Goal: Find contact information: Find contact information

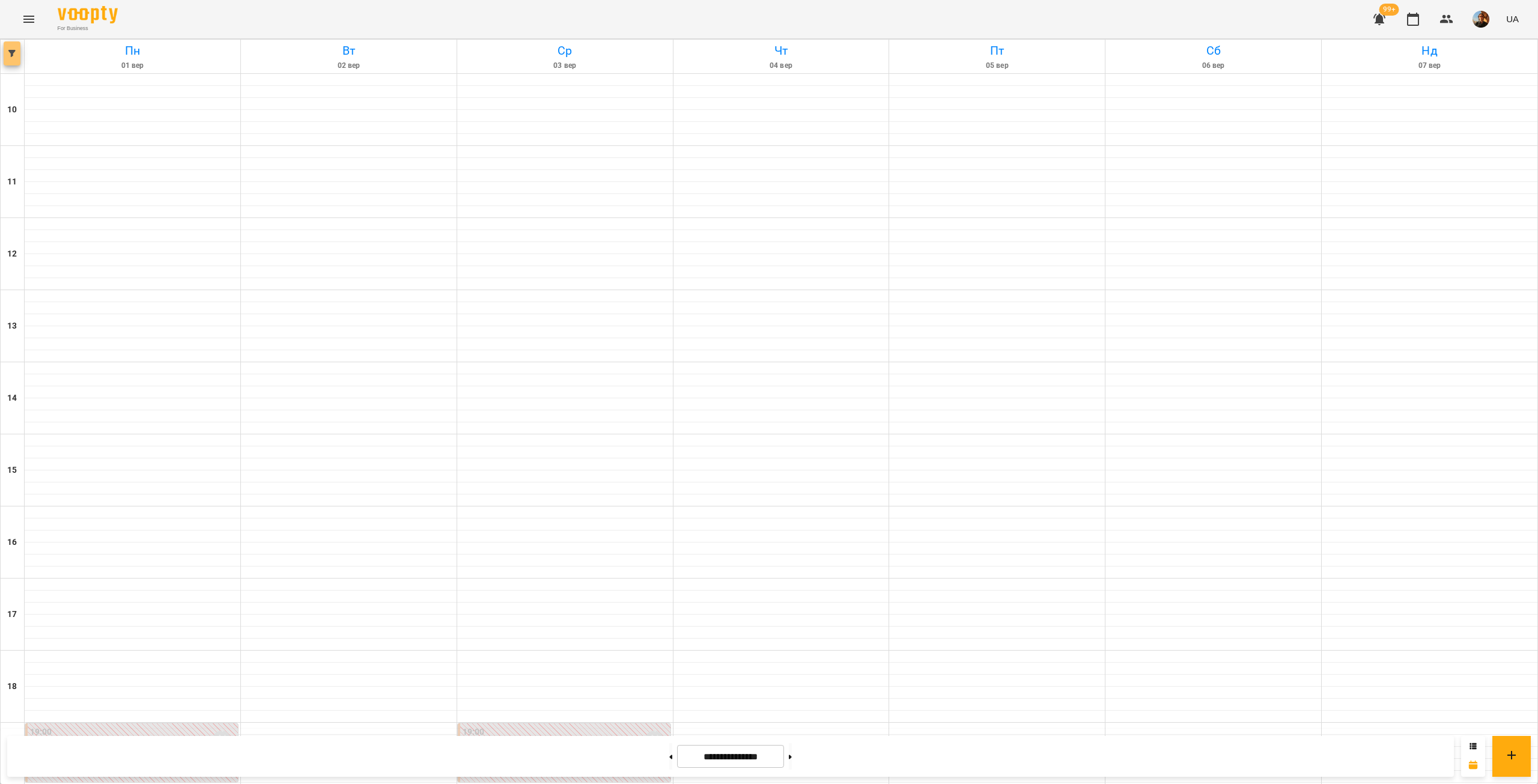
click at [18, 48] on button "button" at bounding box center [12, 53] width 17 height 24
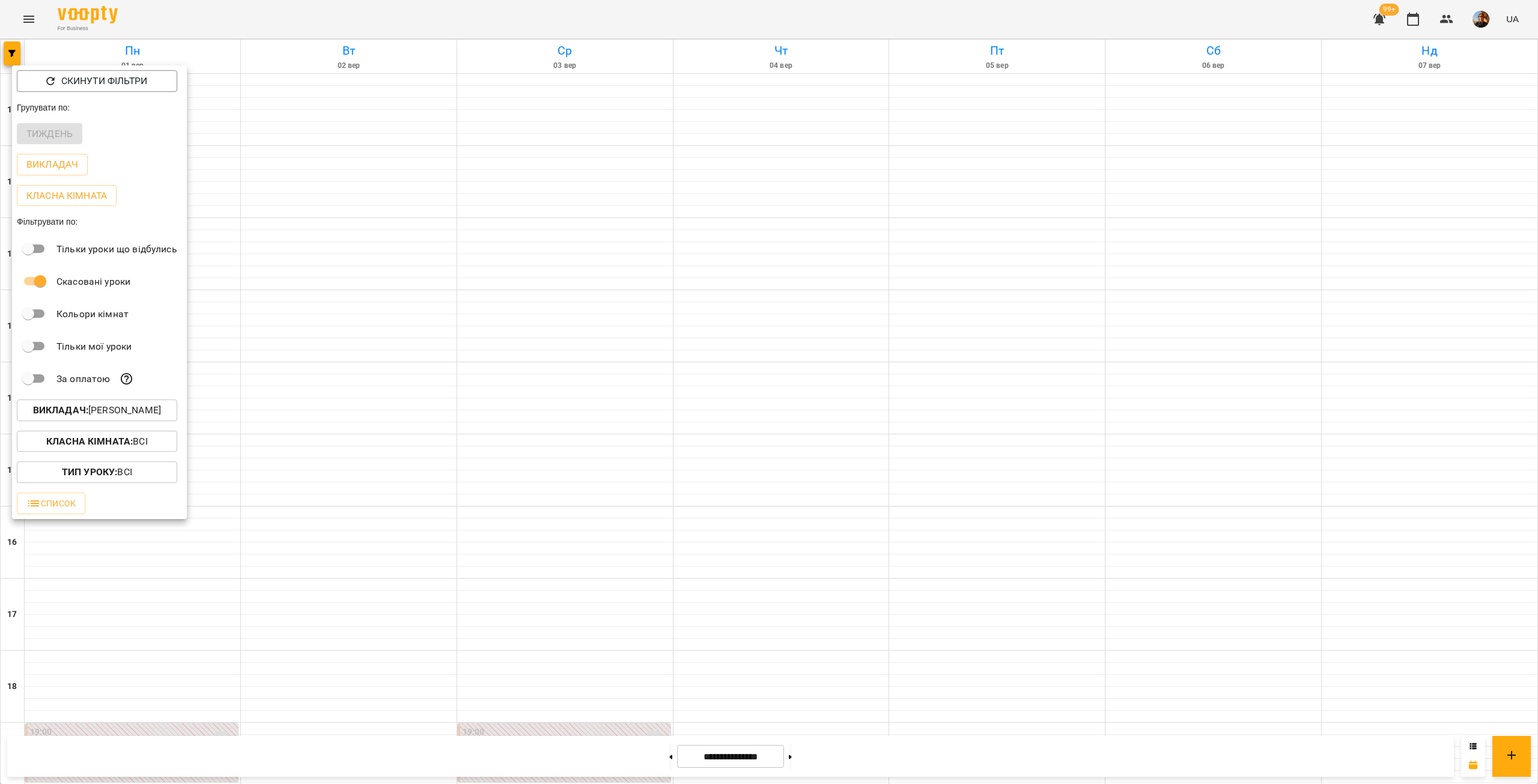
click at [137, 413] on p "Викладач : Ярослав Пташинський" at bounding box center [97, 410] width 128 height 14
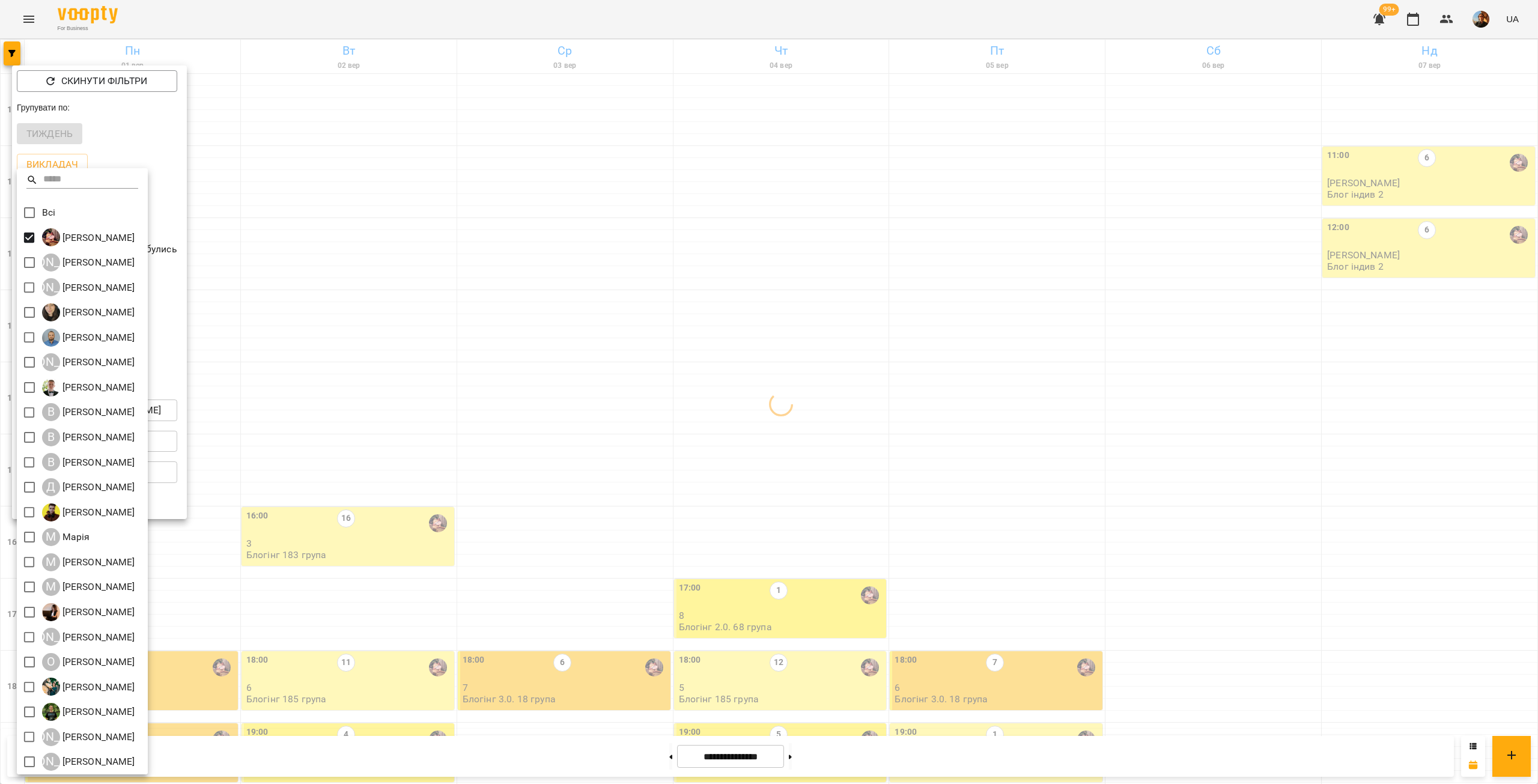
click at [544, 301] on div at bounding box center [769, 392] width 1538 height 784
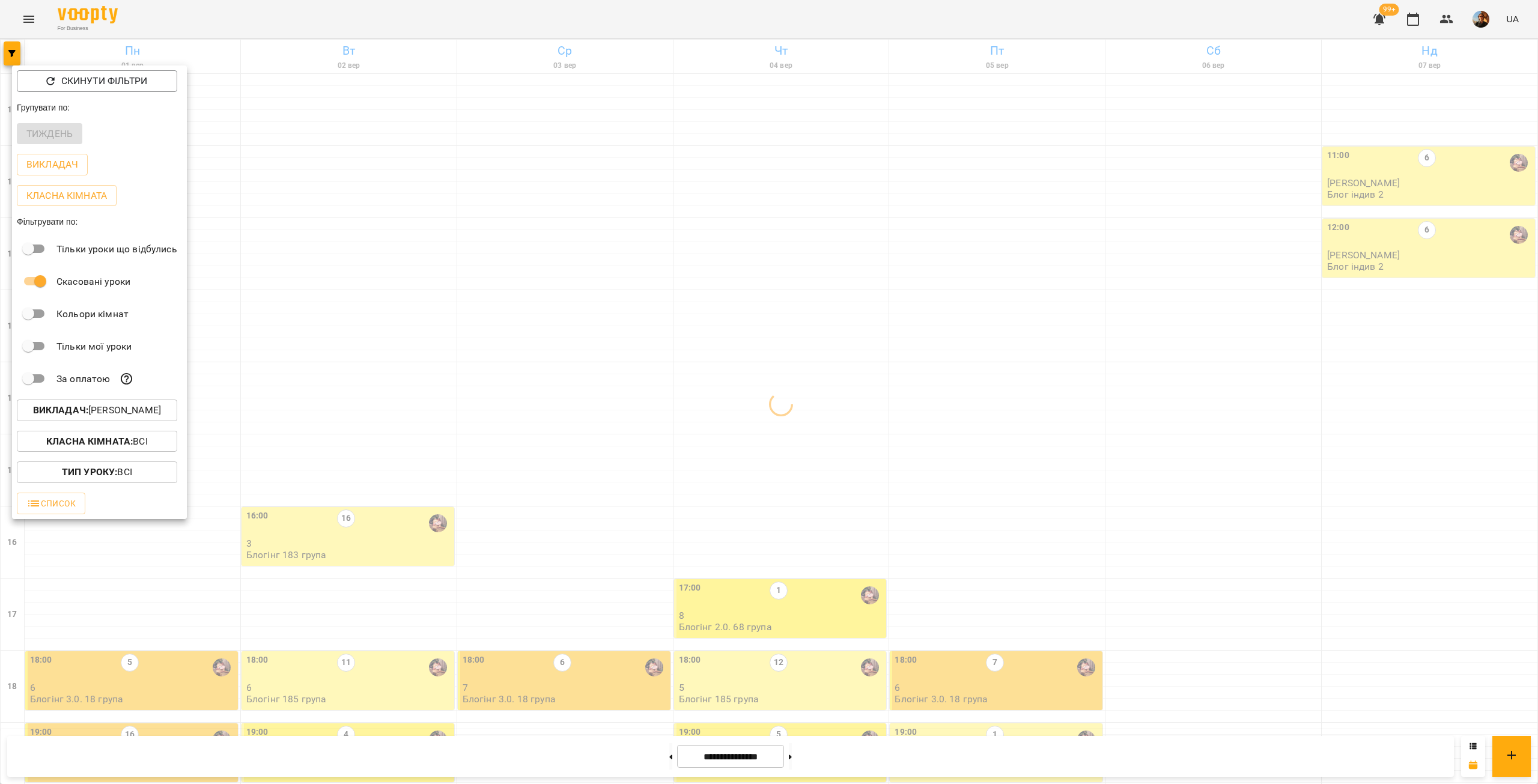
click at [544, 301] on div at bounding box center [769, 392] width 1538 height 784
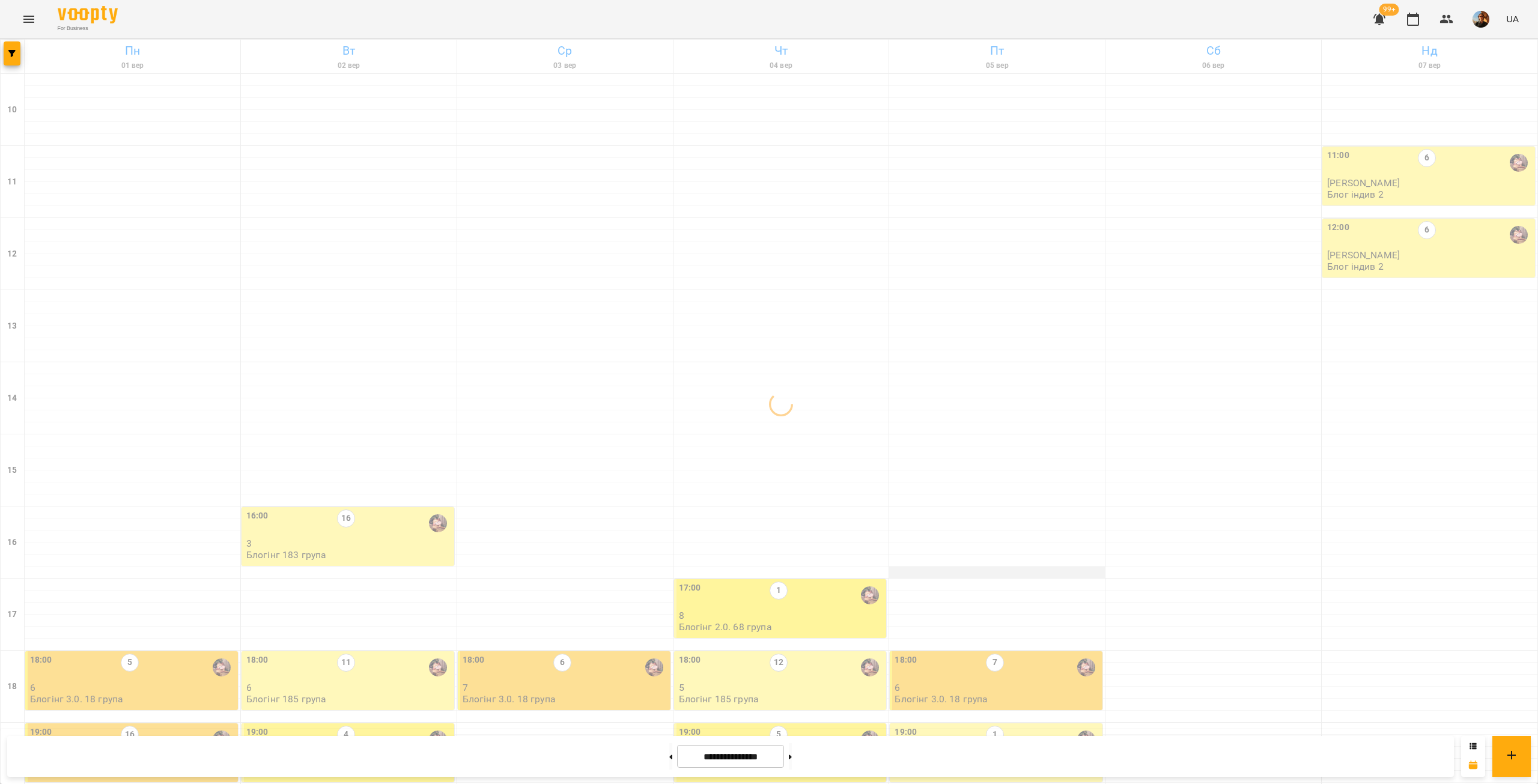
click at [1024, 567] on div at bounding box center [997, 572] width 216 height 12
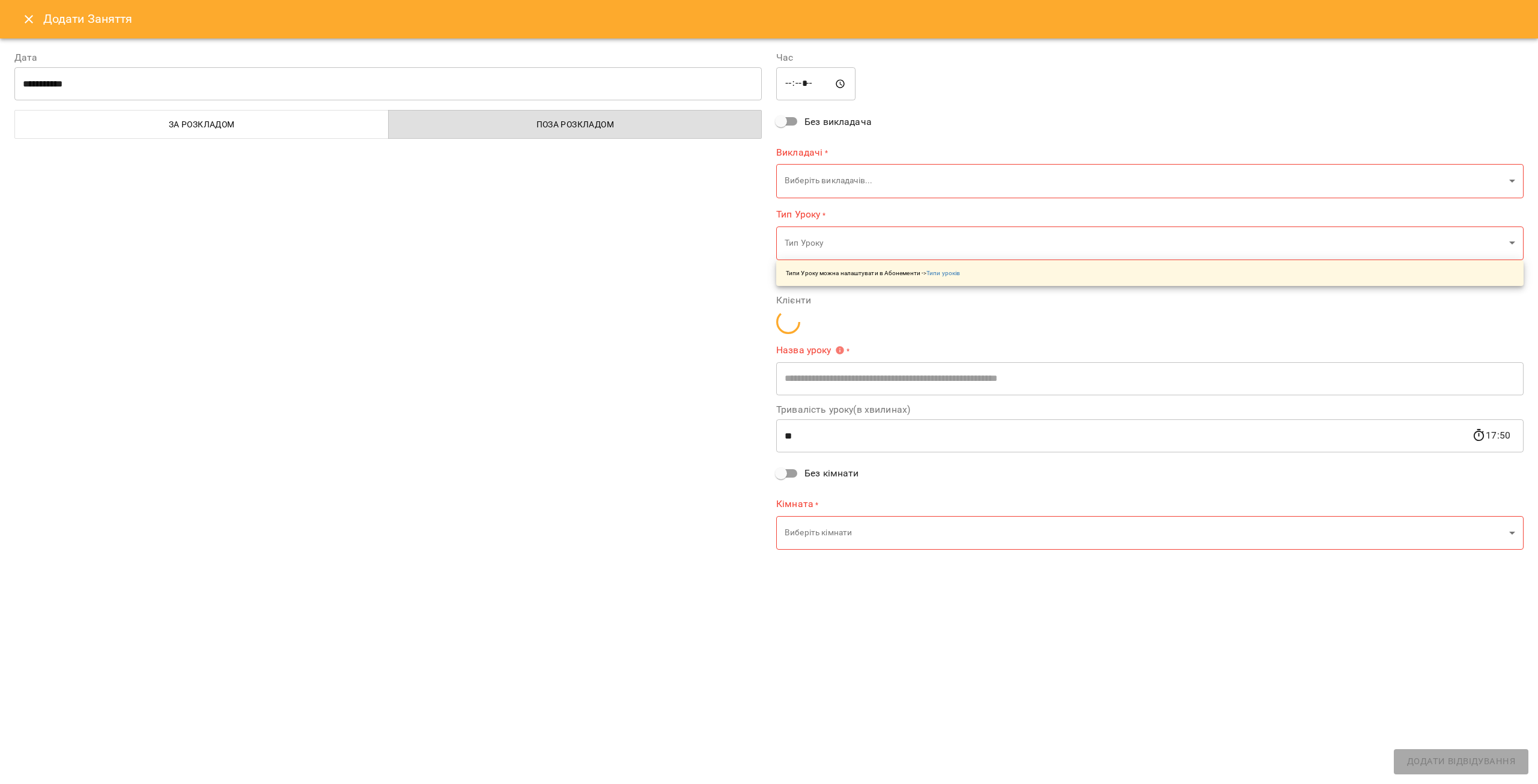
type input "**********"
click at [25, 16] on icon "Close" at bounding box center [29, 19] width 14 height 14
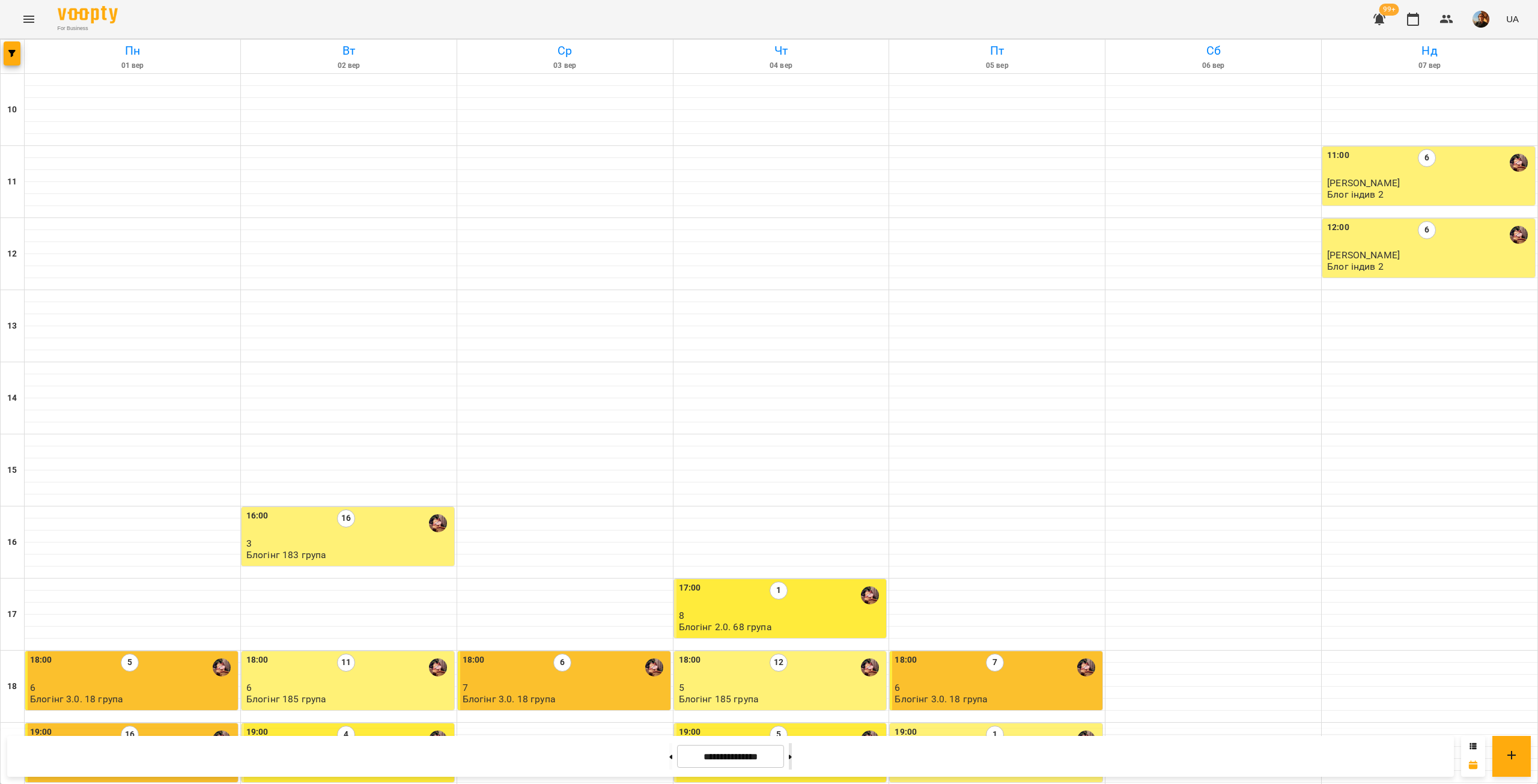
click at [792, 758] on button at bounding box center [790, 756] width 3 height 26
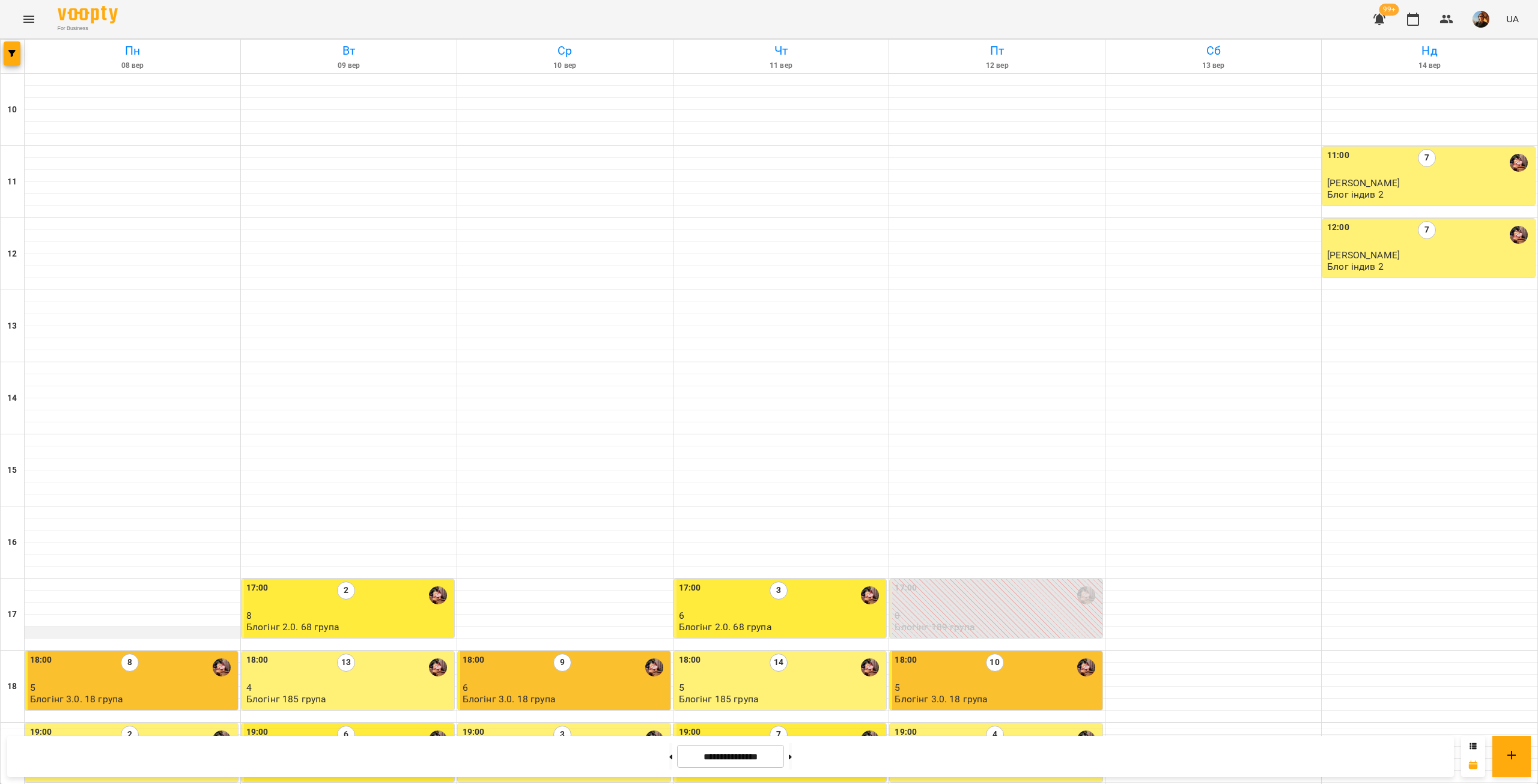
scroll to position [81, 0]
click at [15, 60] on button "button" at bounding box center [12, 53] width 17 height 24
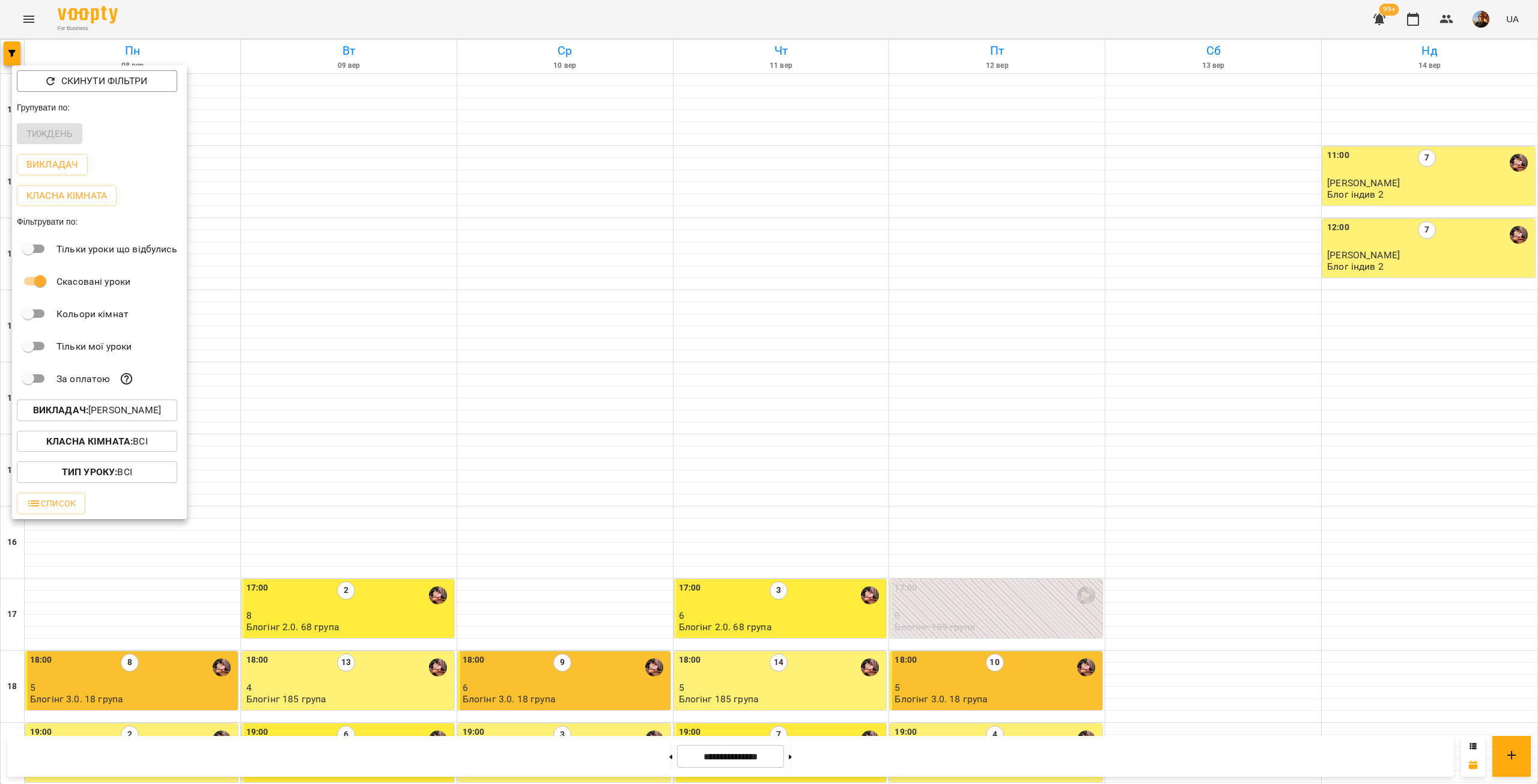
click at [119, 411] on p "Викладач : Ілля Петруша" at bounding box center [97, 410] width 128 height 14
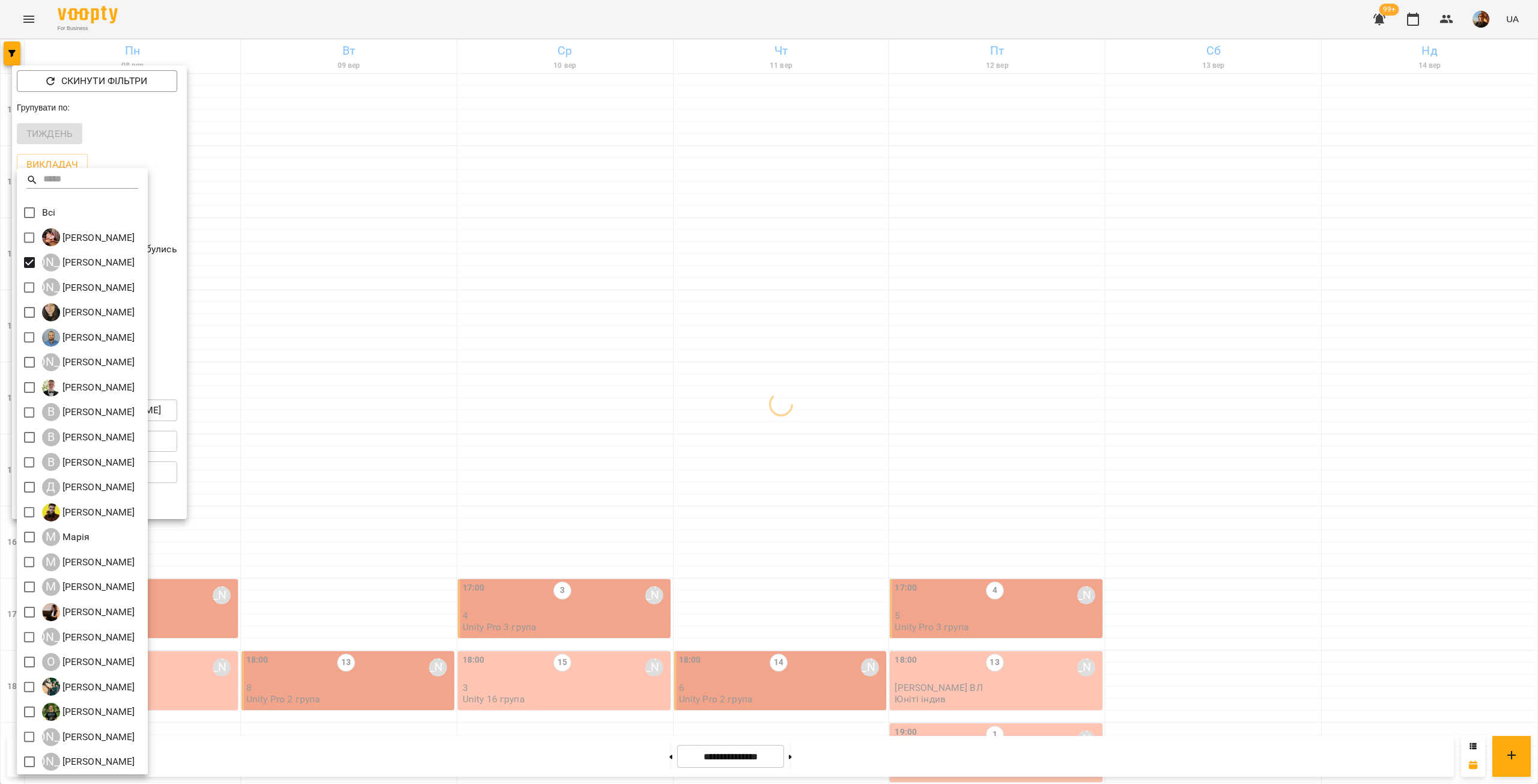
click at [377, 251] on div at bounding box center [769, 392] width 1538 height 784
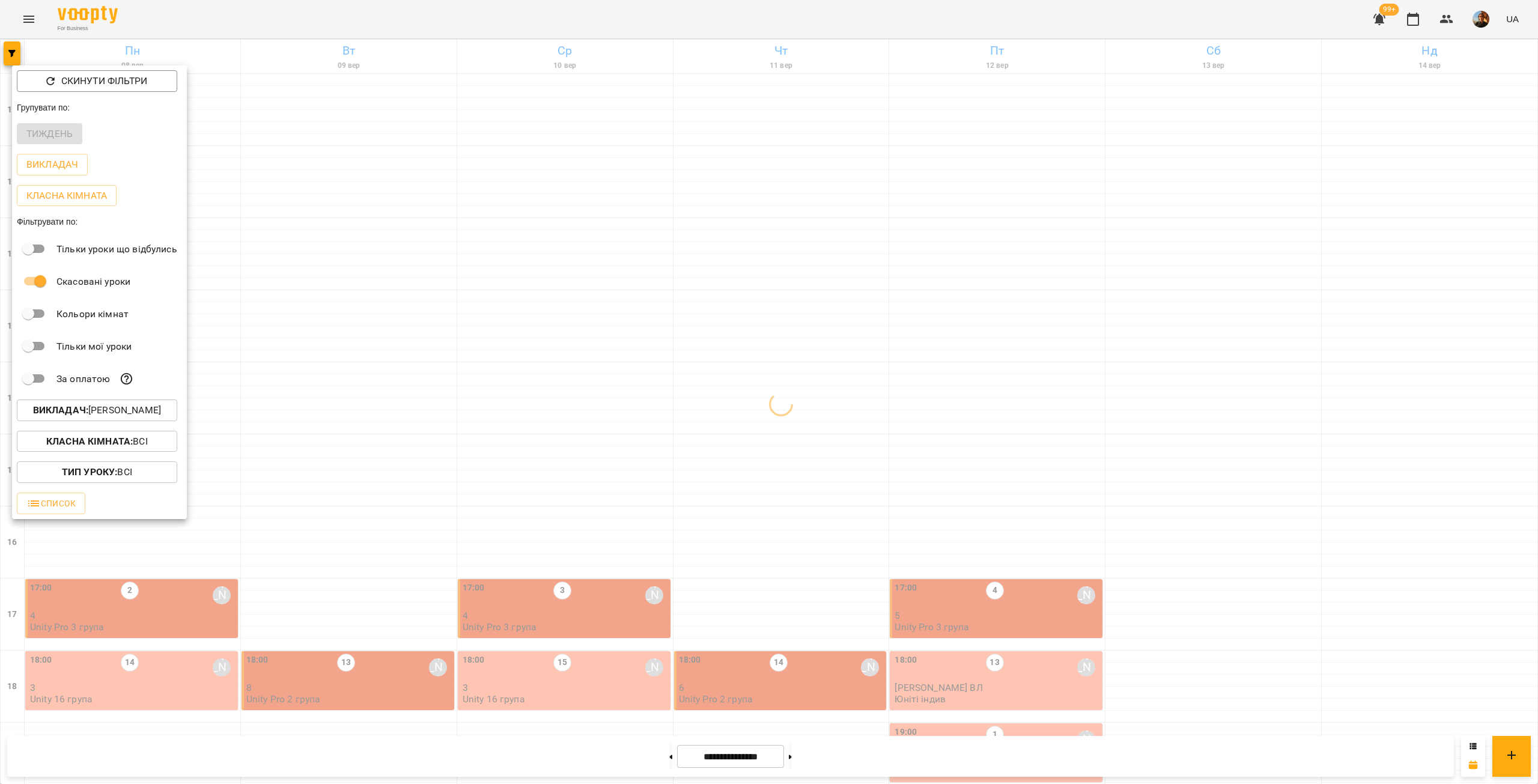
click at [377, 251] on div at bounding box center [769, 392] width 1538 height 784
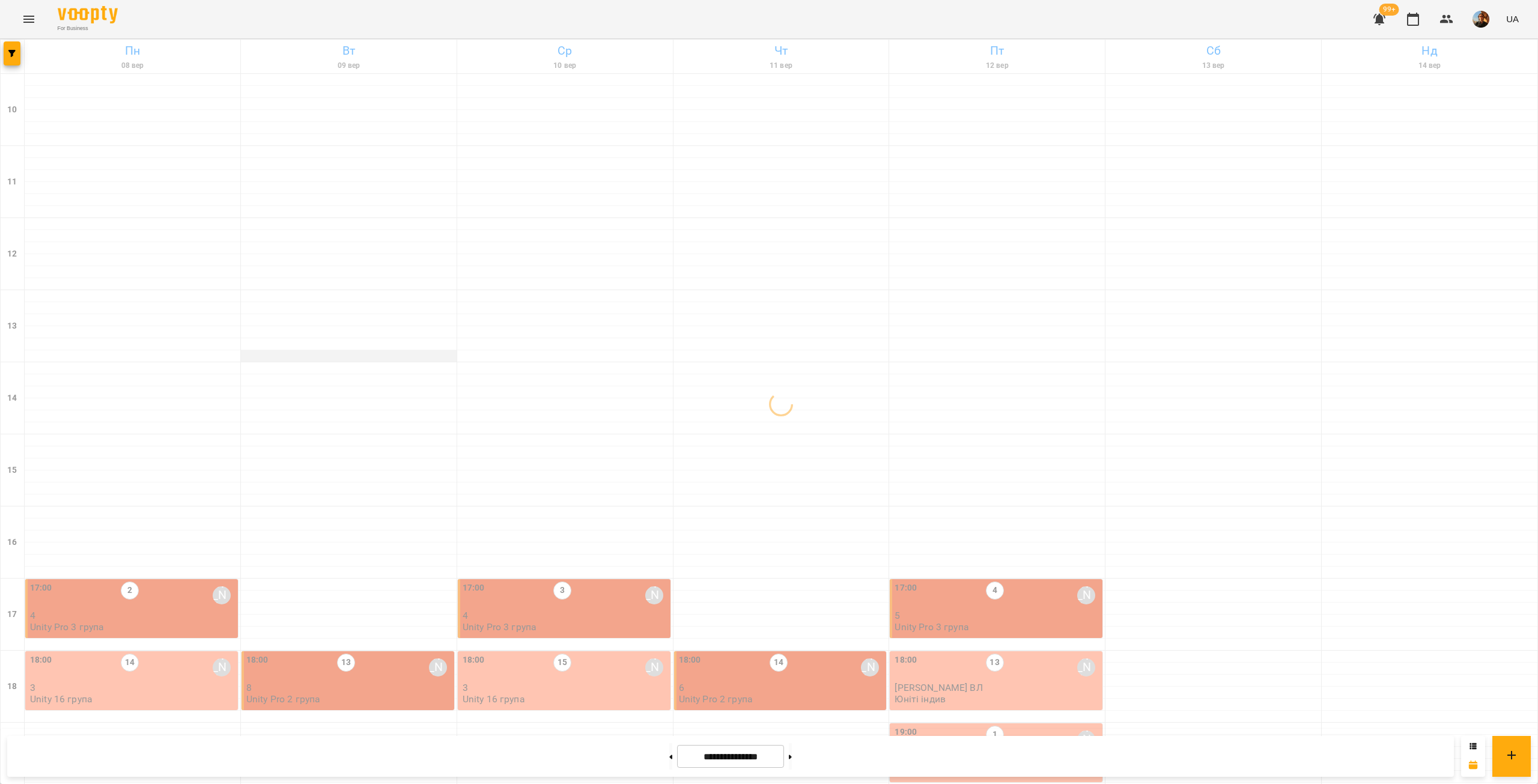
scroll to position [281, 0]
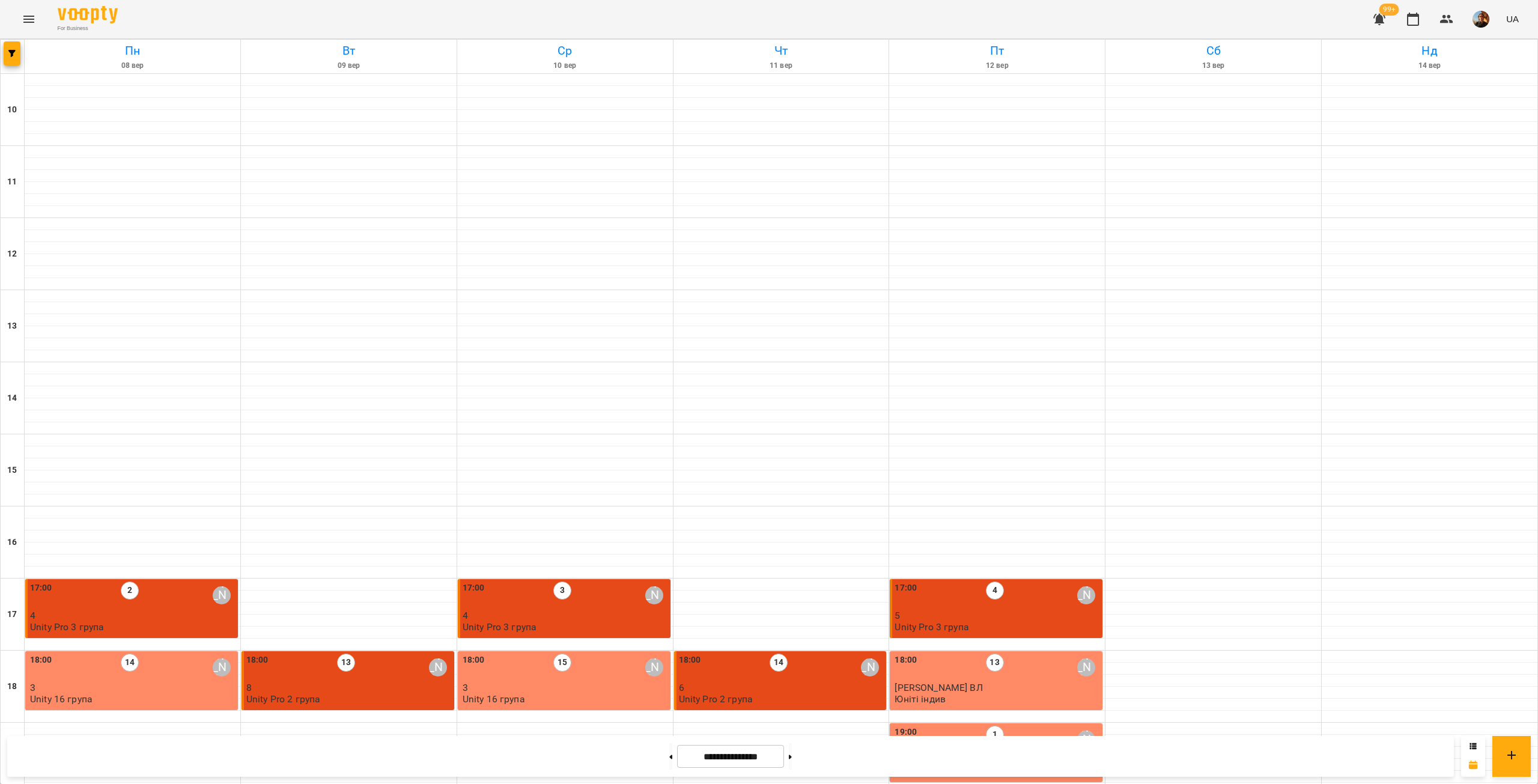
click at [586, 653] on div "18:00 15 Альберт Волков" at bounding box center [565, 667] width 205 height 28
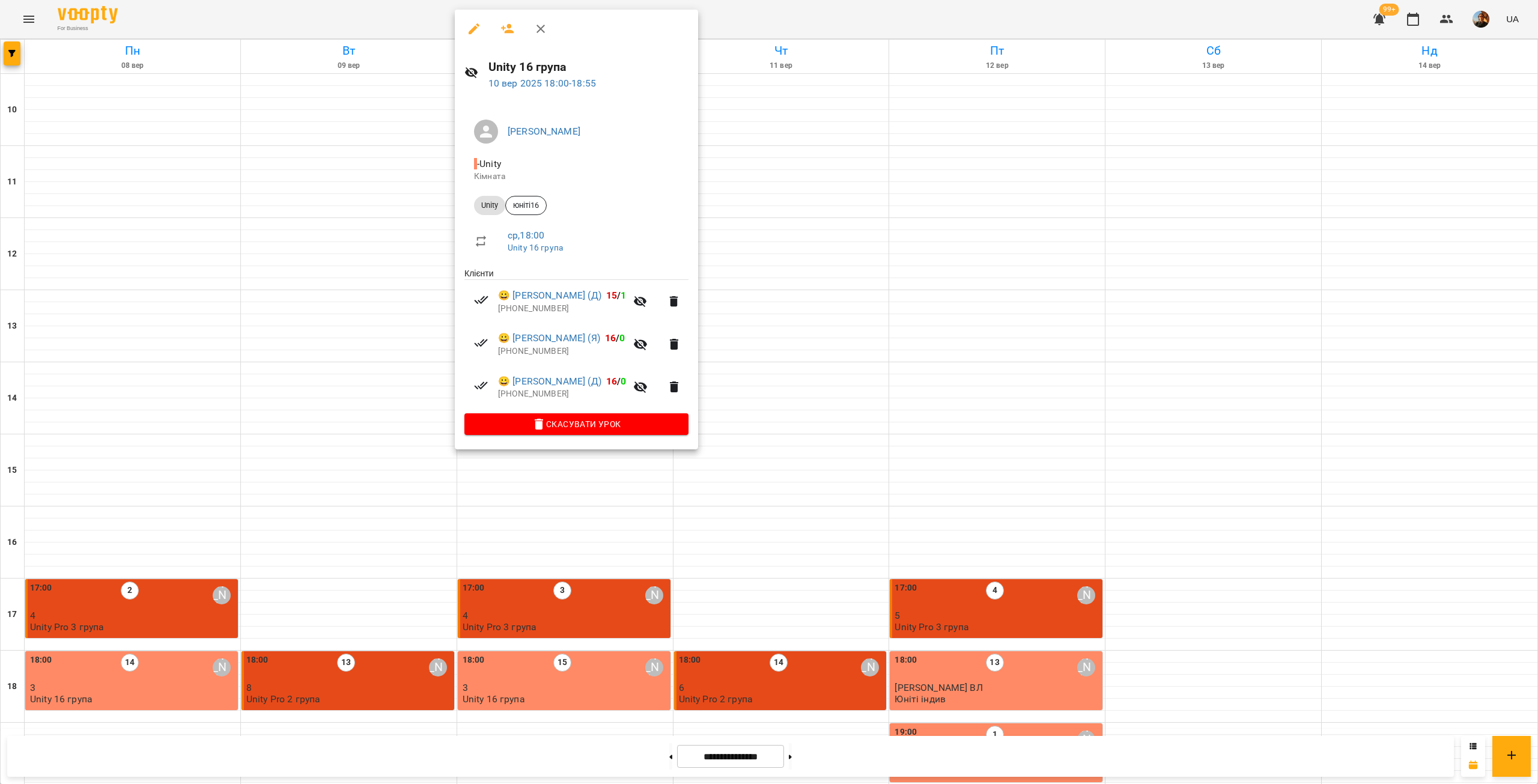
click at [798, 261] on div at bounding box center [769, 392] width 1538 height 784
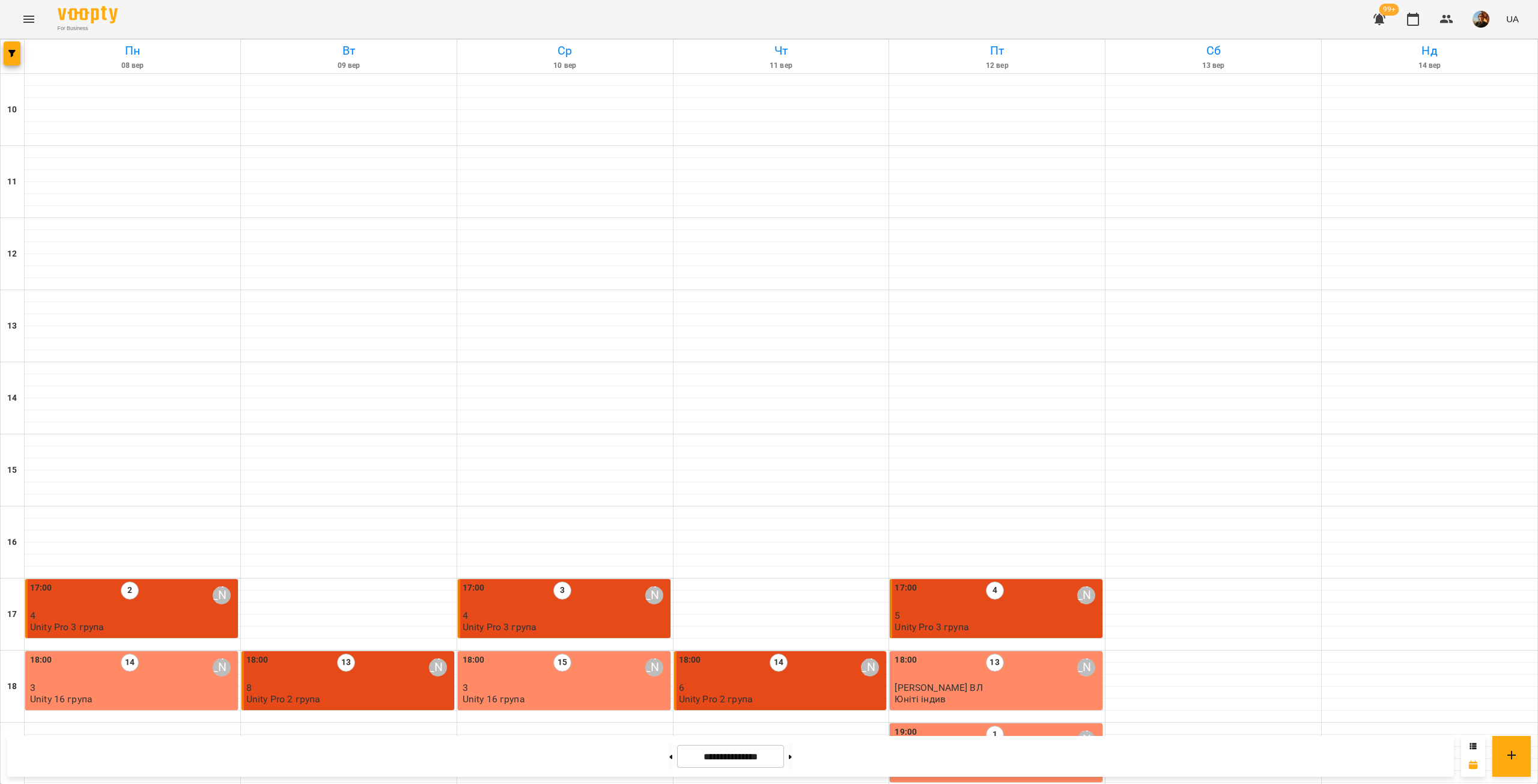
click at [957, 653] on div "18:00 13 Альберт Волков" at bounding box center [997, 667] width 205 height 28
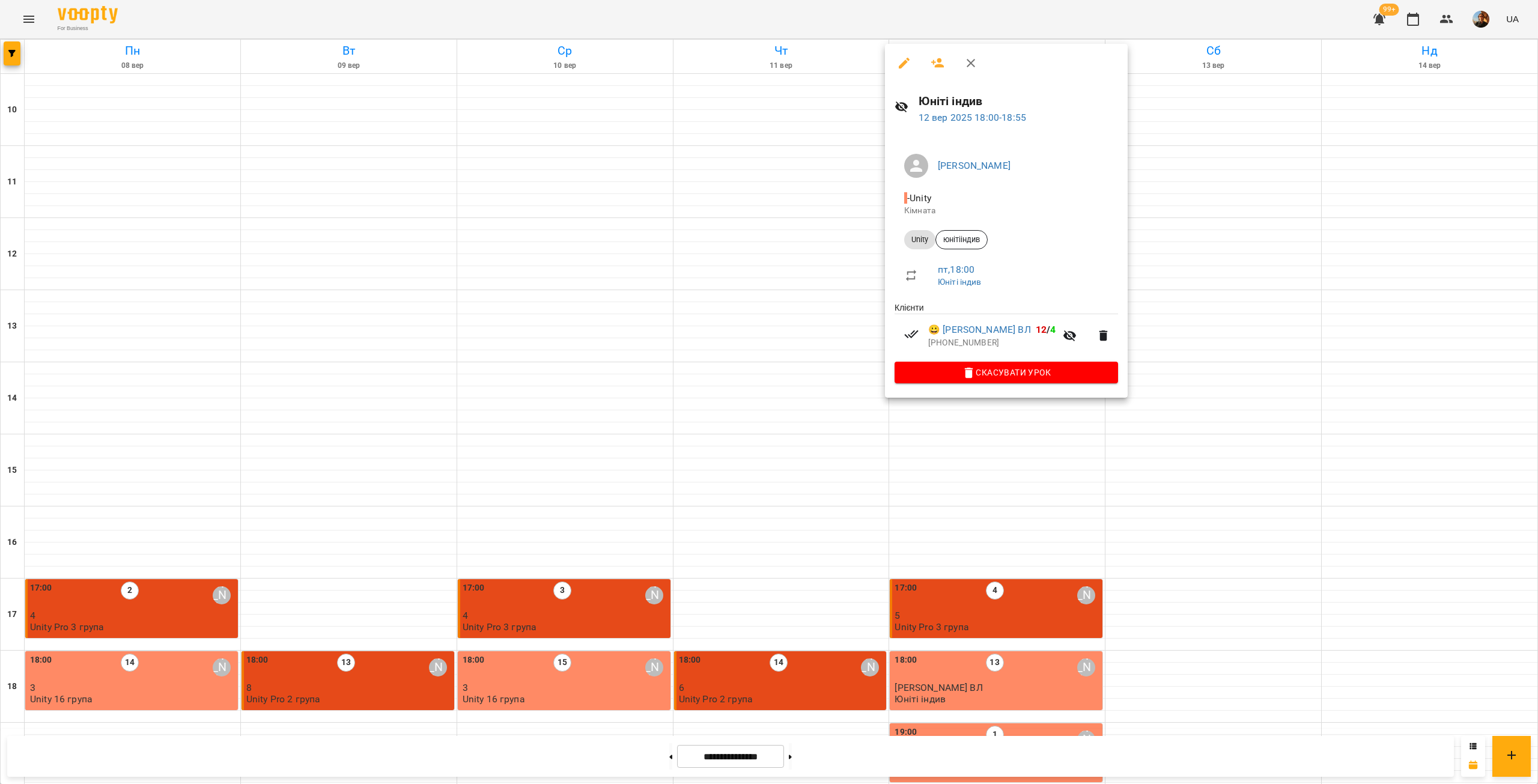
click at [779, 281] on div at bounding box center [769, 392] width 1538 height 784
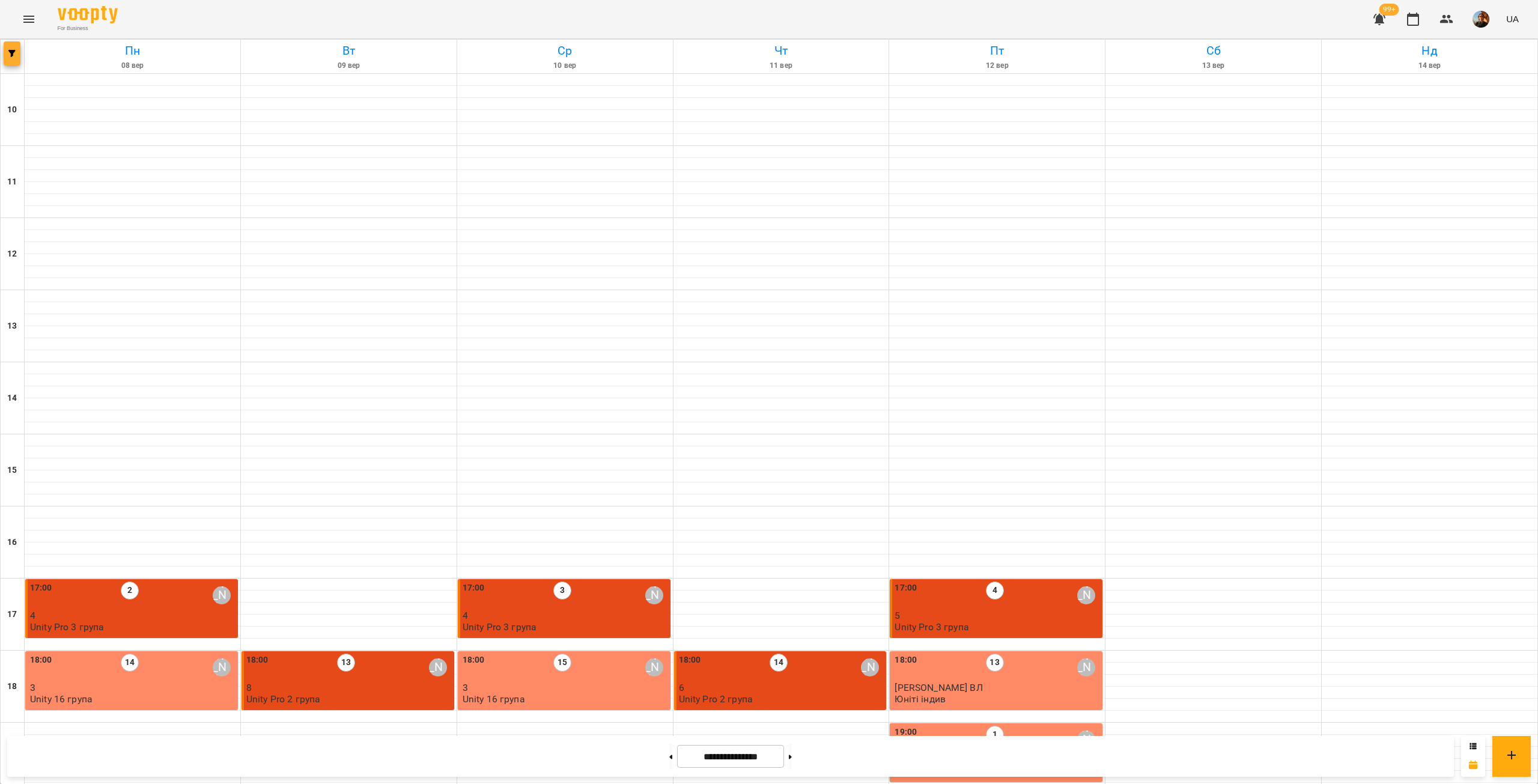
click at [17, 53] on span "button" at bounding box center [12, 53] width 17 height 7
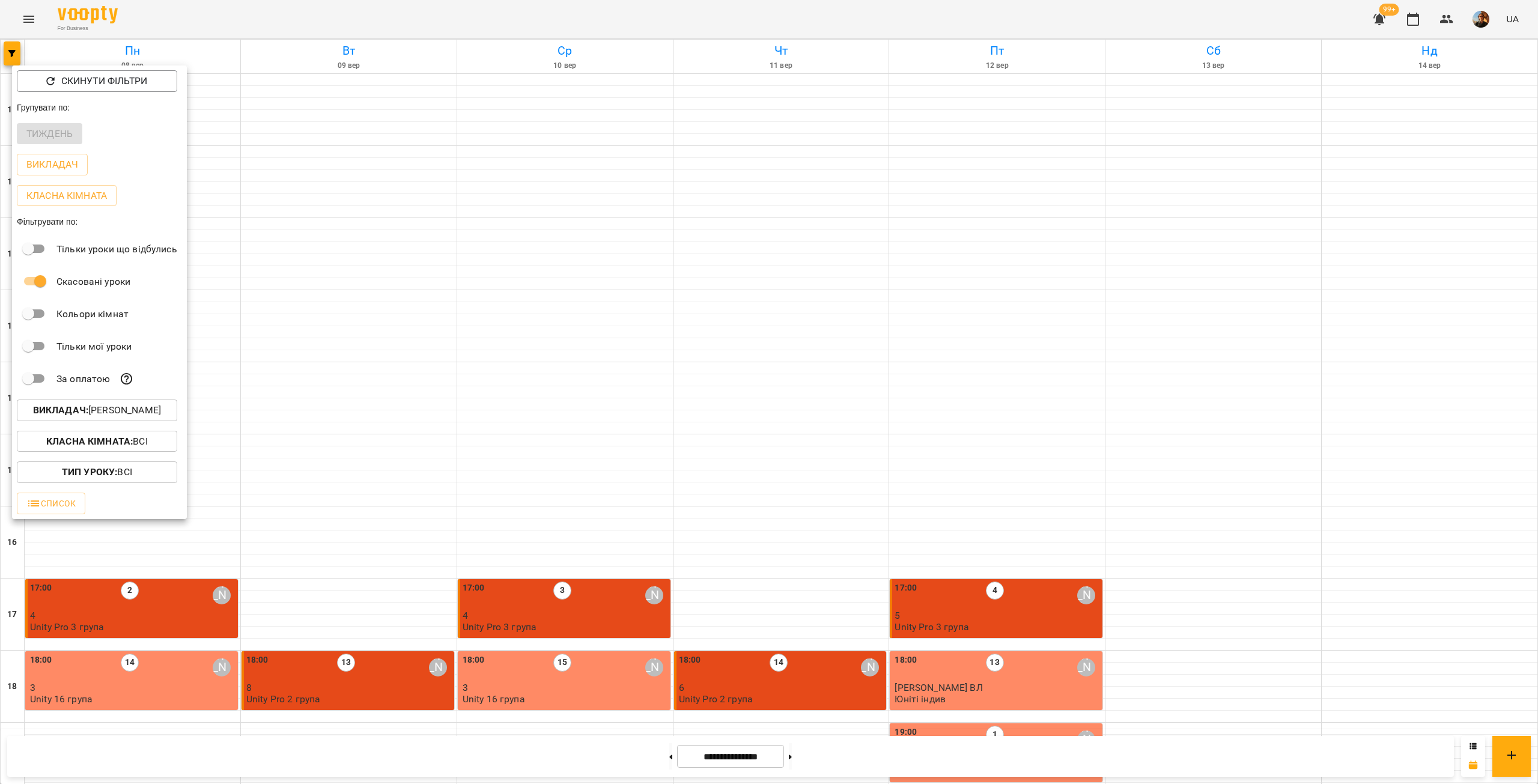
click at [152, 411] on p "Викладач : Альберт Волков" at bounding box center [97, 410] width 128 height 14
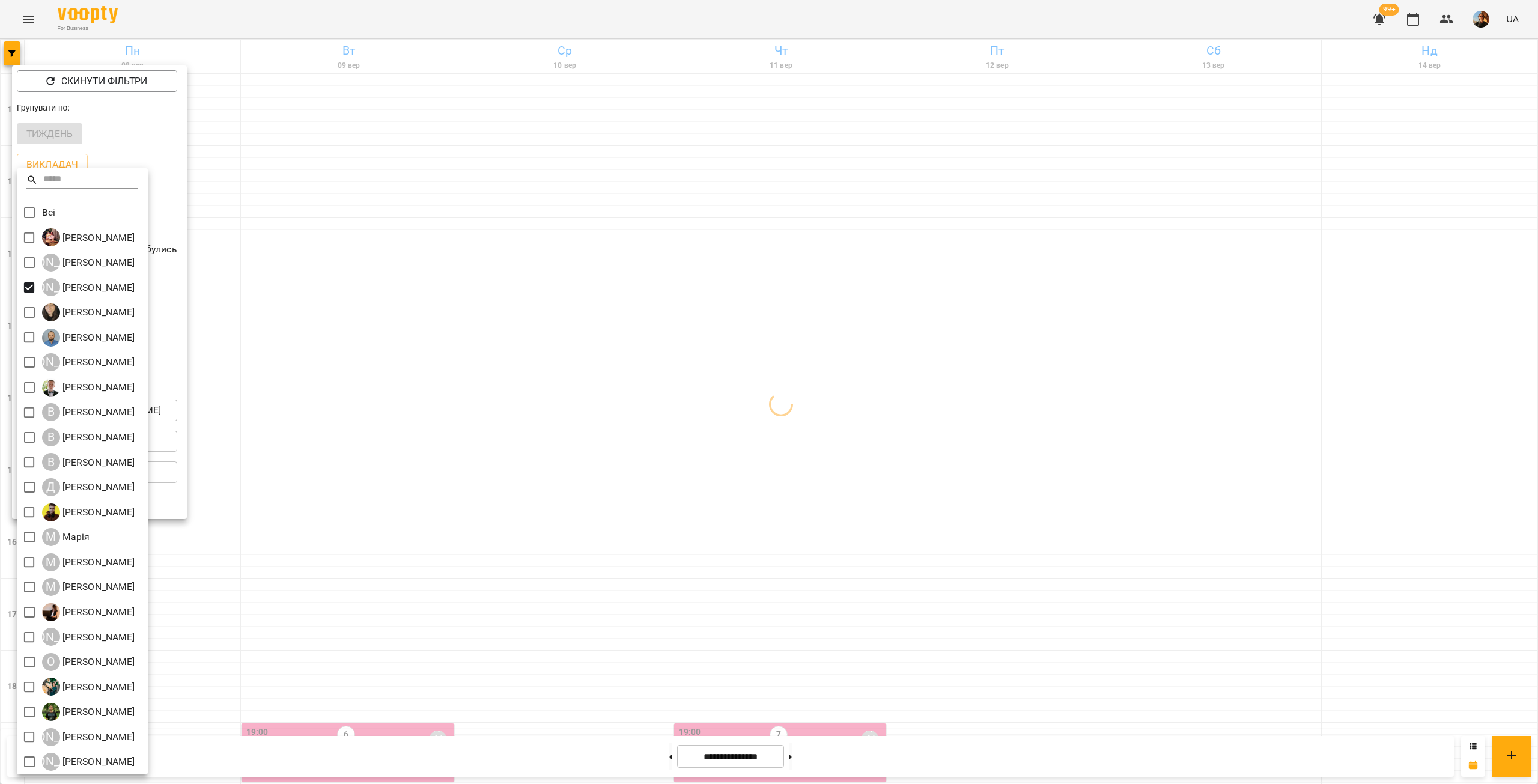
click at [271, 206] on div at bounding box center [769, 392] width 1538 height 784
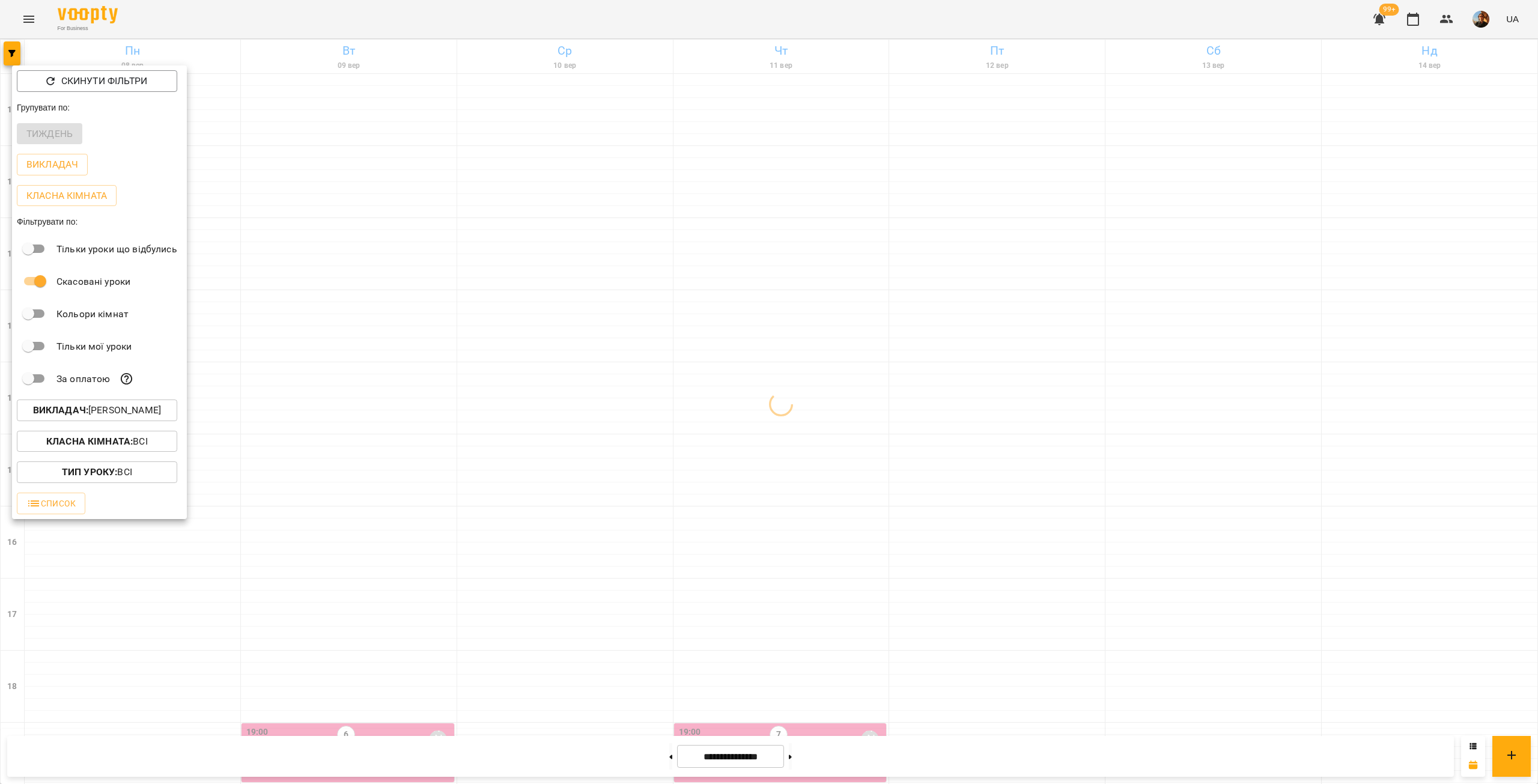
click at [271, 206] on div at bounding box center [769, 392] width 1538 height 784
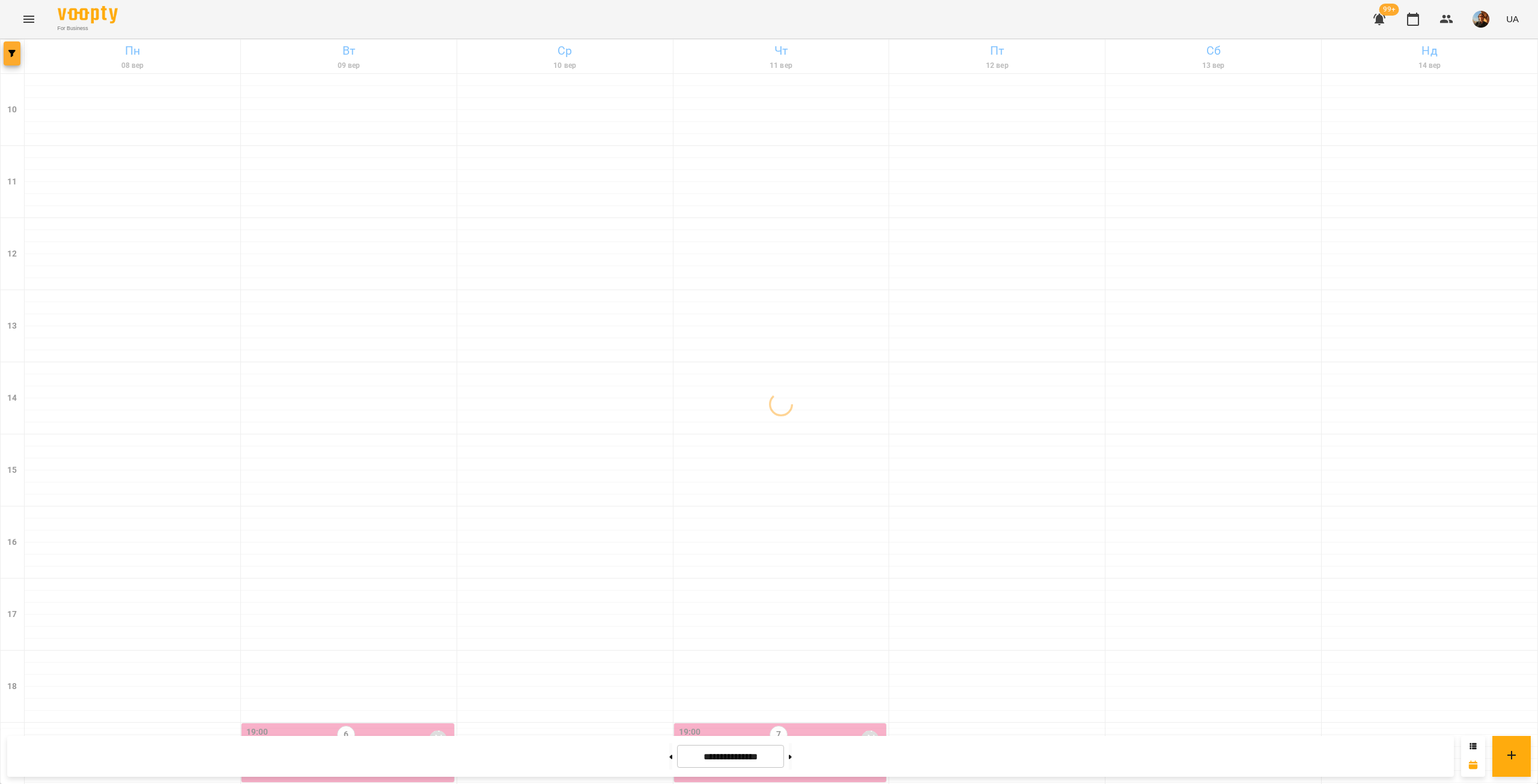
click at [7, 53] on span "button" at bounding box center [12, 53] width 17 height 7
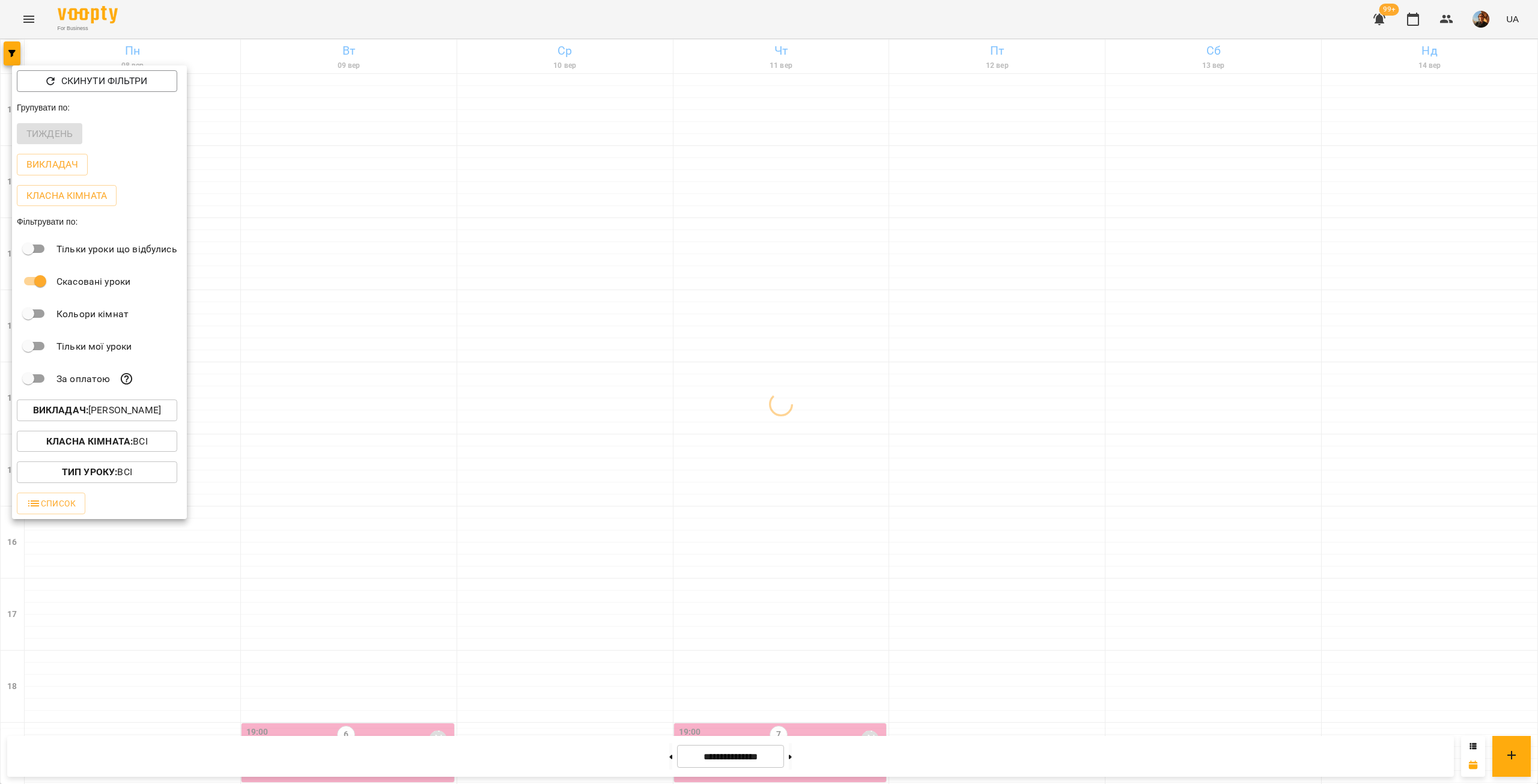
click at [111, 406] on button "Викладач : Аліна Москаленко" at bounding box center [97, 410] width 161 height 21
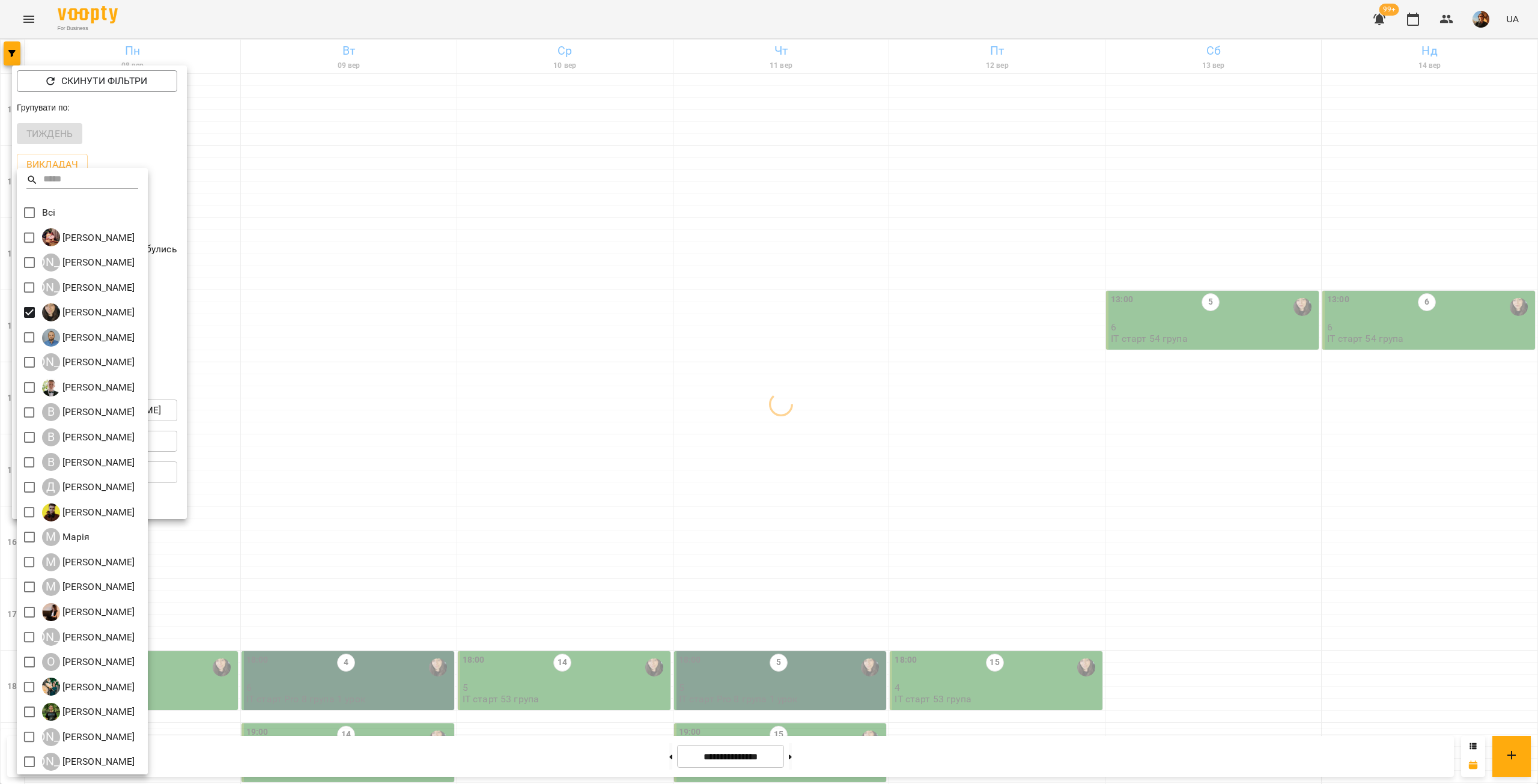
click at [344, 286] on div at bounding box center [769, 392] width 1538 height 784
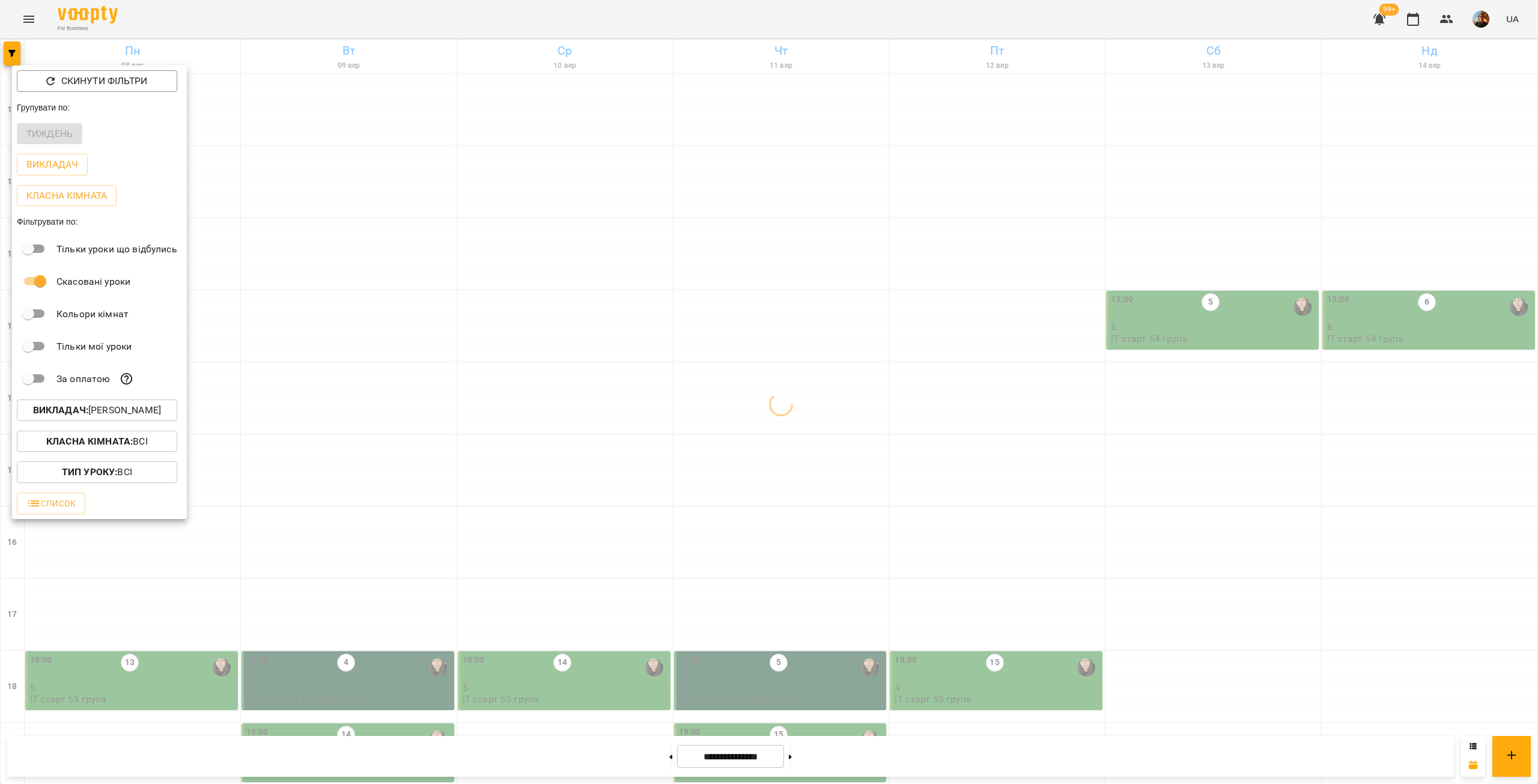
click at [344, 286] on div at bounding box center [769, 392] width 1538 height 784
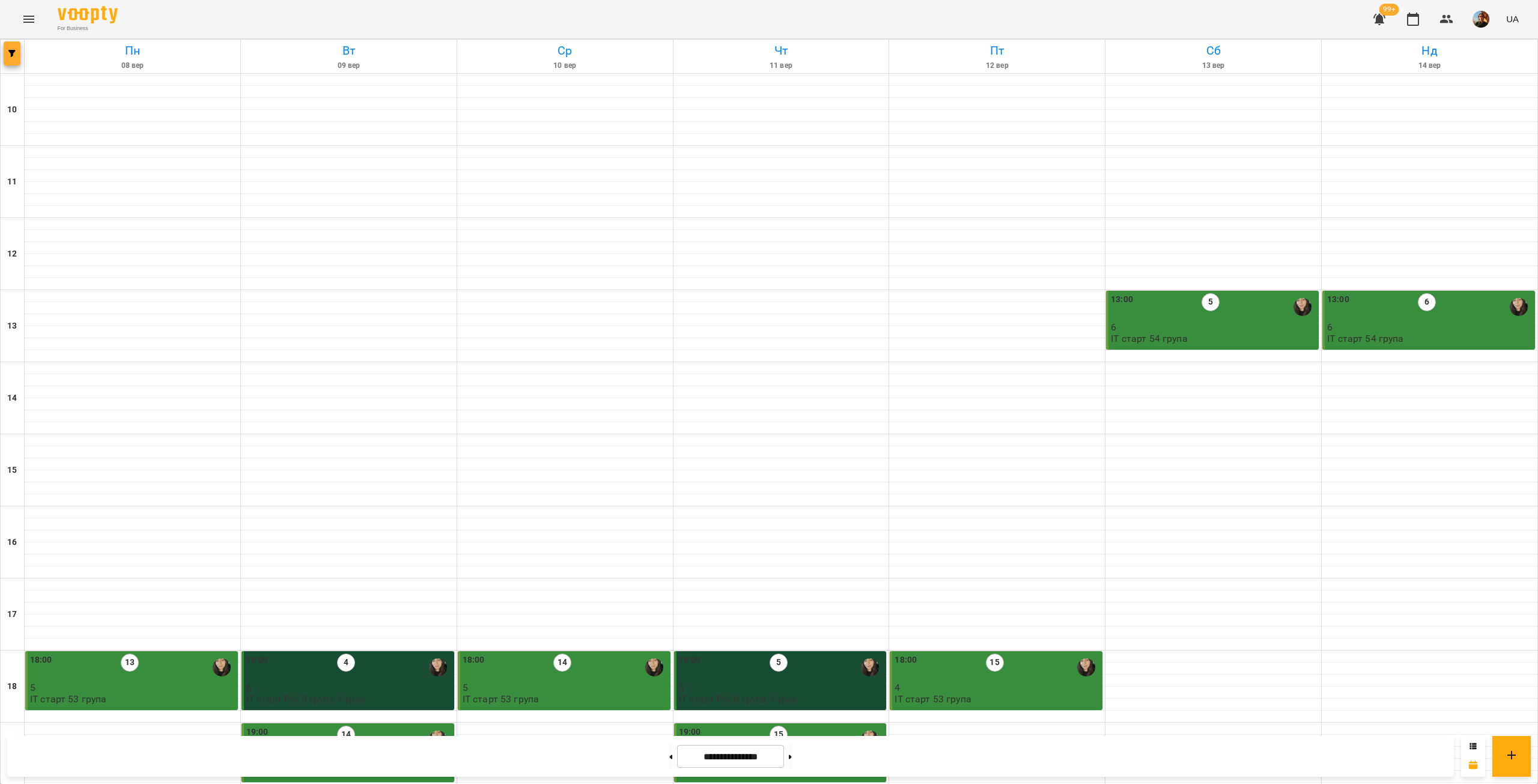
click at [9, 46] on button "button" at bounding box center [12, 53] width 17 height 24
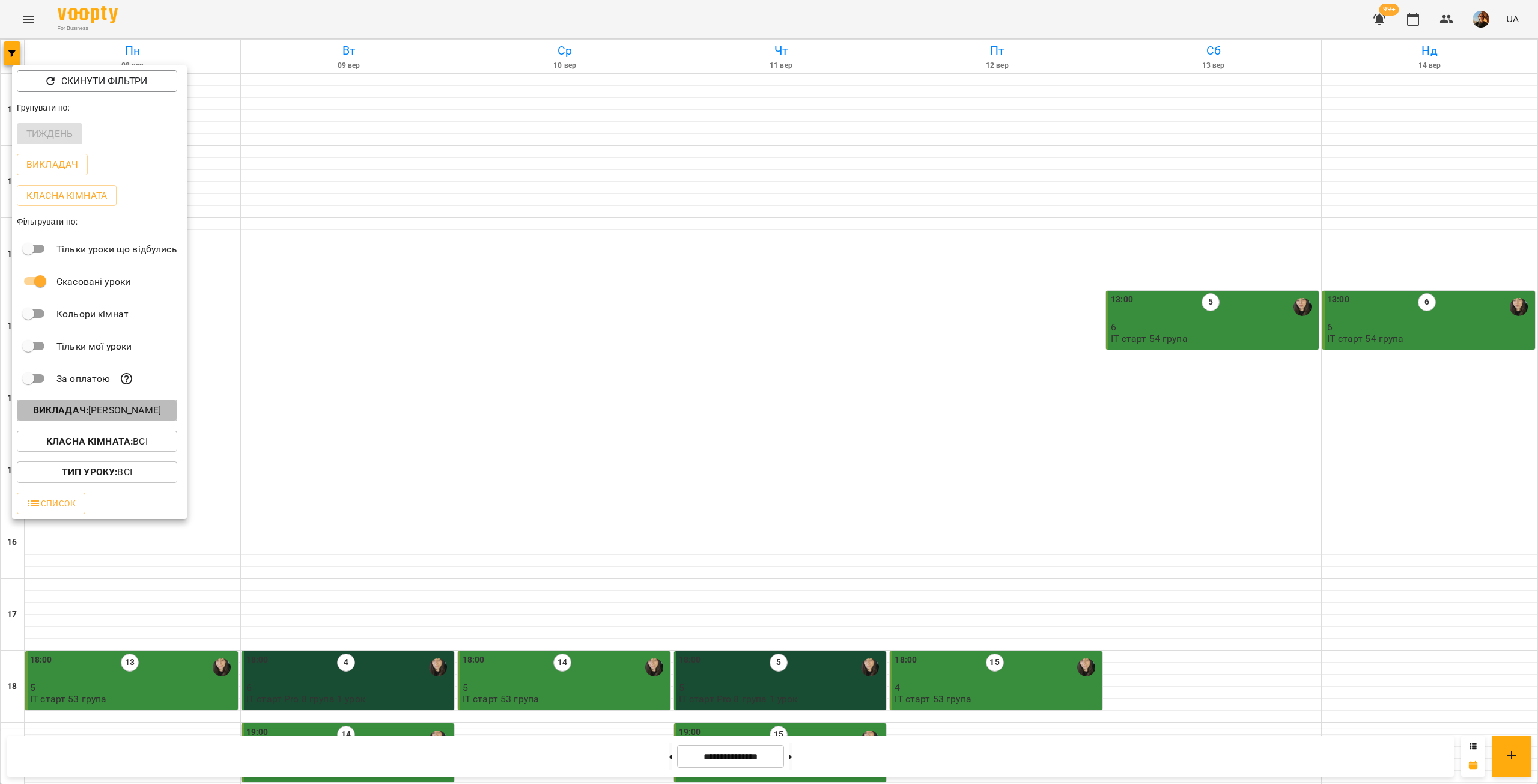
click at [139, 418] on p "Викладач : Анастасія Герус" at bounding box center [97, 410] width 128 height 14
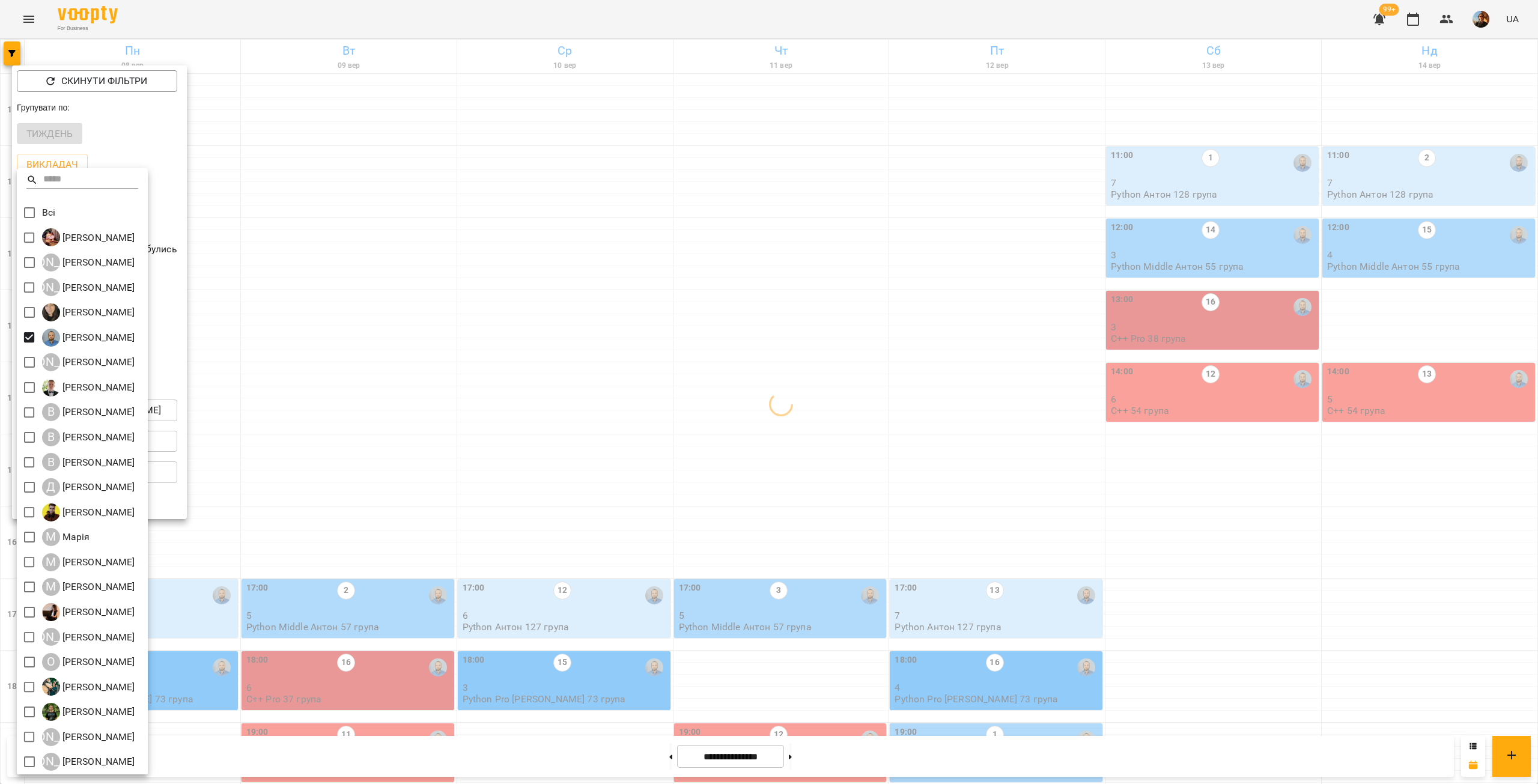
click at [392, 187] on div at bounding box center [769, 392] width 1538 height 784
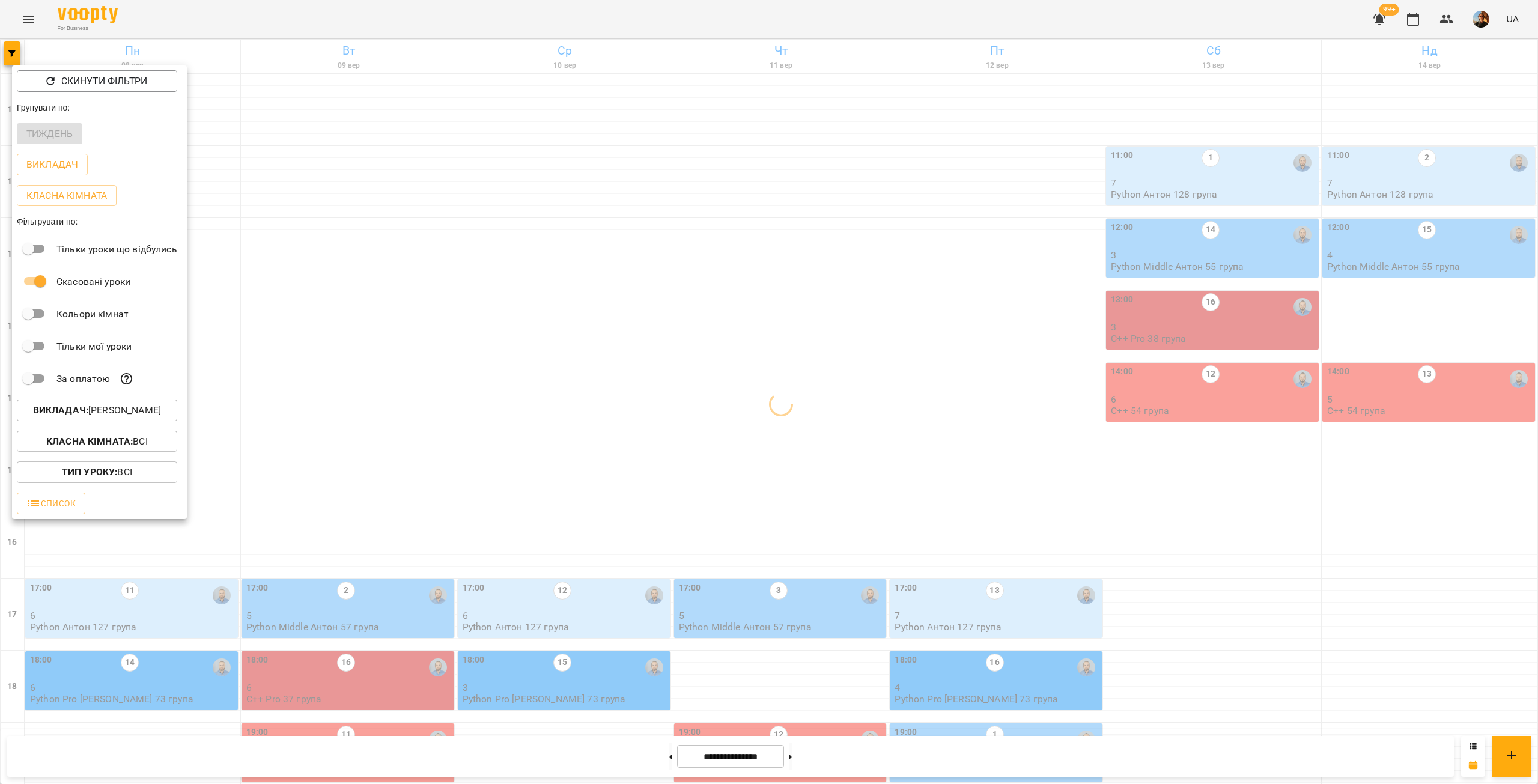
click at [392, 187] on div at bounding box center [769, 392] width 1538 height 784
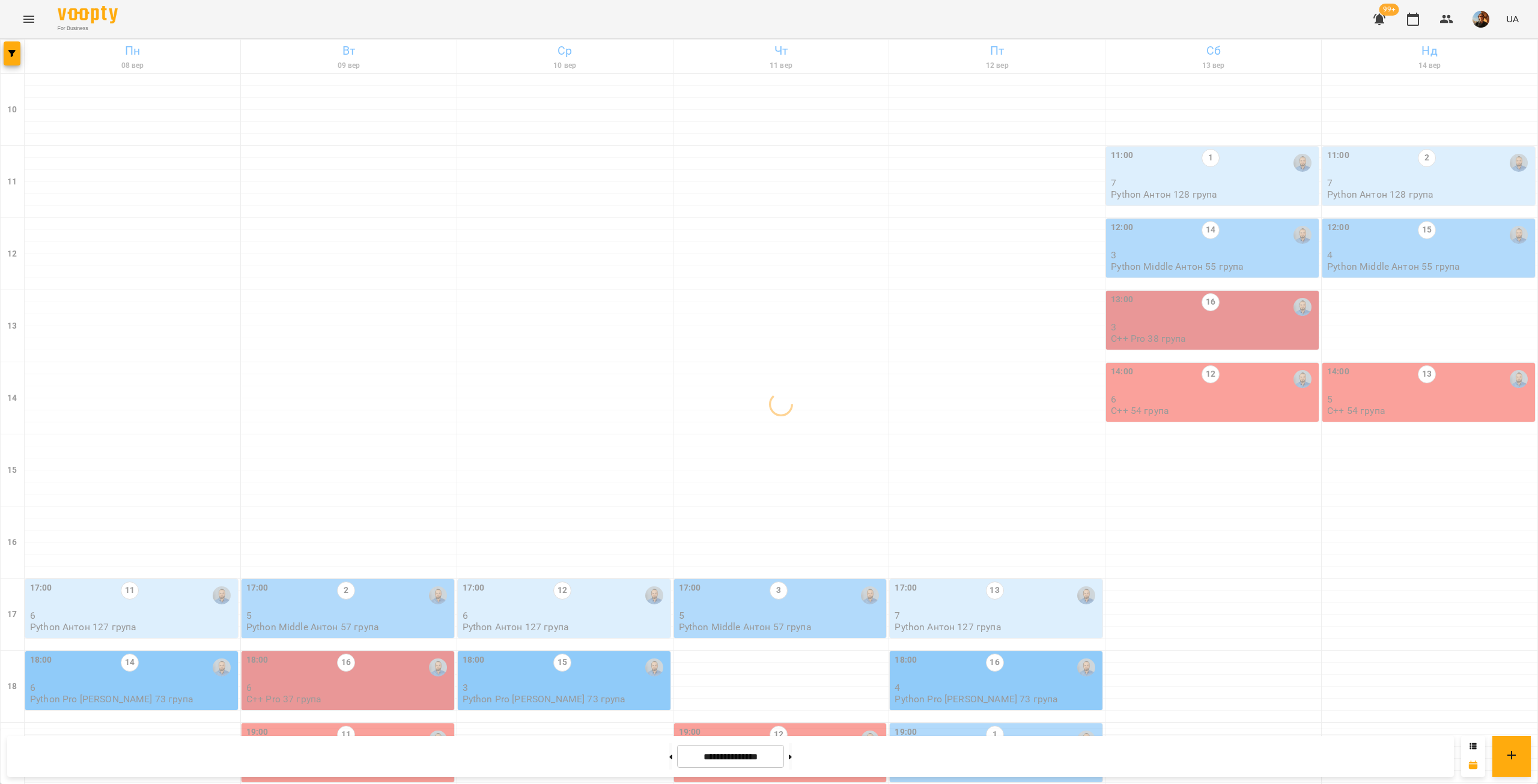
click at [385, 682] on p "6" at bounding box center [349, 687] width 205 height 10
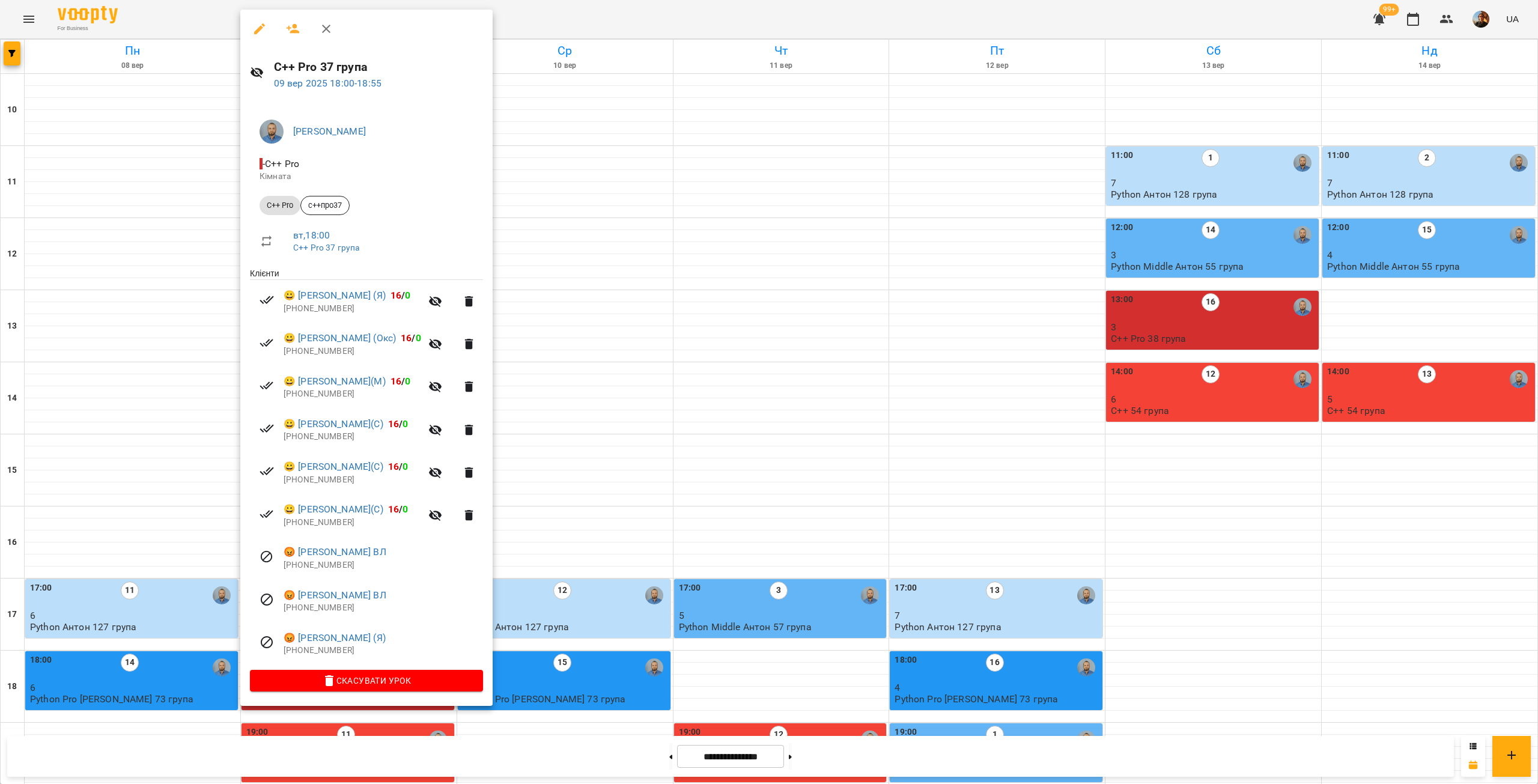
click at [957, 235] on div at bounding box center [769, 392] width 1538 height 784
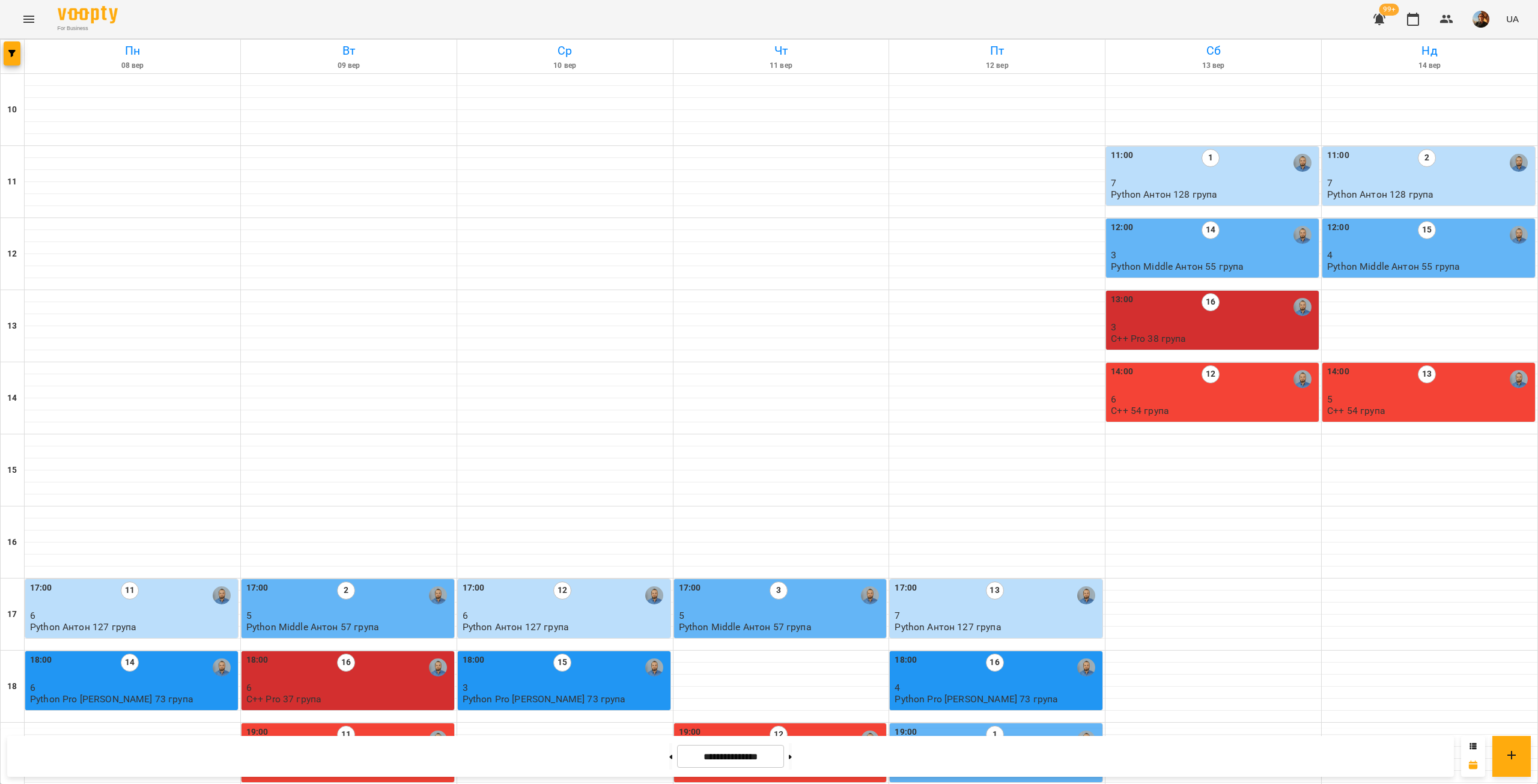
click at [962, 653] on div "18:00 16" at bounding box center [997, 667] width 205 height 28
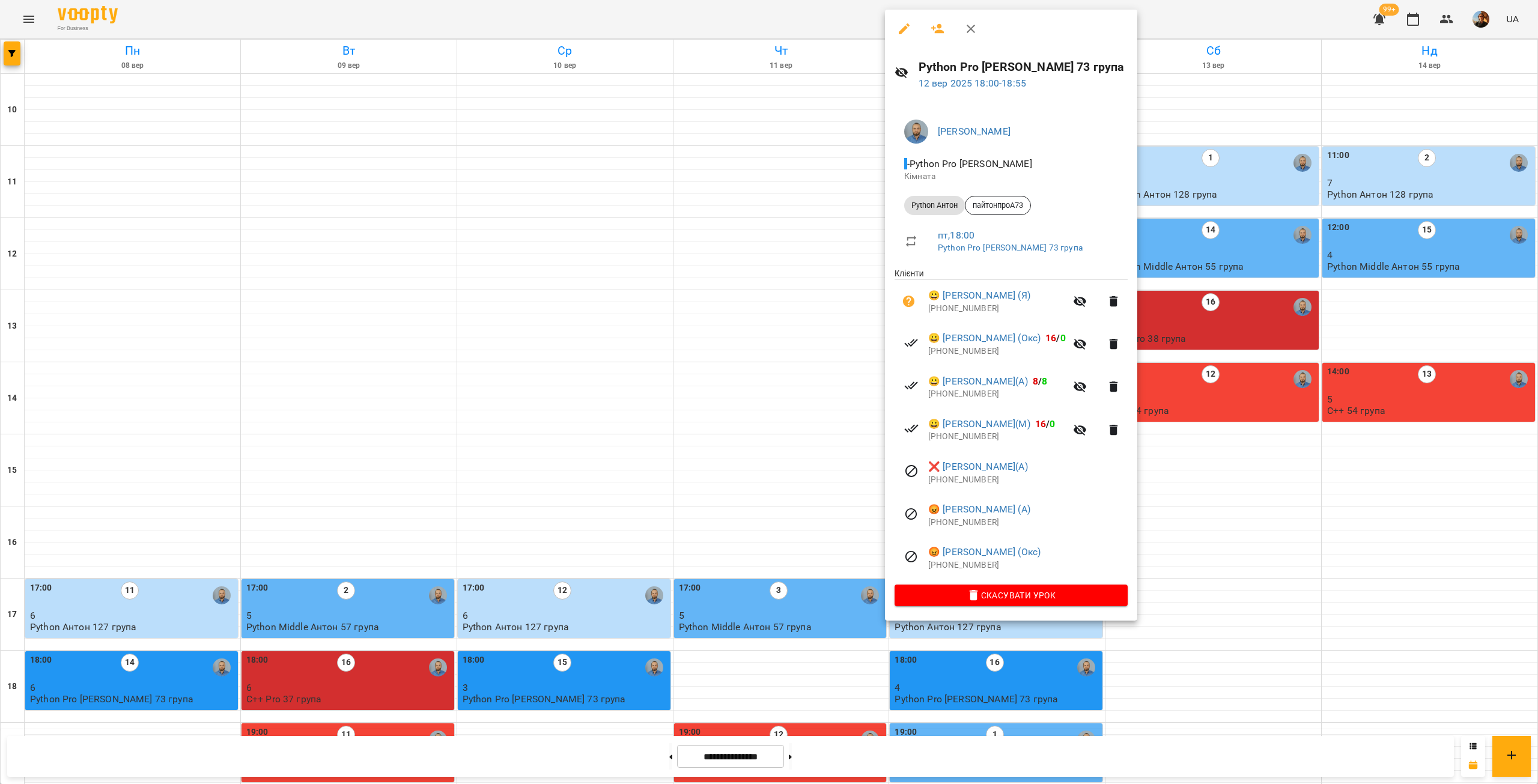
click at [788, 195] on div at bounding box center [769, 392] width 1538 height 784
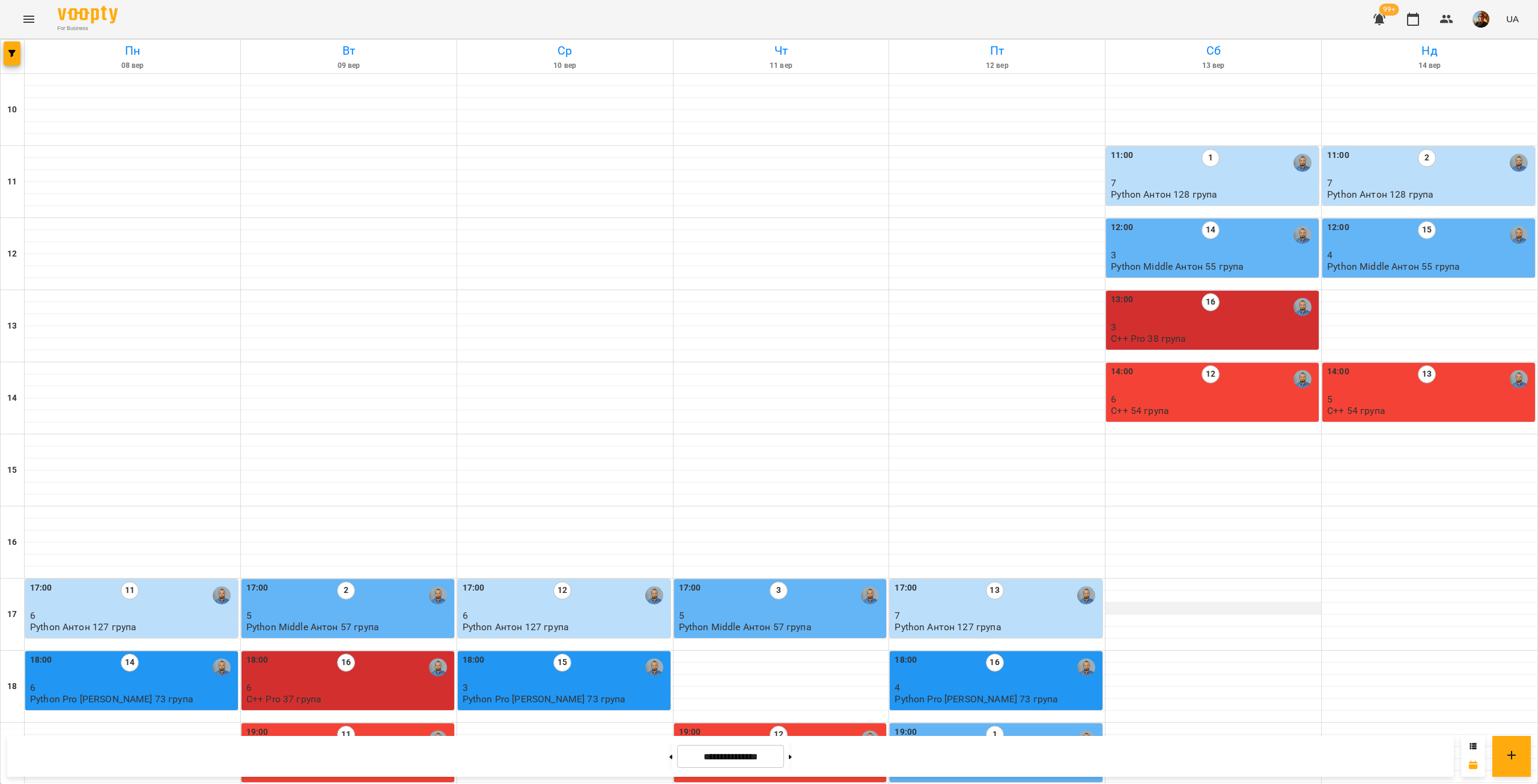
scroll to position [0, 0]
click at [1241, 320] on div "13:00 16" at bounding box center [1214, 306] width 205 height 28
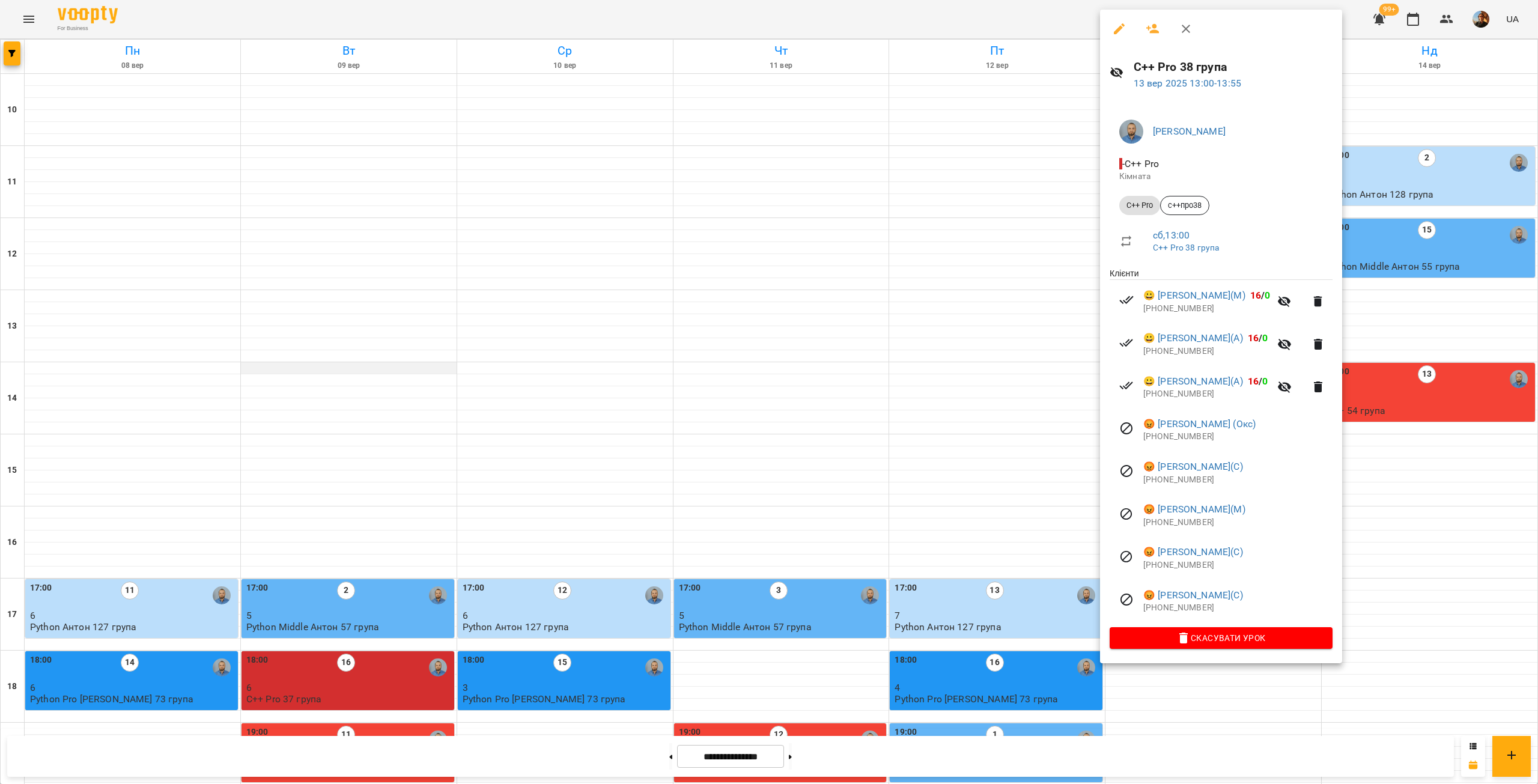
click at [418, 369] on div at bounding box center [769, 392] width 1538 height 784
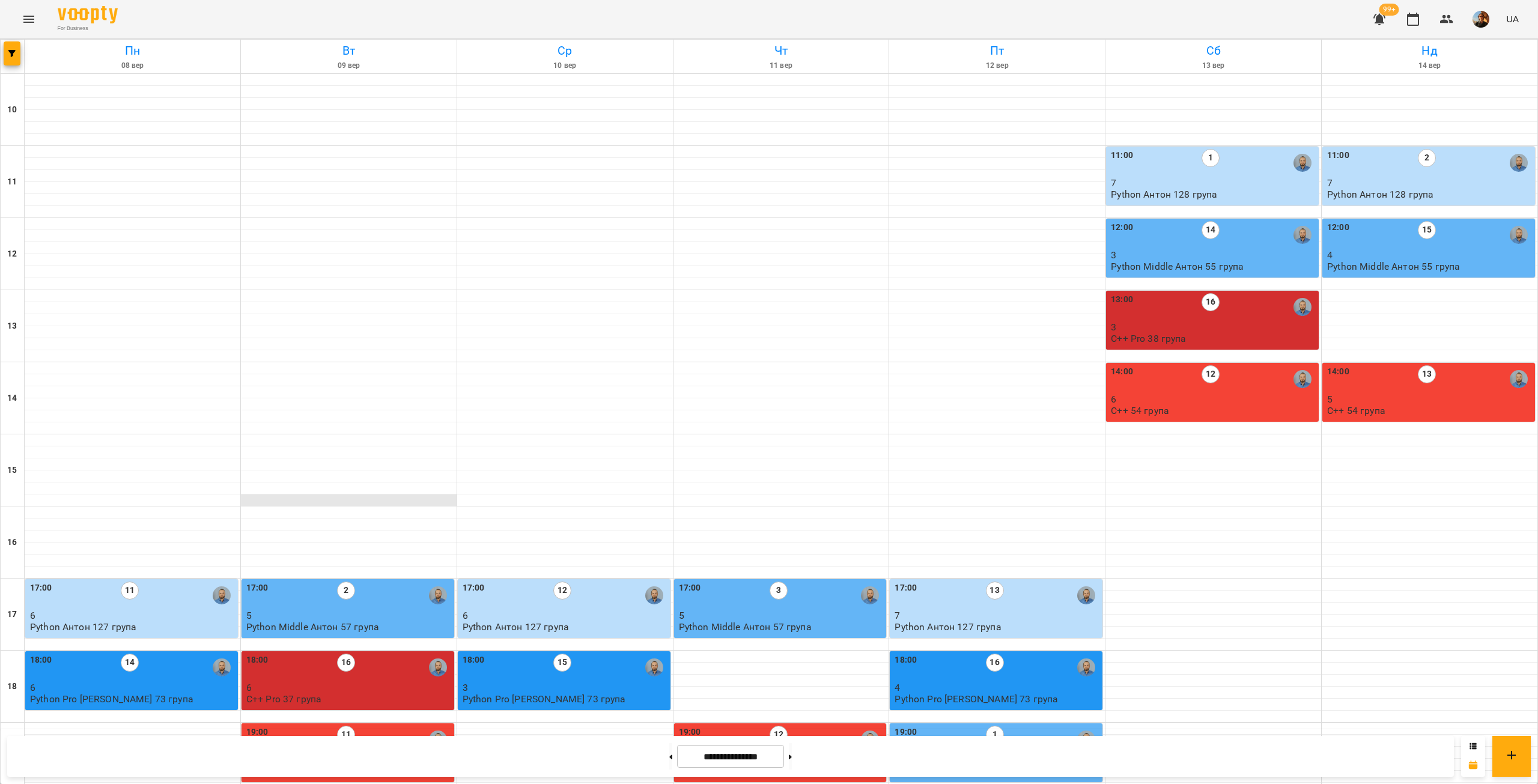
scroll to position [281, 0]
click at [384, 653] on div "18:00 16" at bounding box center [349, 667] width 205 height 28
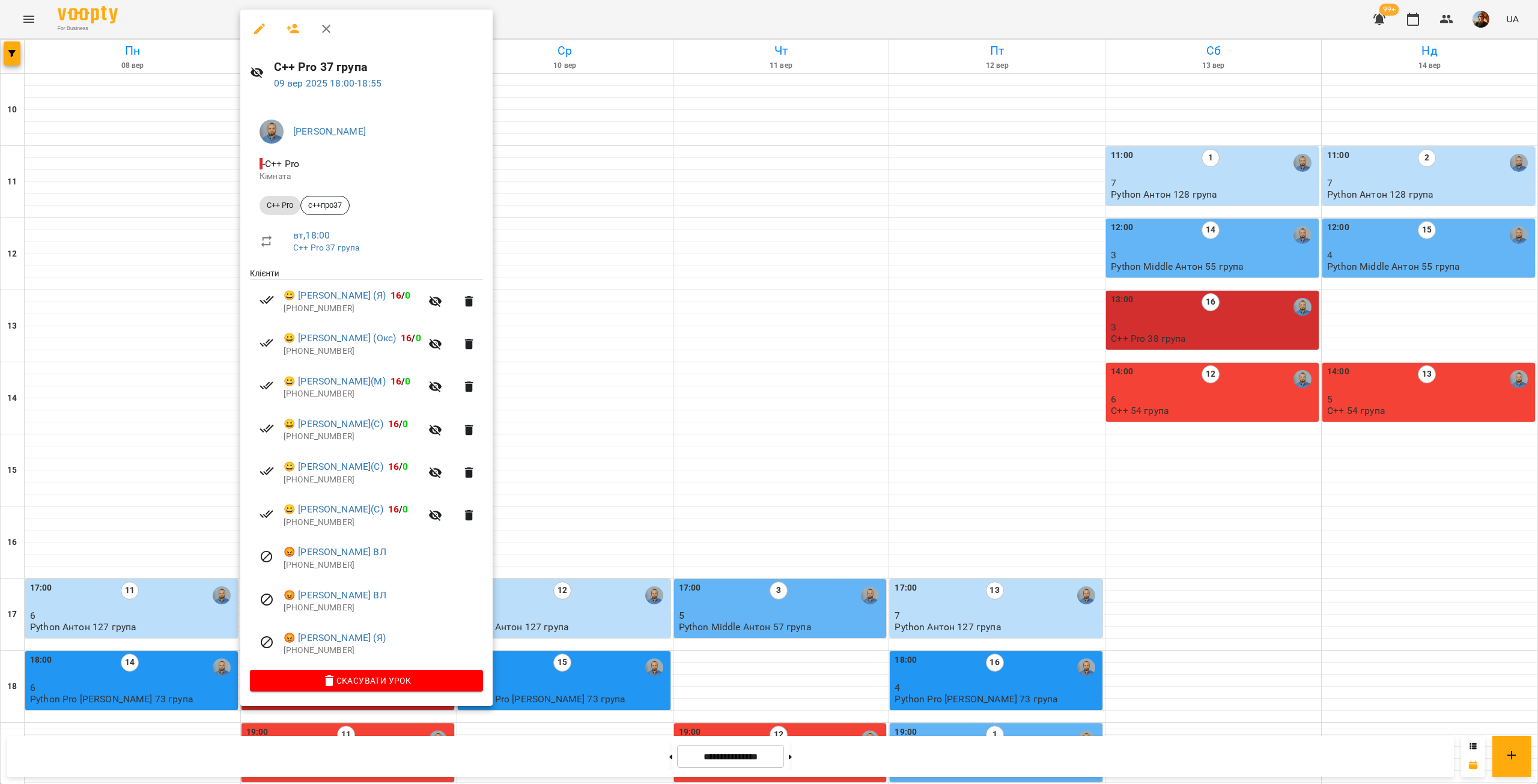
click at [322, 650] on p "+37120504605" at bounding box center [383, 650] width 200 height 12
copy p "37120504605"
click at [318, 611] on p "+380689886951" at bounding box center [383, 607] width 200 height 12
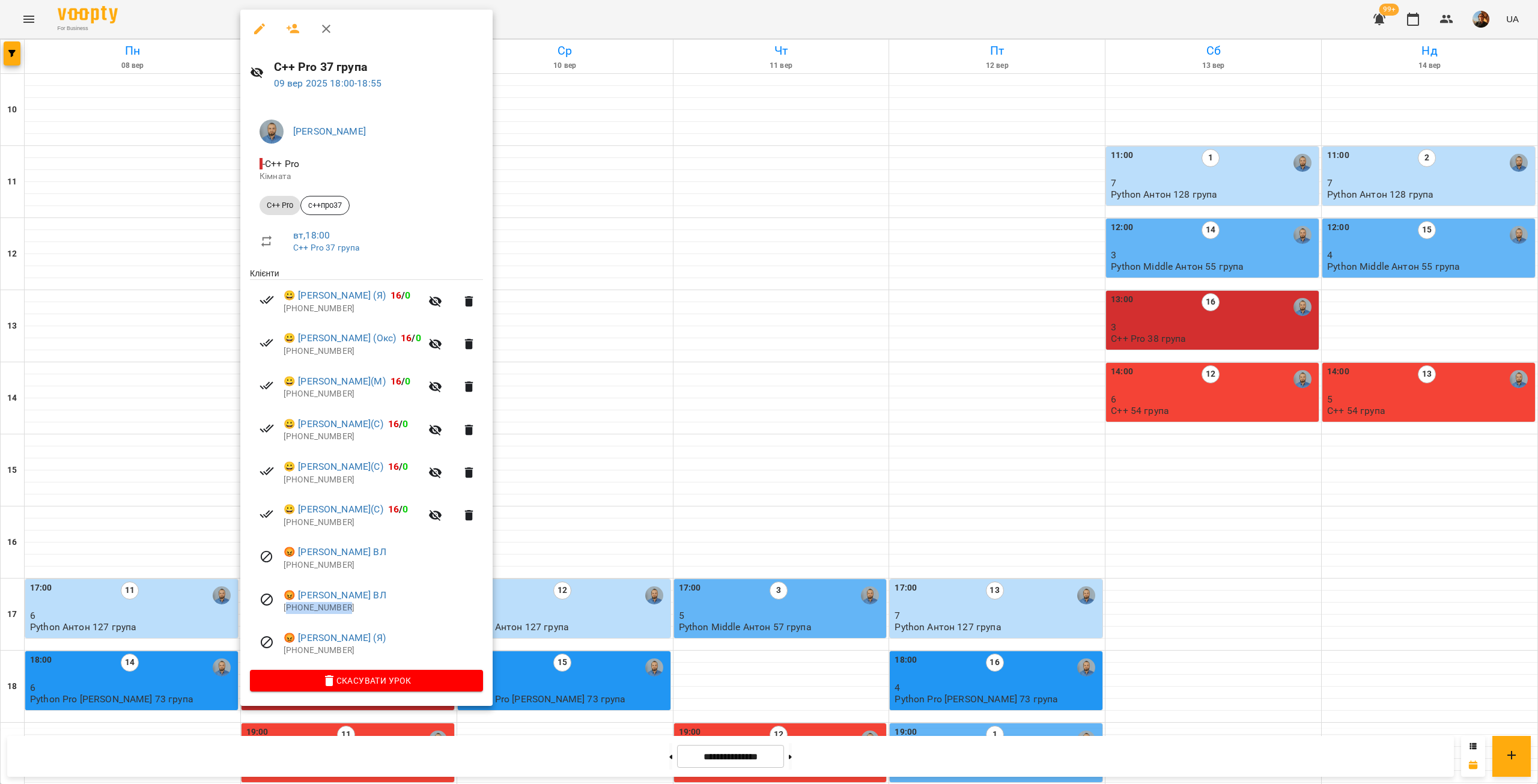
copy p "380689886951"
click at [314, 565] on p "+380671673523" at bounding box center [383, 565] width 200 height 12
copy p "380671673523"
click at [306, 524] on p "+380974816163" at bounding box center [352, 522] width 138 height 12
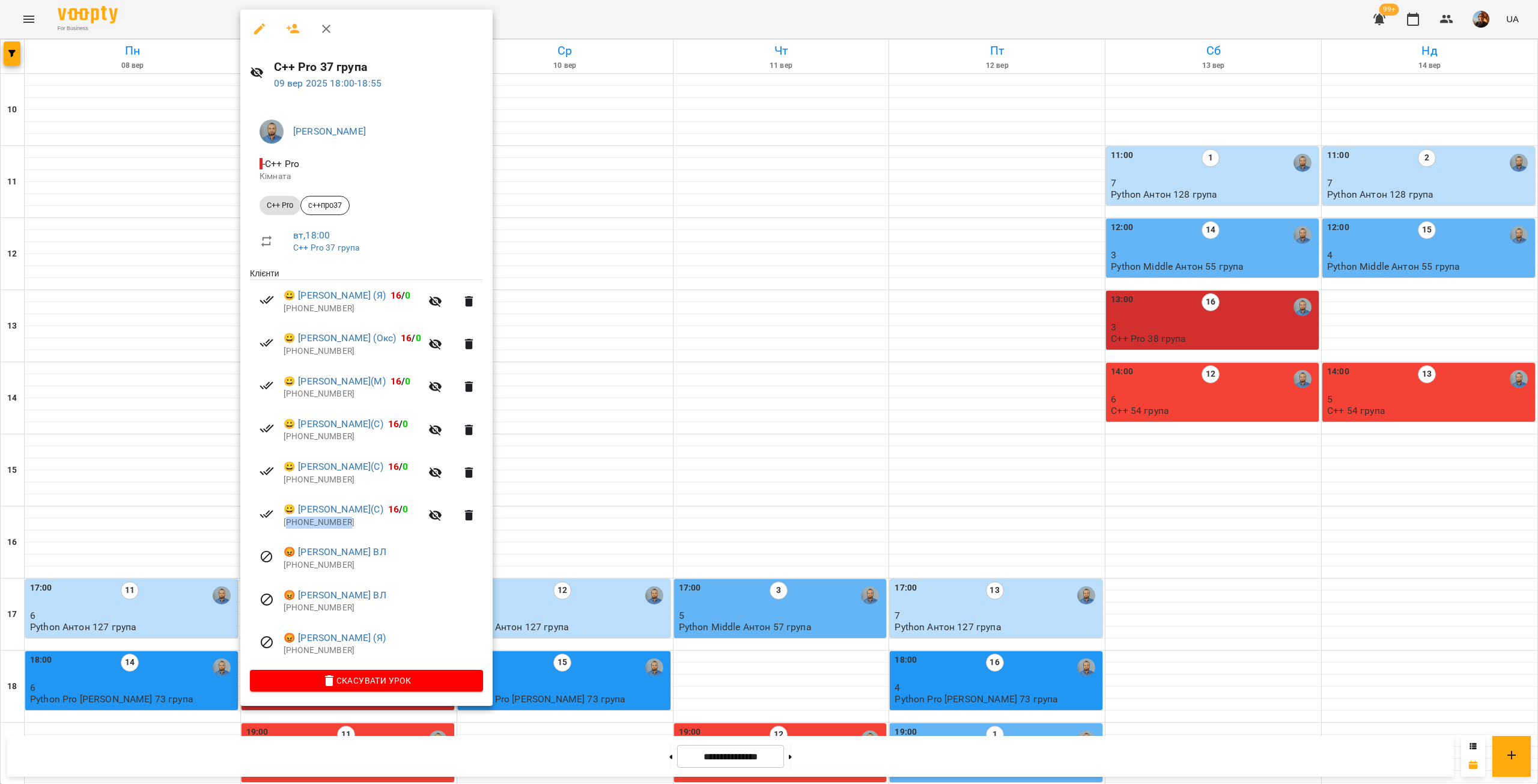
click at [306, 524] on p "+380974816163" at bounding box center [352, 522] width 138 height 12
copy p "380974816163"
click at [321, 484] on p "+380664194425" at bounding box center [352, 480] width 138 height 12
click at [321, 483] on p "+380664194425" at bounding box center [352, 480] width 138 height 12
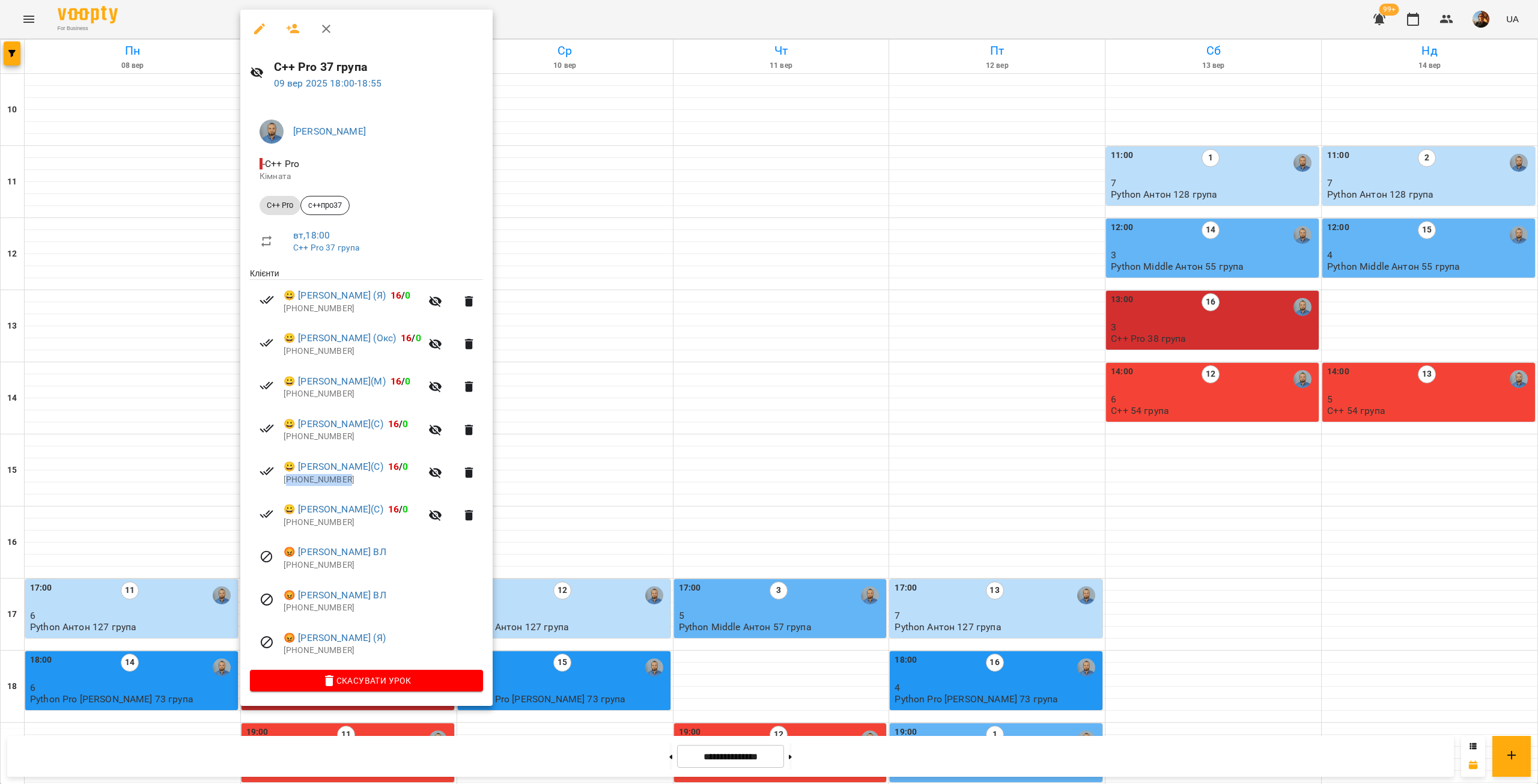
copy p "380664194425"
click at [316, 439] on p "+380676817918" at bounding box center [352, 436] width 138 height 12
copy p "380676817918"
click at [293, 398] on p "+48790460713" at bounding box center [352, 394] width 138 height 12
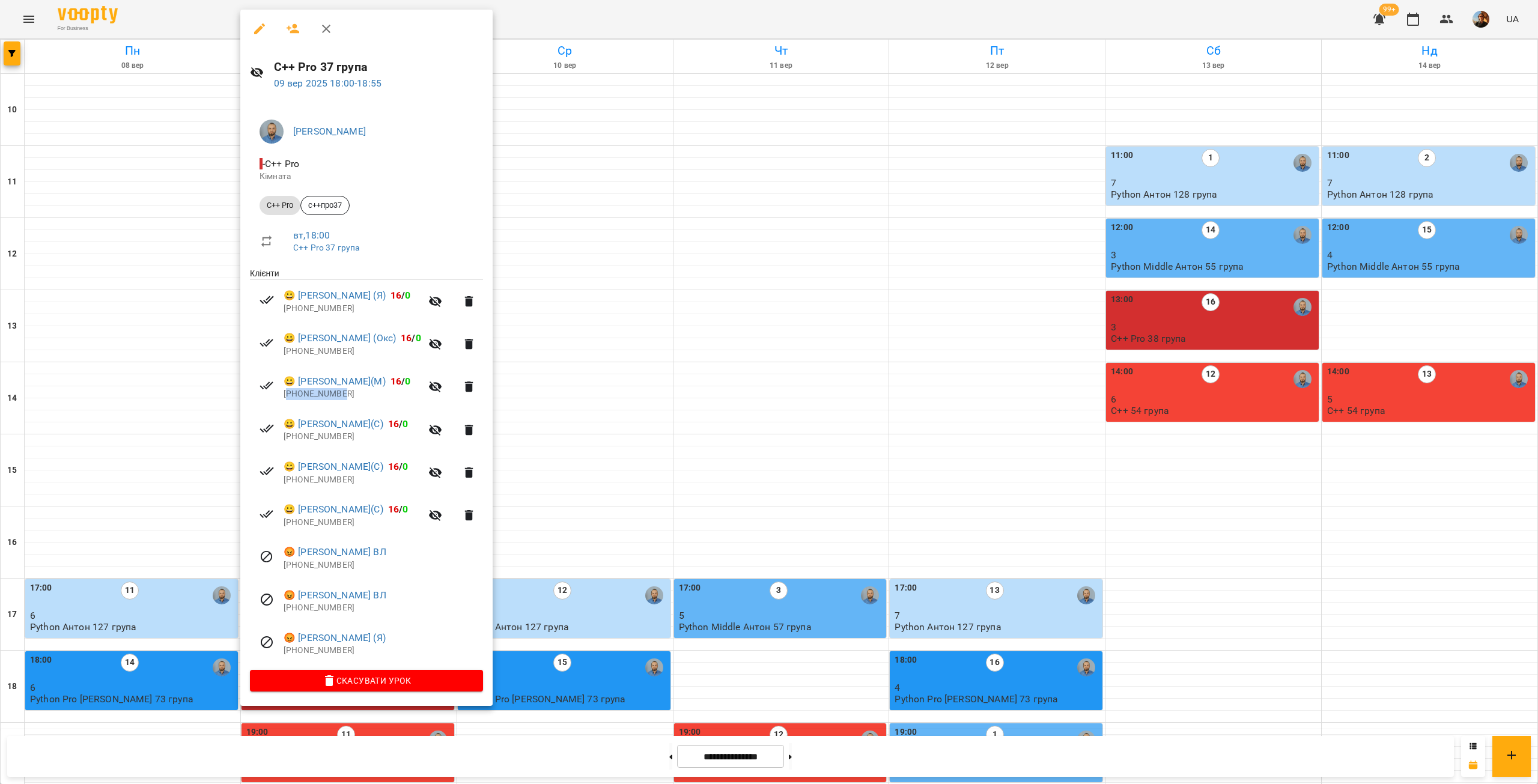
click at [293, 398] on p "+48790460713" at bounding box center [352, 394] width 138 height 12
copy p "48790460713"
click at [314, 354] on p "+380509214119" at bounding box center [352, 351] width 138 height 12
copy p "380509214119"
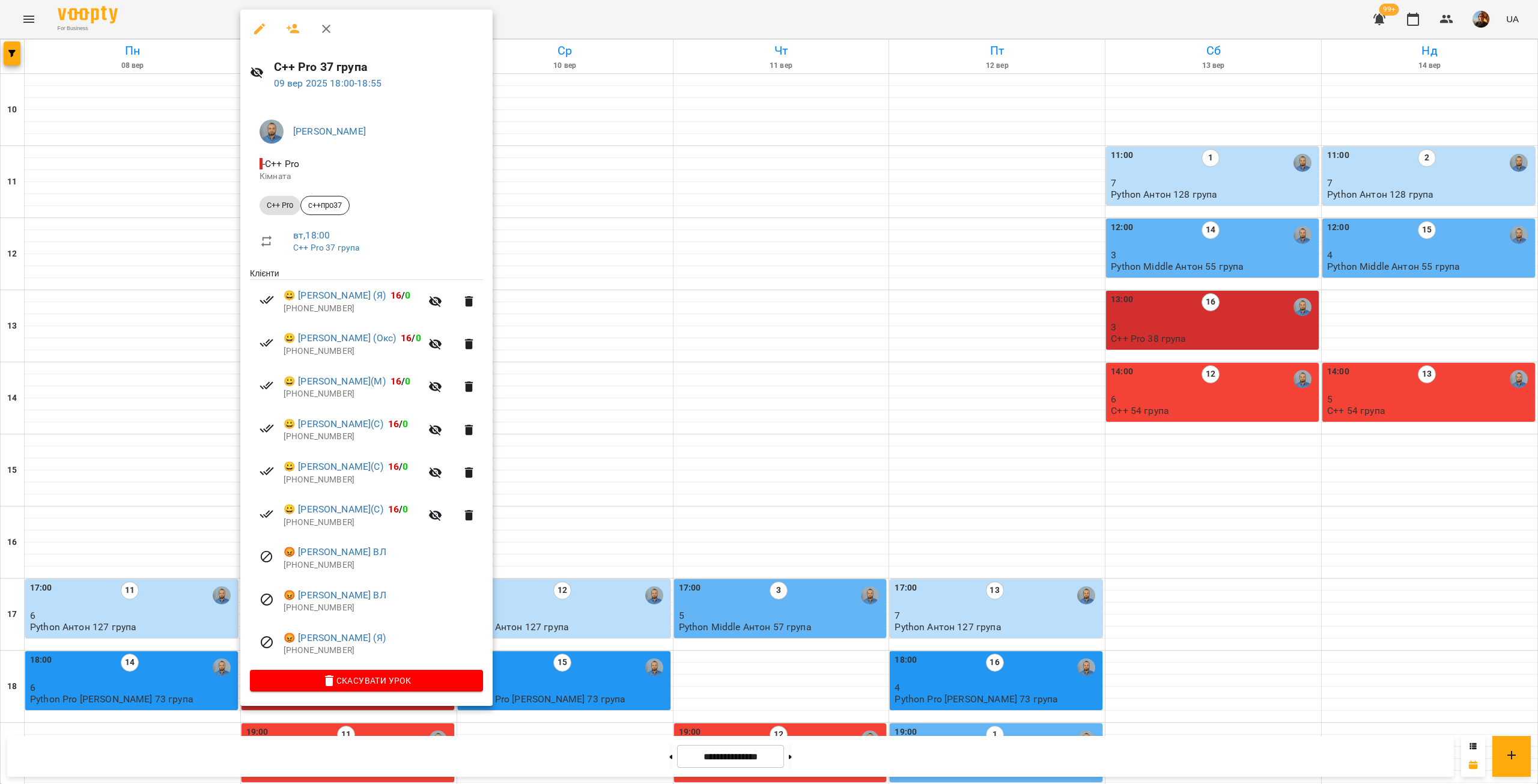
click at [312, 308] on p "+380639703435" at bounding box center [352, 308] width 138 height 12
copy p "380639703435"
click at [1404, 307] on div at bounding box center [769, 392] width 1538 height 784
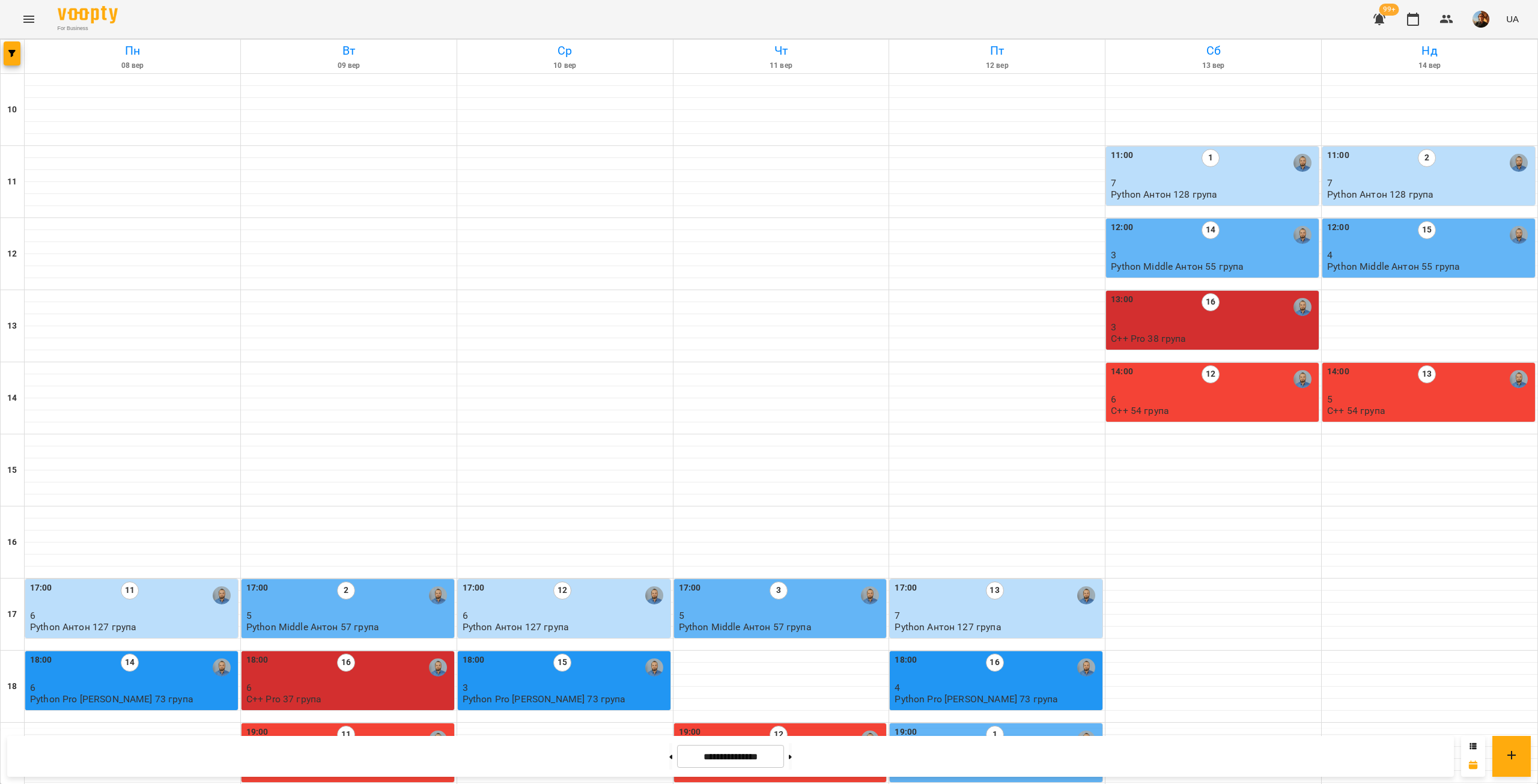
click at [1047, 682] on p "4" at bounding box center [997, 687] width 205 height 10
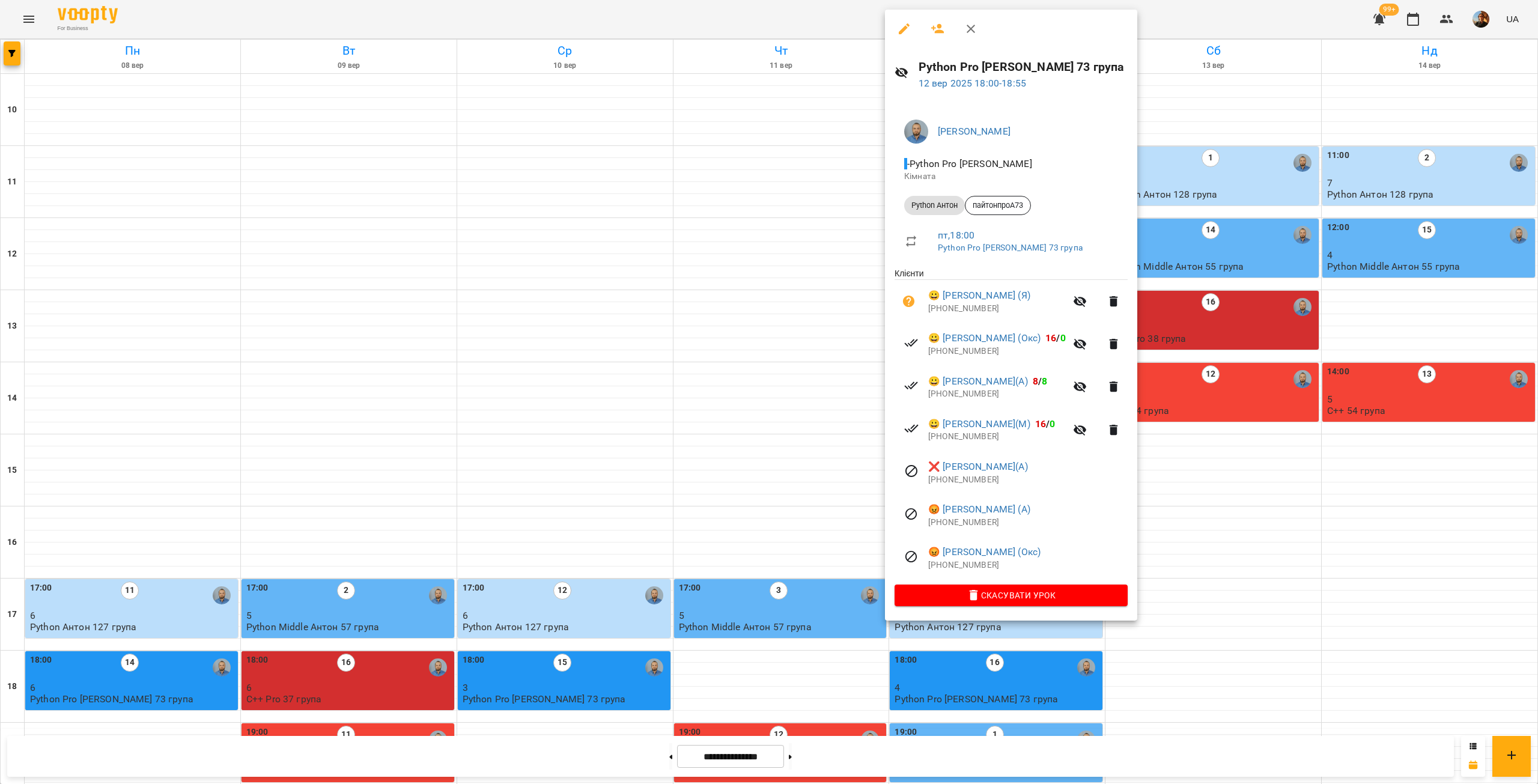
click at [942, 571] on p "+48784636468" at bounding box center [1028, 565] width 200 height 12
click at [942, 570] on p "+48784636468" at bounding box center [1028, 565] width 200 height 12
copy p "48784636468"
click at [952, 523] on p "+420735994599" at bounding box center [1028, 522] width 200 height 12
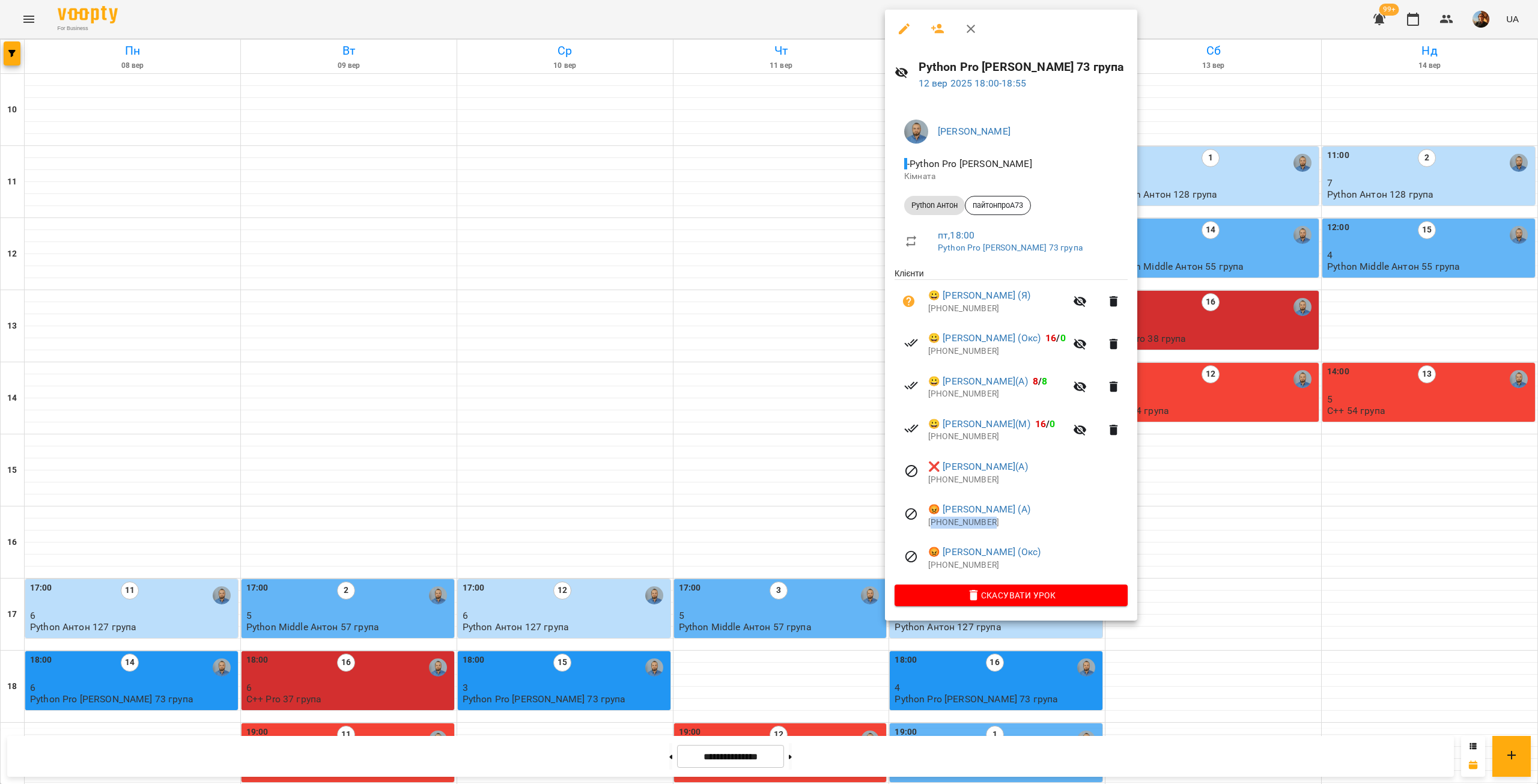
click at [952, 523] on p "+420735994599" at bounding box center [1028, 522] width 200 height 12
click at [953, 482] on p "+48731542877" at bounding box center [1028, 480] width 200 height 12
click at [966, 439] on p "+380979955381" at bounding box center [997, 436] width 138 height 12
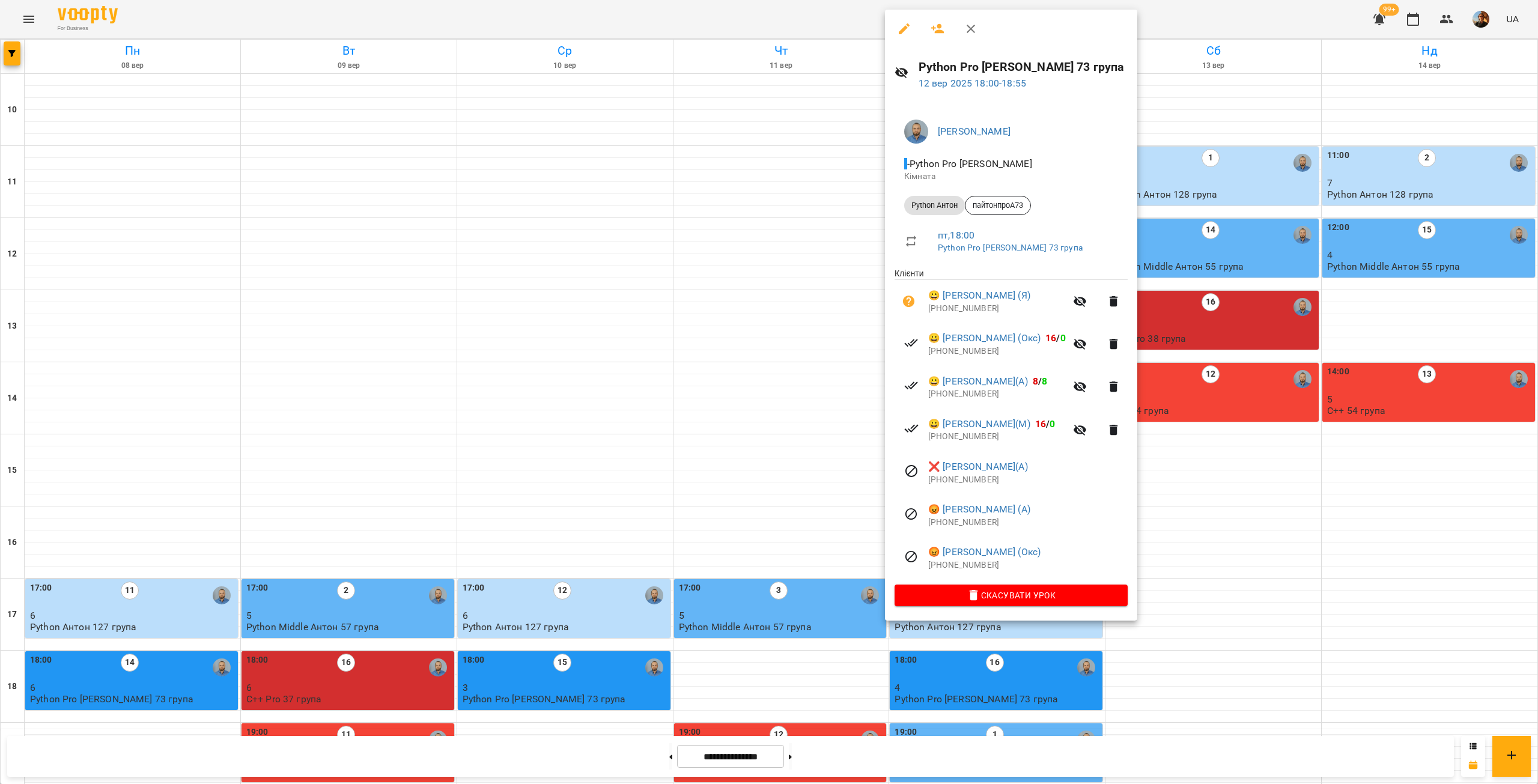
click at [961, 393] on p "+380979445929" at bounding box center [997, 394] width 138 height 12
click at [954, 354] on p "+380991304440" at bounding box center [997, 351] width 138 height 12
click at [954, 313] on p "+380976533767" at bounding box center [997, 308] width 138 height 12
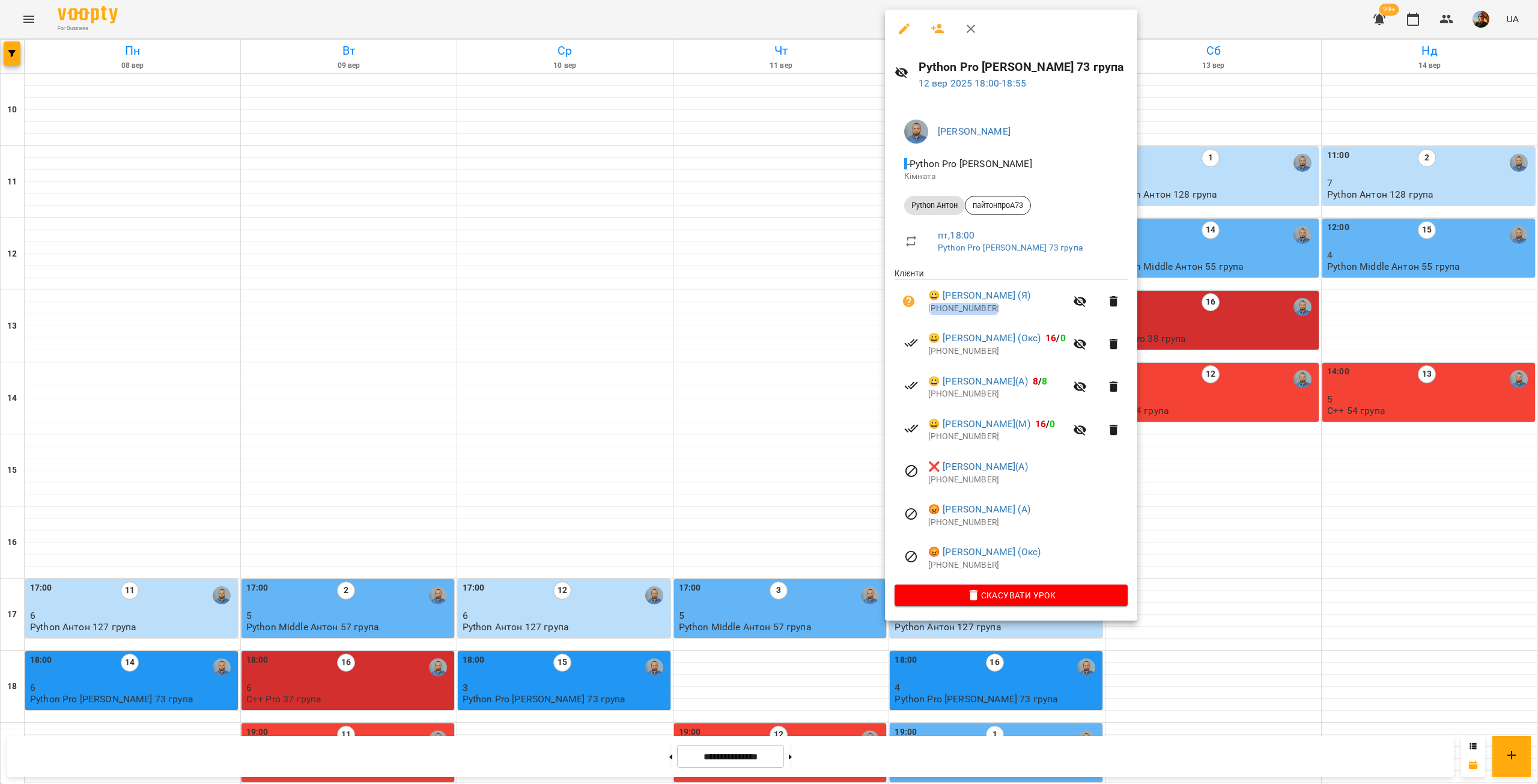
click at [954, 313] on p "+380976533767" at bounding box center [997, 308] width 138 height 12
click at [1192, 272] on div at bounding box center [769, 392] width 1538 height 784
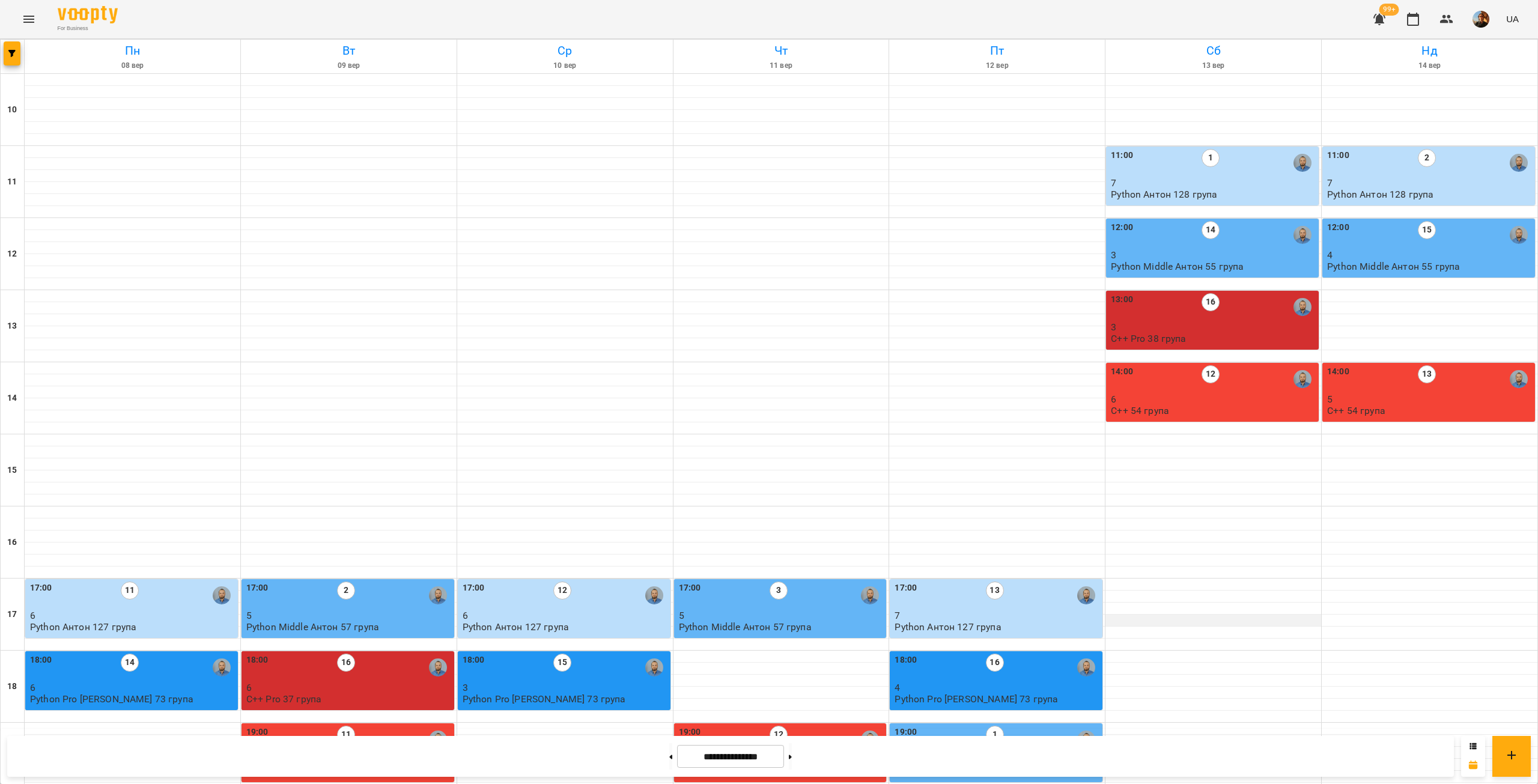
scroll to position [0, 0]
click at [1241, 306] on div "13:00 16" at bounding box center [1214, 306] width 205 height 28
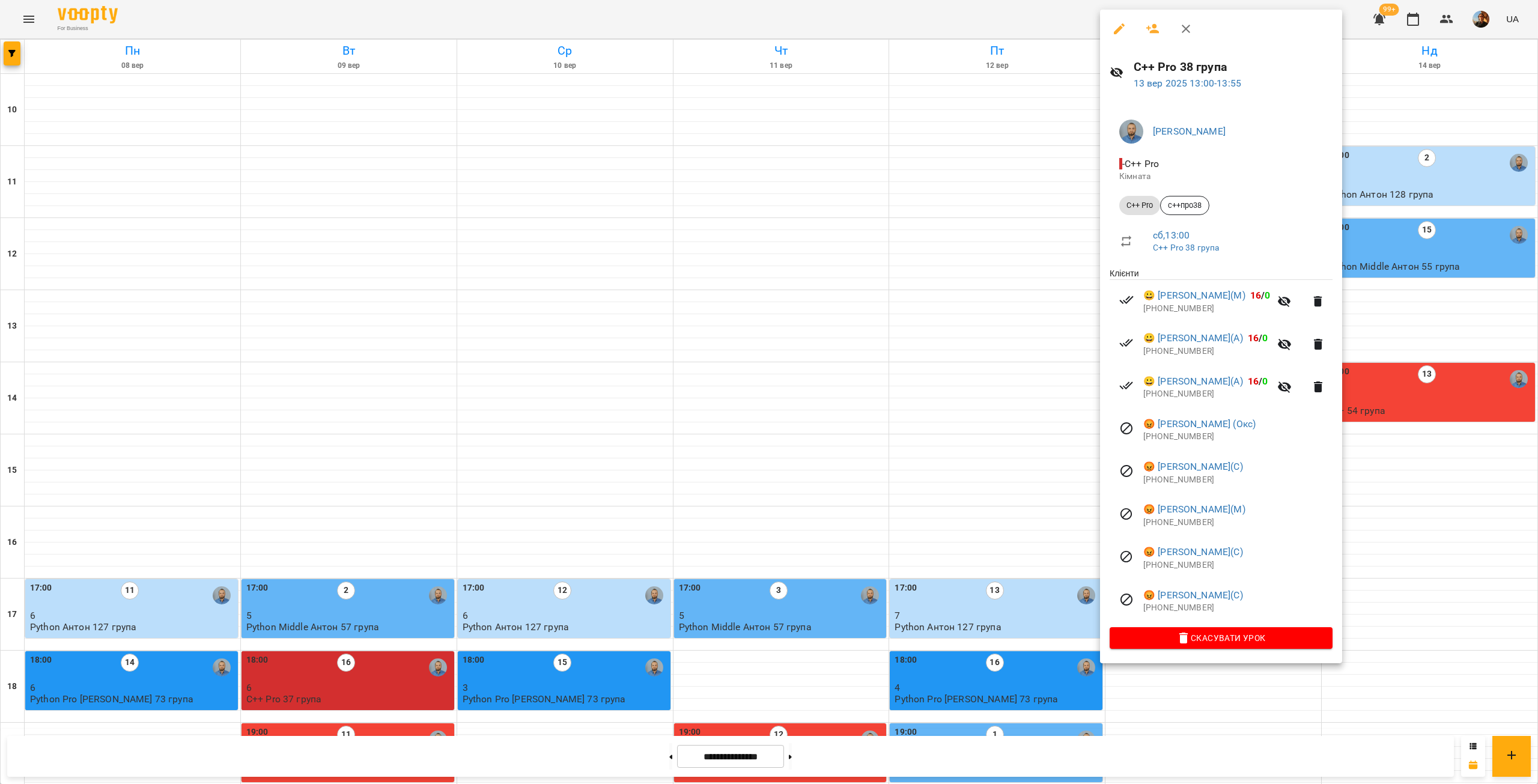
click at [1172, 607] on p "+380977431788" at bounding box center [1238, 607] width 189 height 12
click at [1173, 567] on p "+380988720972" at bounding box center [1238, 565] width 189 height 12
click at [1171, 520] on p "+4366499919004" at bounding box center [1238, 522] width 189 height 12
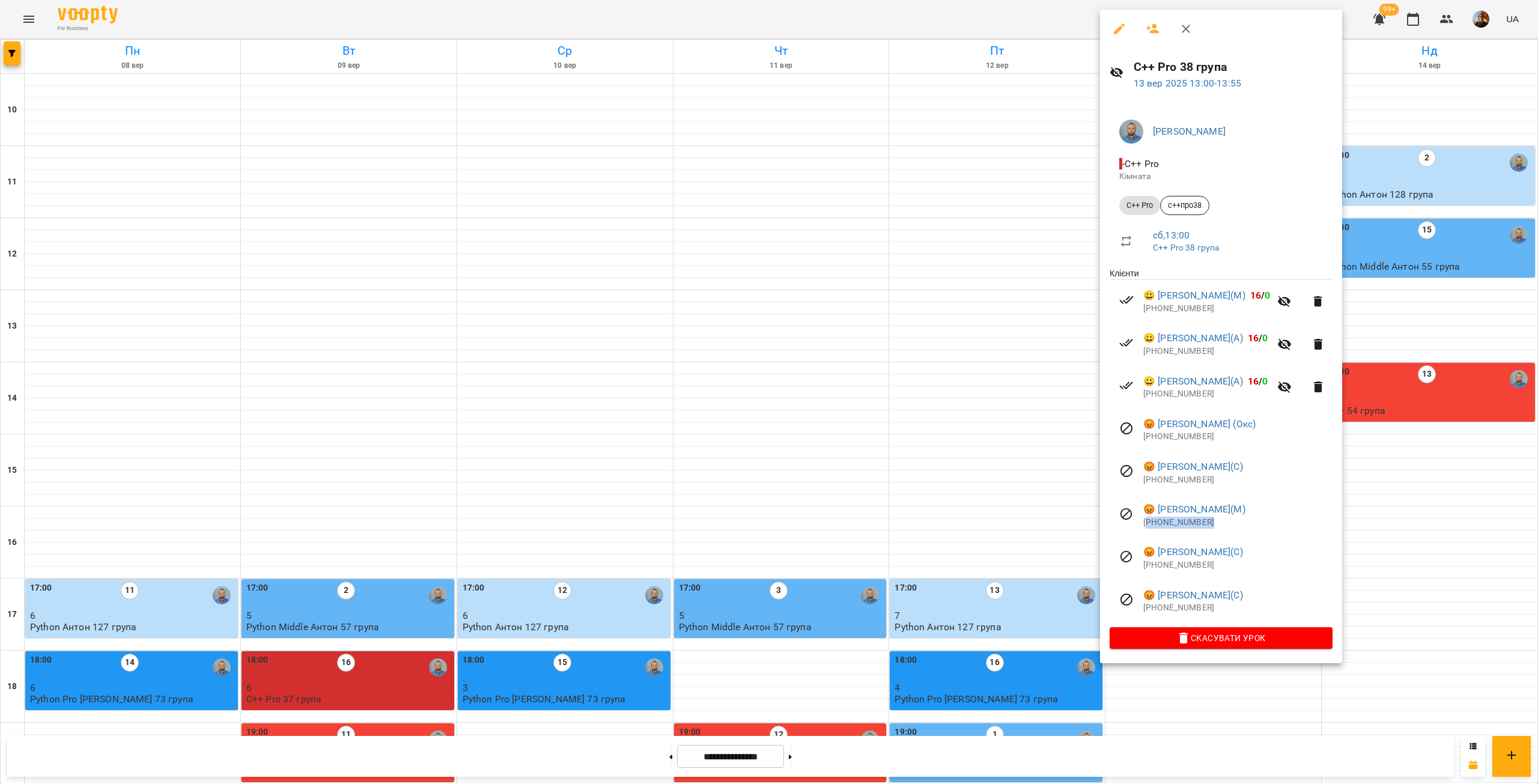
click at [1171, 520] on p "+4366499919004" at bounding box center [1238, 522] width 189 height 12
click at [1173, 482] on p "+380965471219" at bounding box center [1238, 480] width 189 height 12
click at [1195, 435] on p "+380992105080" at bounding box center [1238, 436] width 189 height 12
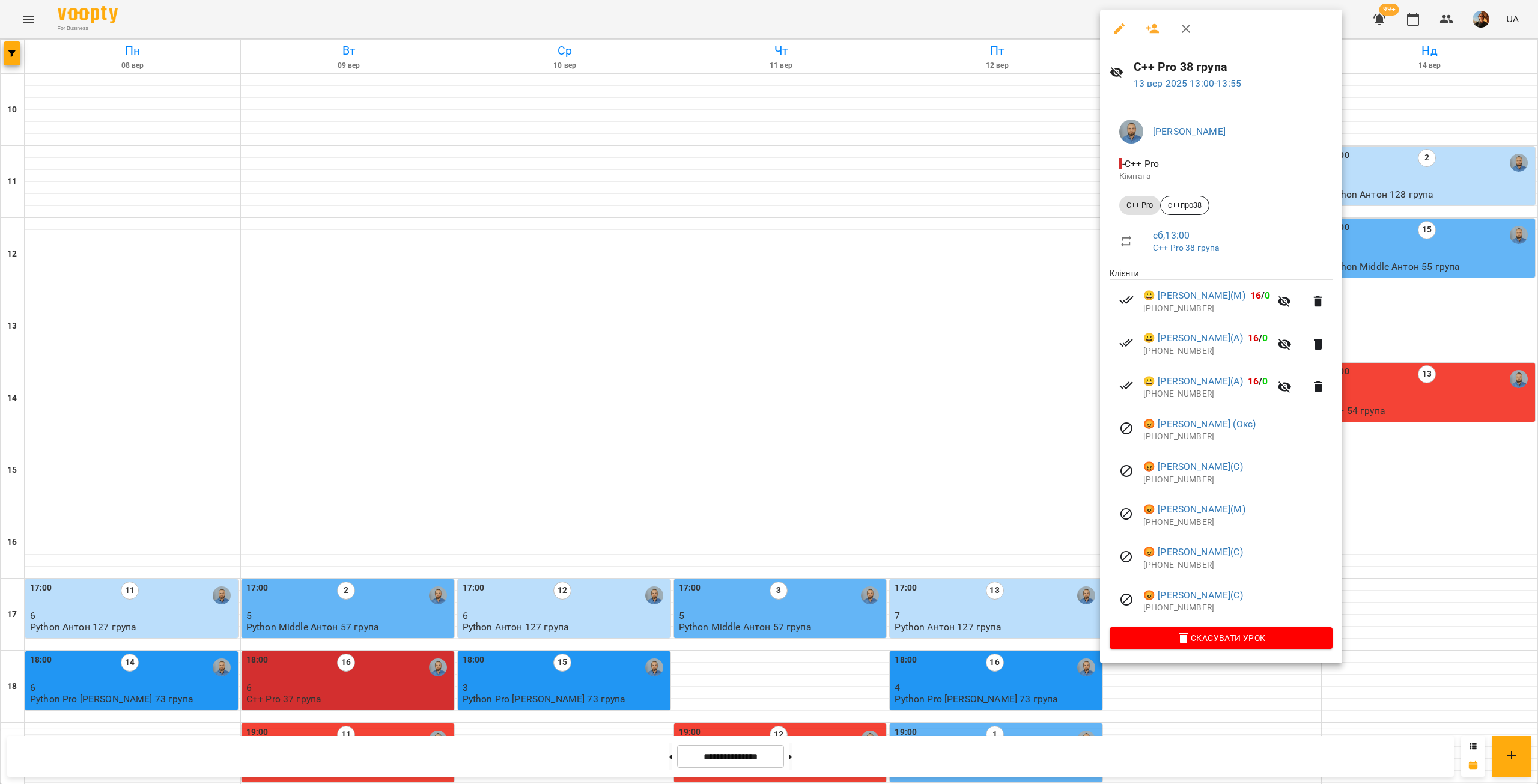
click at [1195, 435] on p "+380992105080" at bounding box center [1238, 436] width 189 height 12
click at [1173, 400] on p "+380978931918" at bounding box center [1206, 394] width 127 height 12
click at [1173, 396] on p "+380978931918" at bounding box center [1206, 394] width 127 height 12
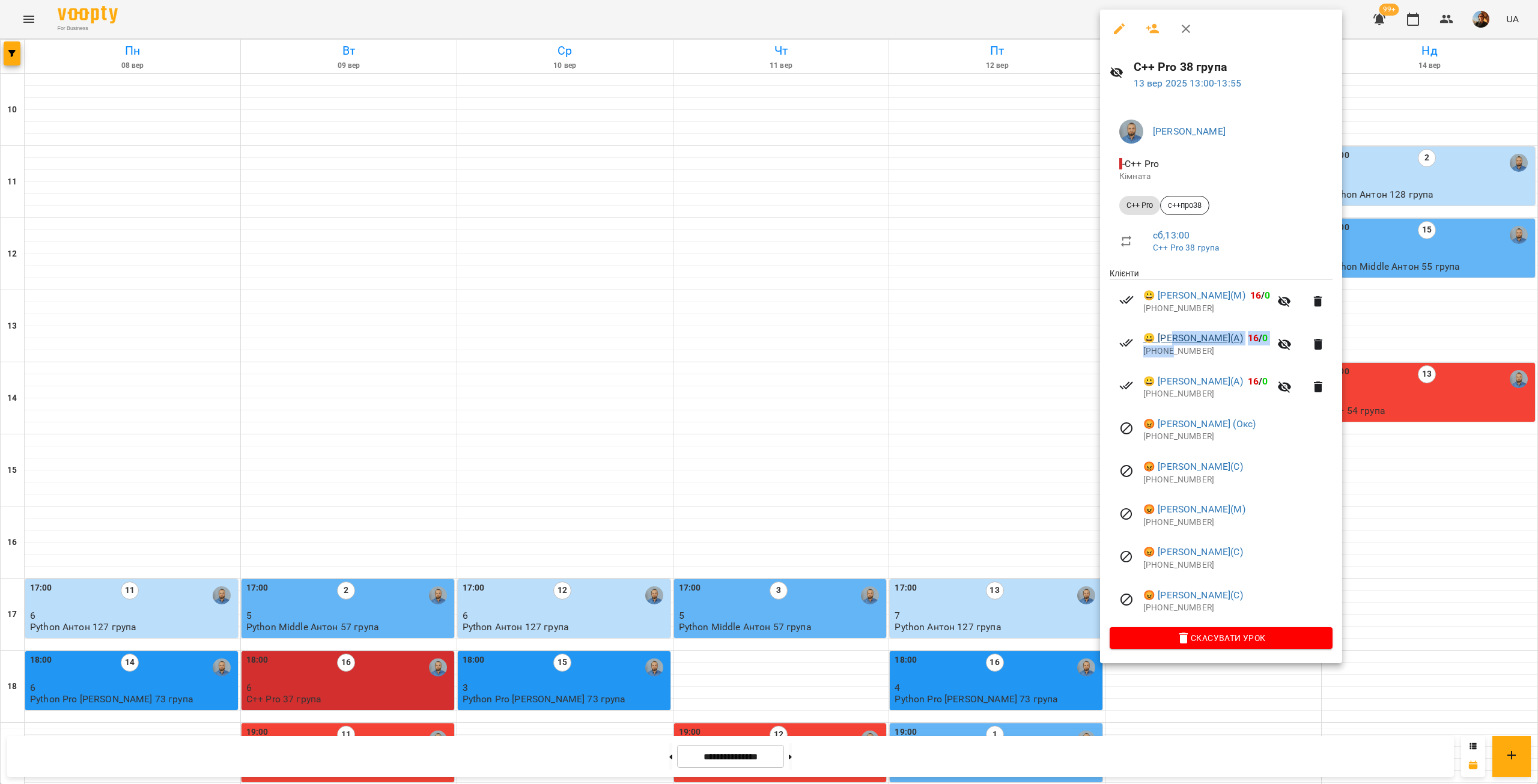
click at [1172, 346] on div "😀 Кіріл Кірієв(А) 16 / 0 +380997416393" at bounding box center [1206, 344] width 127 height 25
click at [1176, 357] on p "+380997416393" at bounding box center [1206, 351] width 127 height 12
click at [1183, 306] on p "+380686081556" at bounding box center [1206, 308] width 127 height 12
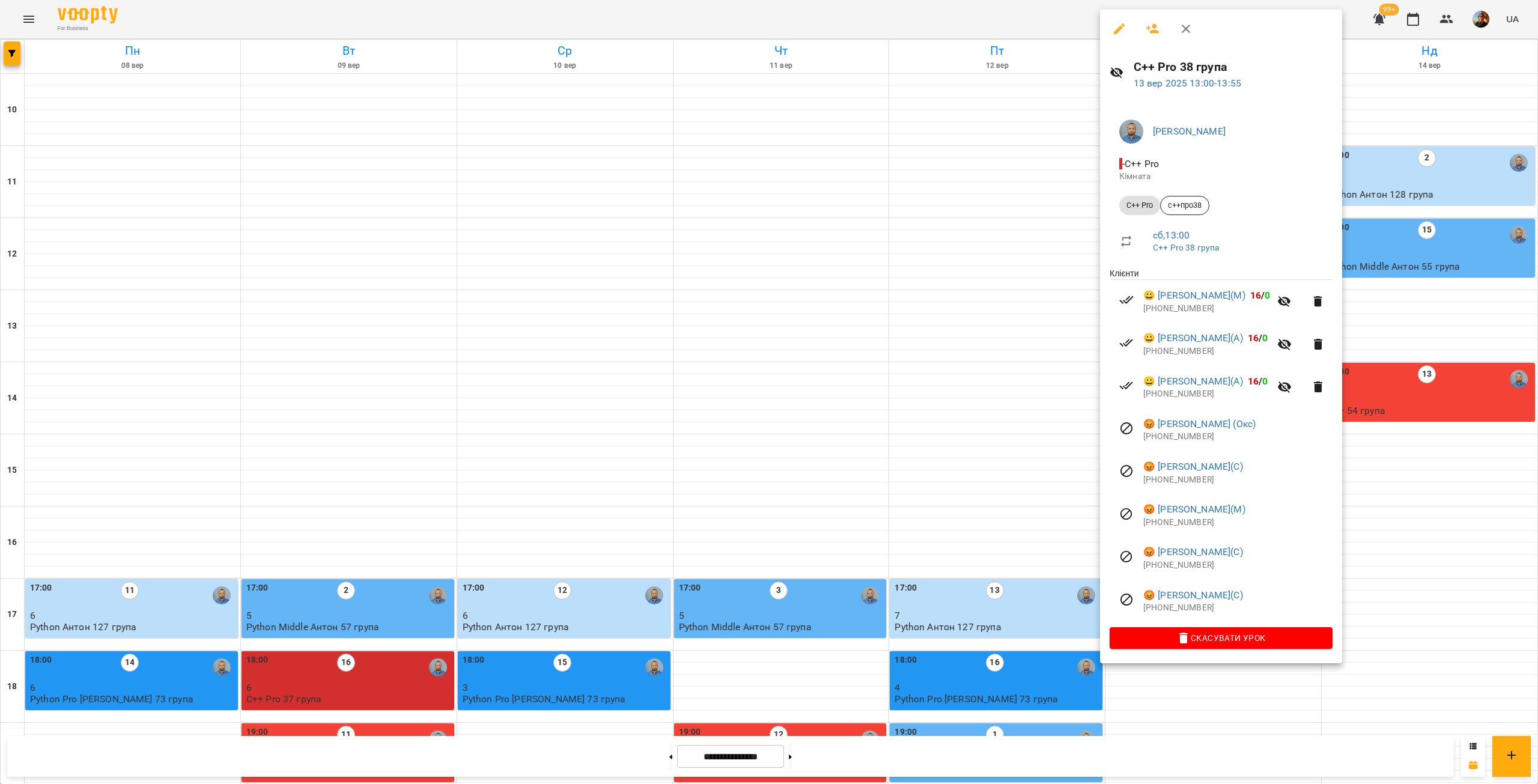
click at [904, 325] on div at bounding box center [769, 392] width 1538 height 784
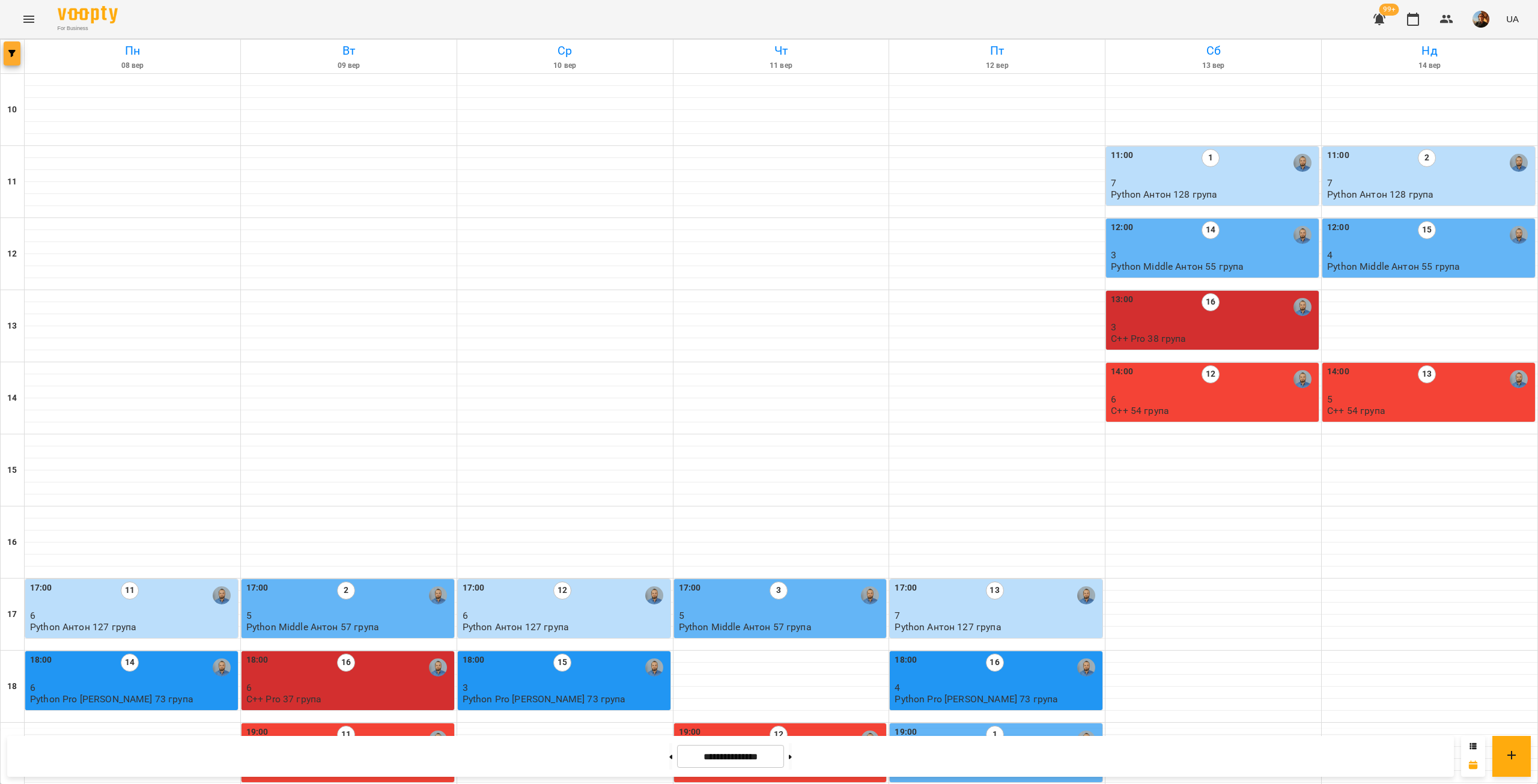
click at [9, 50] on icon "button" at bounding box center [12, 53] width 7 height 7
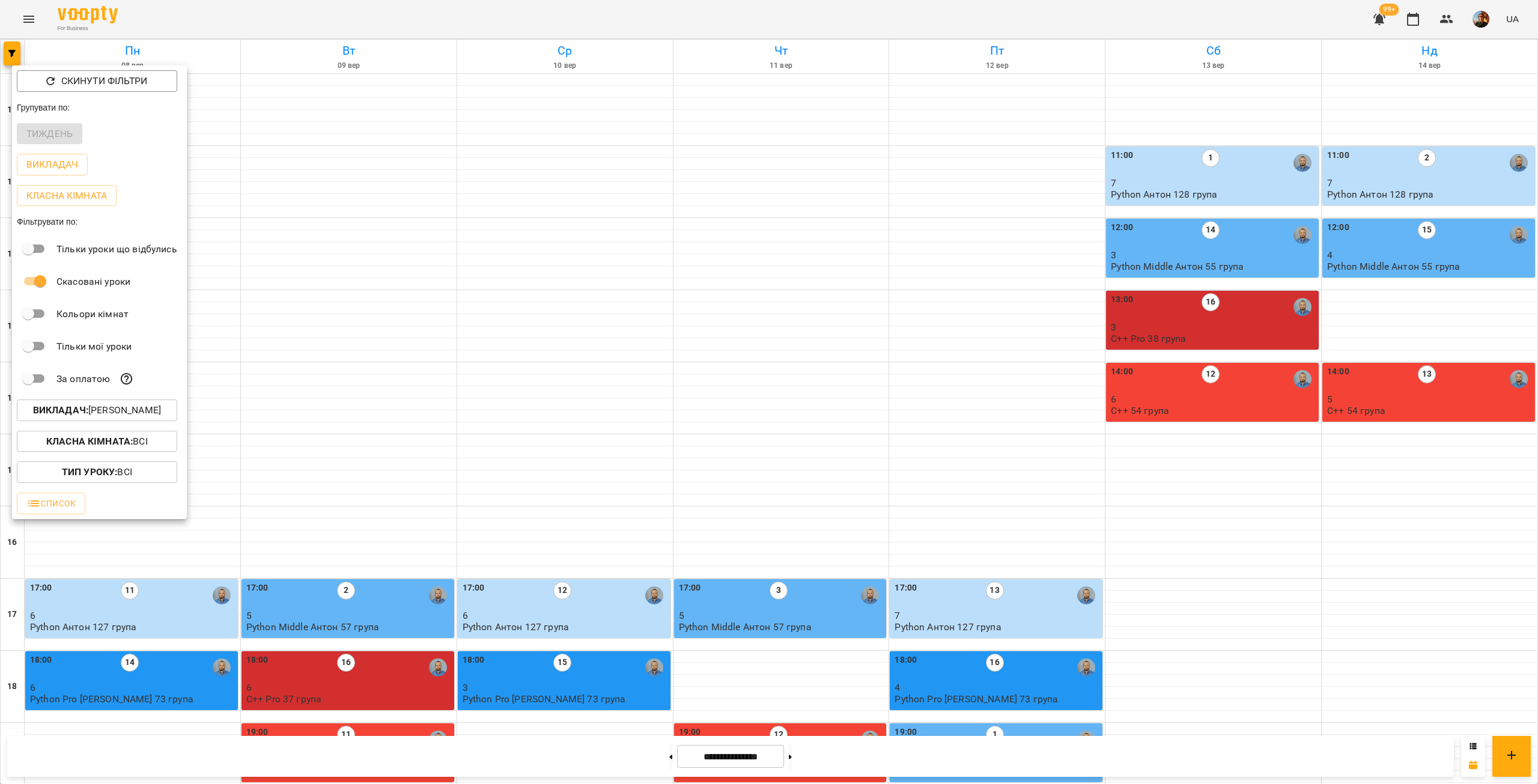
click at [129, 413] on p "Викладач : Антон Костюк" at bounding box center [97, 410] width 128 height 14
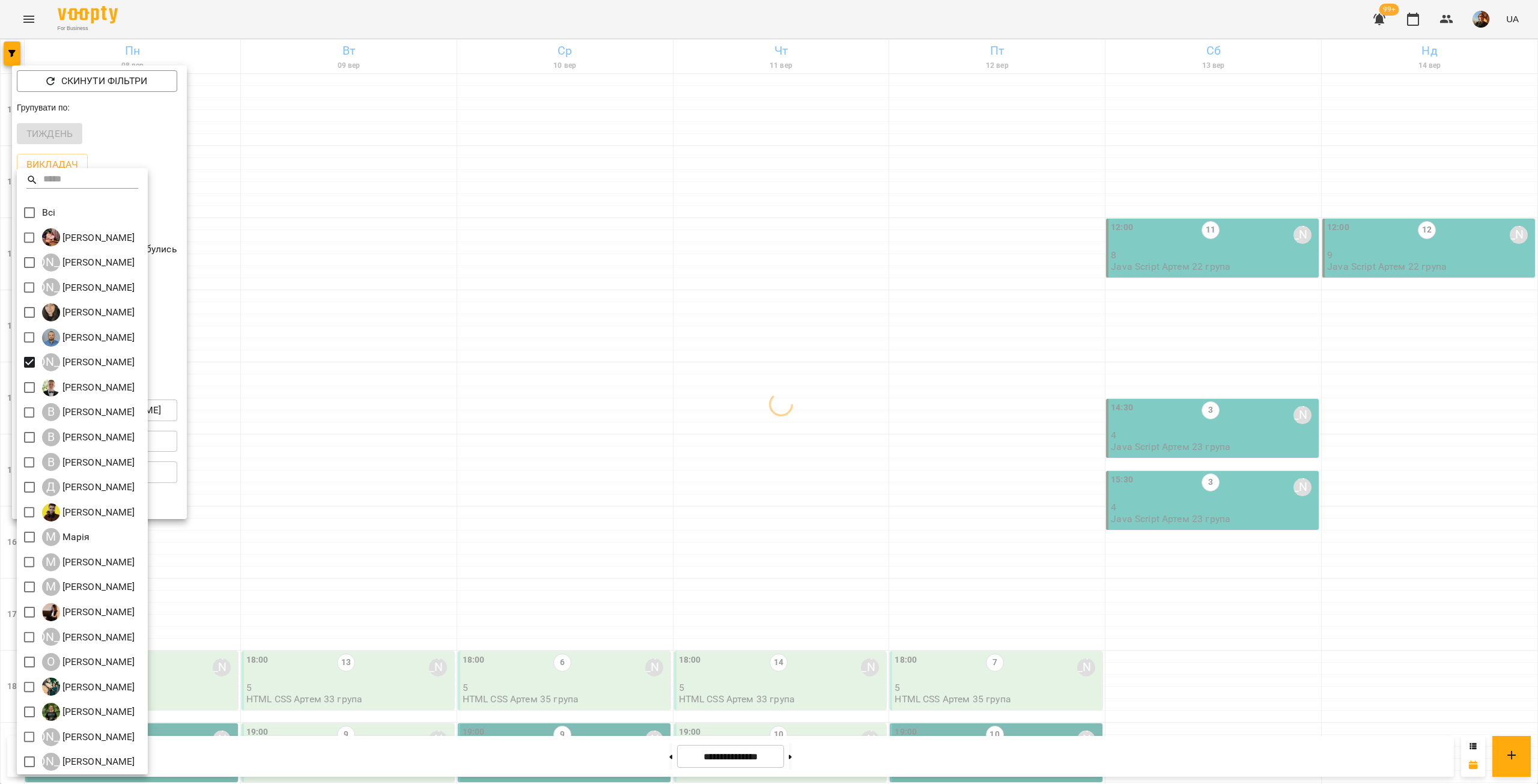
click at [494, 314] on div at bounding box center [769, 392] width 1538 height 784
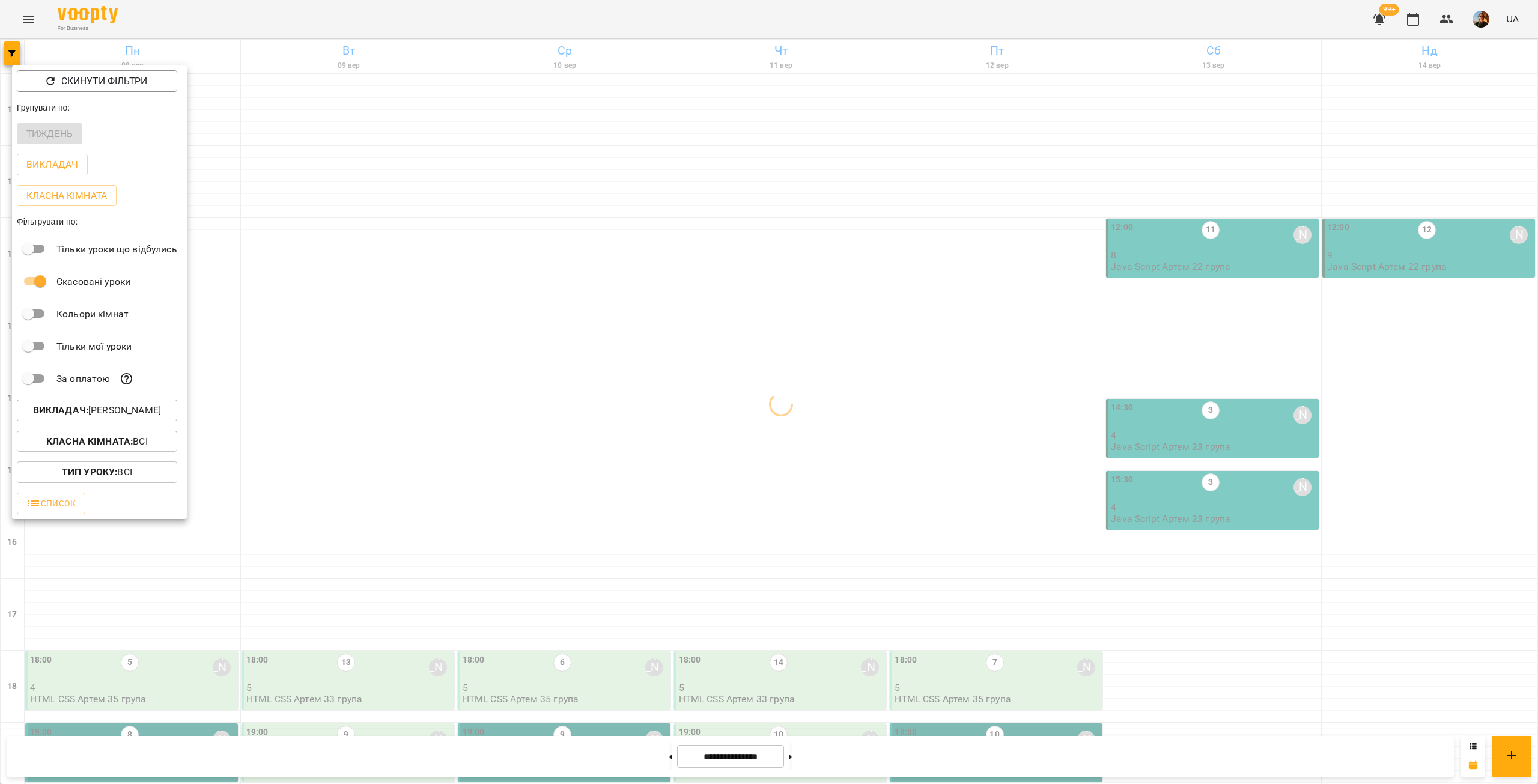
click at [416, 236] on div at bounding box center [769, 392] width 1538 height 784
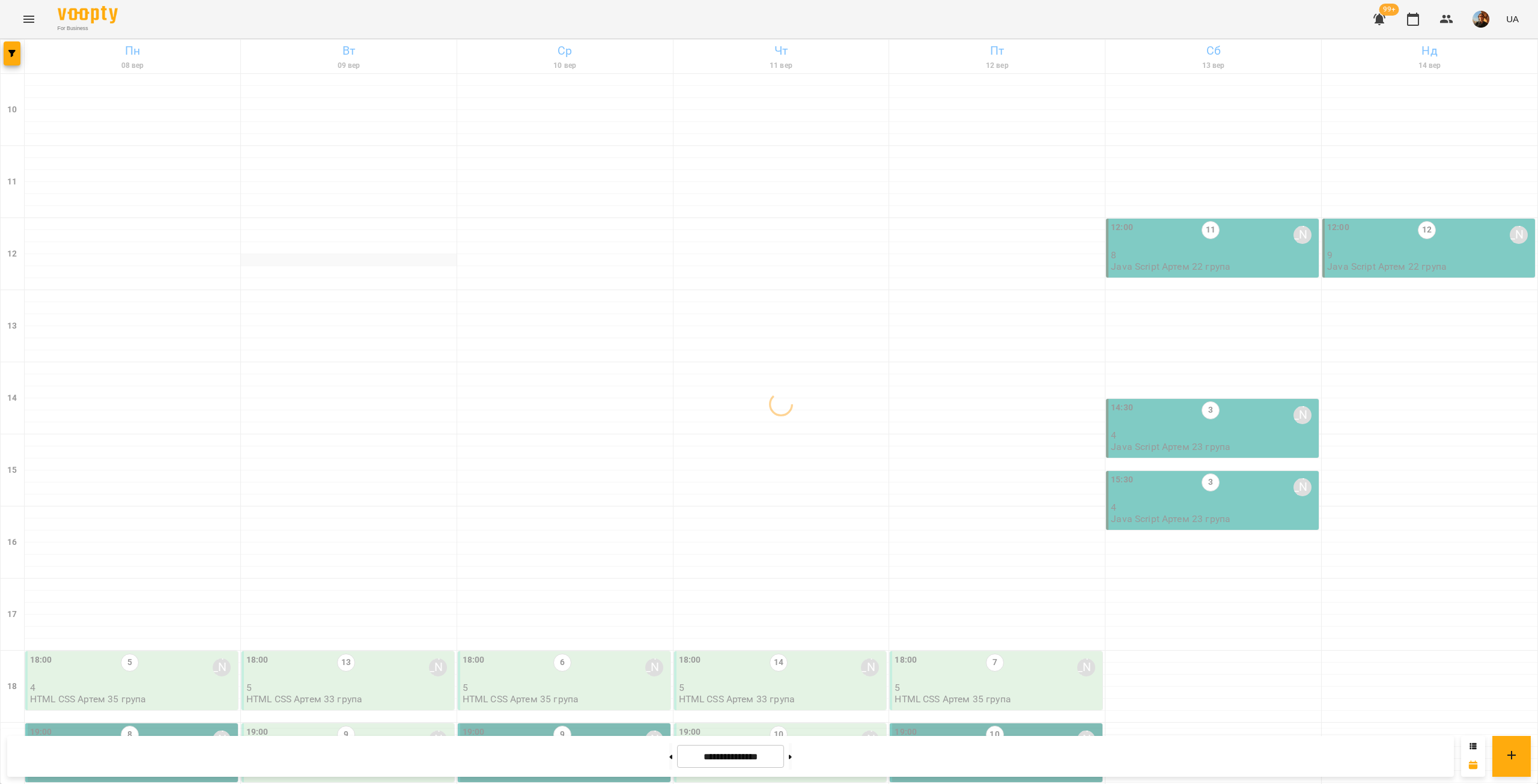
scroll to position [281, 0]
click at [5, 49] on button "button" at bounding box center [12, 53] width 17 height 24
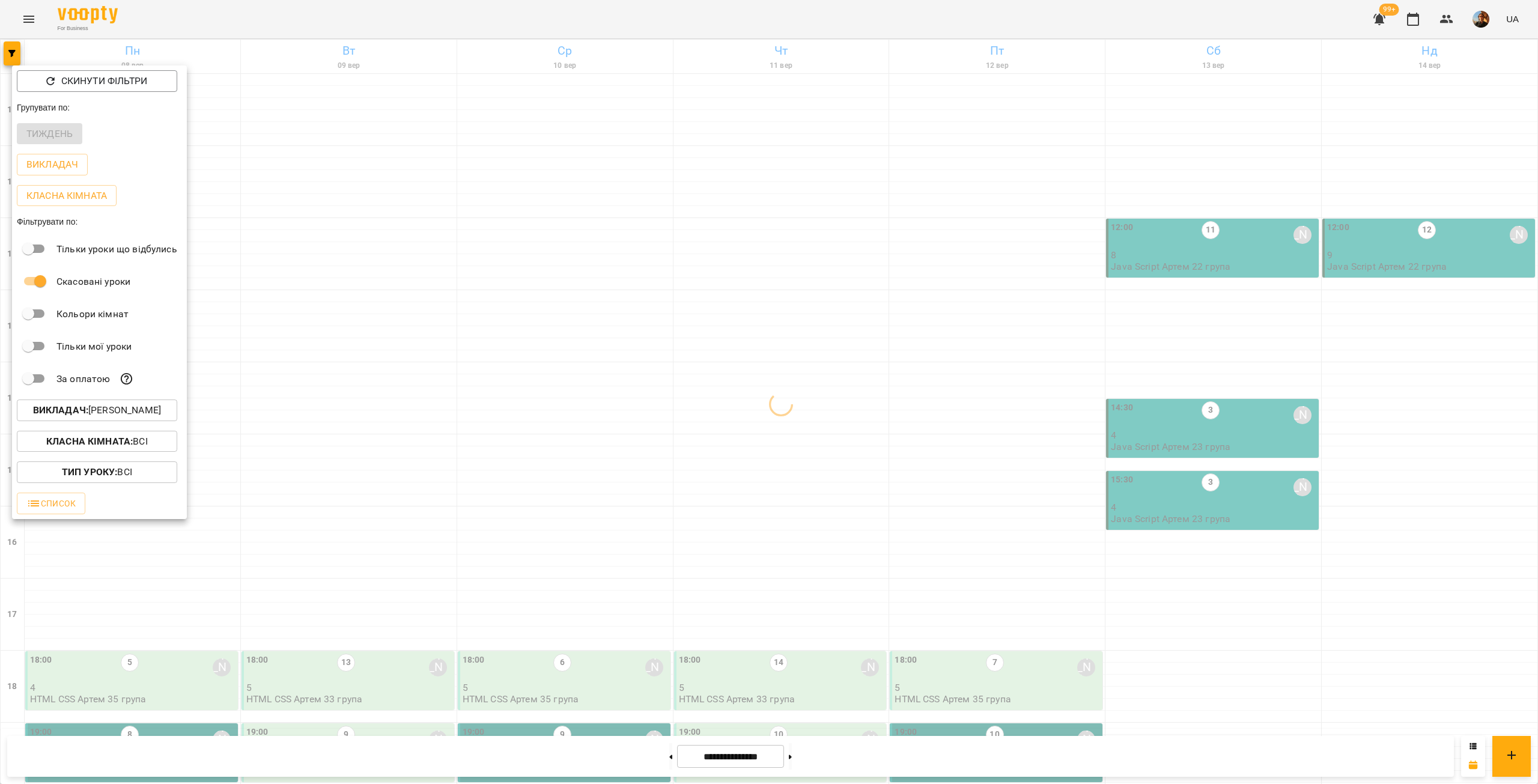
click at [138, 406] on button "Викладач : Артем Кот" at bounding box center [97, 410] width 161 height 21
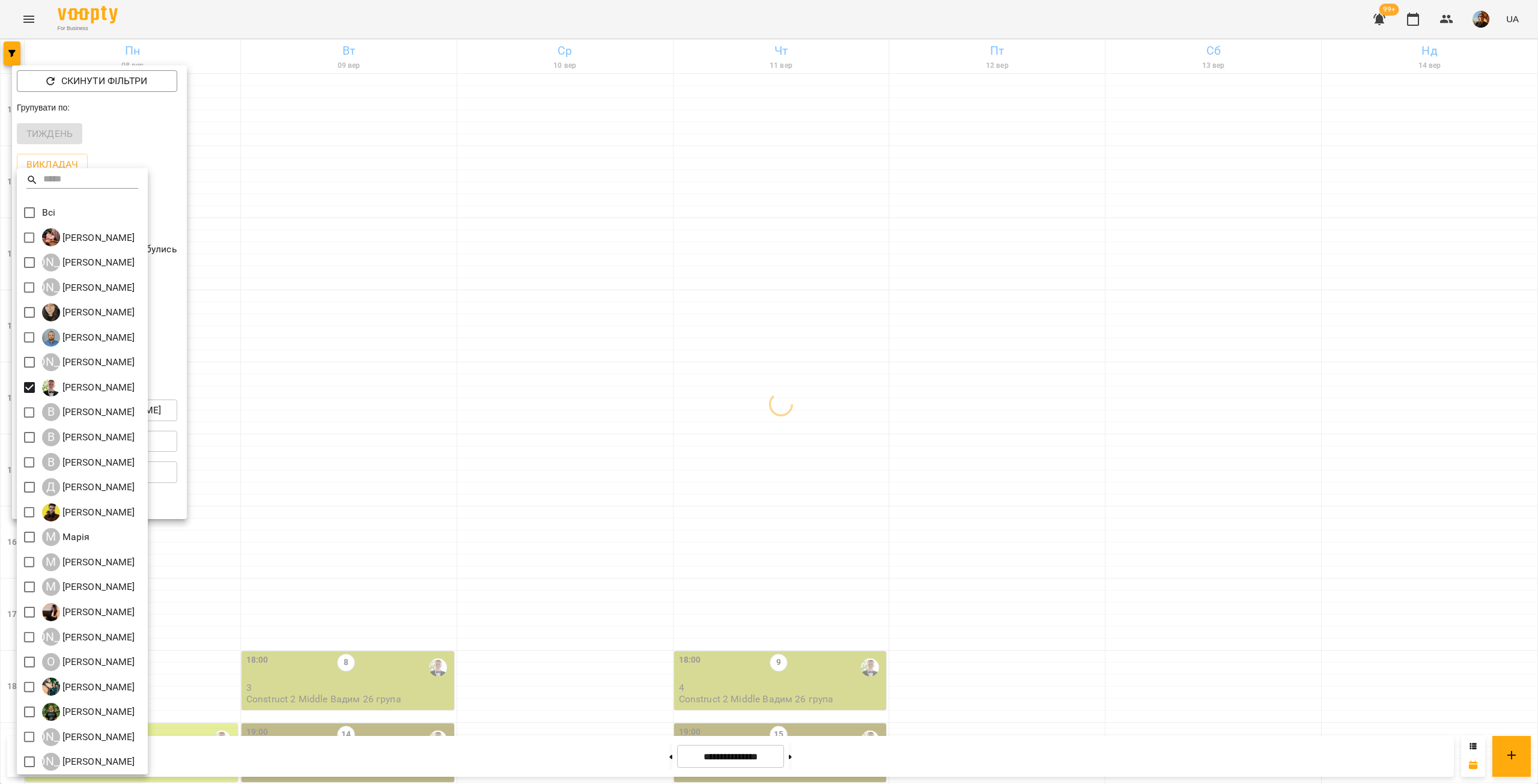
click at [291, 291] on div at bounding box center [769, 392] width 1538 height 784
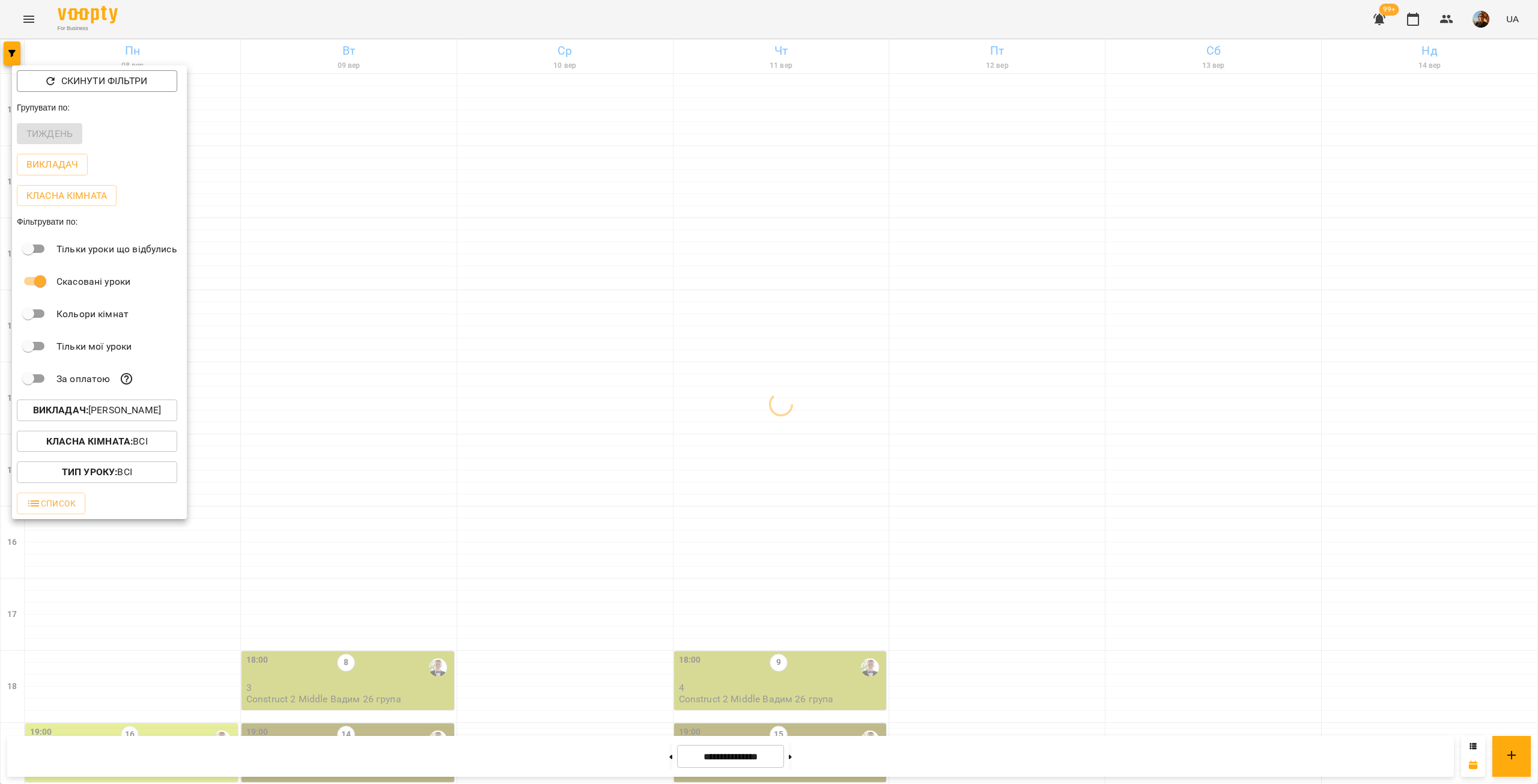
click at [291, 291] on div at bounding box center [769, 392] width 1538 height 784
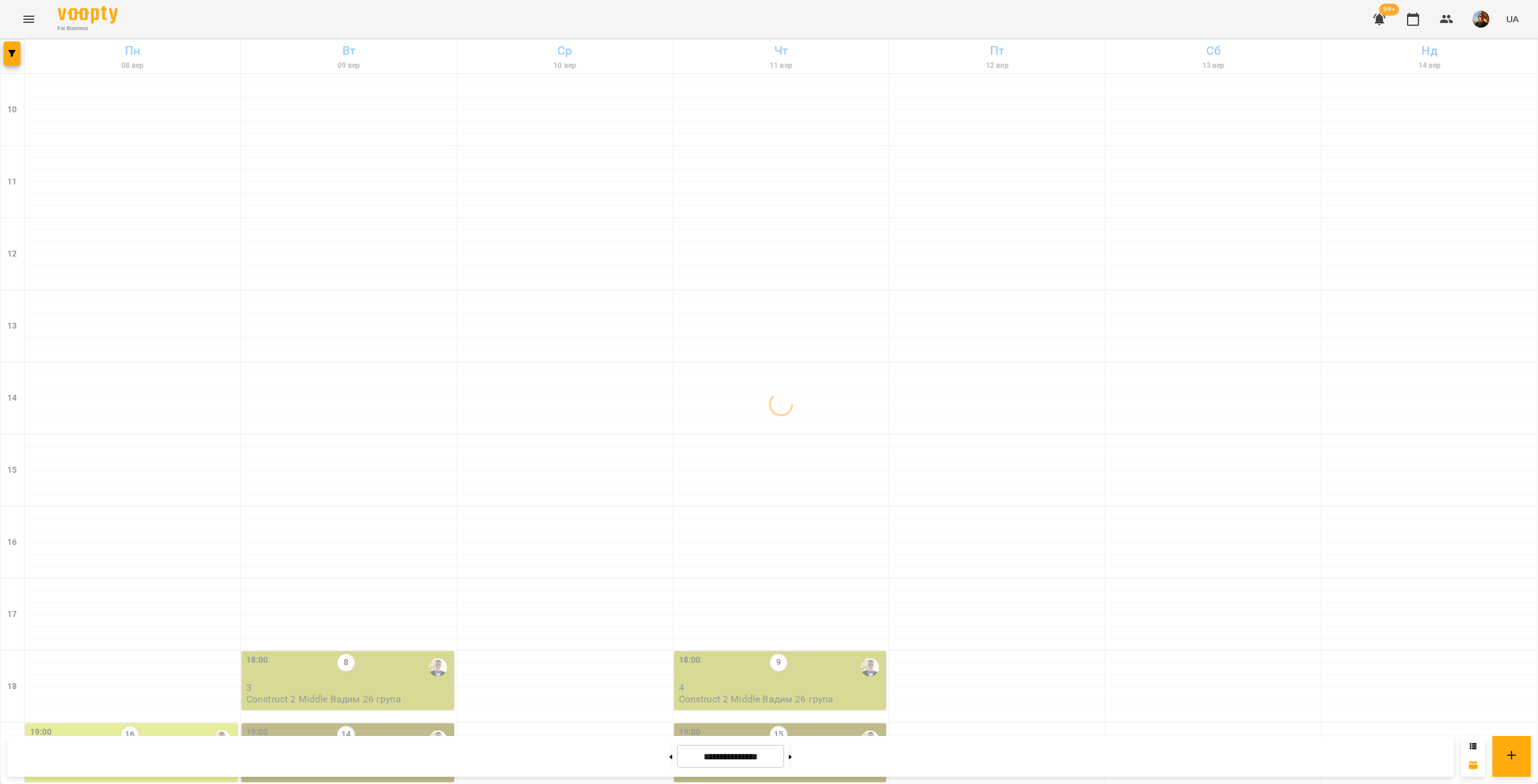
click at [150, 766] on p "Construct 2 Вадим 51 група" at bounding box center [92, 770] width 123 height 10
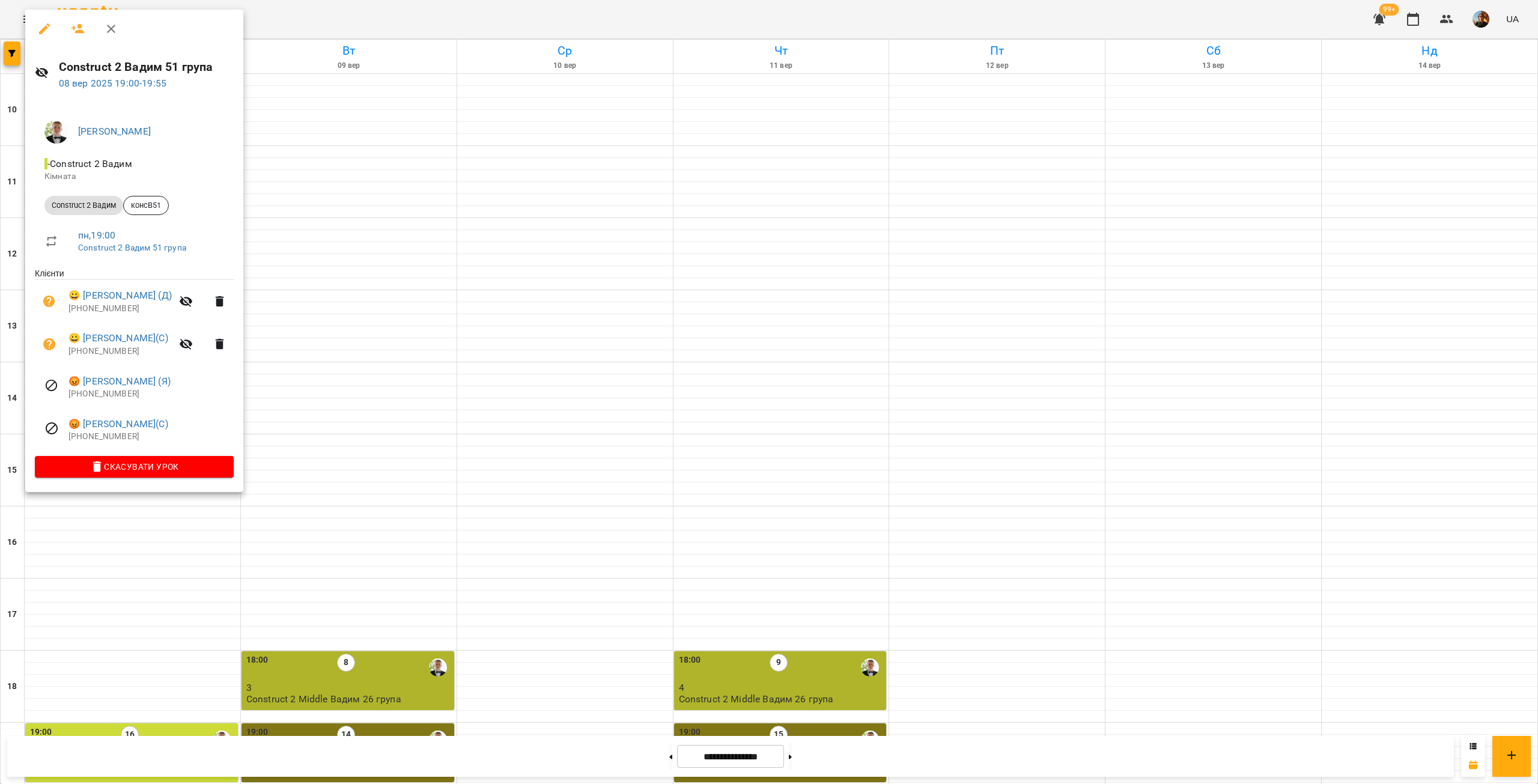
click at [110, 435] on p "+380960594201" at bounding box center [151, 436] width 166 height 12
click at [95, 399] on p "+380666026516" at bounding box center [151, 394] width 166 height 12
click at [89, 345] on link "😀 Тоня(С)" at bounding box center [118, 338] width 100 height 14
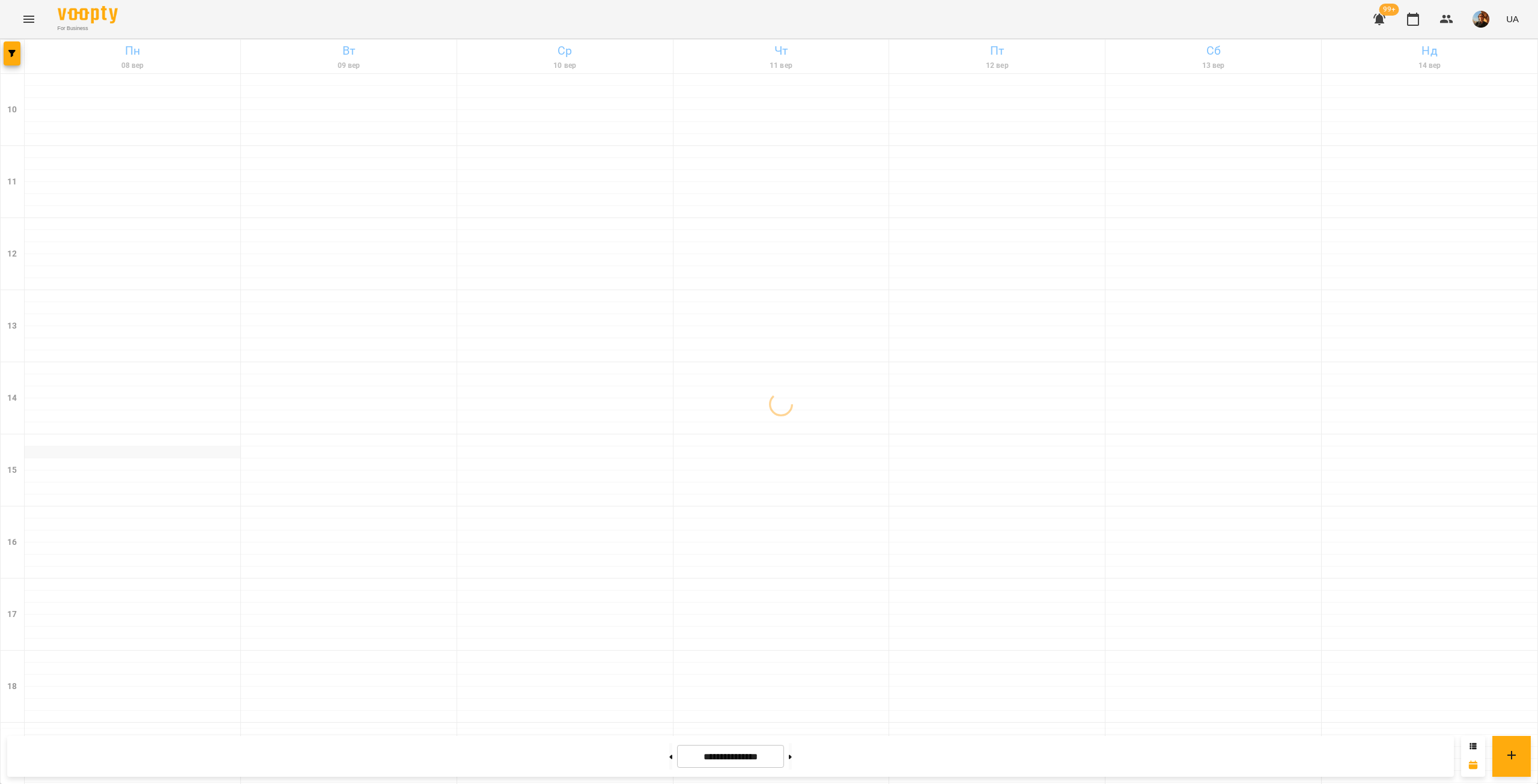
scroll to position [281, 0]
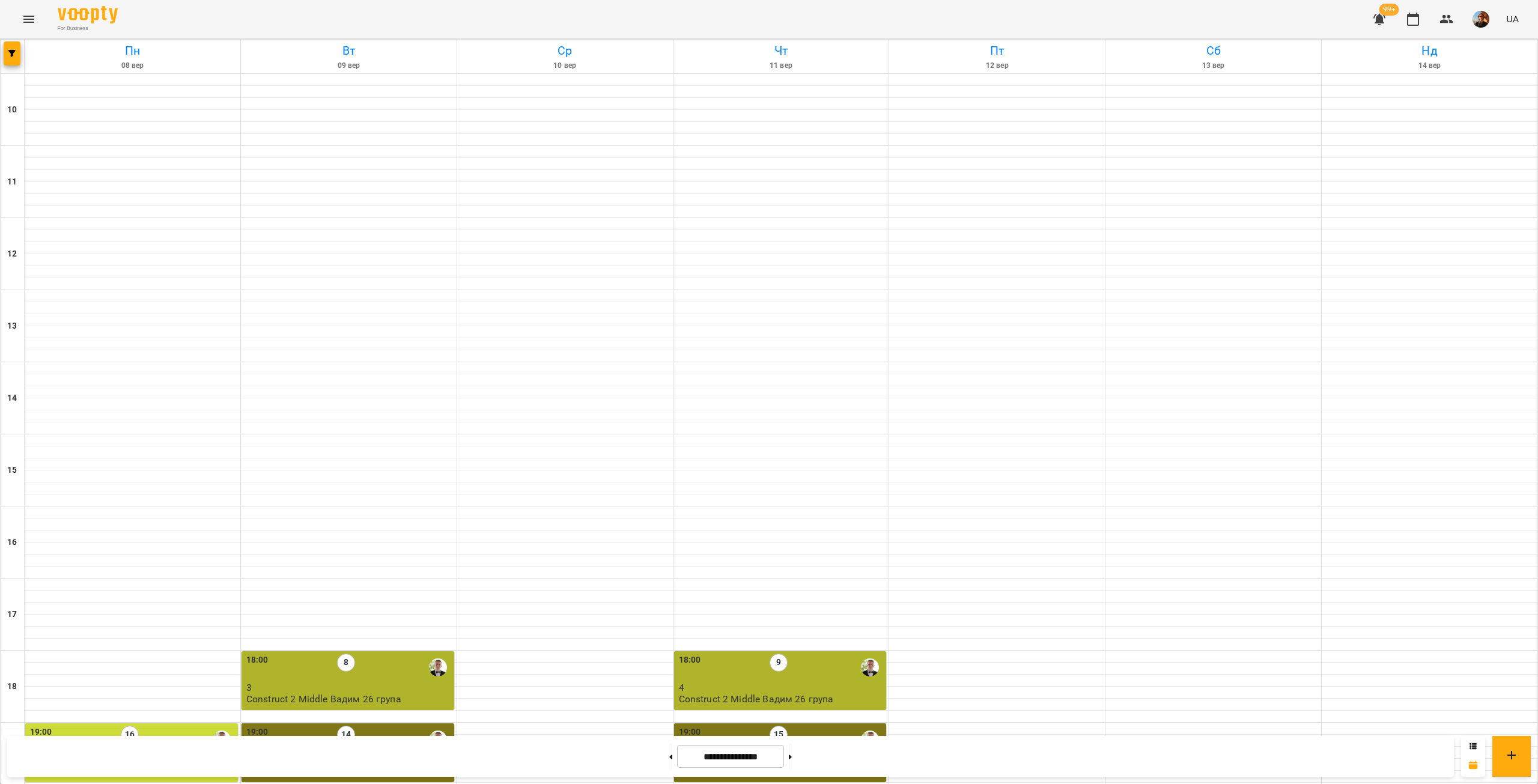
click at [179, 726] on div "19:00 16 2 Construct 2 Вадим 51 група" at bounding box center [133, 751] width 205 height 51
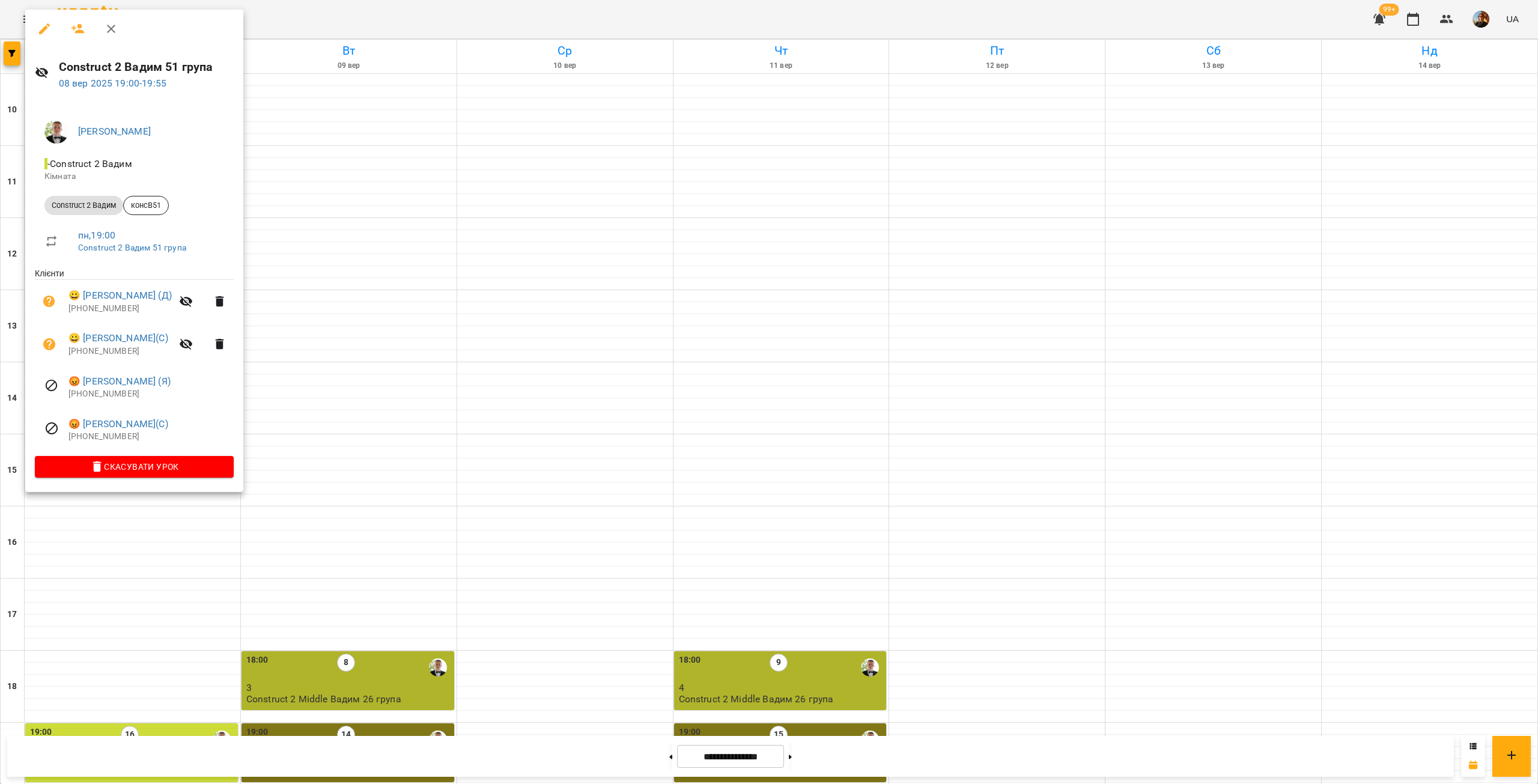
click at [102, 350] on p "+380935309920" at bounding box center [120, 351] width 103 height 12
click at [102, 305] on p "+380993685379" at bounding box center [120, 308] width 103 height 12
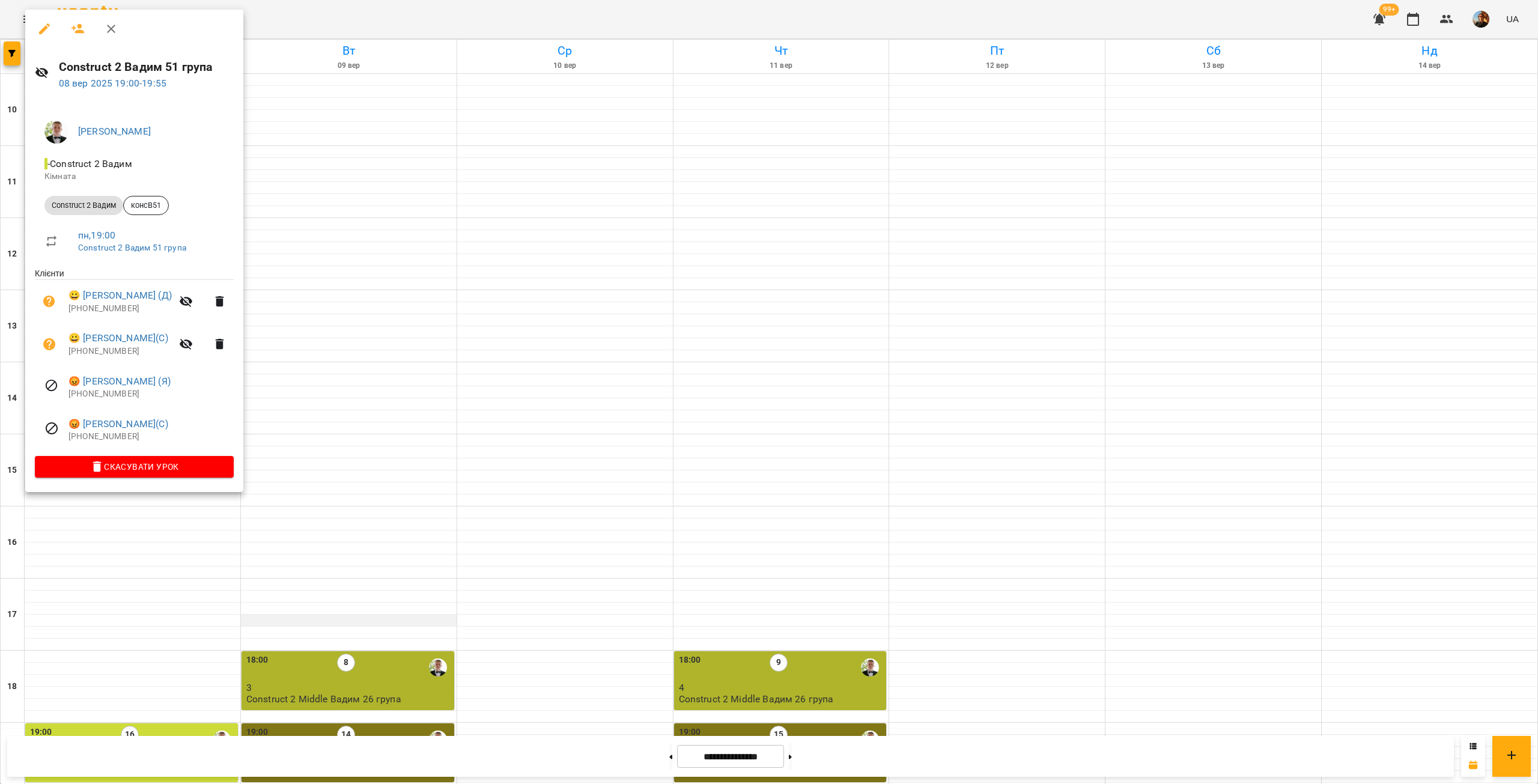
click at [376, 335] on div at bounding box center [769, 392] width 1538 height 784
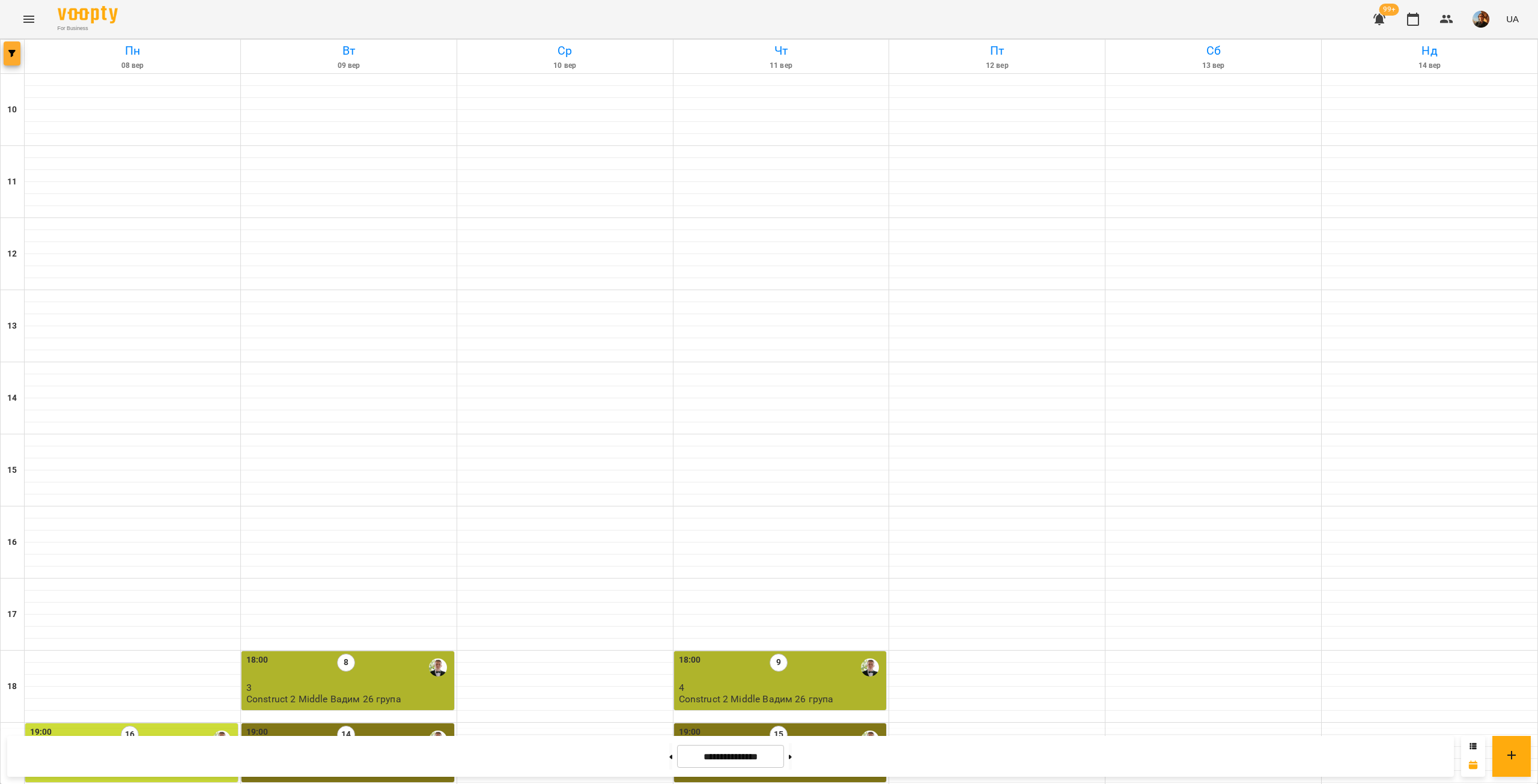
click at [6, 59] on button "button" at bounding box center [12, 53] width 17 height 24
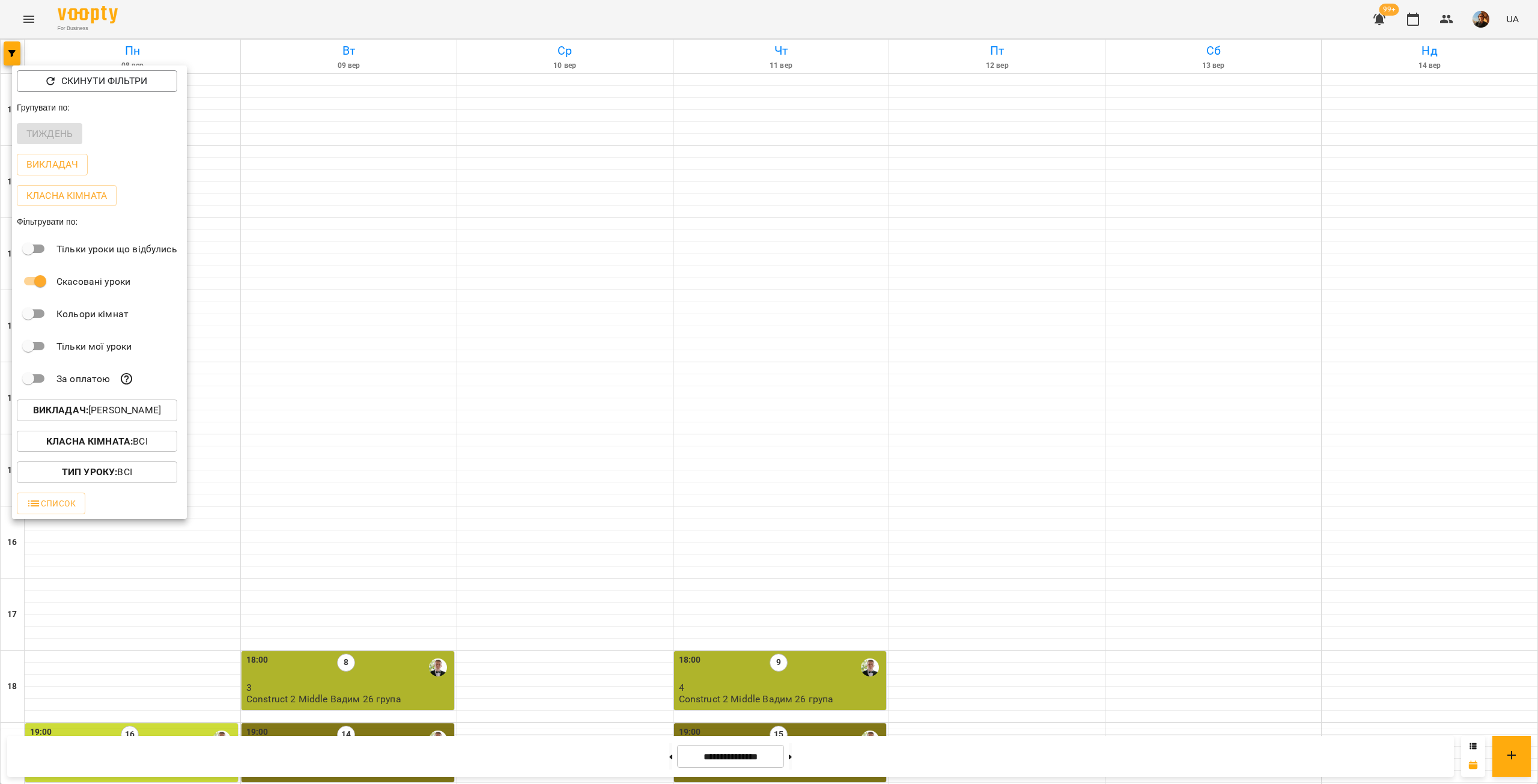
click at [139, 415] on p "Викладач : Вадим Моргун" at bounding box center [97, 410] width 128 height 14
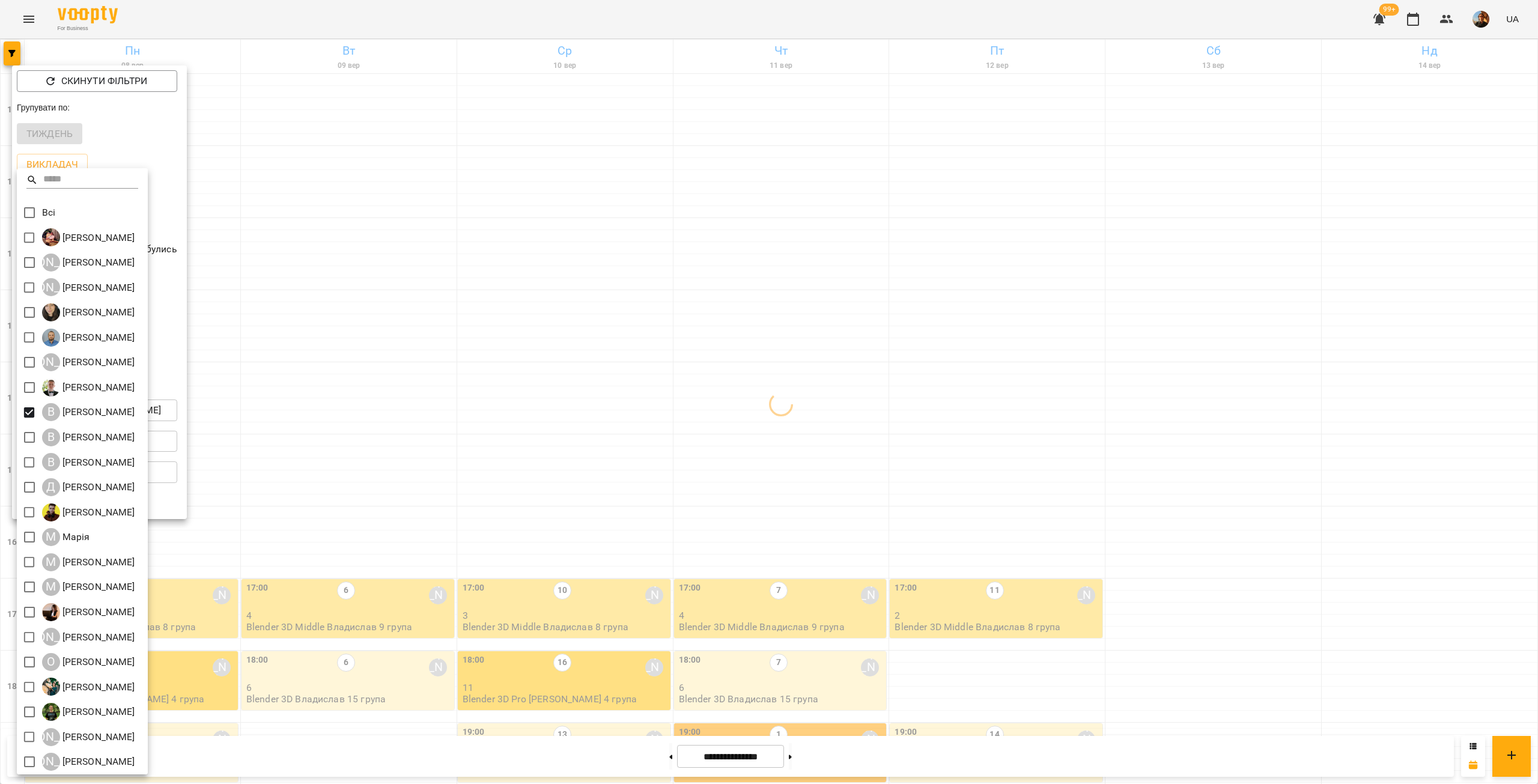
click at [283, 236] on div at bounding box center [769, 392] width 1538 height 784
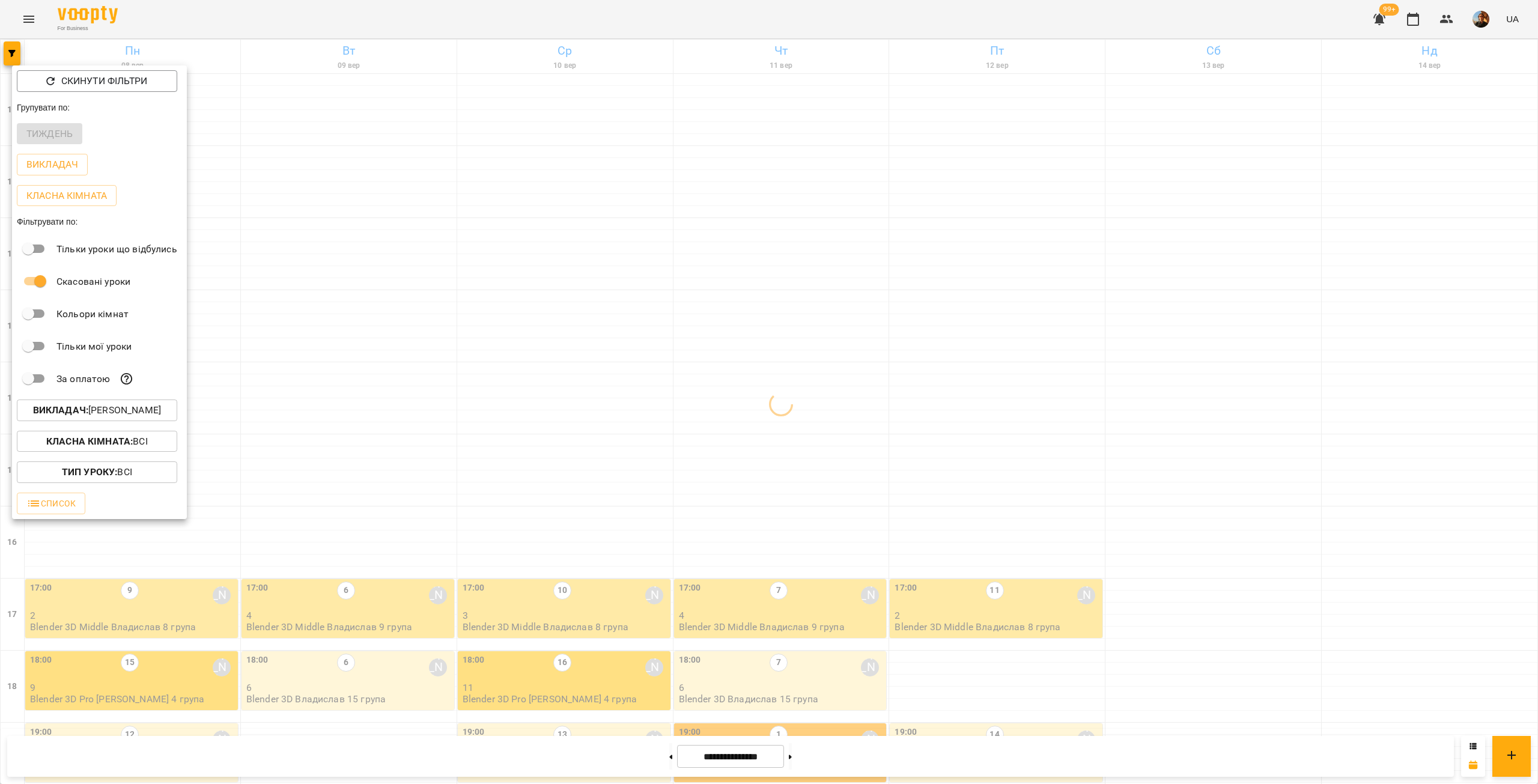
click at [283, 236] on div at bounding box center [769, 392] width 1538 height 784
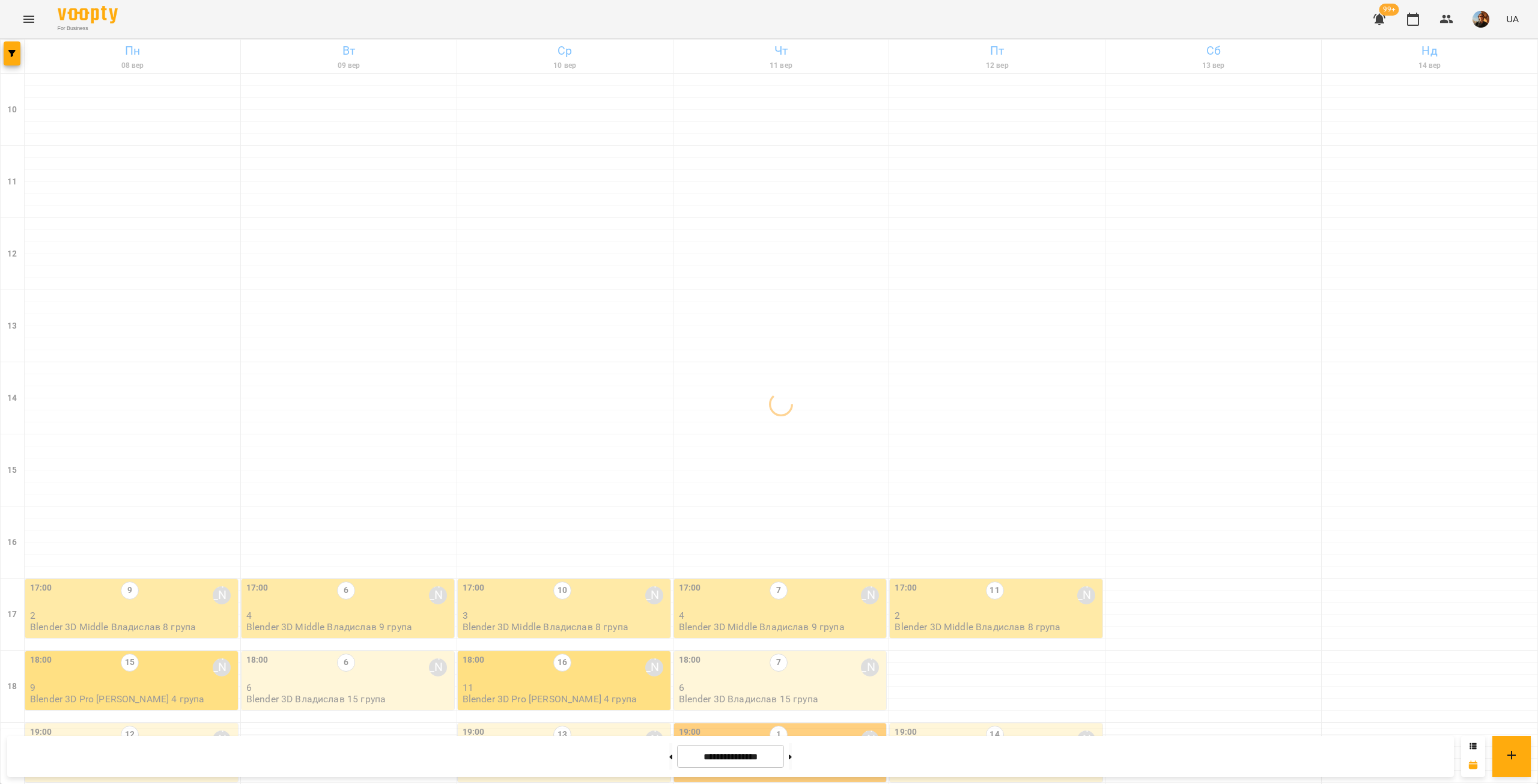
click at [515, 682] on p "11" at bounding box center [565, 687] width 205 height 10
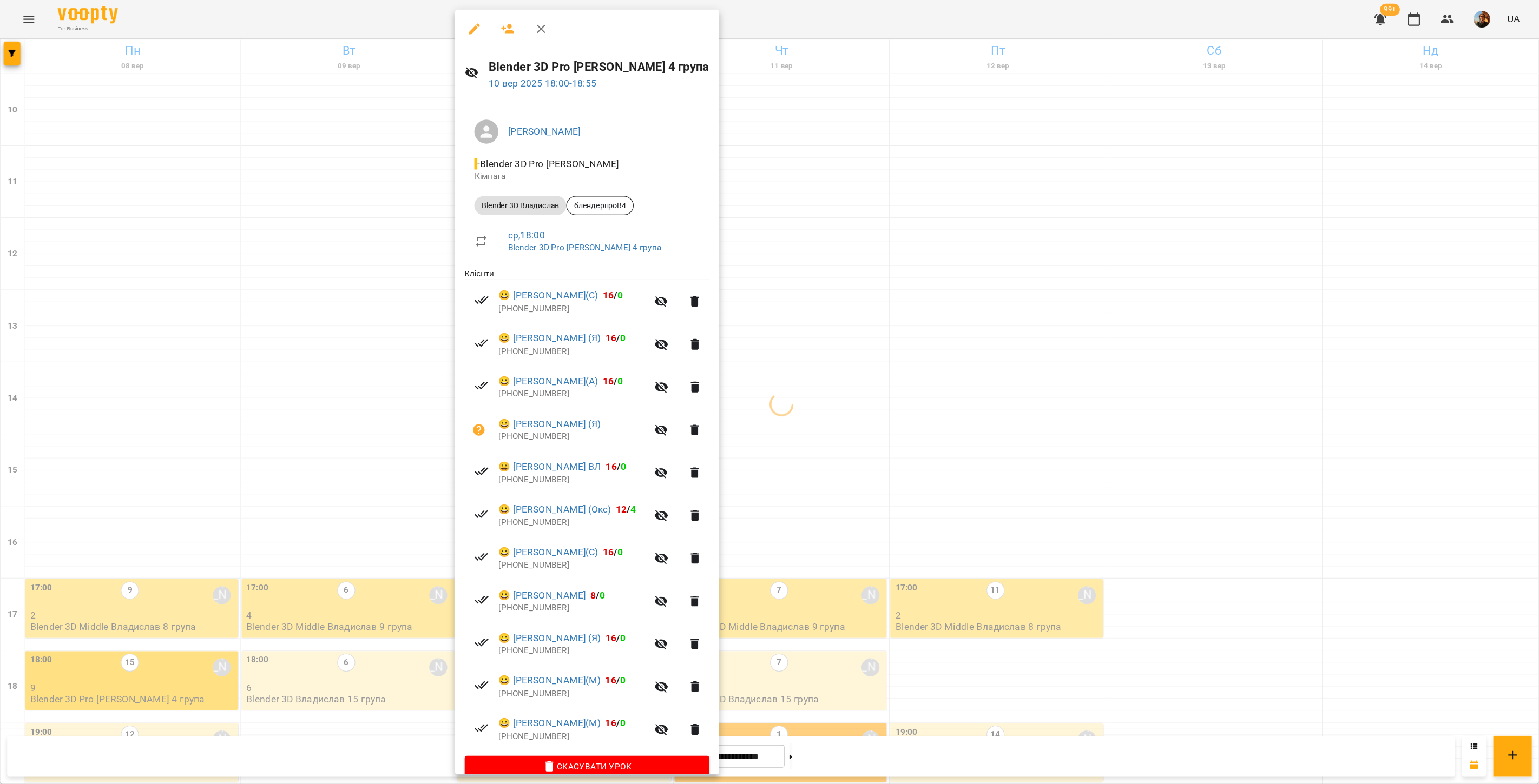
scroll to position [175, 0]
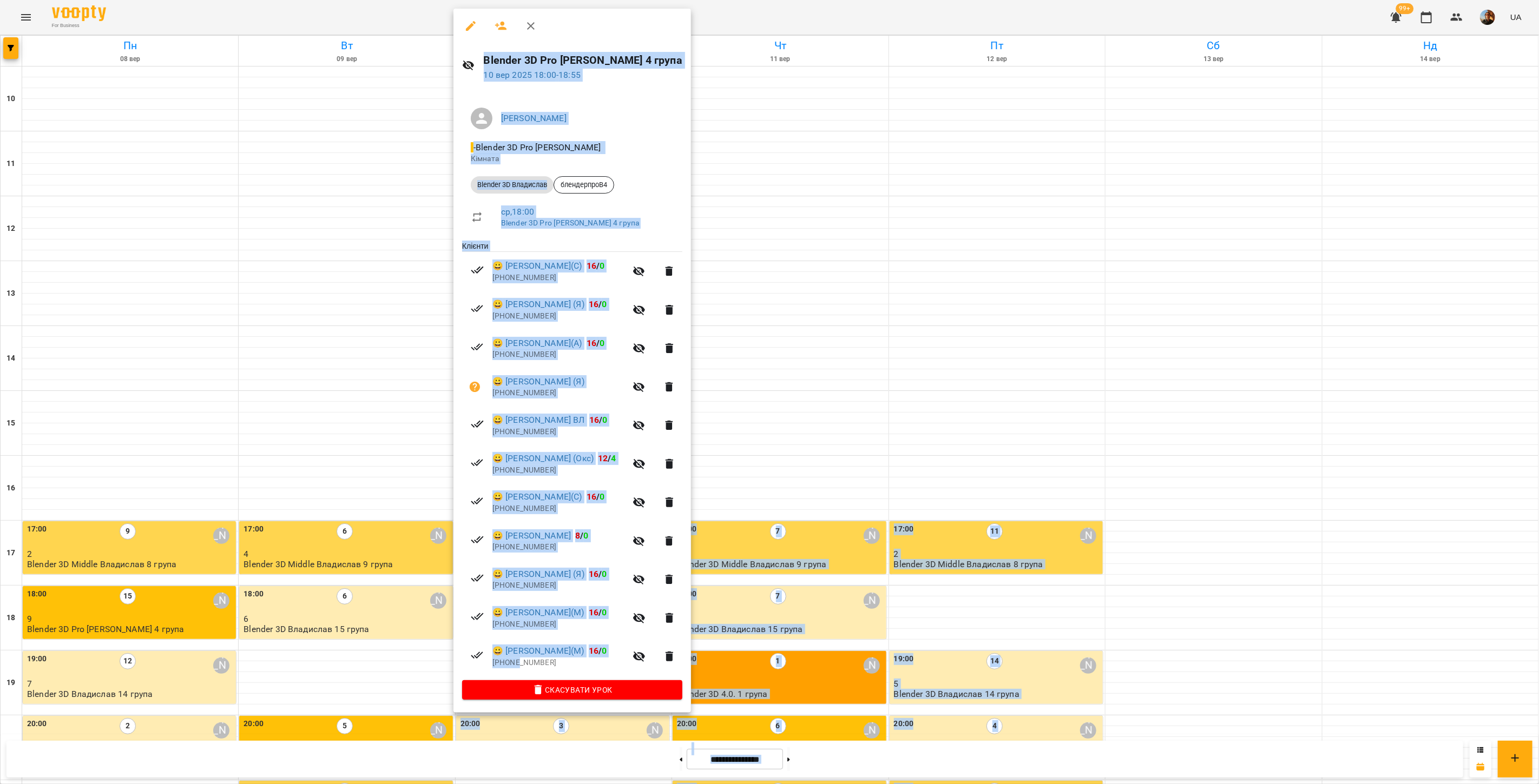
click at [517, 665] on p "+380677582962" at bounding box center [559, 663] width 133 height 11
click at [527, 663] on p "+380677582962" at bounding box center [559, 663] width 133 height 11
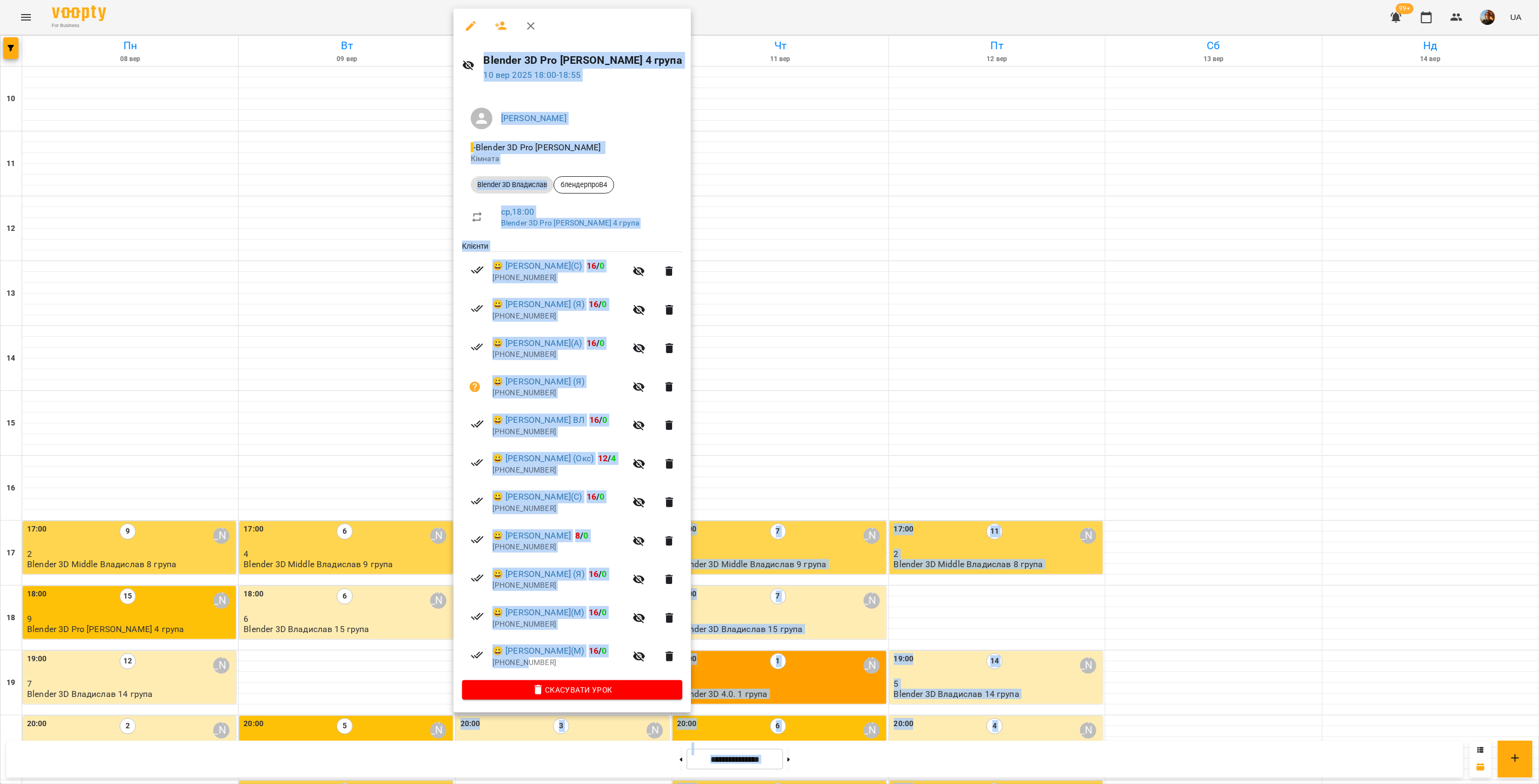
click at [527, 663] on p "+380677582962" at bounding box center [559, 663] width 133 height 11
click at [533, 669] on p "+380677582962" at bounding box center [559, 663] width 133 height 11
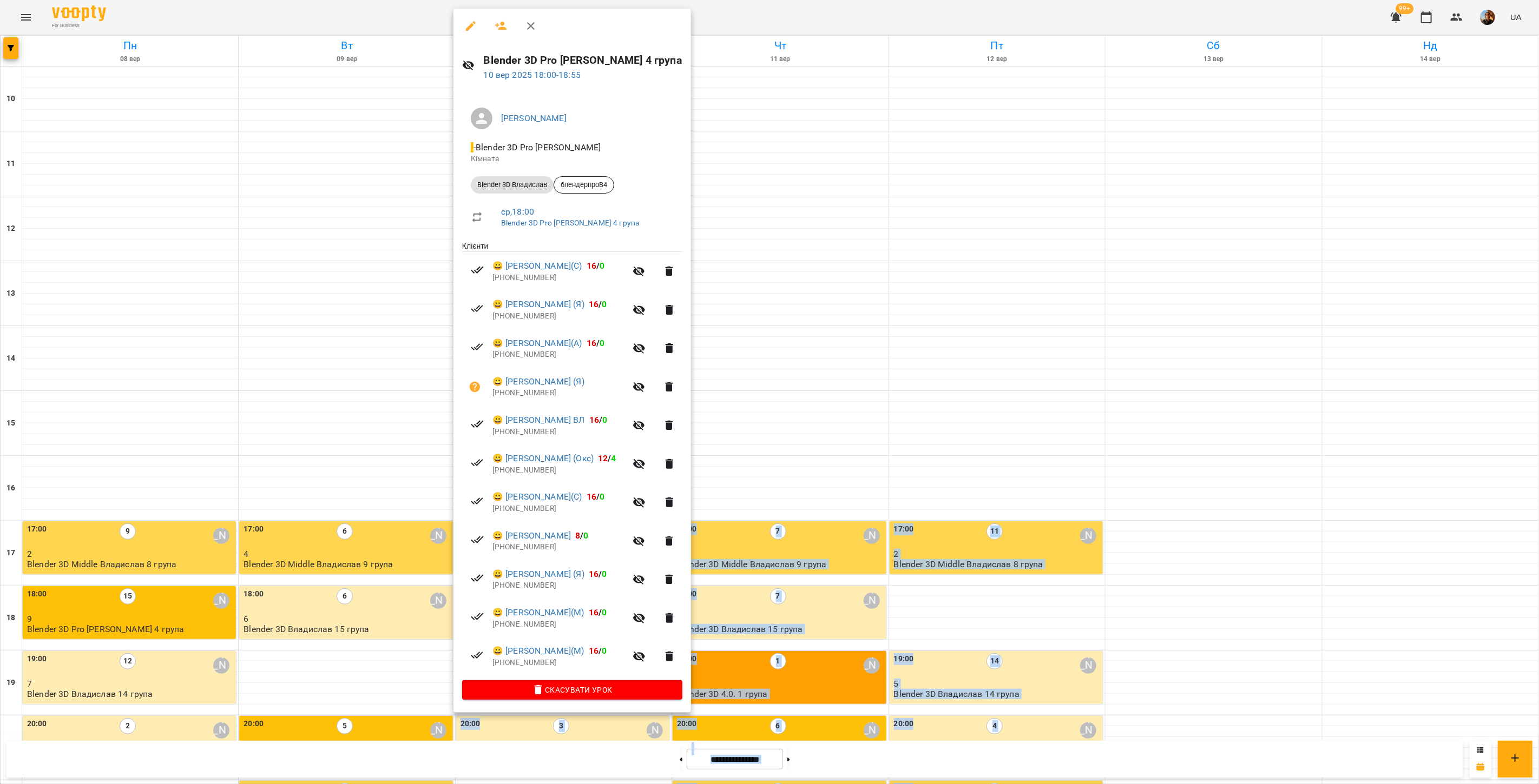
click at [828, 264] on div at bounding box center [769, 392] width 1539 height 784
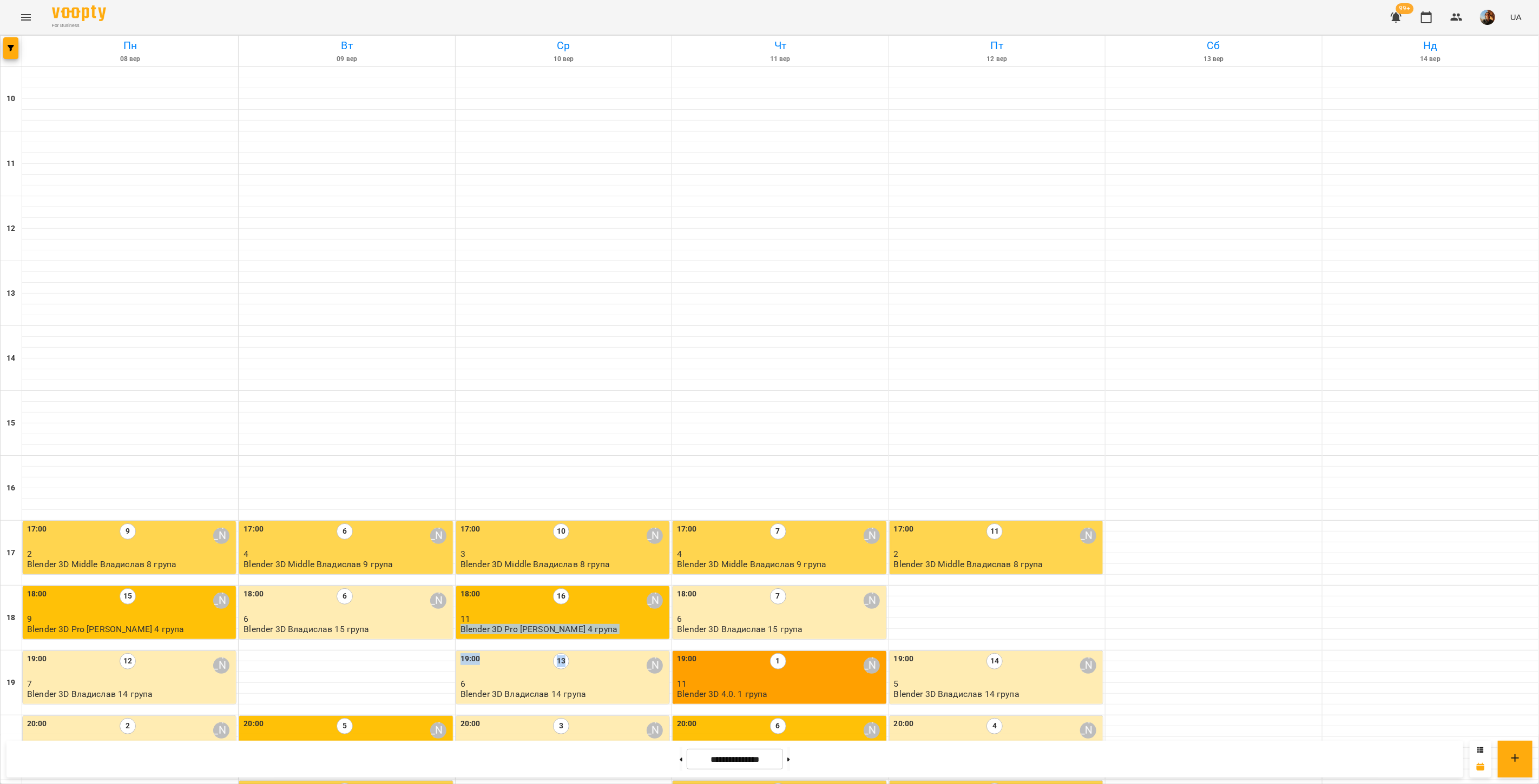
click at [597, 654] on div "19:00 13 Владислав Границький" at bounding box center [563, 666] width 206 height 25
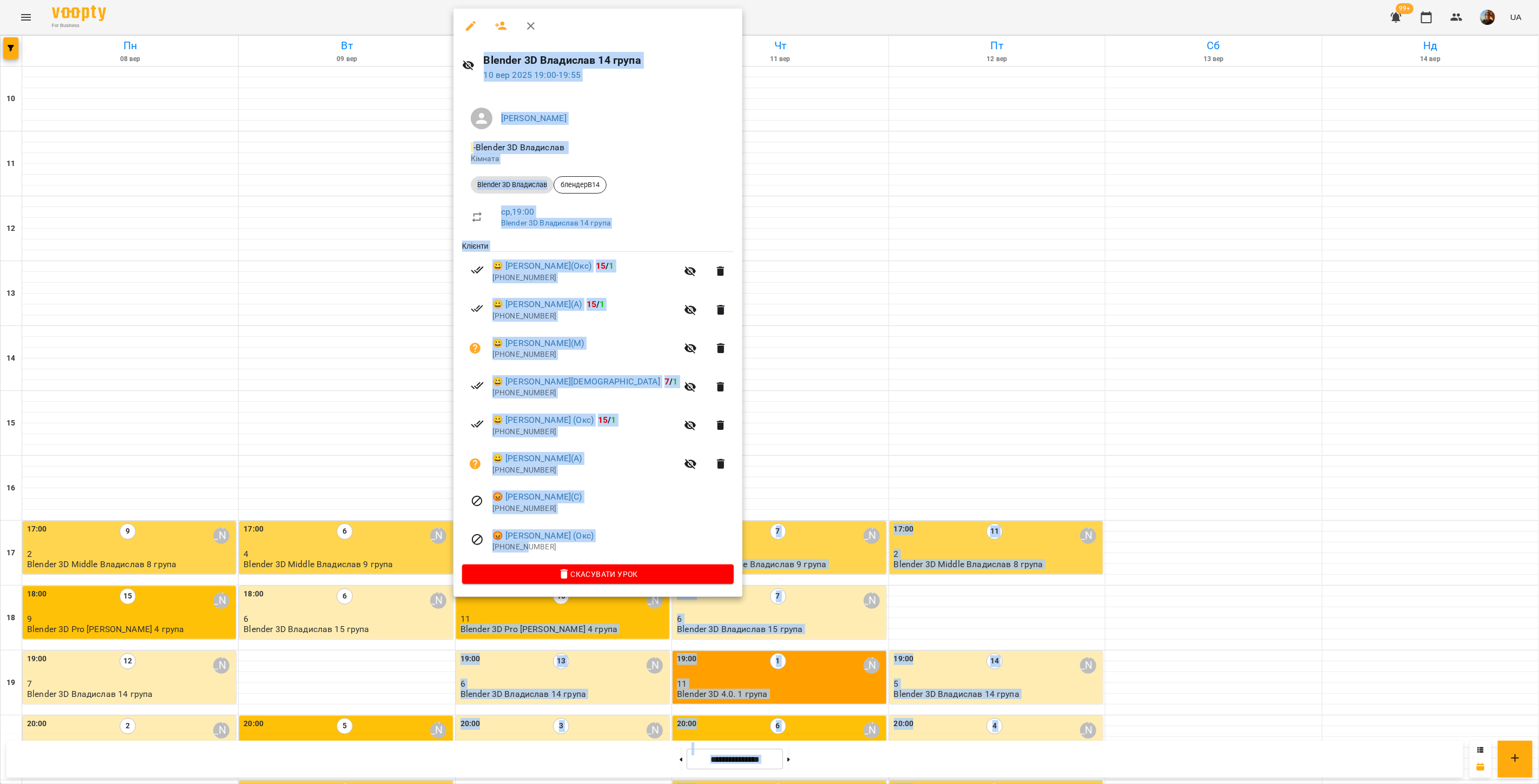
click at [525, 552] on p "+48788350290" at bounding box center [613, 547] width 242 height 11
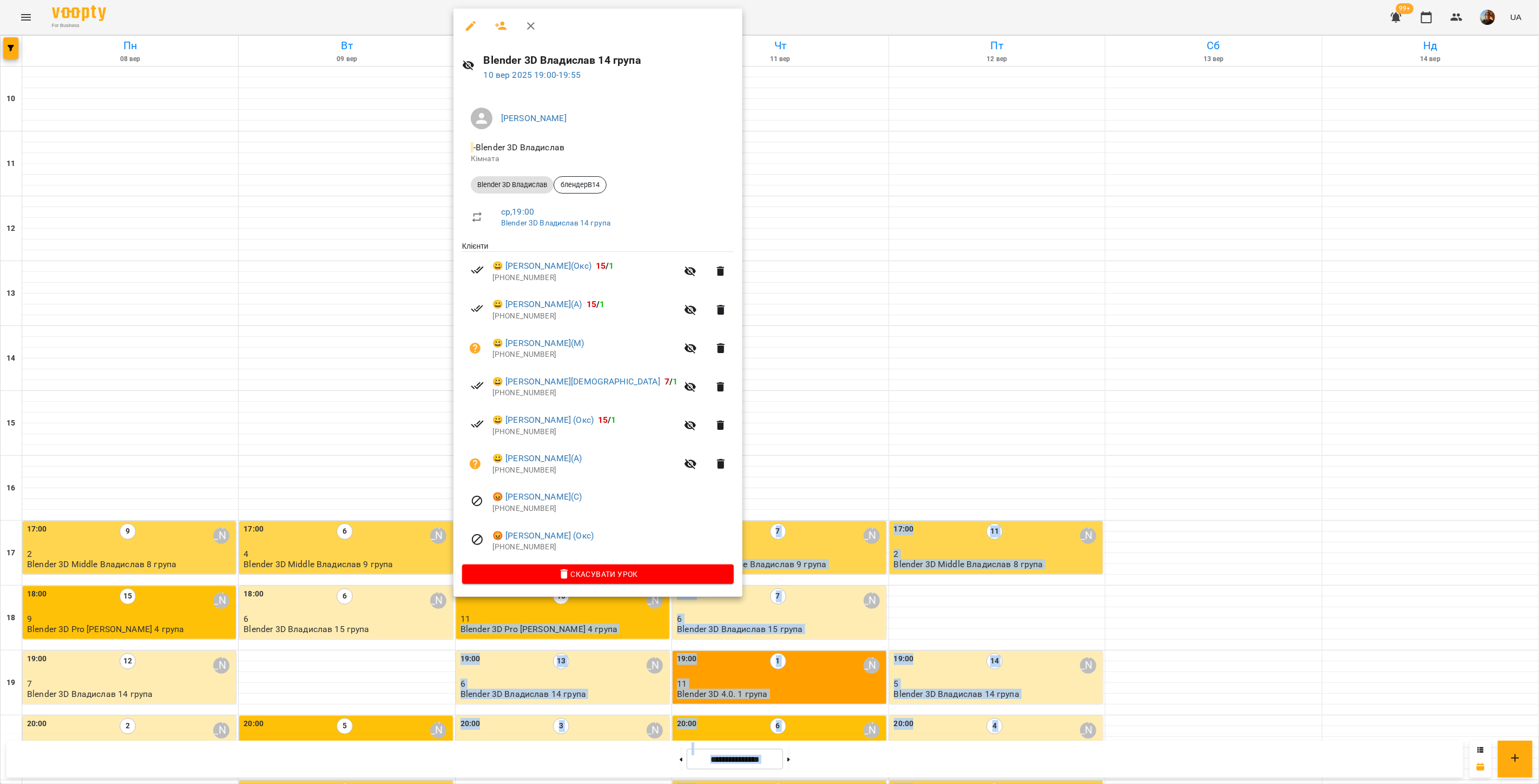
click at [791, 277] on div at bounding box center [769, 392] width 1539 height 784
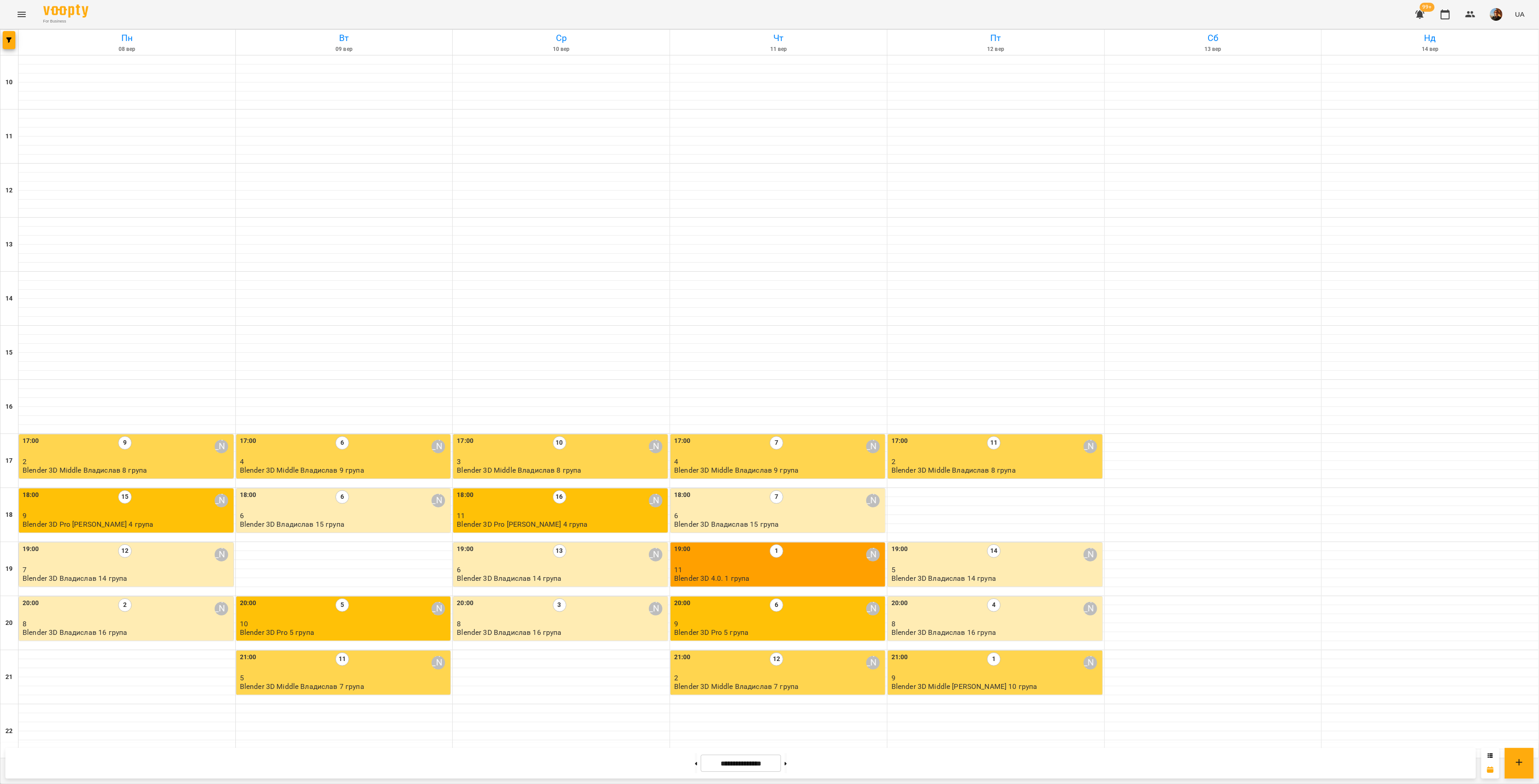
click at [602, 514] on p "11" at bounding box center [562, 515] width 209 height 8
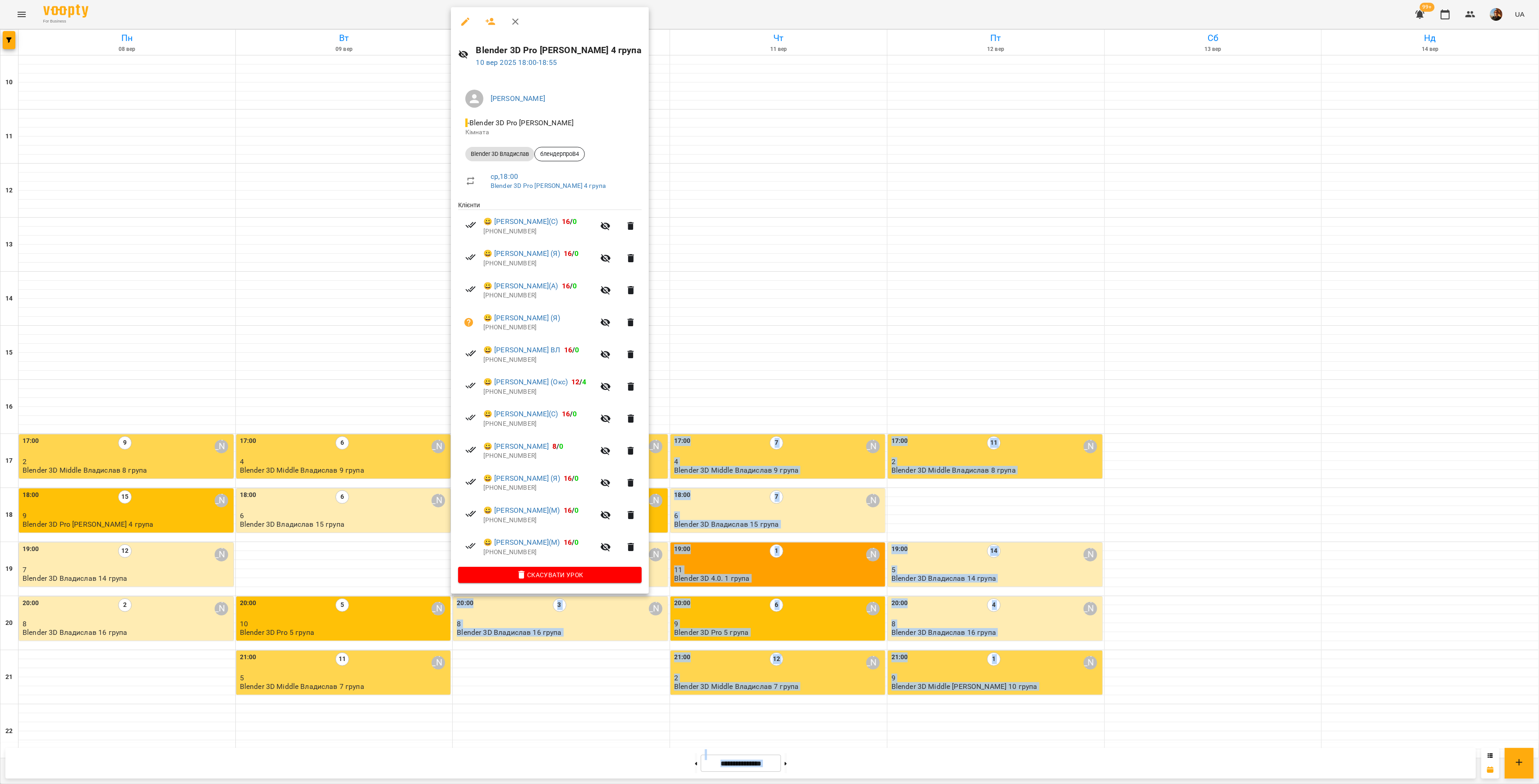
click at [385, 337] on div at bounding box center [770, 392] width 1539 height 784
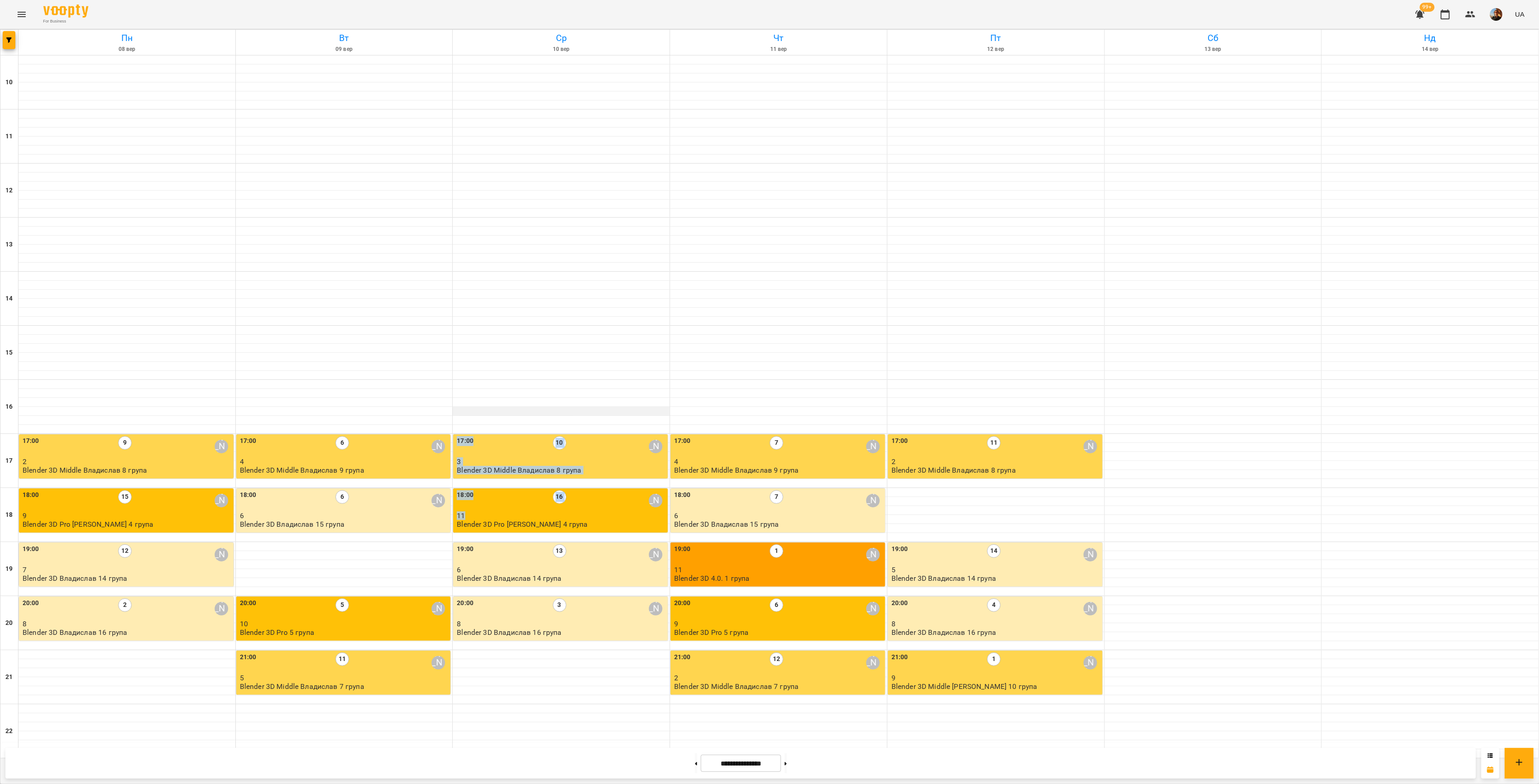
click at [584, 408] on div at bounding box center [561, 411] width 217 height 9
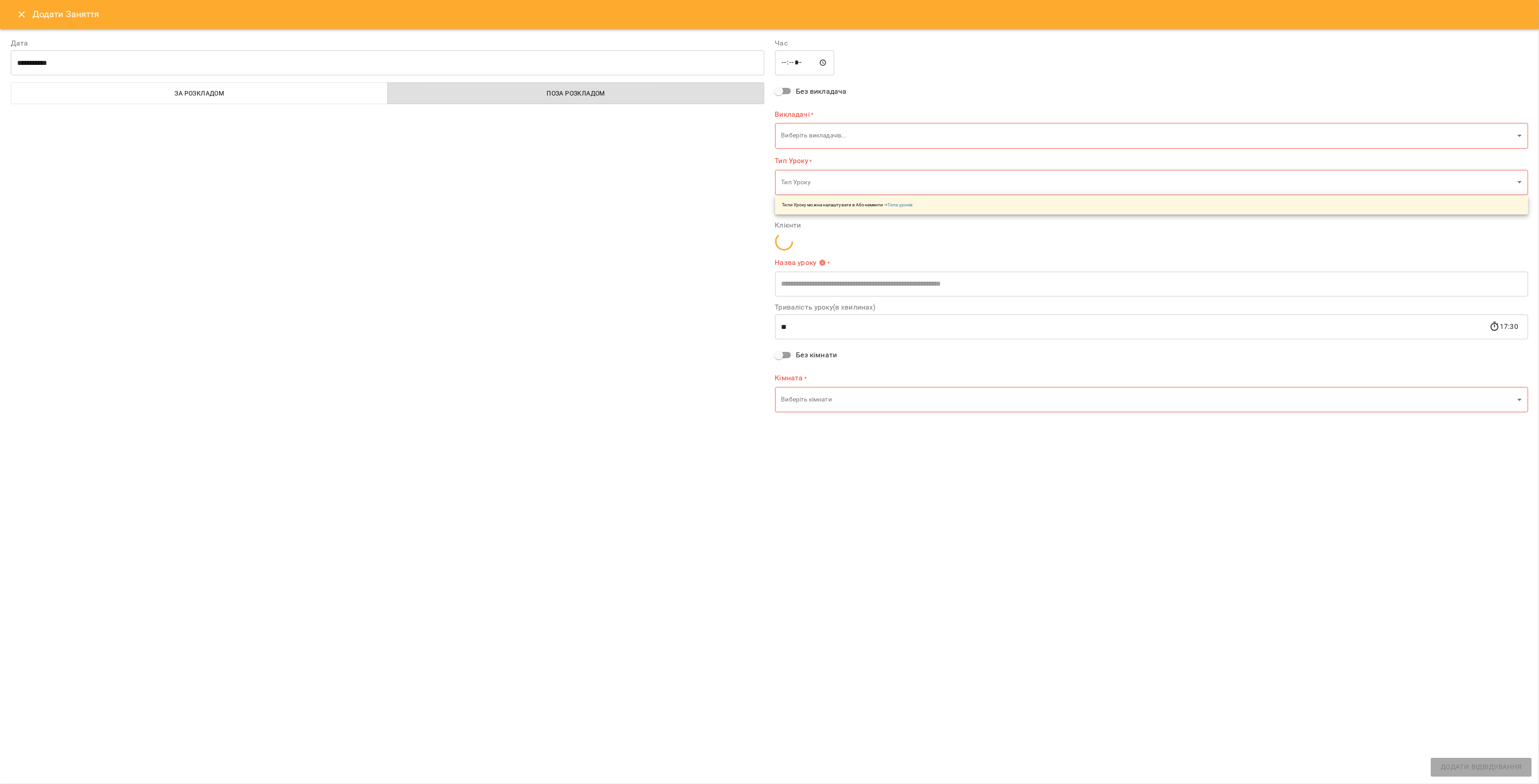
type input "**********"
click at [22, 23] on button "Close" at bounding box center [22, 14] width 22 height 21
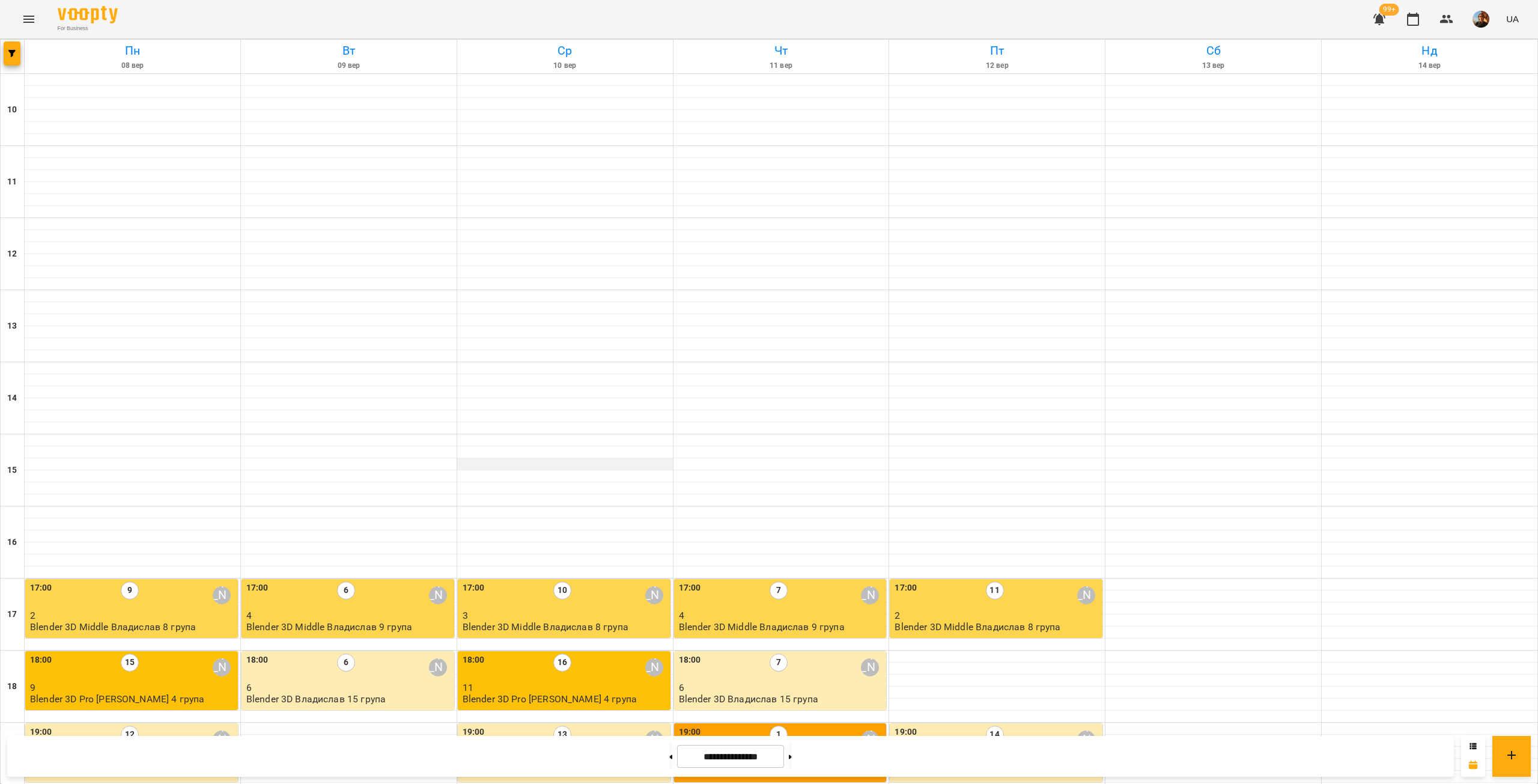
scroll to position [281, 0]
click at [577, 653] on div "18:00 16 Владислав Границький" at bounding box center [565, 667] width 205 height 28
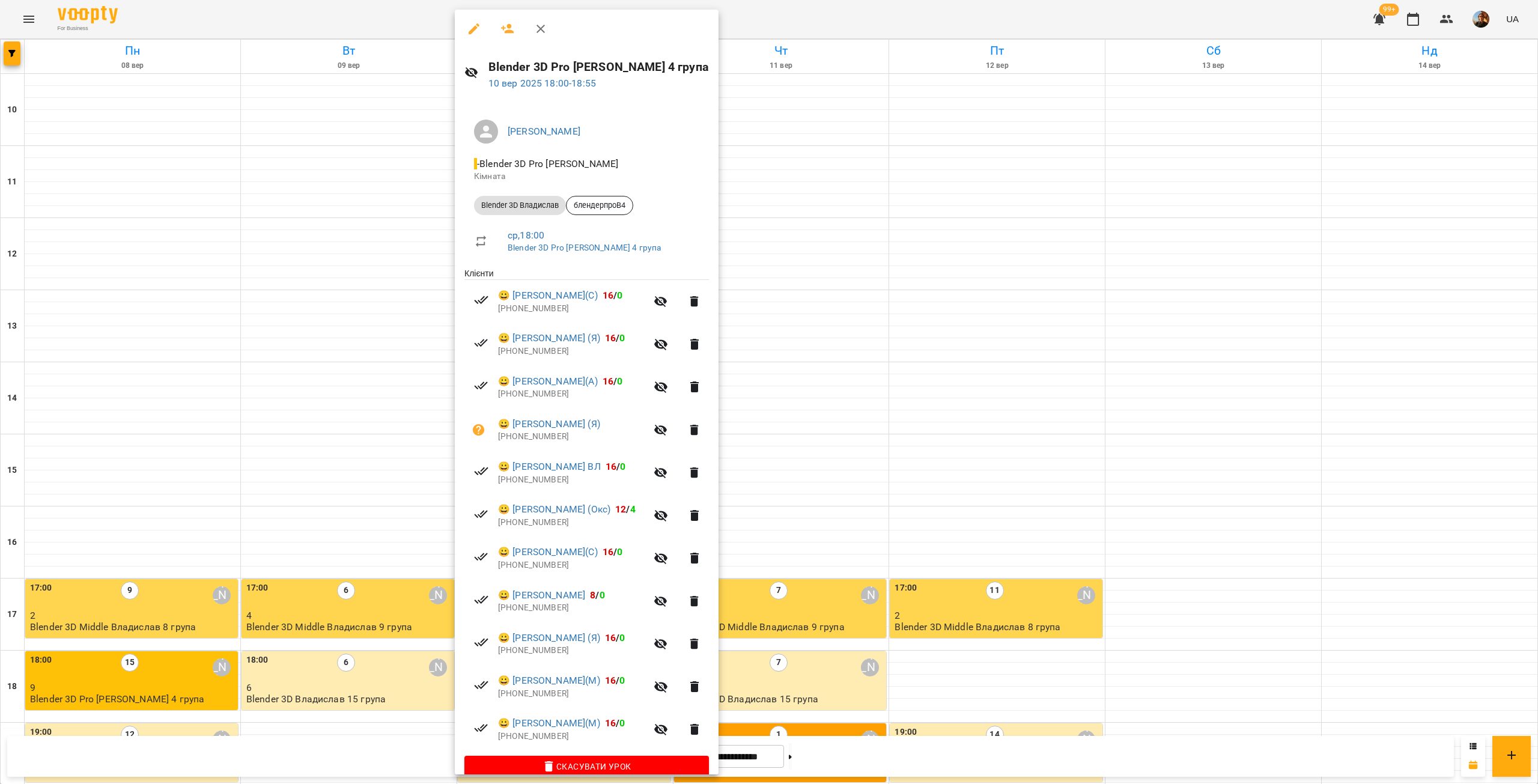
click at [523, 736] on p "[PHONE_NUMBER]" at bounding box center [572, 736] width 148 height 12
click at [543, 735] on p "[PHONE_NUMBER]" at bounding box center [572, 736] width 148 height 12
click at [530, 741] on p "[PHONE_NUMBER]" at bounding box center [572, 736] width 148 height 12
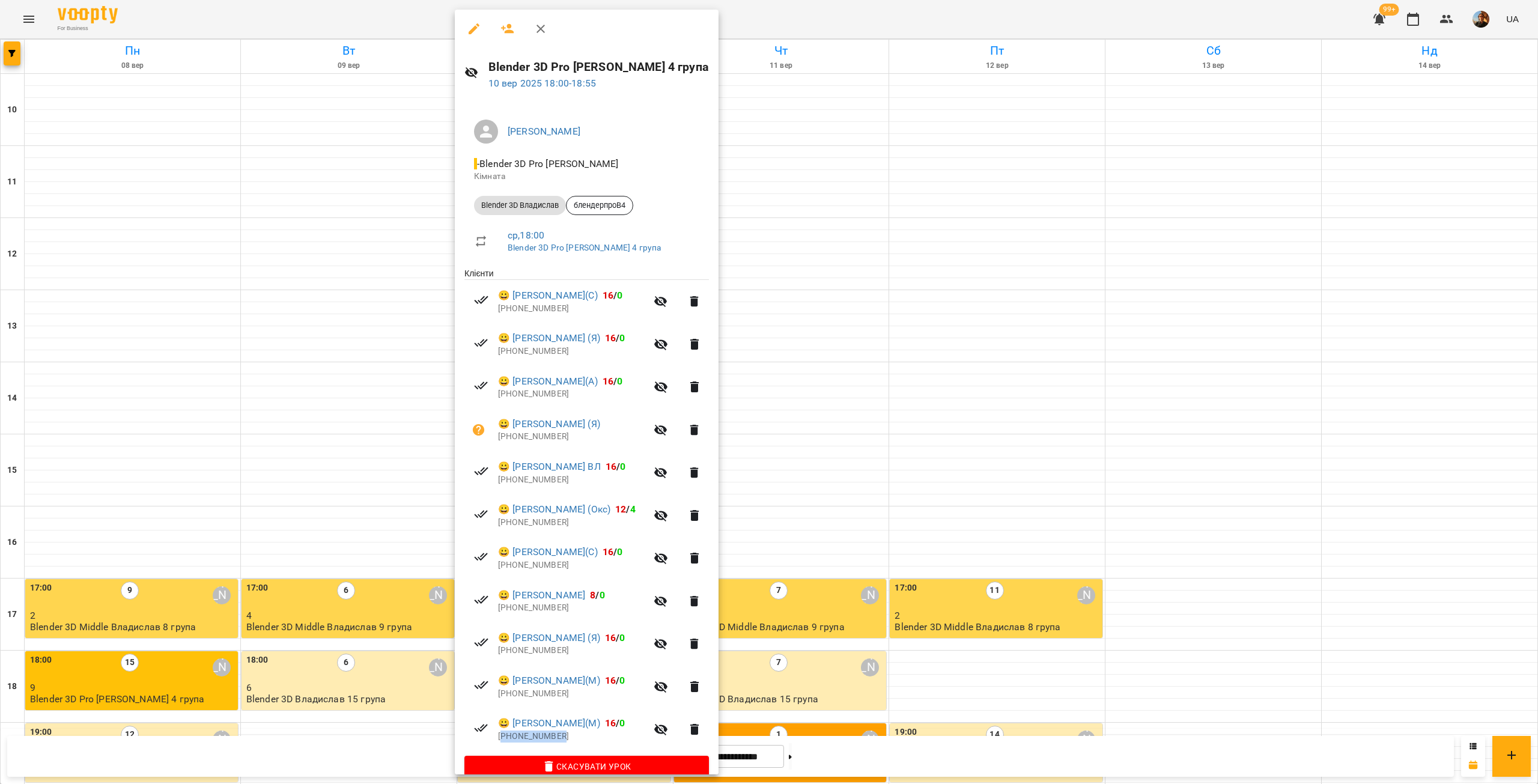
click at [545, 740] on p "+380677582962" at bounding box center [572, 736] width 148 height 12
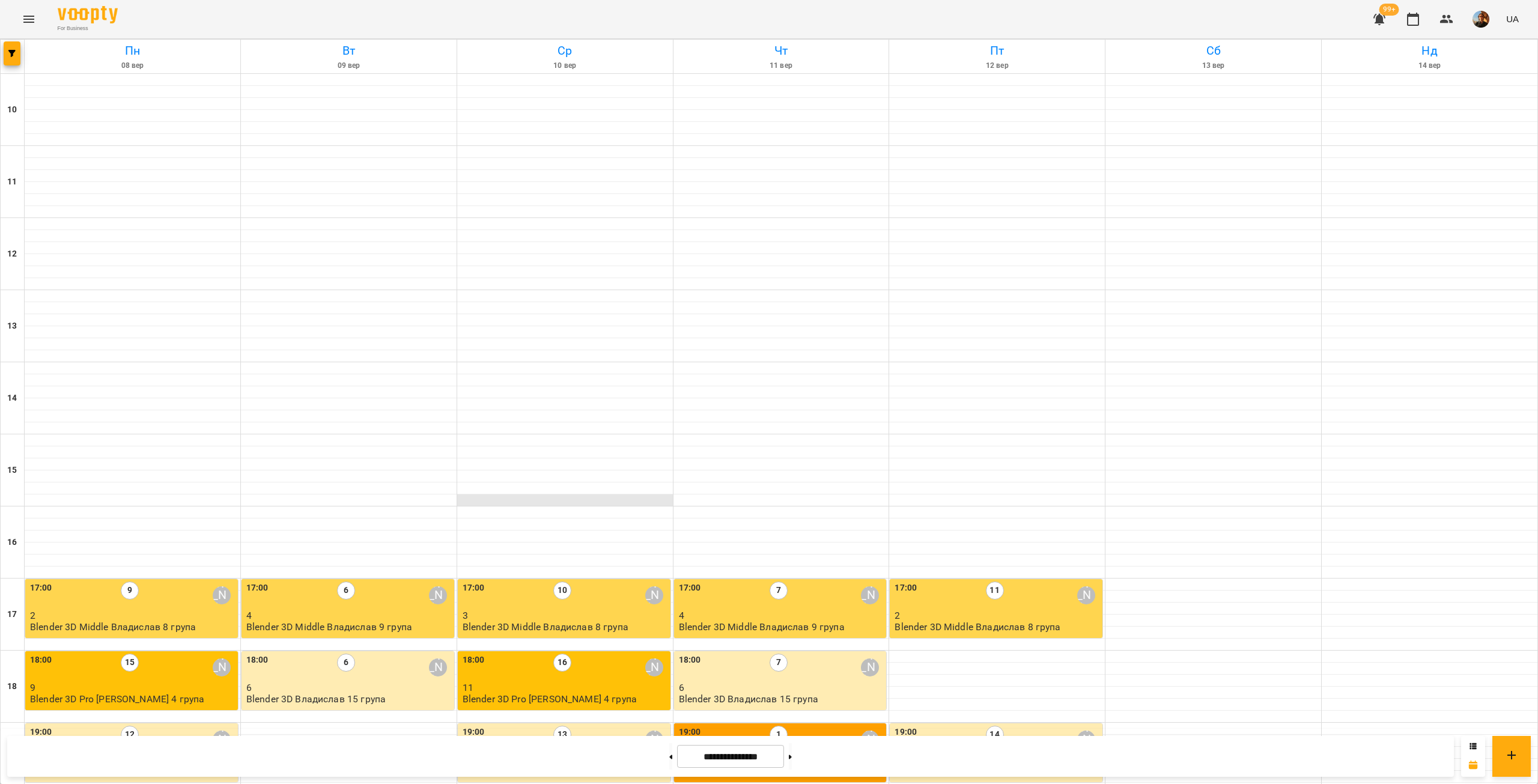
scroll to position [281, 0]
click at [604, 682] on p "11" at bounding box center [565, 687] width 205 height 10
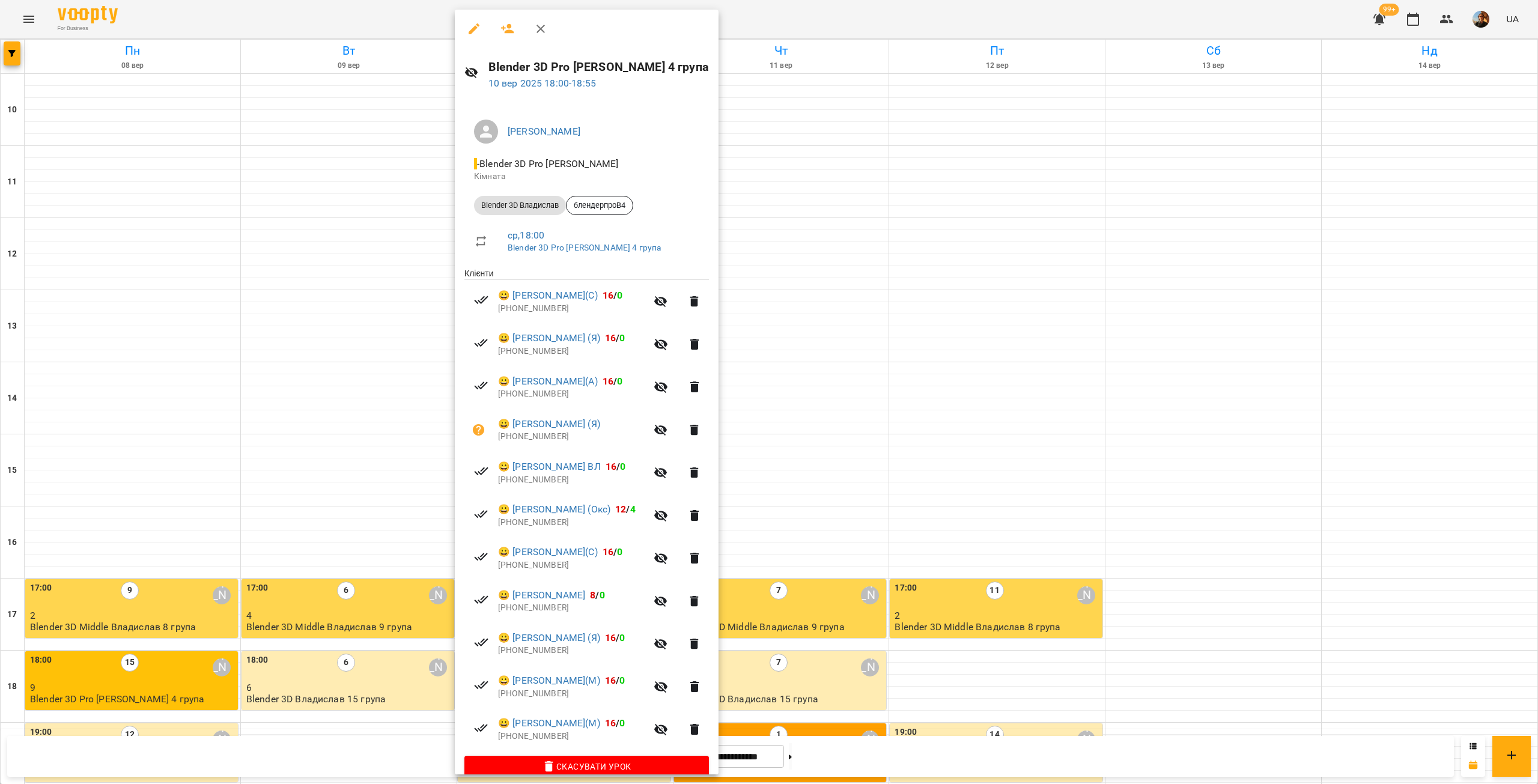
click at [533, 739] on p "[PHONE_NUMBER]" at bounding box center [572, 736] width 148 height 12
click at [533, 738] on p "[PHONE_NUMBER]" at bounding box center [572, 736] width 148 height 12
copy p "380677582962"
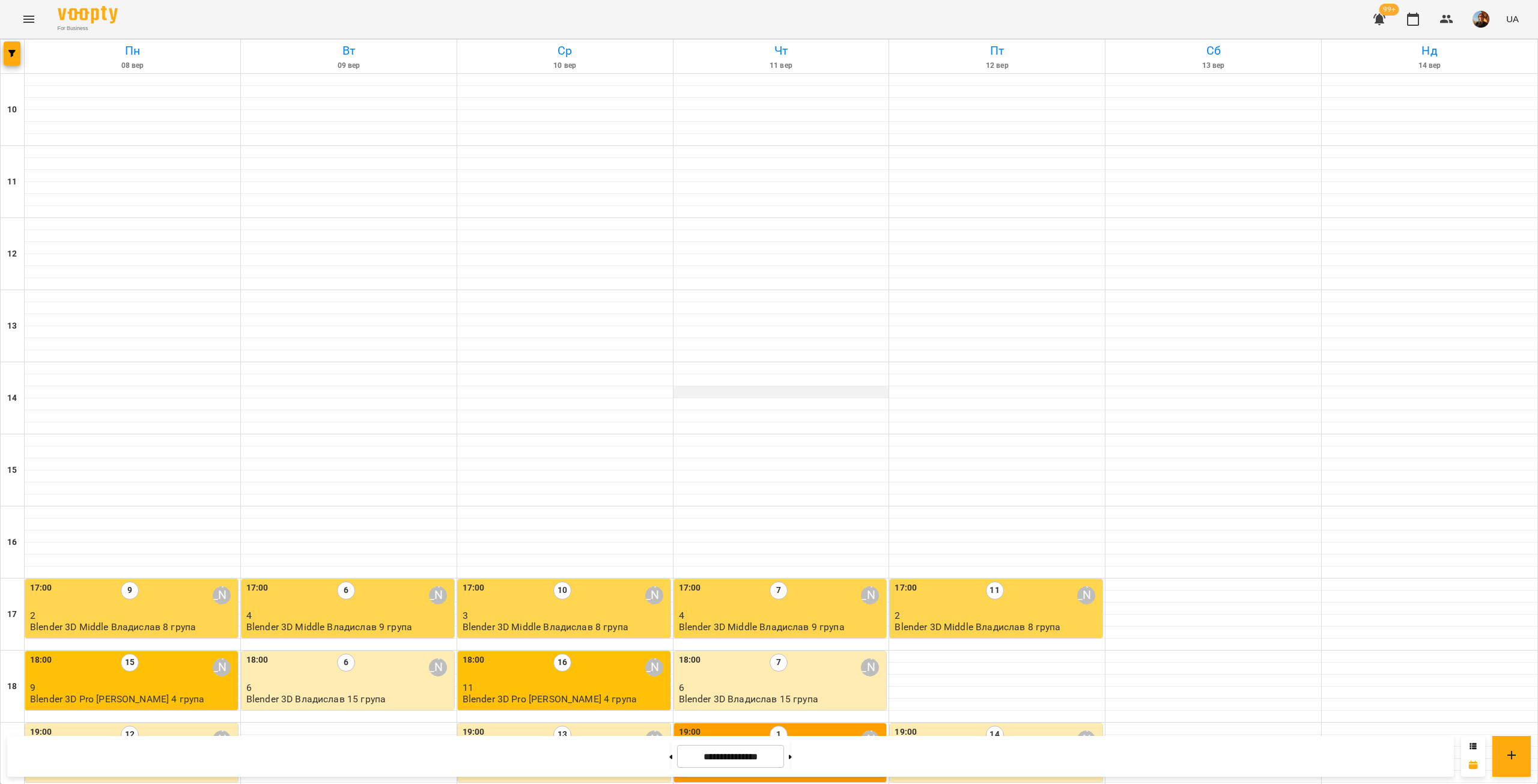
scroll to position [200, 0]
click at [587, 682] on p "11" at bounding box center [565, 687] width 205 height 10
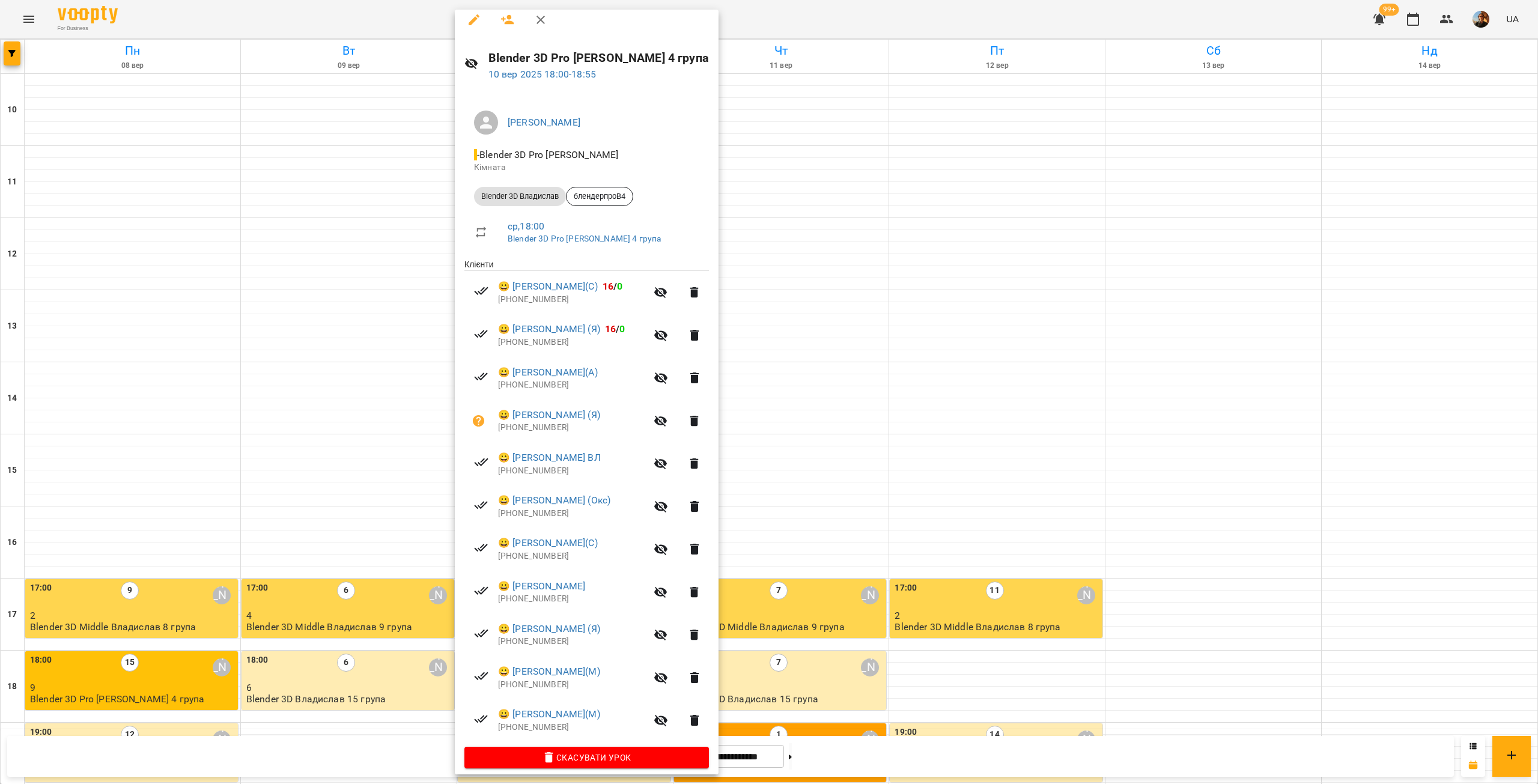
scroll to position [19, 0]
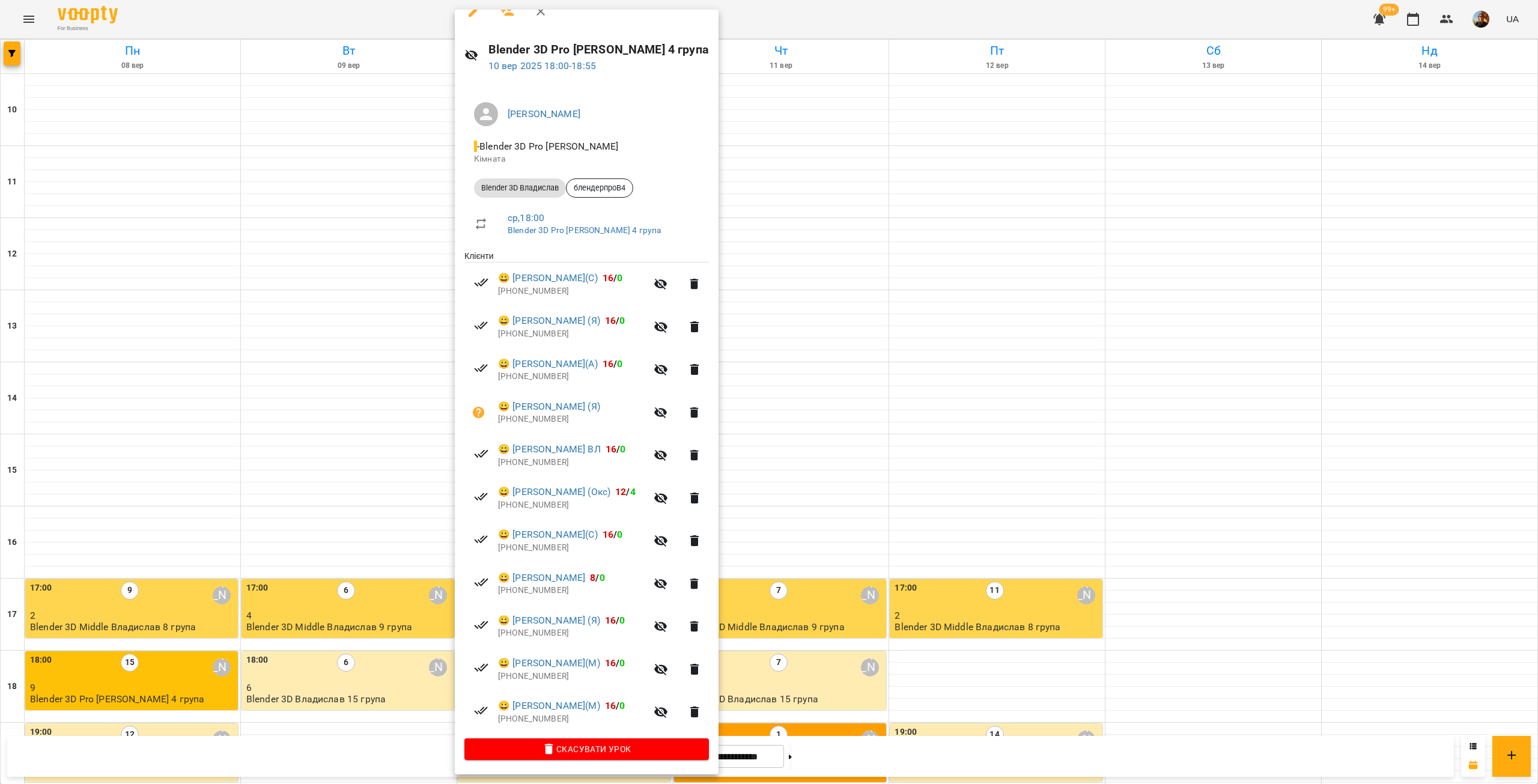
click at [534, 677] on p "+380984161966" at bounding box center [572, 676] width 148 height 12
copy p "380984161966"
click at [541, 634] on p "+380663938658" at bounding box center [572, 633] width 148 height 12
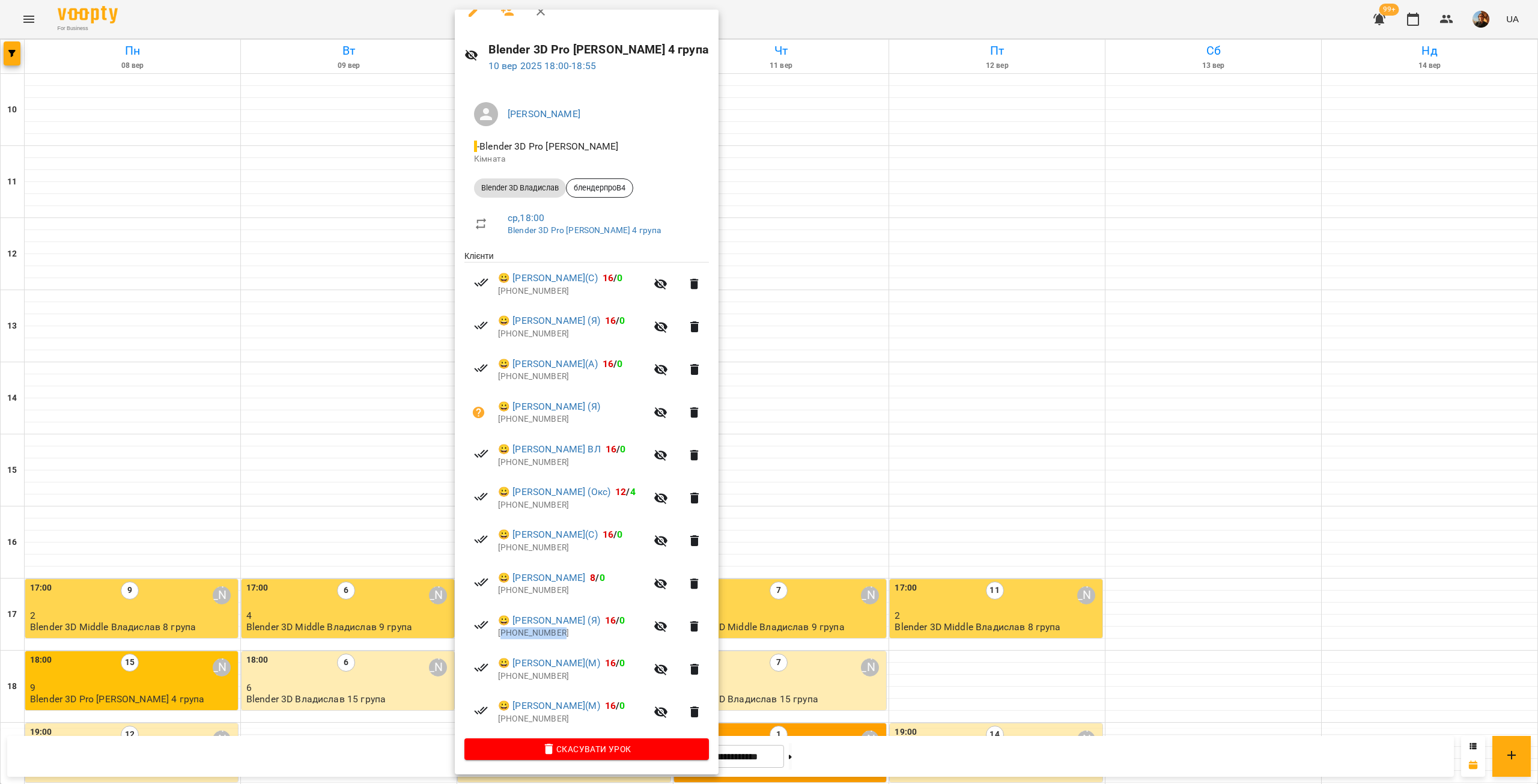
copy p "380663938658"
click at [531, 591] on p "+380979566815" at bounding box center [572, 590] width 148 height 12
copy p "380979566815"
click at [528, 547] on p "+380950467820" at bounding box center [572, 548] width 148 height 12
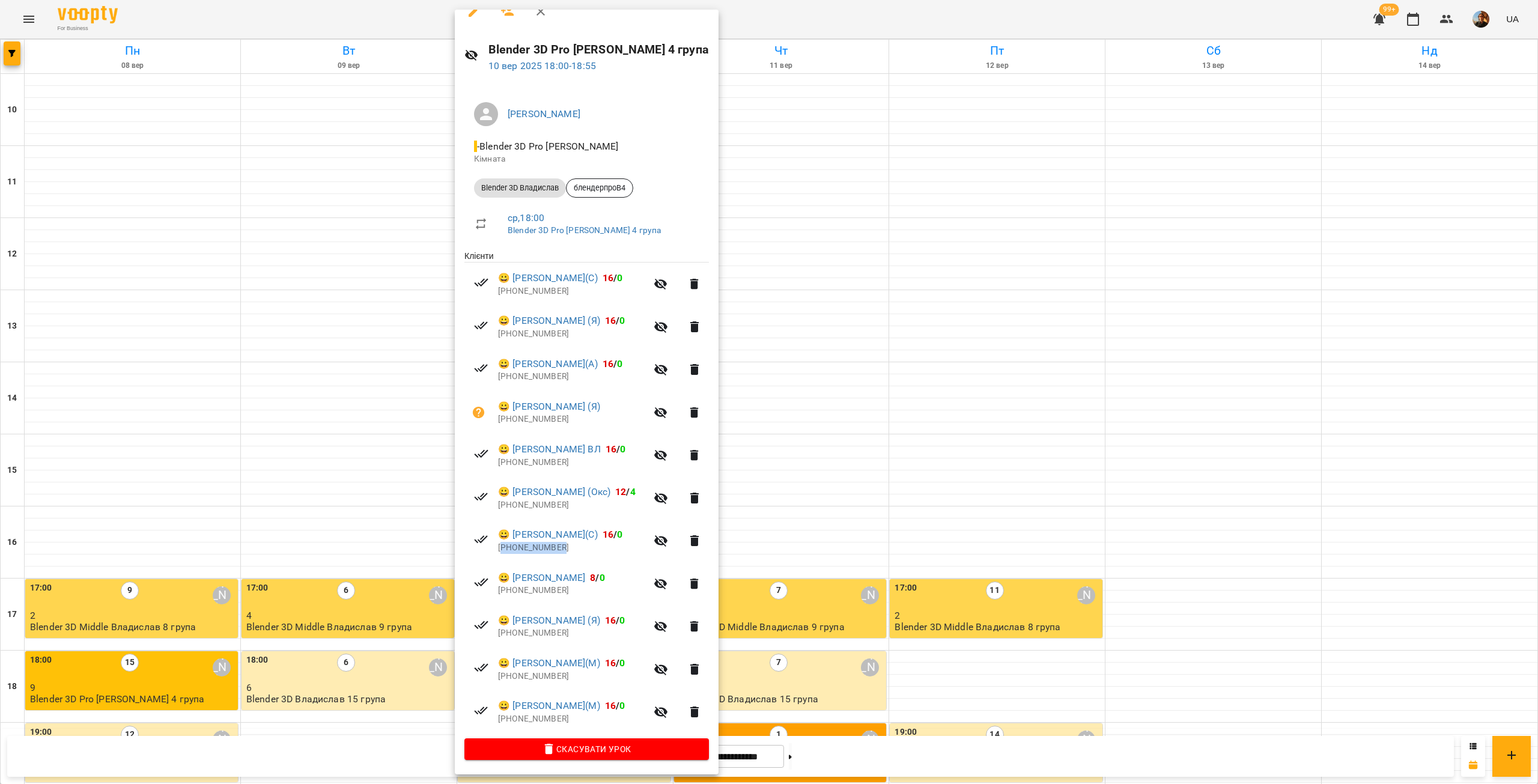
click at [528, 547] on p "+380950467820" at bounding box center [572, 548] width 148 height 12
copy p "380950467820"
click at [525, 506] on p "+380688600357" at bounding box center [572, 505] width 148 height 12
copy p "380688600357"
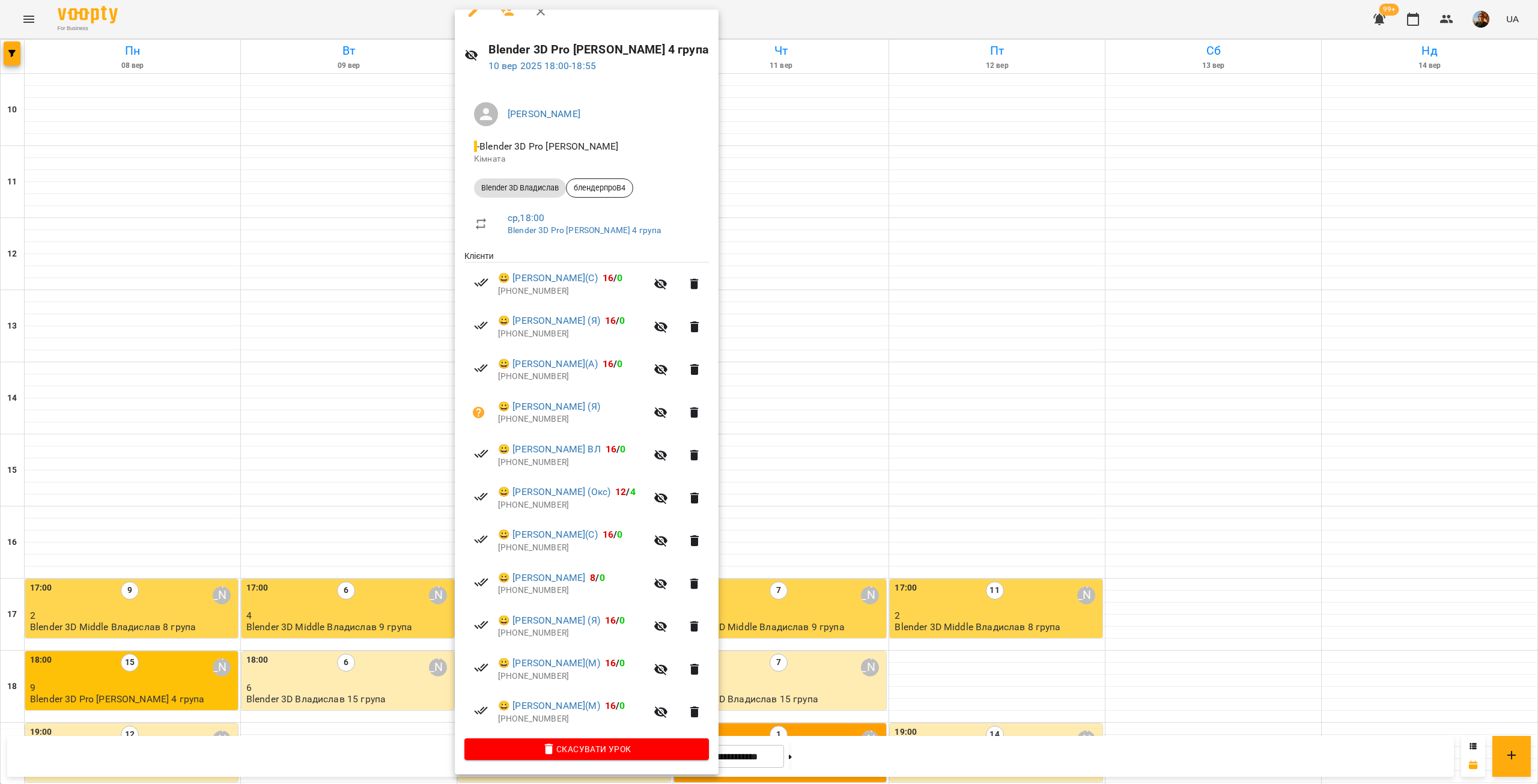
click at [527, 462] on p "+380930228857" at bounding box center [572, 462] width 148 height 12
copy p "380930228857"
click at [525, 419] on p "+380962583308" at bounding box center [572, 419] width 148 height 12
click at [525, 418] on p "+380962583308" at bounding box center [572, 419] width 148 height 12
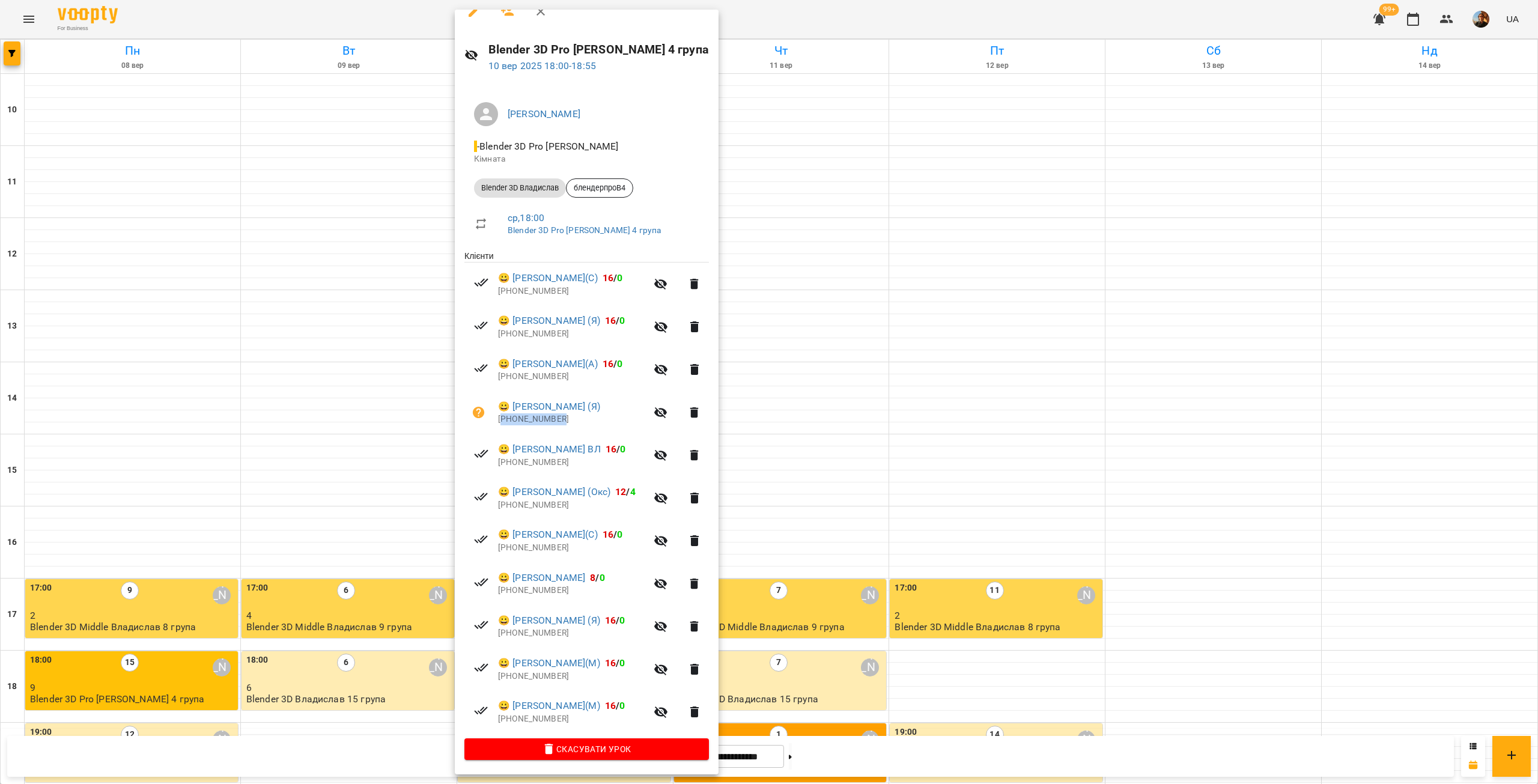
copy p "380962583308"
click at [521, 380] on p "+48517668223" at bounding box center [572, 376] width 148 height 12
copy p "48517668223"
click at [525, 335] on p "+48608112713" at bounding box center [572, 333] width 148 height 12
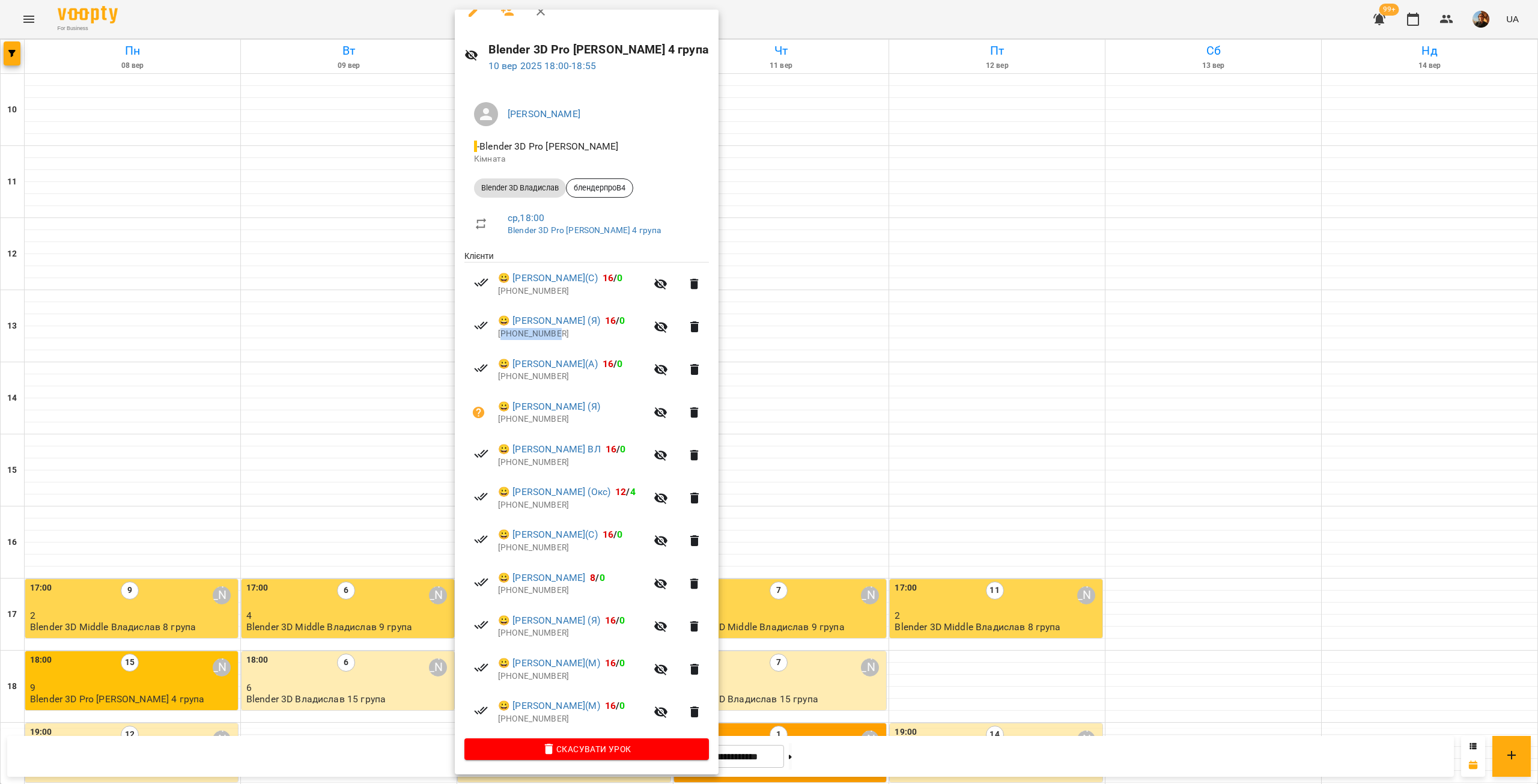
click at [525, 335] on p "+48608112713" at bounding box center [572, 333] width 148 height 12
copy p "48608112713"
click at [533, 291] on p "+380990049902" at bounding box center [572, 291] width 148 height 12
copy p "380990049902"
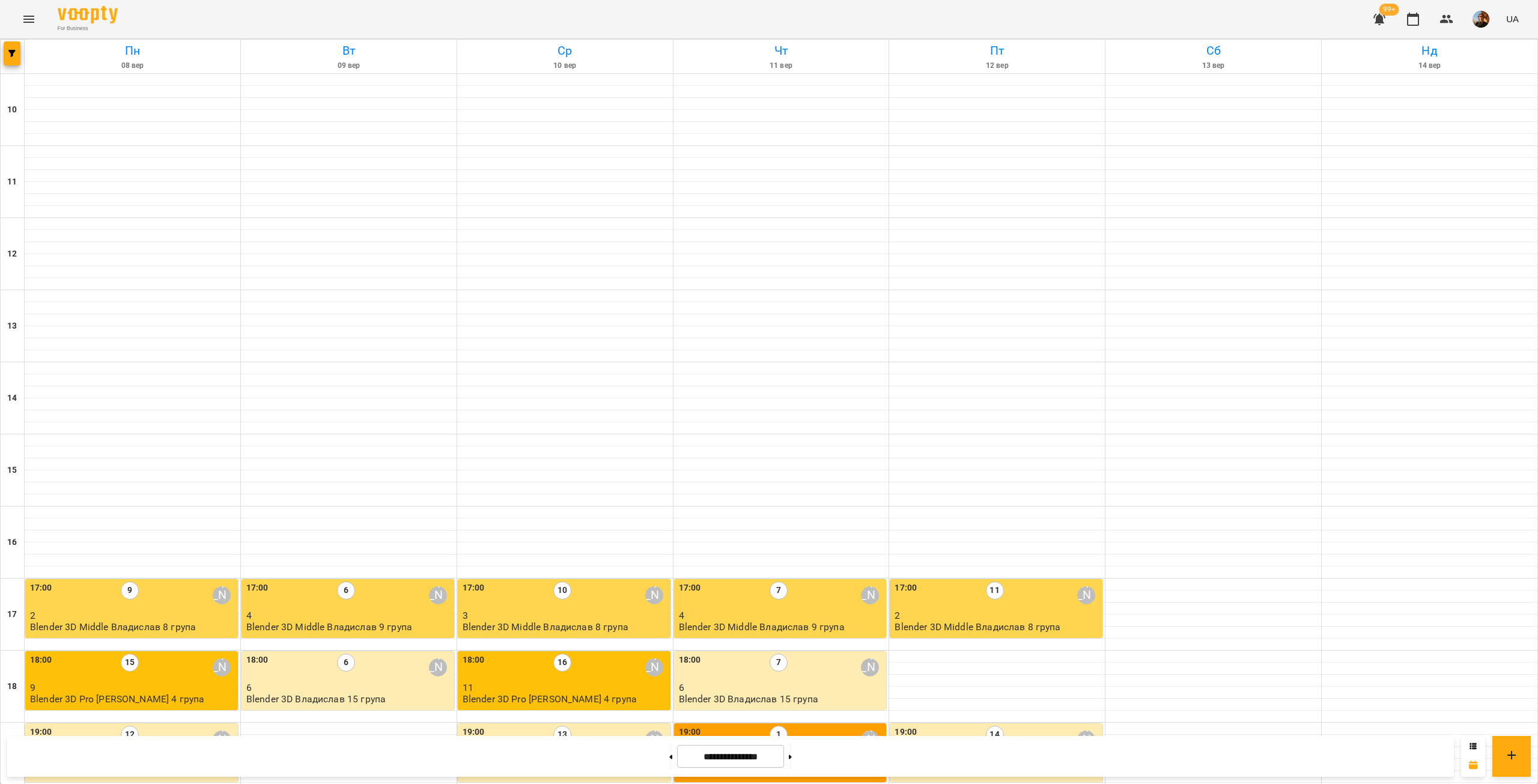
scroll to position [281, 0]
click at [8, 54] on span "button" at bounding box center [12, 53] width 17 height 7
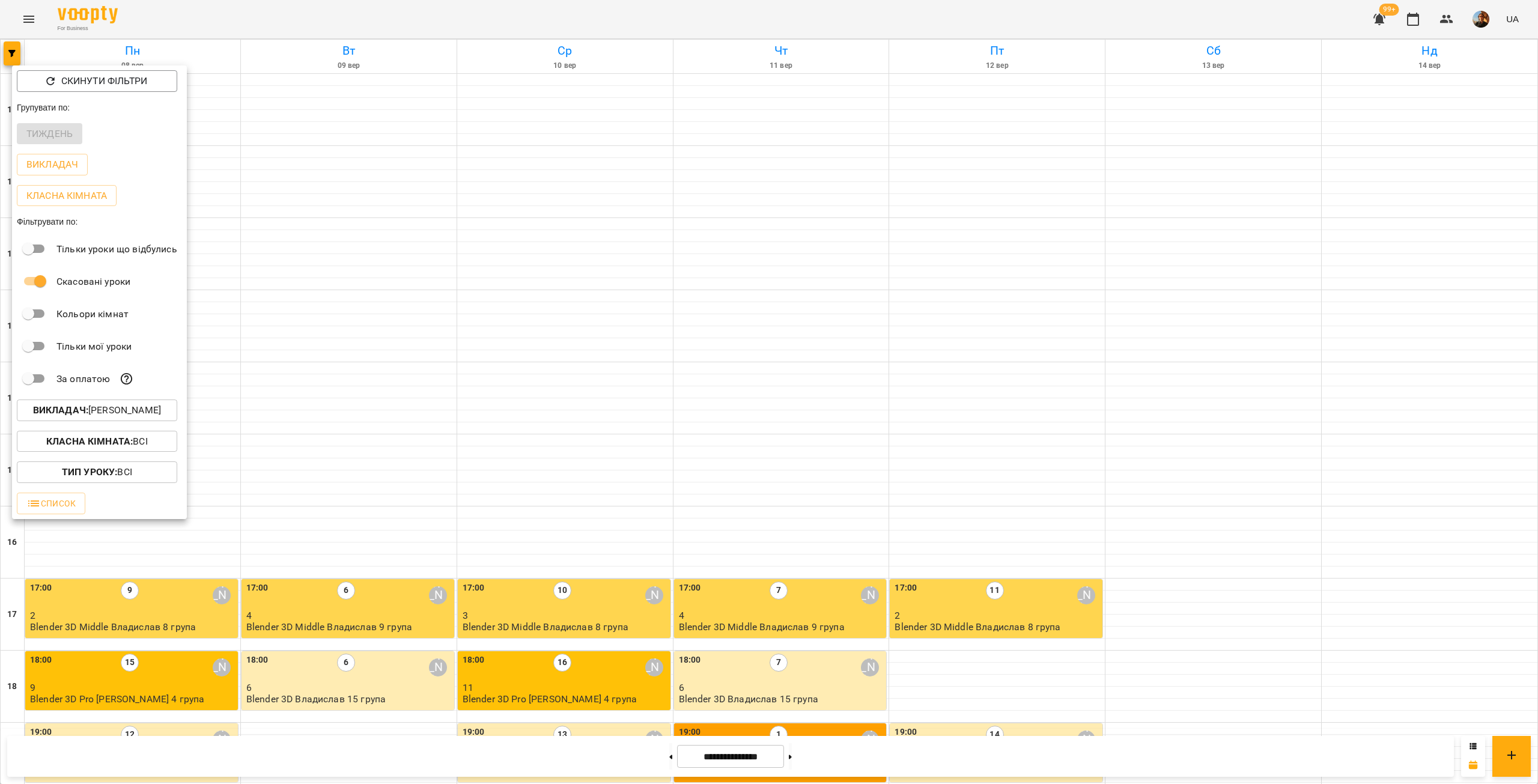
click at [134, 412] on p "Викладач : [PERSON_NAME]" at bounding box center [97, 410] width 128 height 14
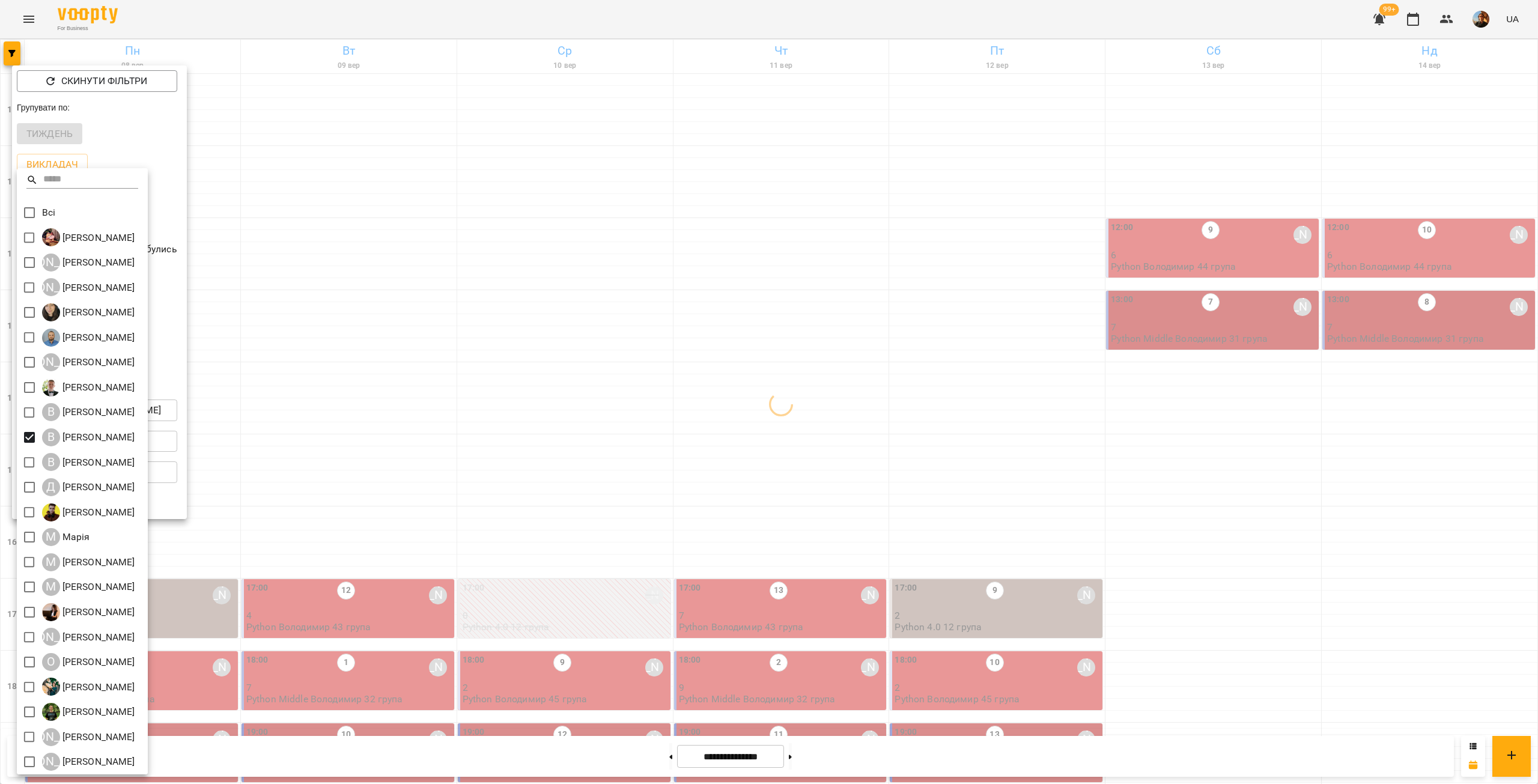
click at [303, 216] on div at bounding box center [769, 392] width 1538 height 784
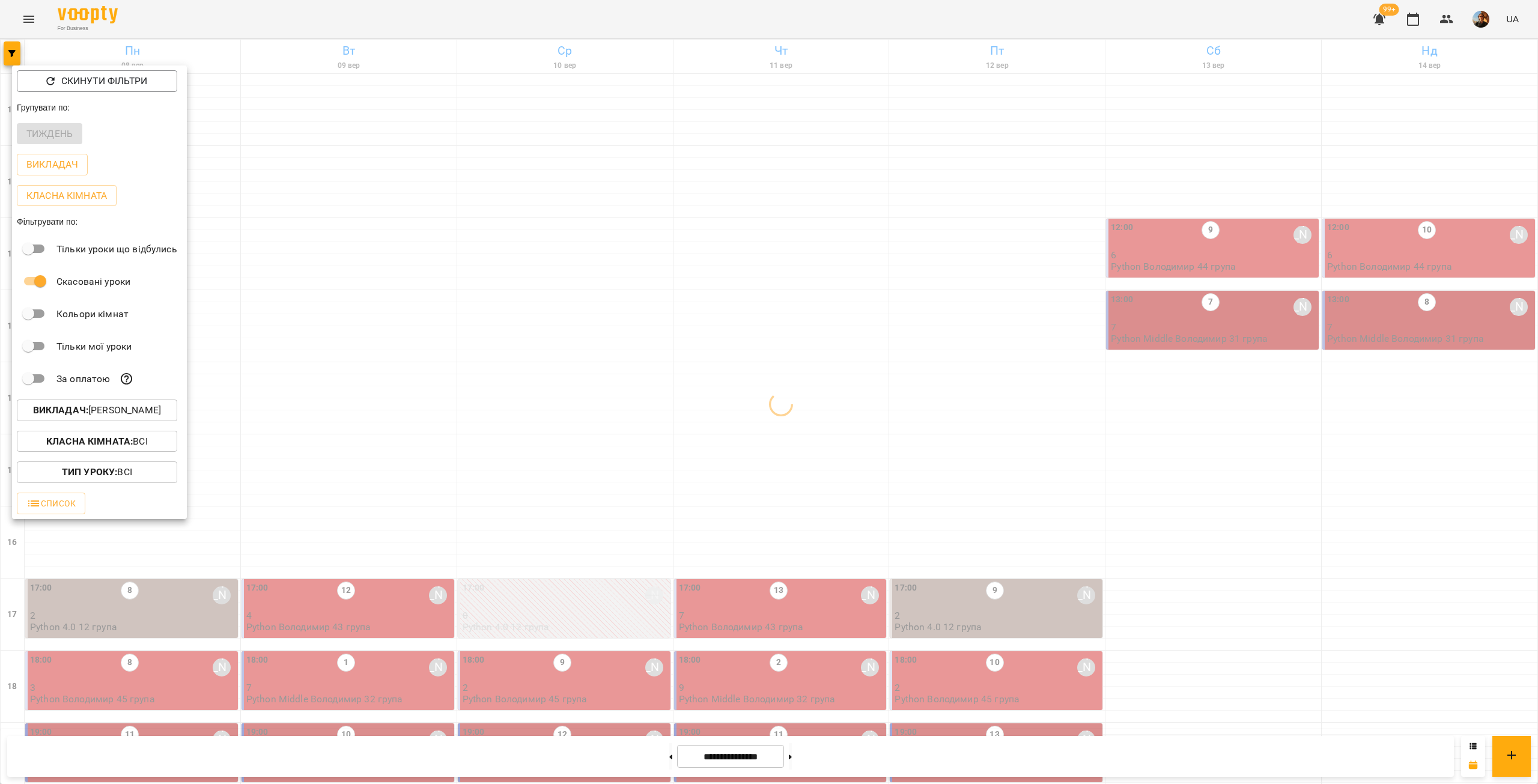
click at [303, 216] on div at bounding box center [769, 392] width 1538 height 784
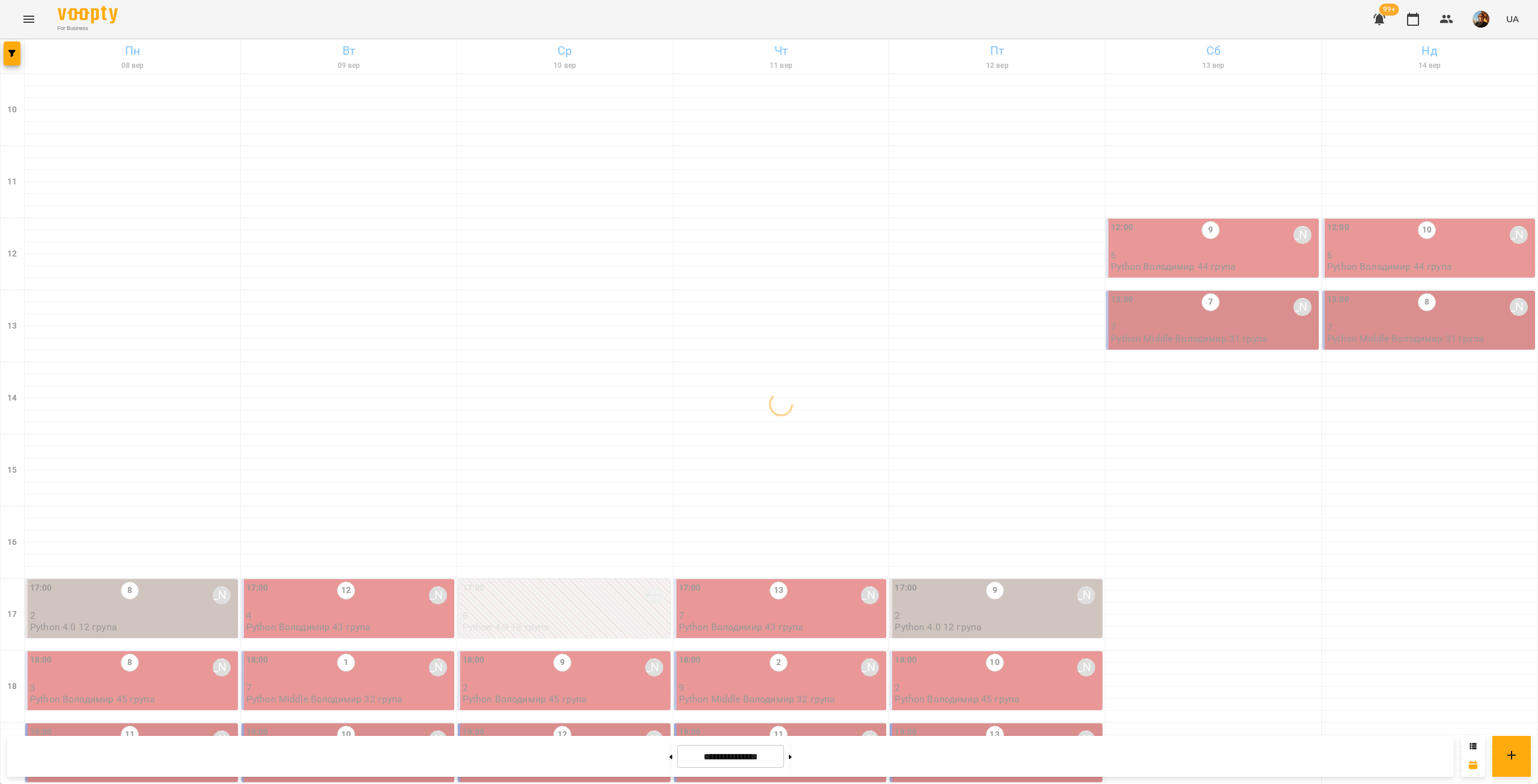
scroll to position [0, 0]
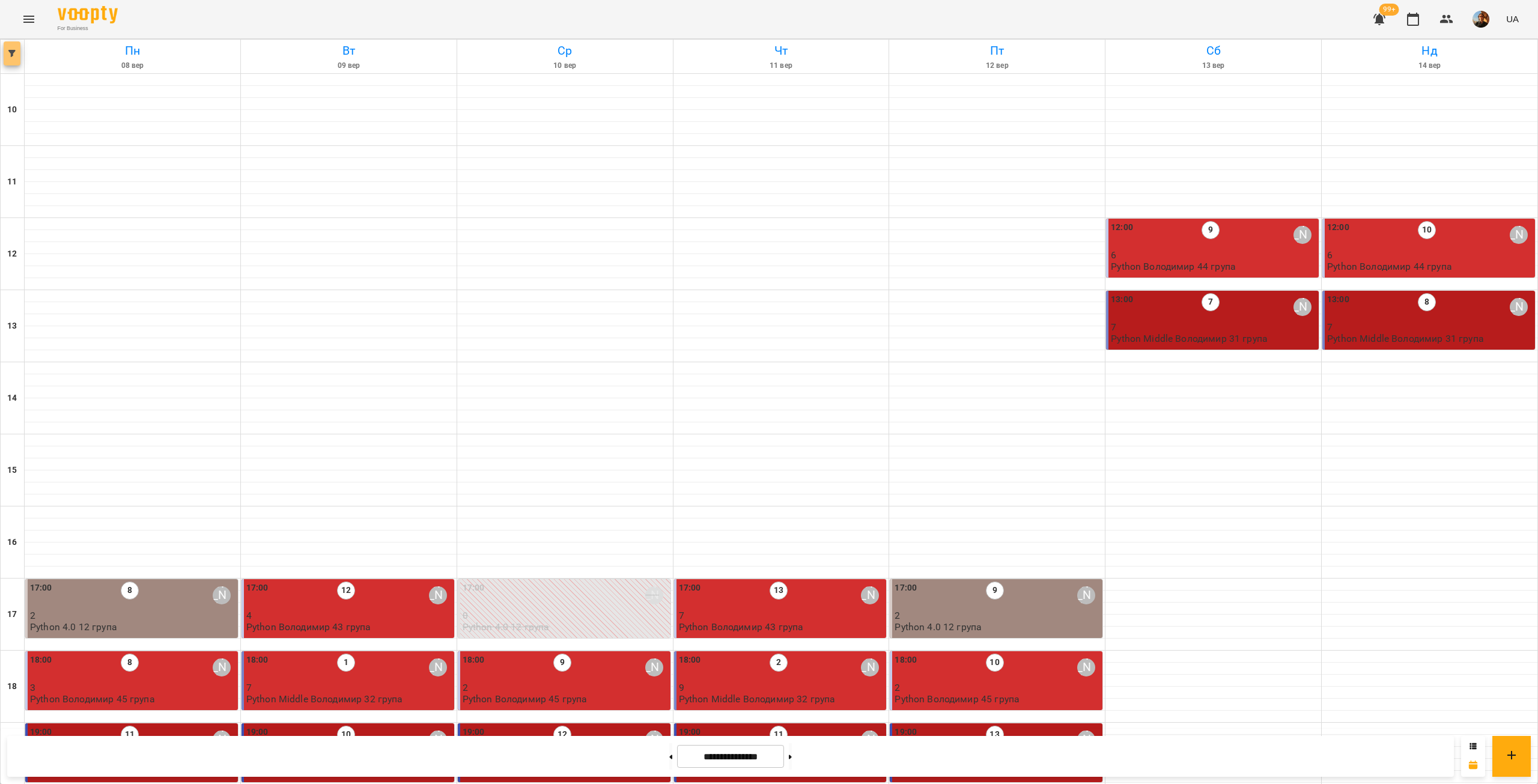
click at [11, 53] on icon "button" at bounding box center [12, 53] width 7 height 7
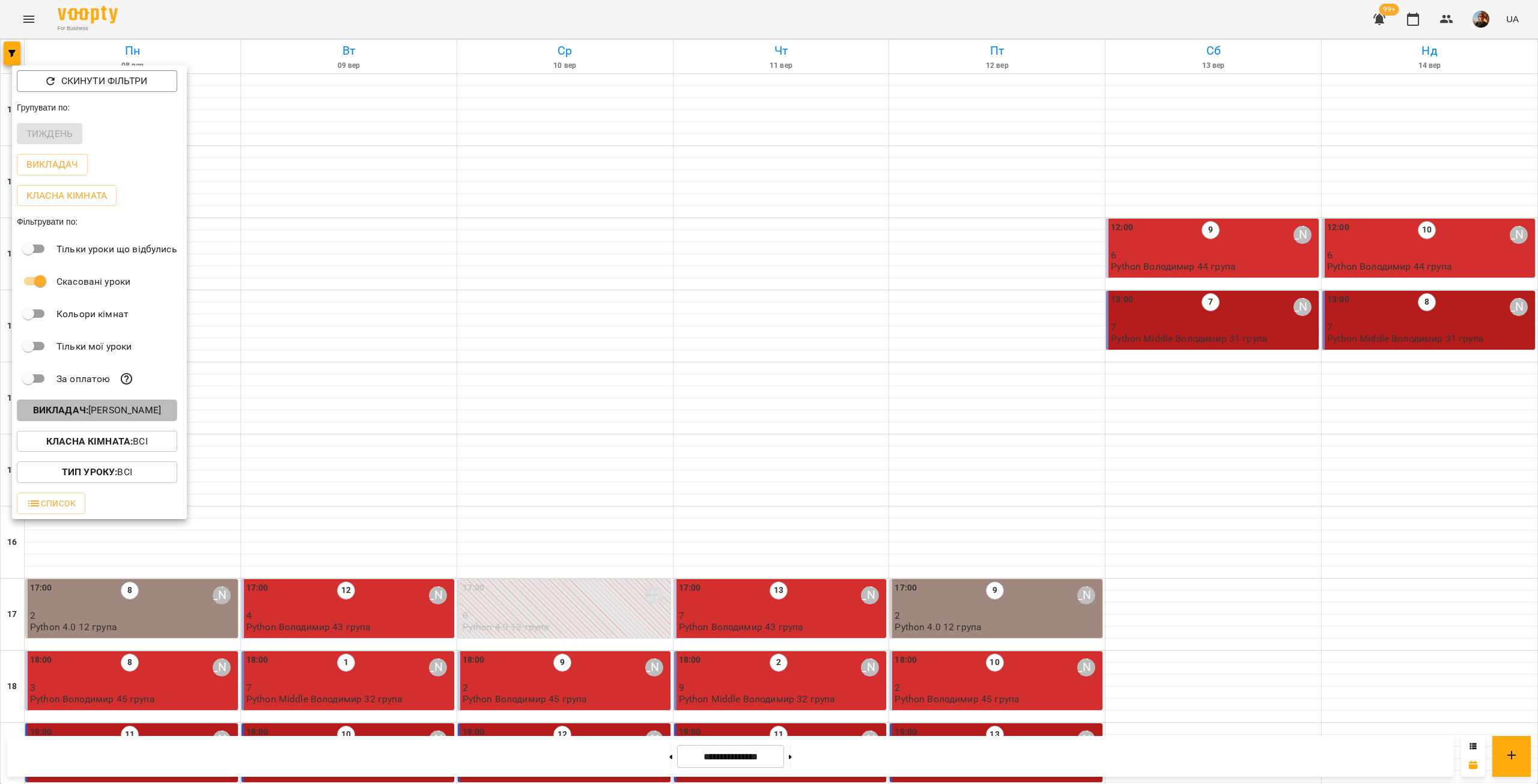
click at [150, 418] on p "Викладач : [PERSON_NAME]" at bounding box center [97, 410] width 128 height 14
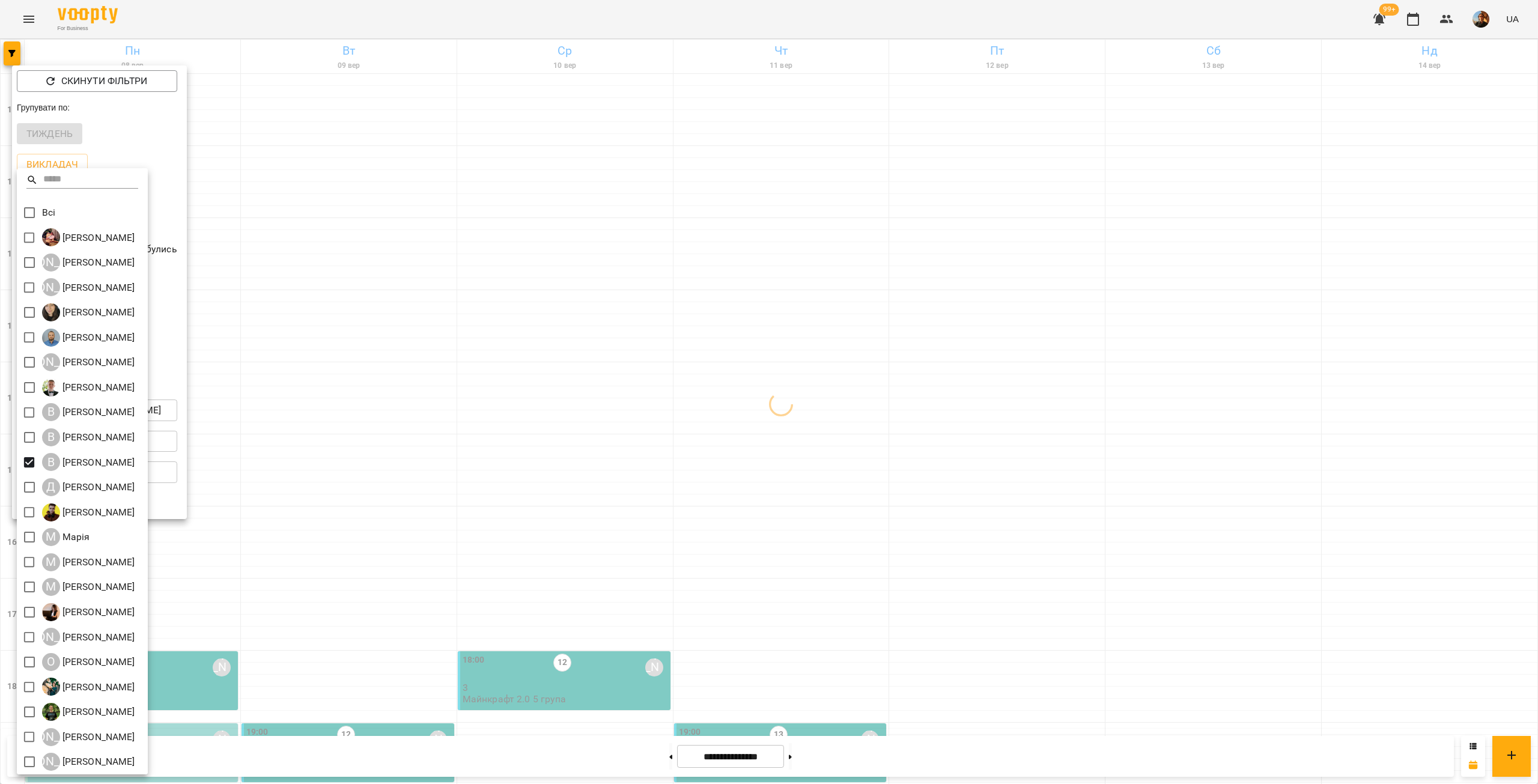
click at [348, 414] on div at bounding box center [769, 392] width 1538 height 784
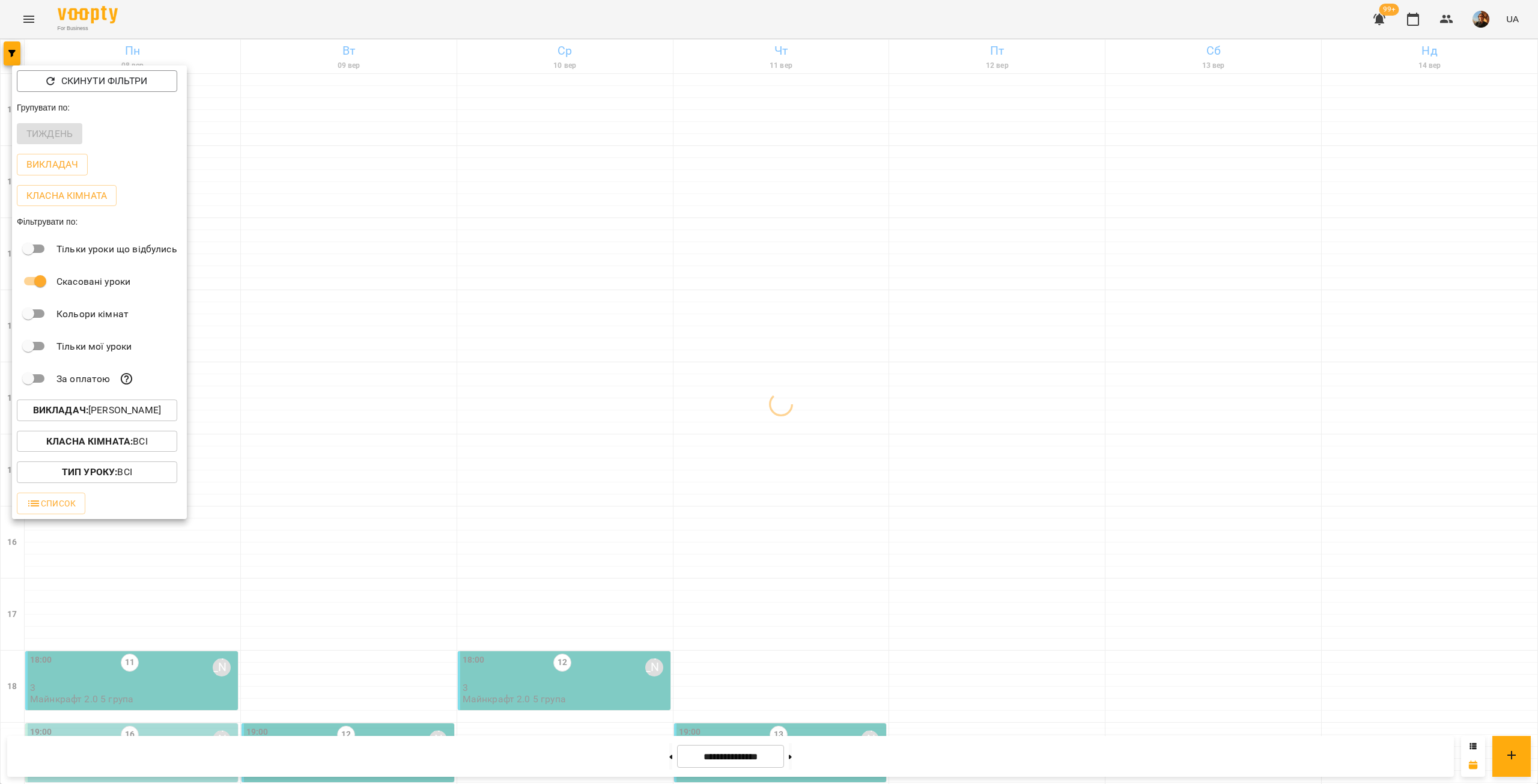
click at [348, 414] on div at bounding box center [769, 392] width 1538 height 784
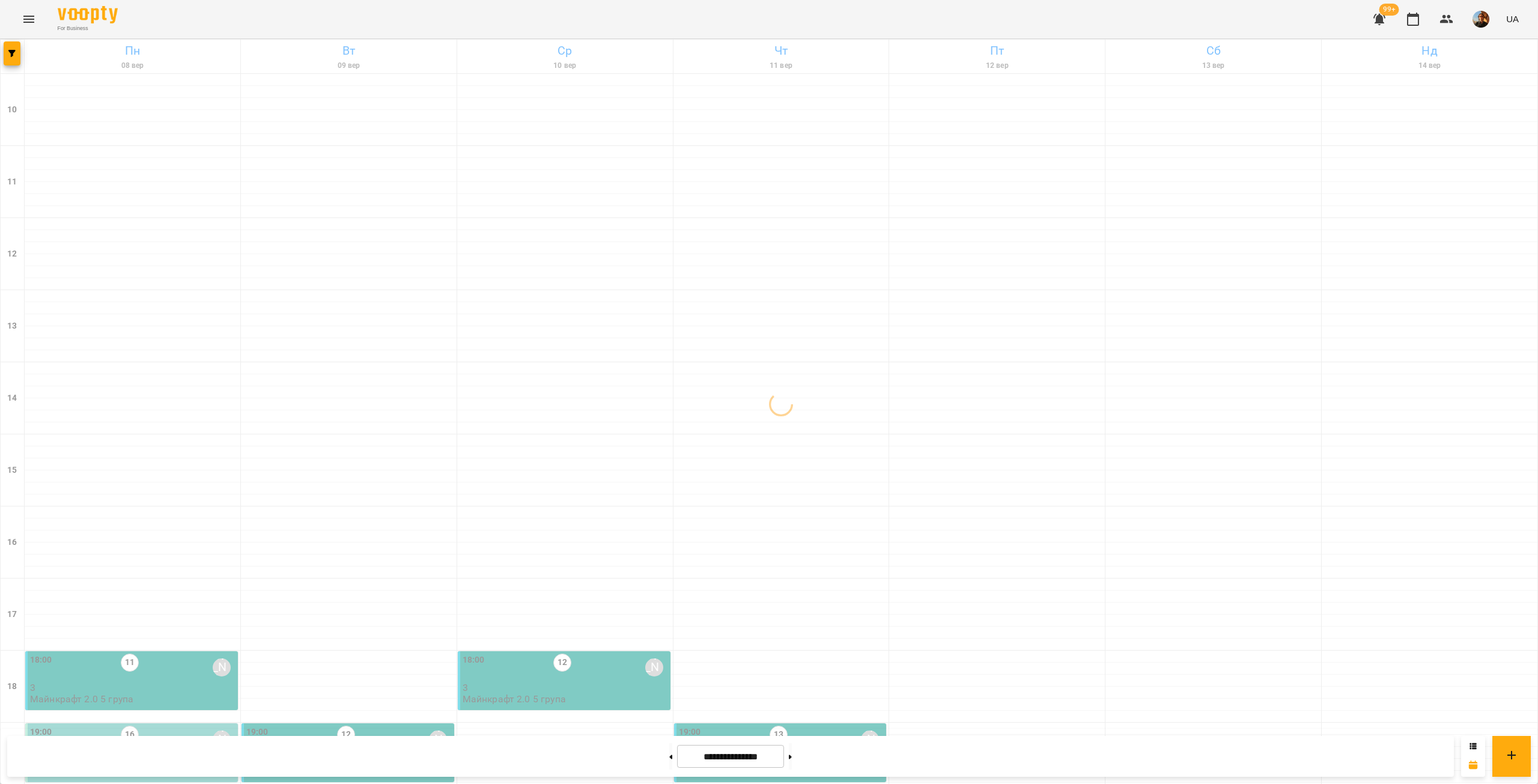
scroll to position [281, 0]
click at [168, 755] on p "[PERSON_NAME] (Окс)" at bounding box center [133, 759] width 205 height 10
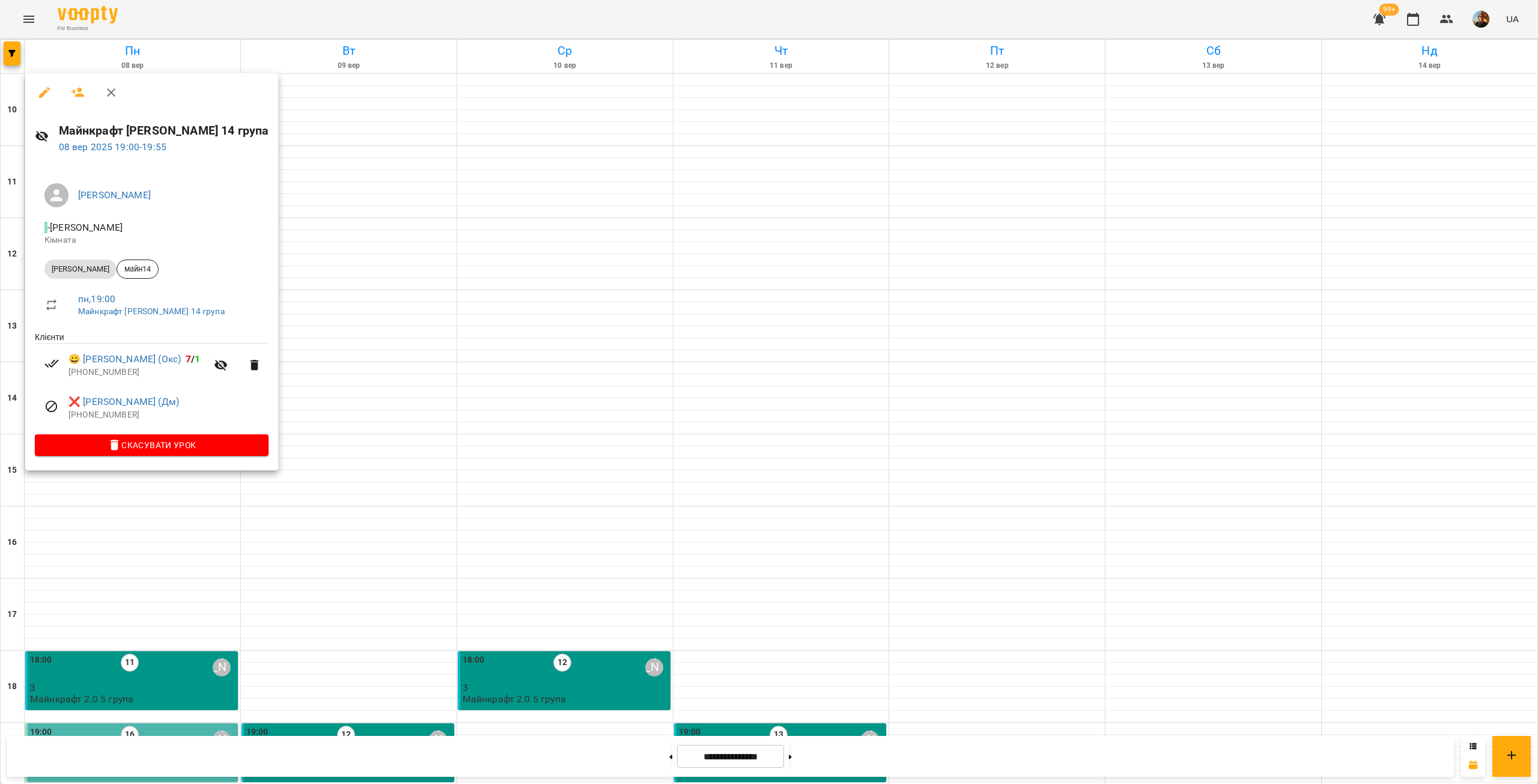
click at [382, 278] on div at bounding box center [769, 392] width 1538 height 784
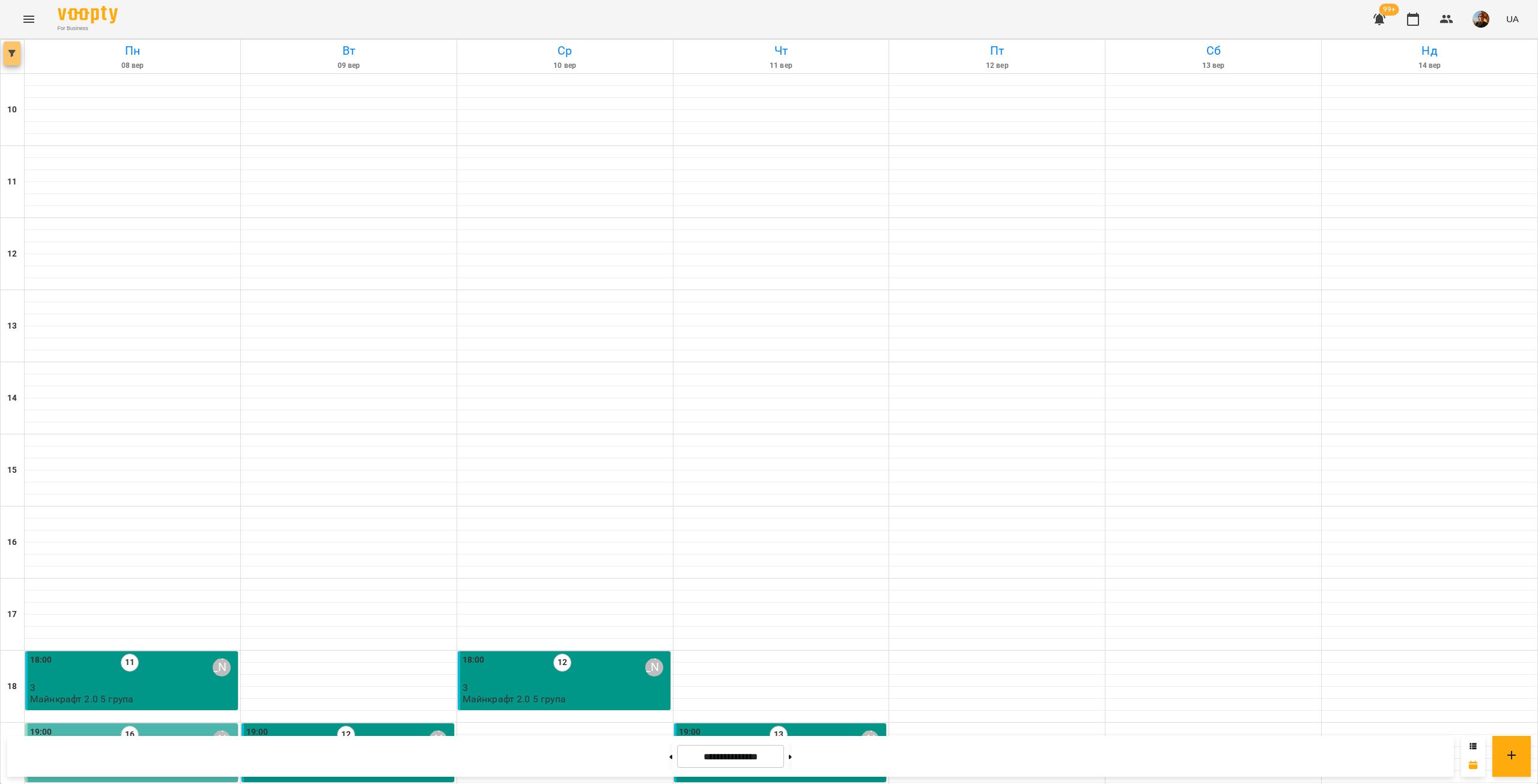
click at [9, 57] on button "button" at bounding box center [12, 53] width 17 height 24
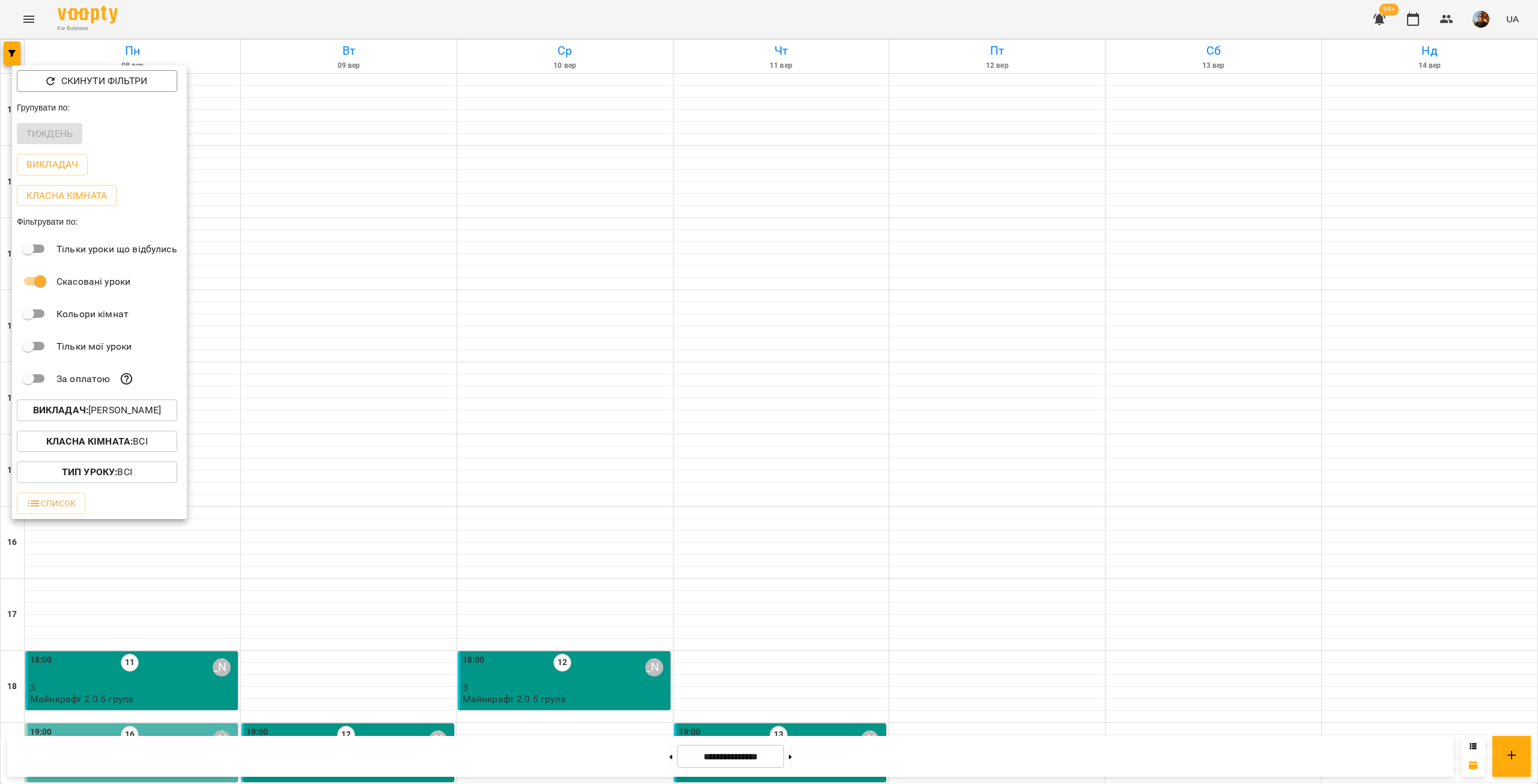
click at [119, 415] on p "Викладач : [PERSON_NAME]" at bounding box center [97, 410] width 128 height 14
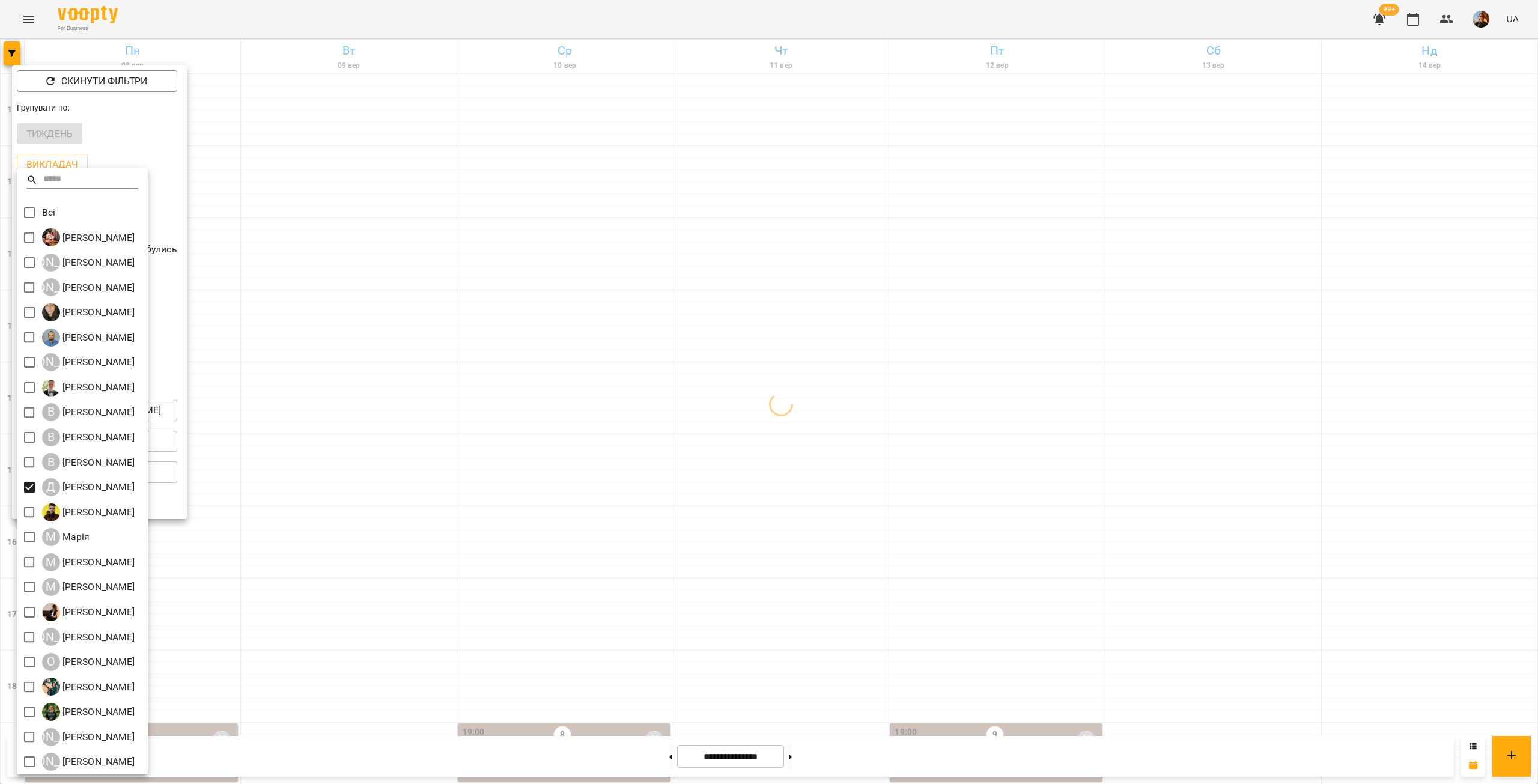
click at [280, 330] on div at bounding box center [769, 392] width 1538 height 784
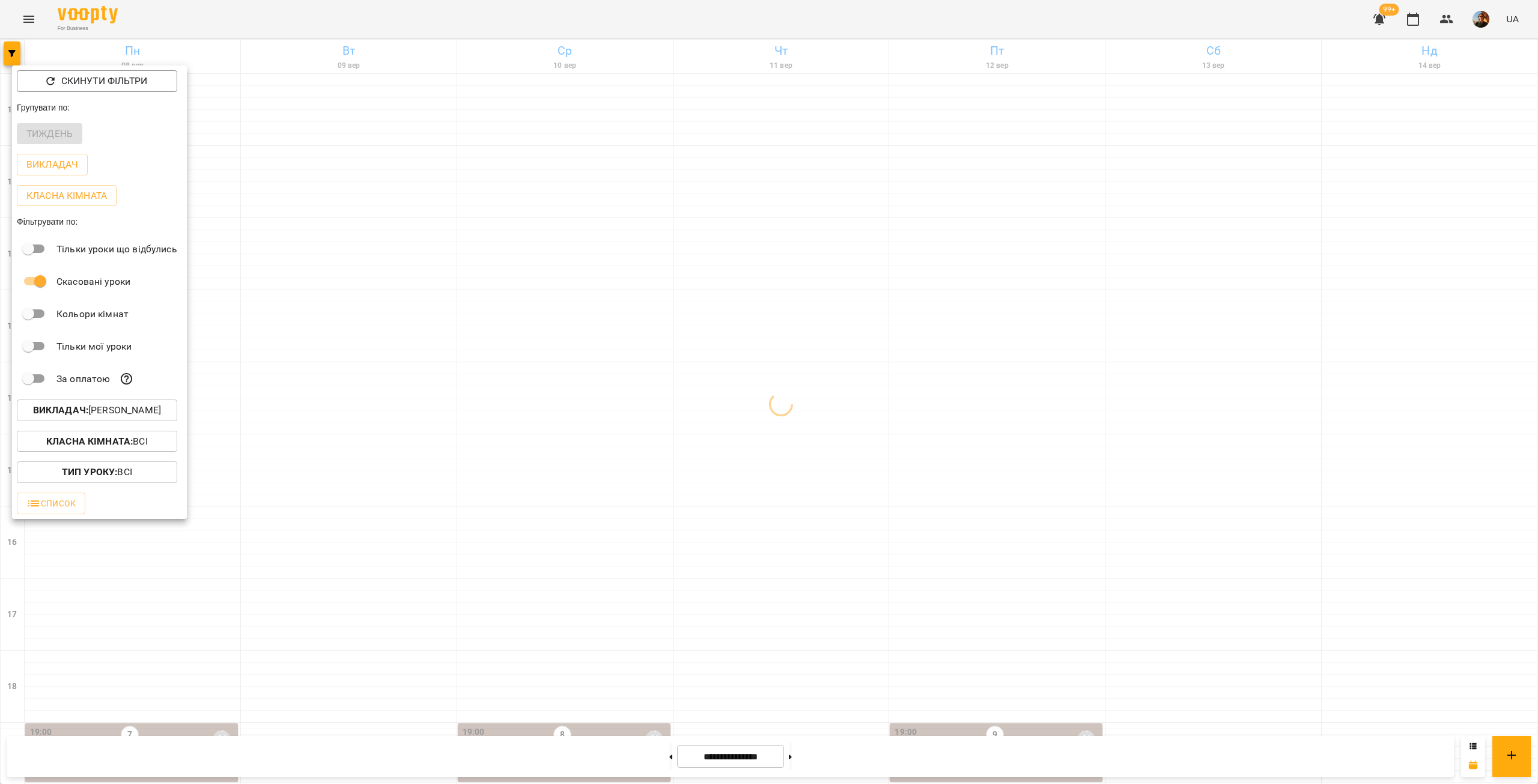
click at [280, 330] on div at bounding box center [769, 392] width 1538 height 784
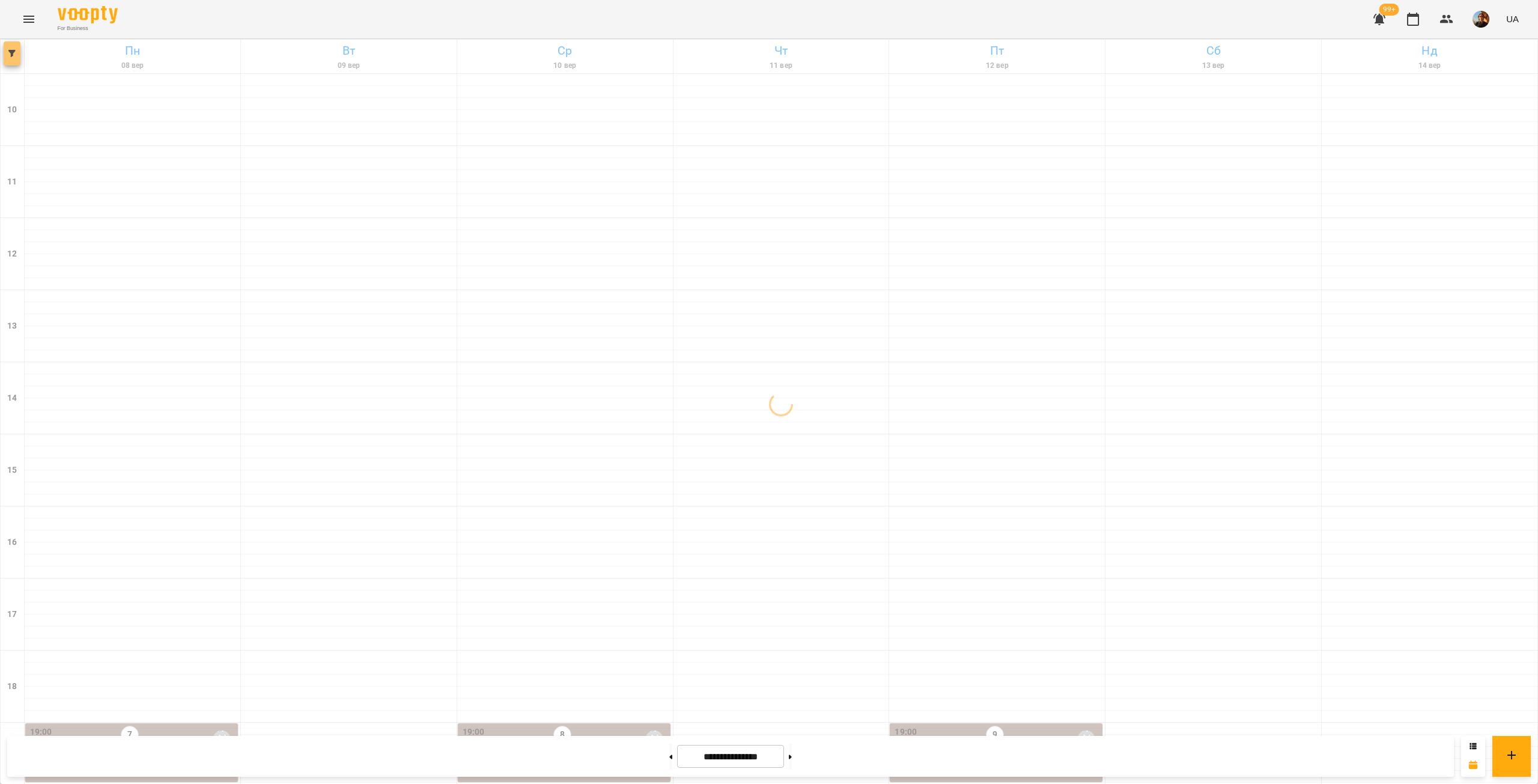
click at [10, 63] on button "button" at bounding box center [12, 53] width 17 height 24
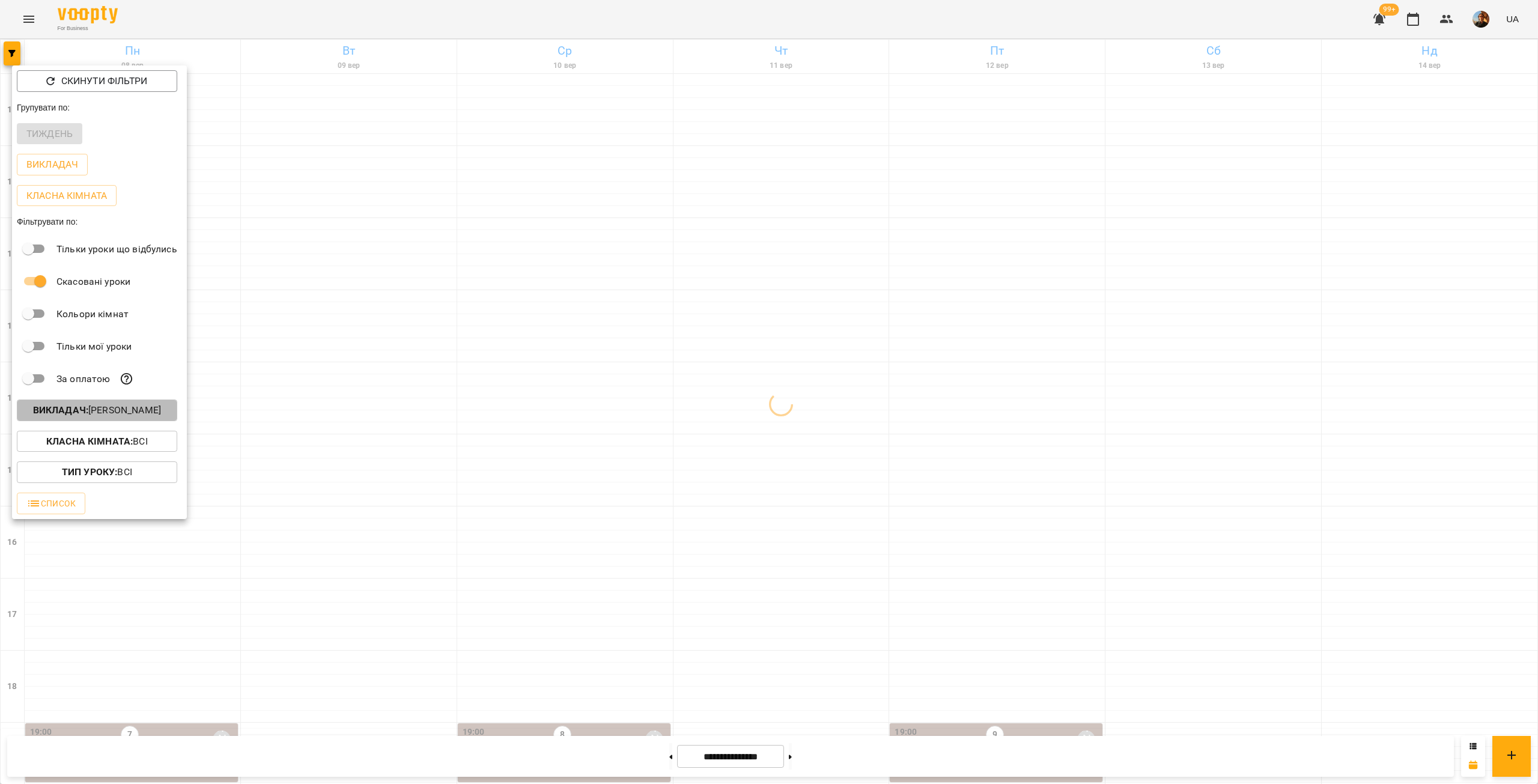
click at [121, 408] on p "Викладач : [PERSON_NAME]" at bounding box center [97, 410] width 128 height 14
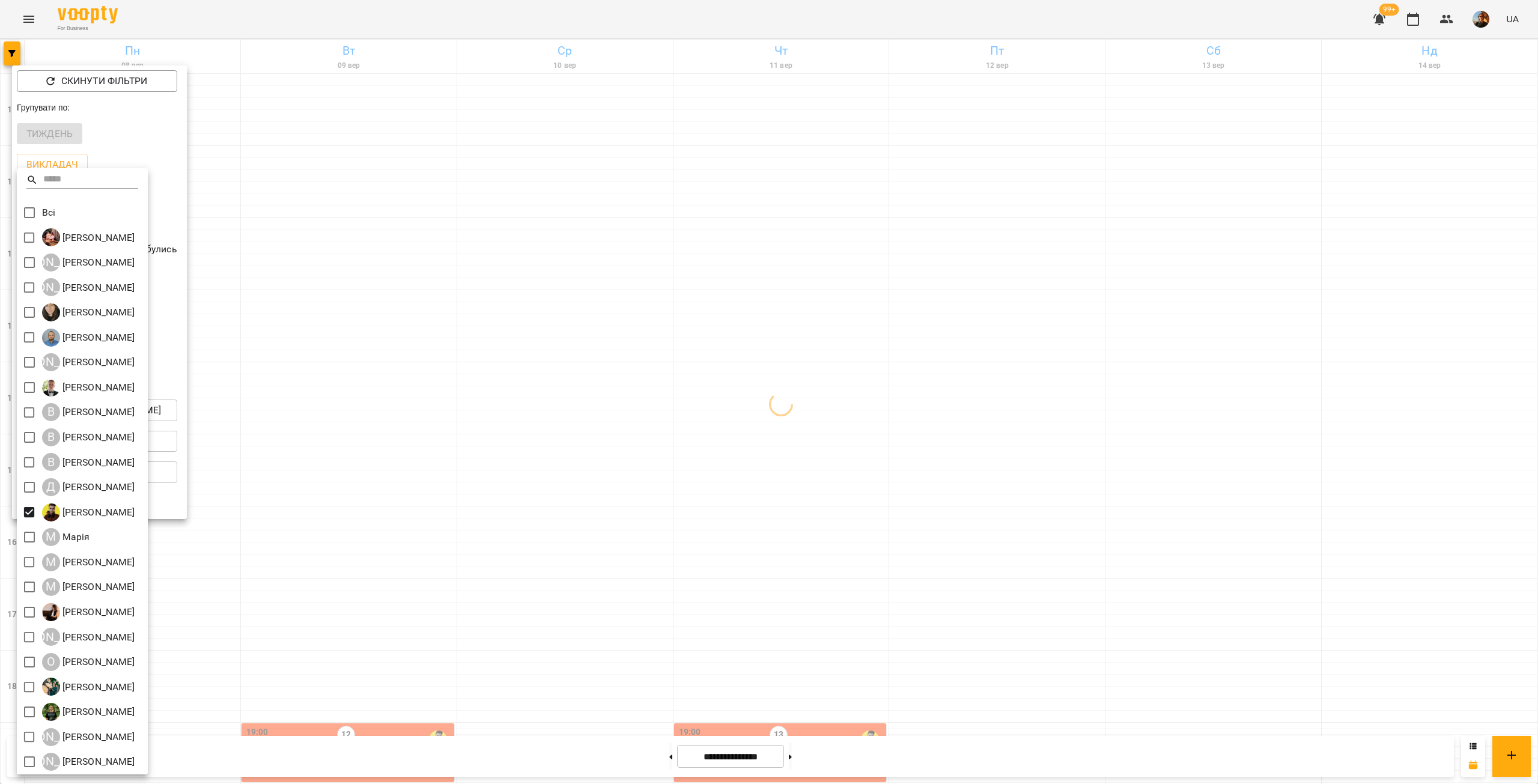
click at [290, 357] on div at bounding box center [769, 392] width 1538 height 784
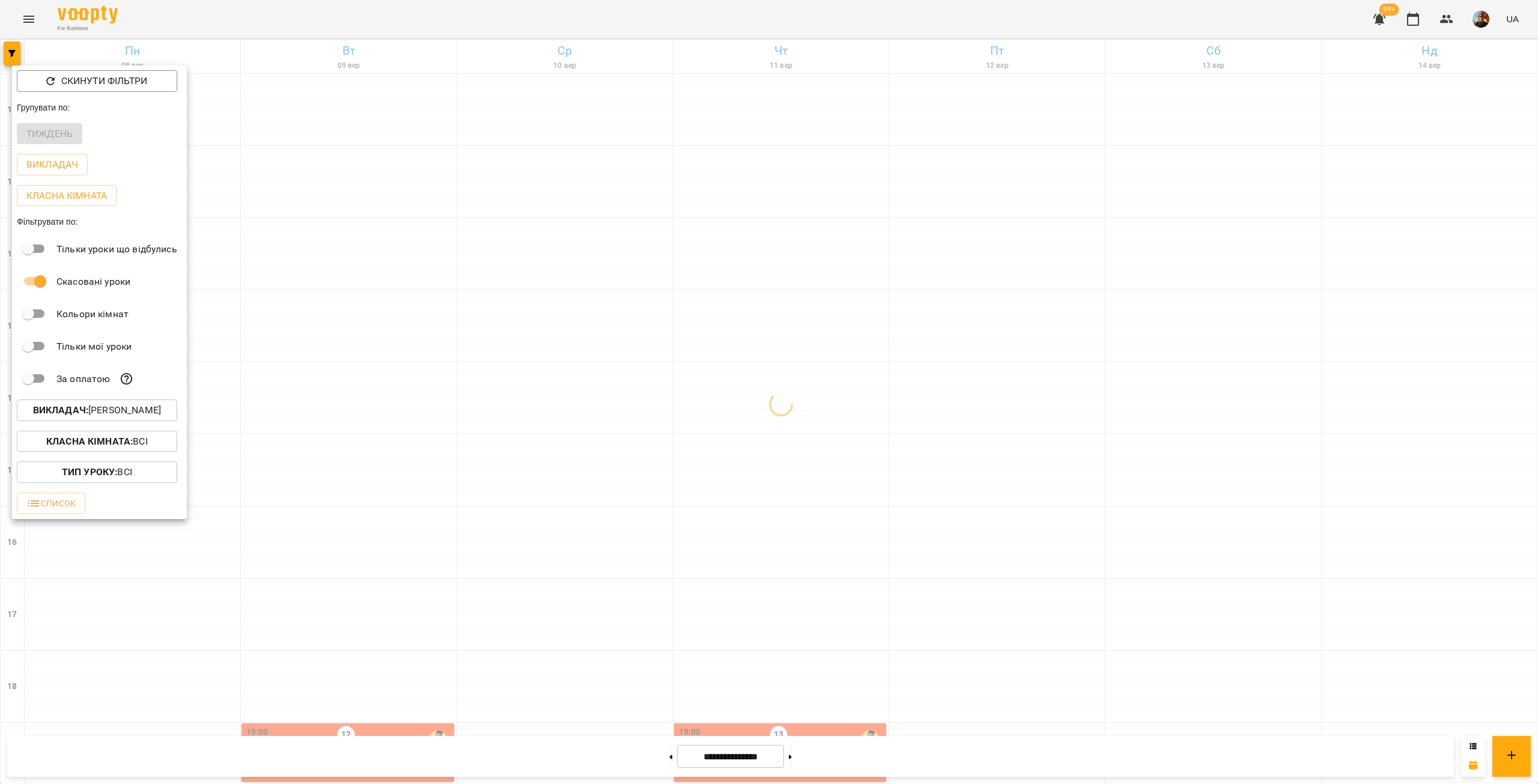
click at [290, 357] on div at bounding box center [769, 392] width 1538 height 784
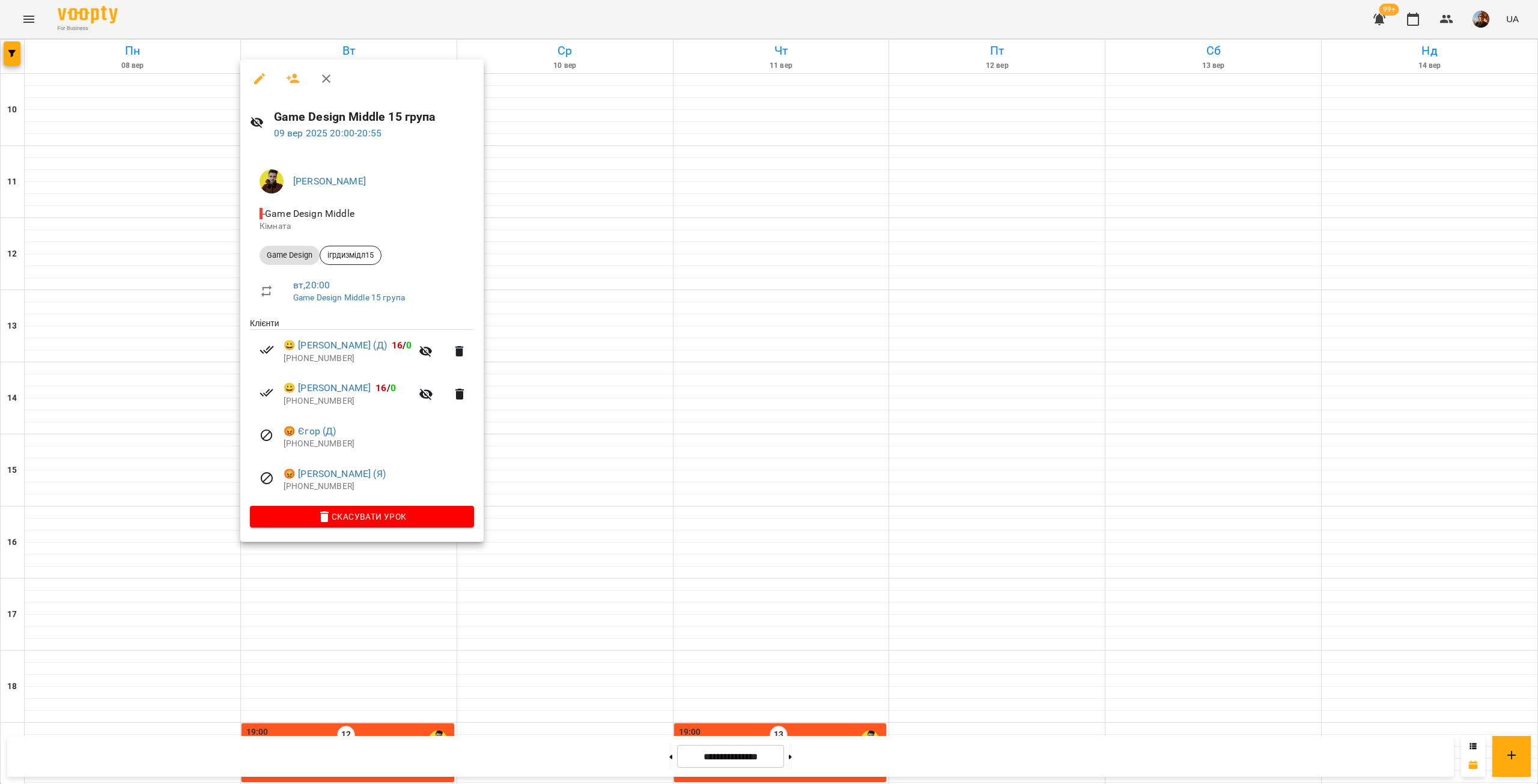
click at [307, 487] on p "[PHONE_NUMBER]" at bounding box center [378, 486] width 190 height 12
copy p "380509157560"
click at [314, 448] on p "[PHONE_NUMBER]" at bounding box center [378, 443] width 190 height 12
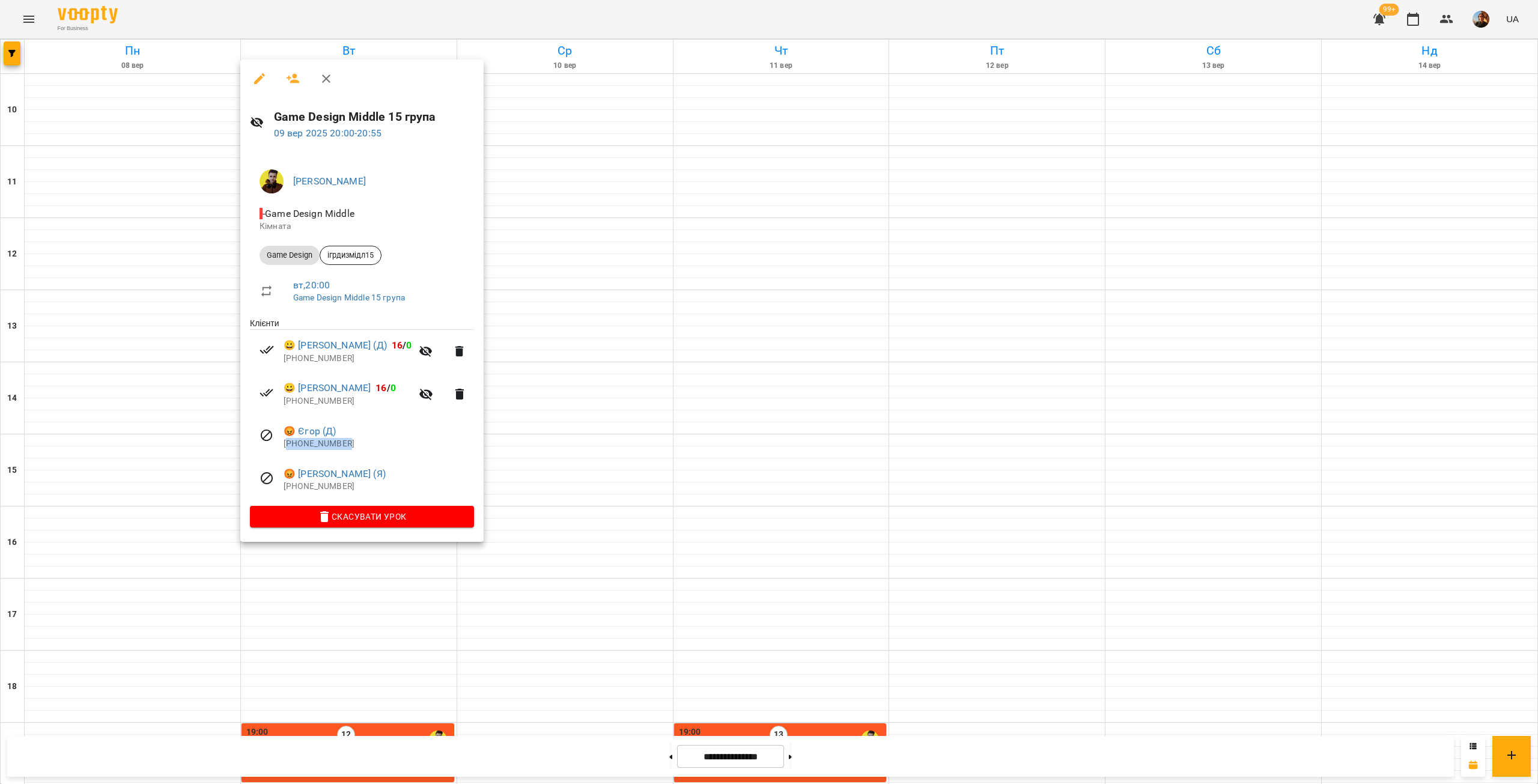
copy p "380681159038"
click at [318, 403] on p "[PHONE_NUMBER]" at bounding box center [347, 401] width 128 height 12
copy p "380953778231"
click at [310, 362] on p "[PHONE_NUMBER]" at bounding box center [347, 358] width 128 height 12
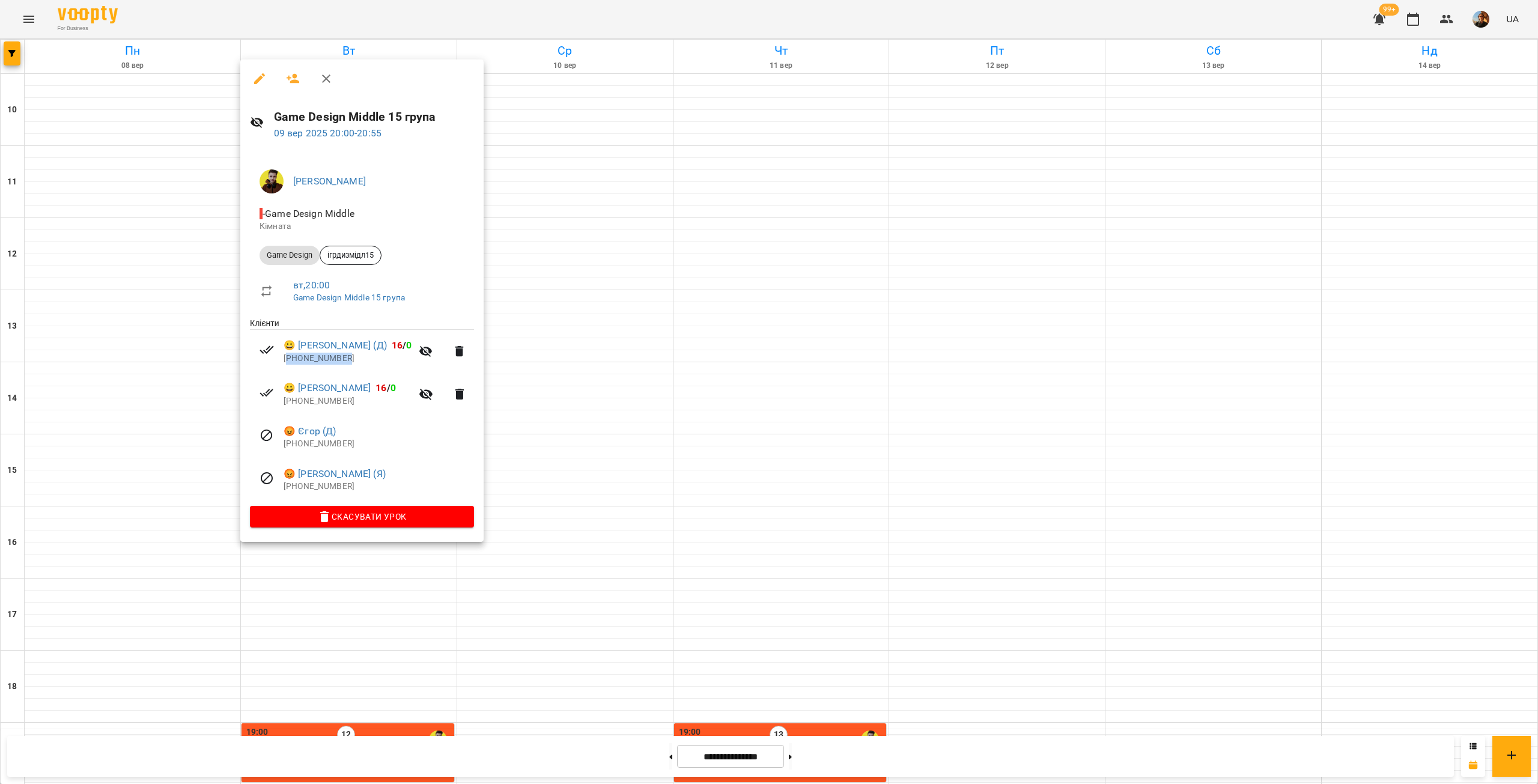
click at [310, 362] on p "[PHONE_NUMBER]" at bounding box center [347, 358] width 128 height 12
copy p "491604159804"
click at [568, 322] on div at bounding box center [769, 392] width 1538 height 784
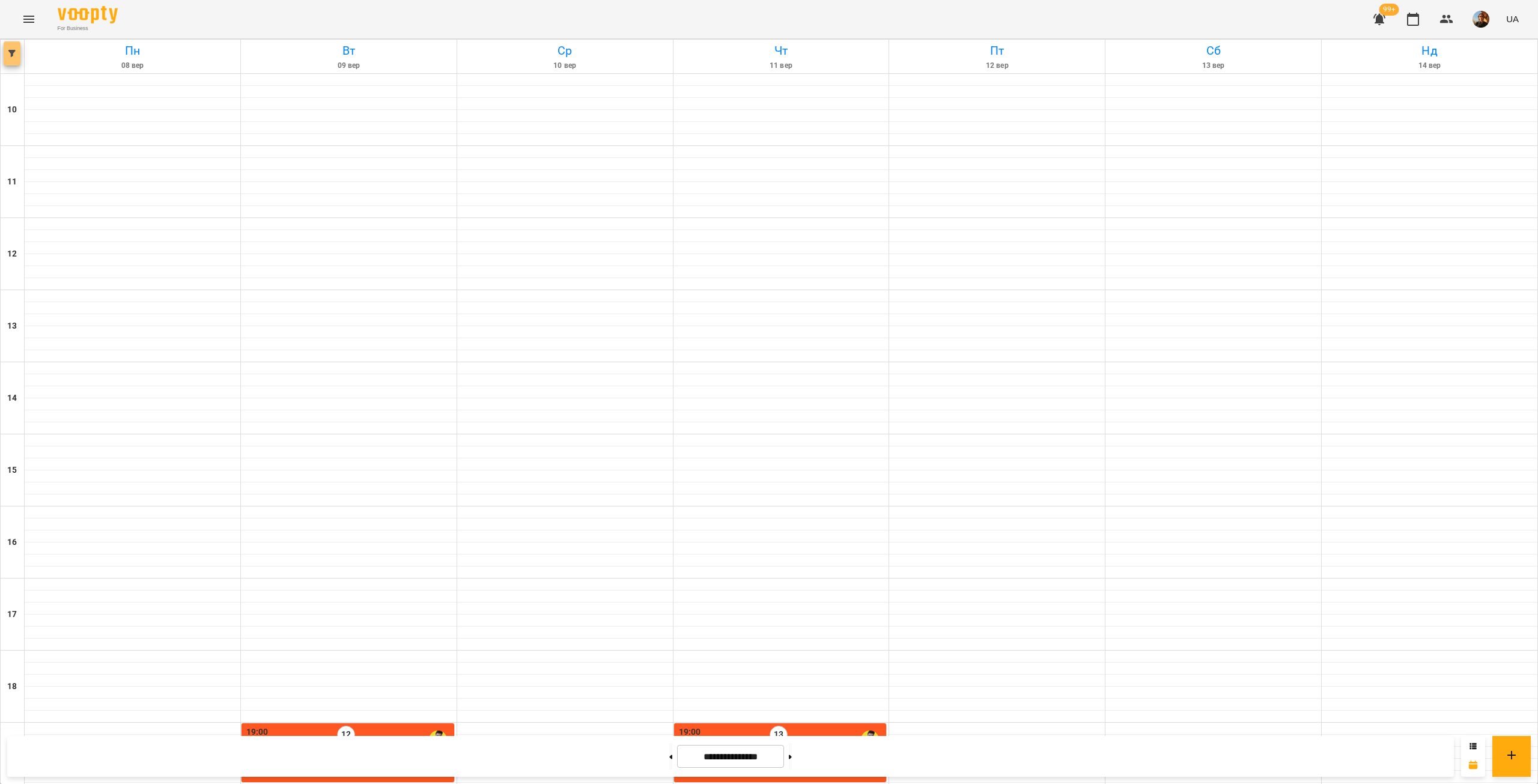
click at [9, 57] on icon "button" at bounding box center [12, 53] width 7 height 7
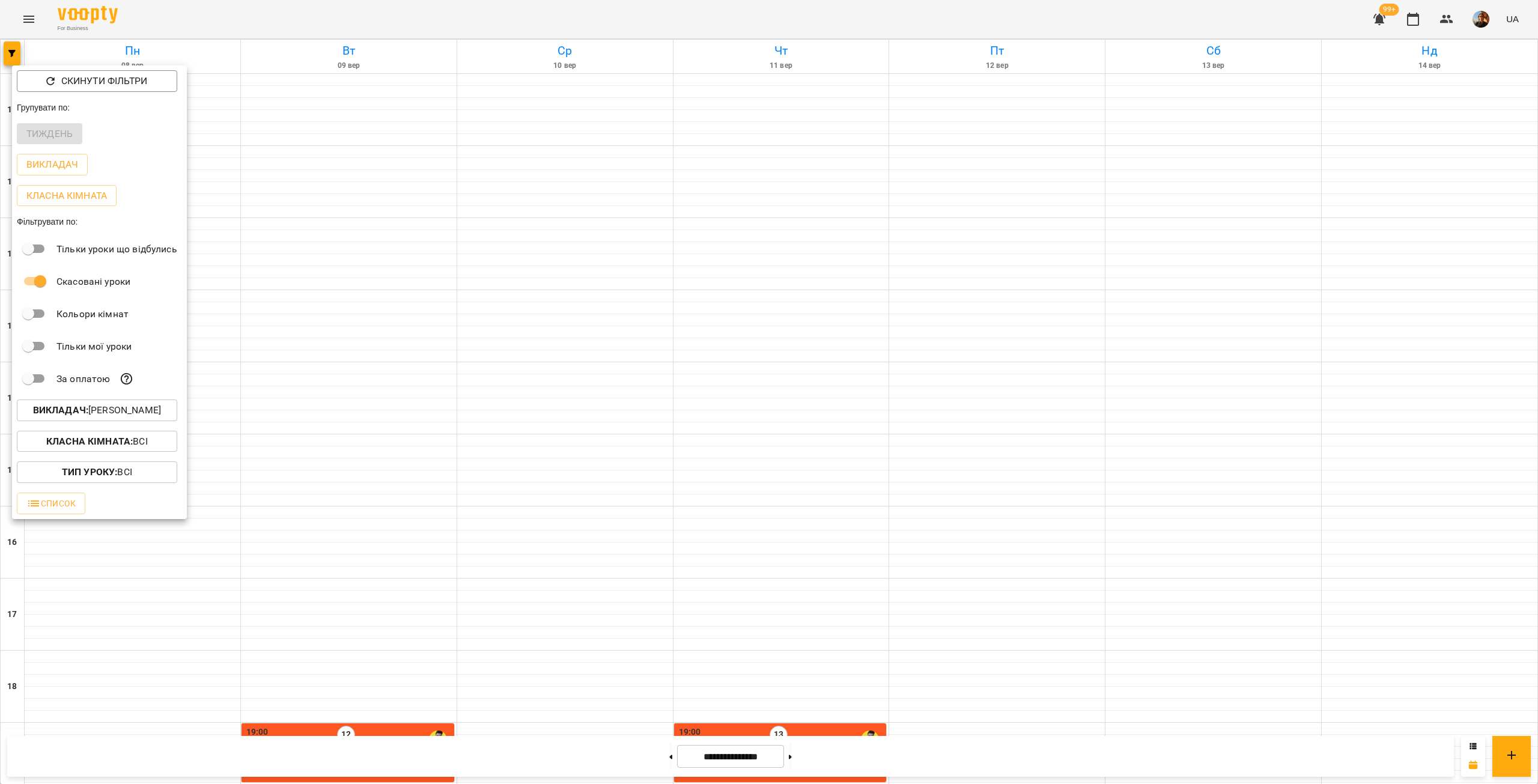
click at [139, 412] on p "Викладач : [PERSON_NAME]" at bounding box center [97, 410] width 128 height 14
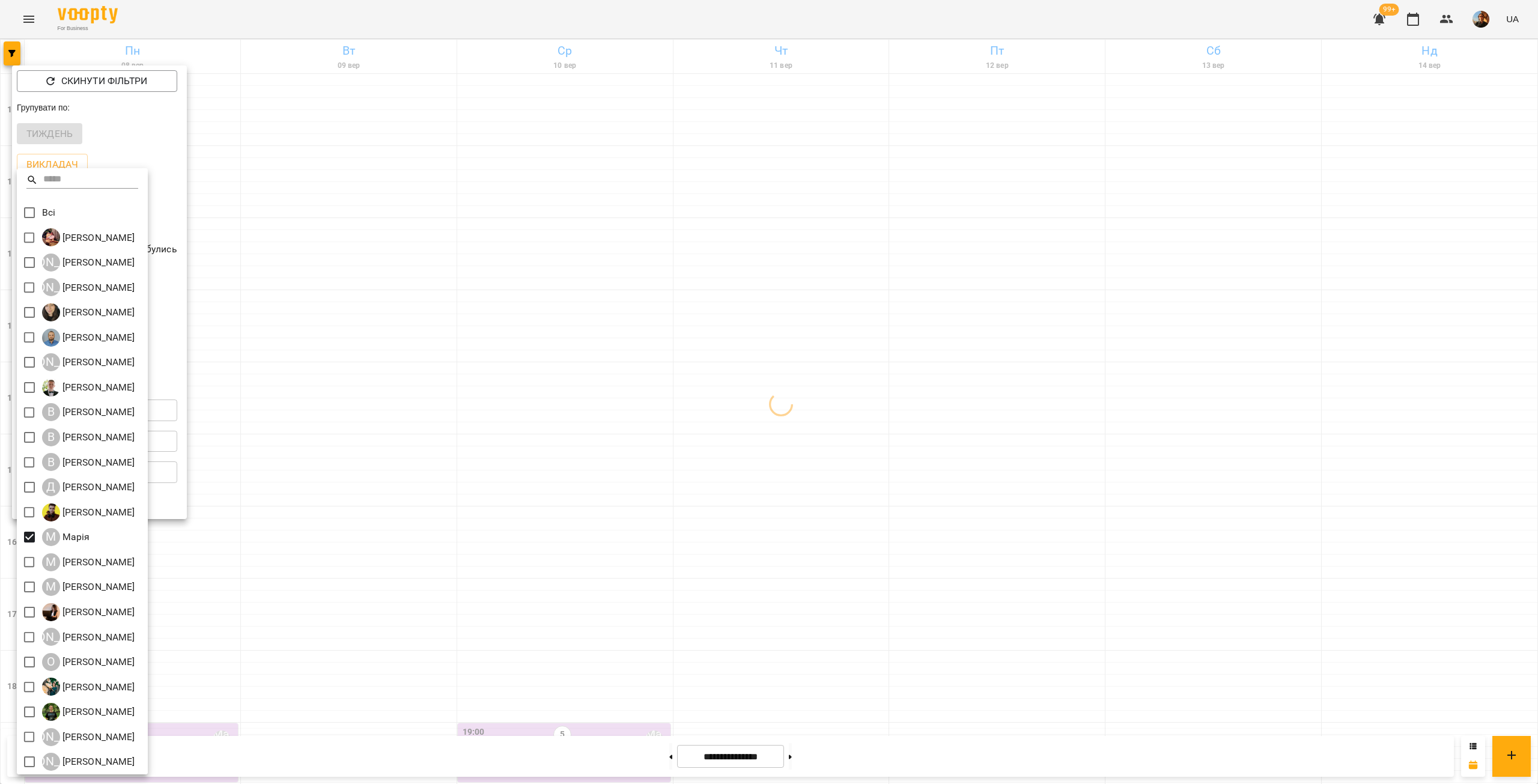
click at [338, 373] on div at bounding box center [769, 392] width 1538 height 784
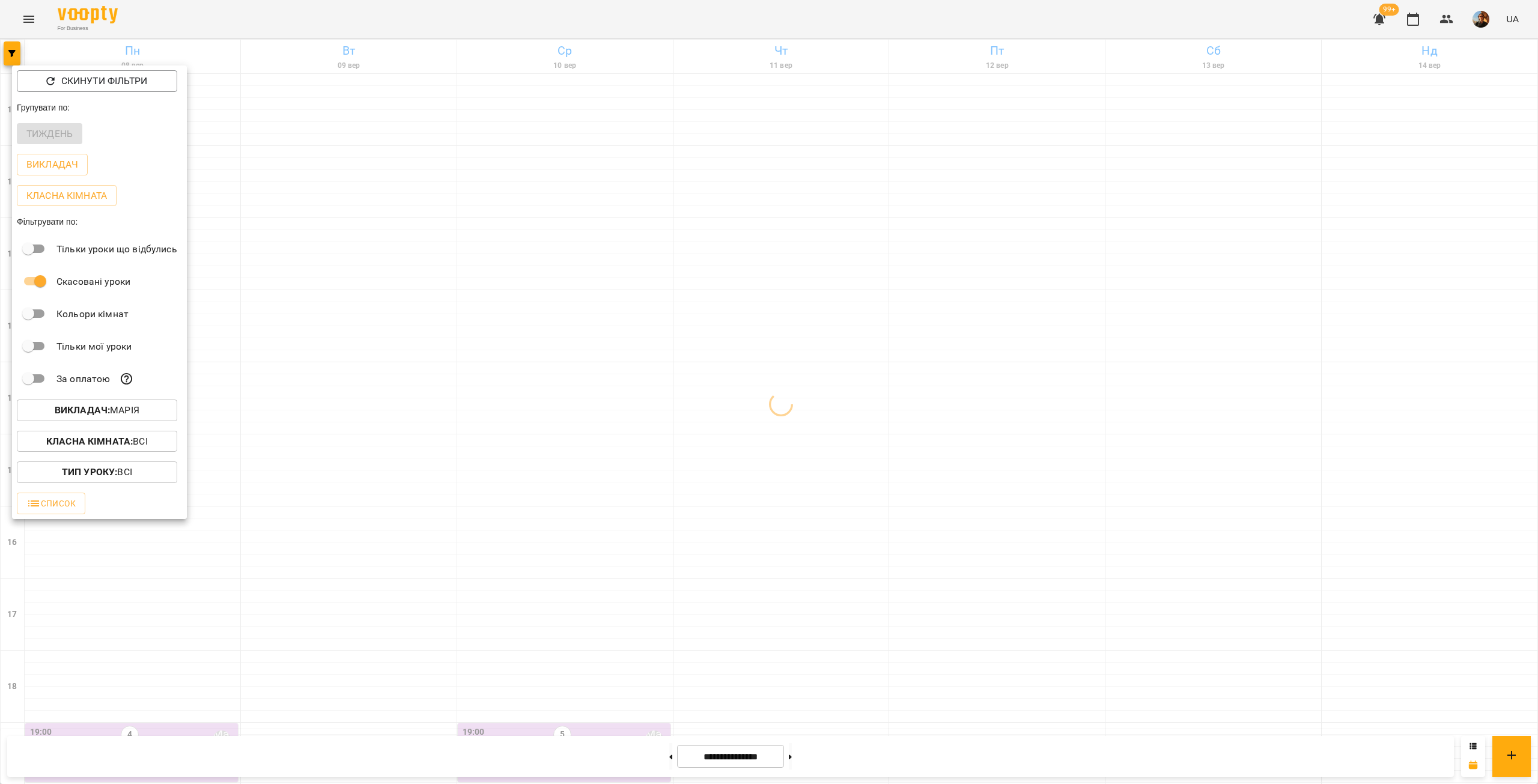
click at [338, 373] on div at bounding box center [769, 392] width 1538 height 784
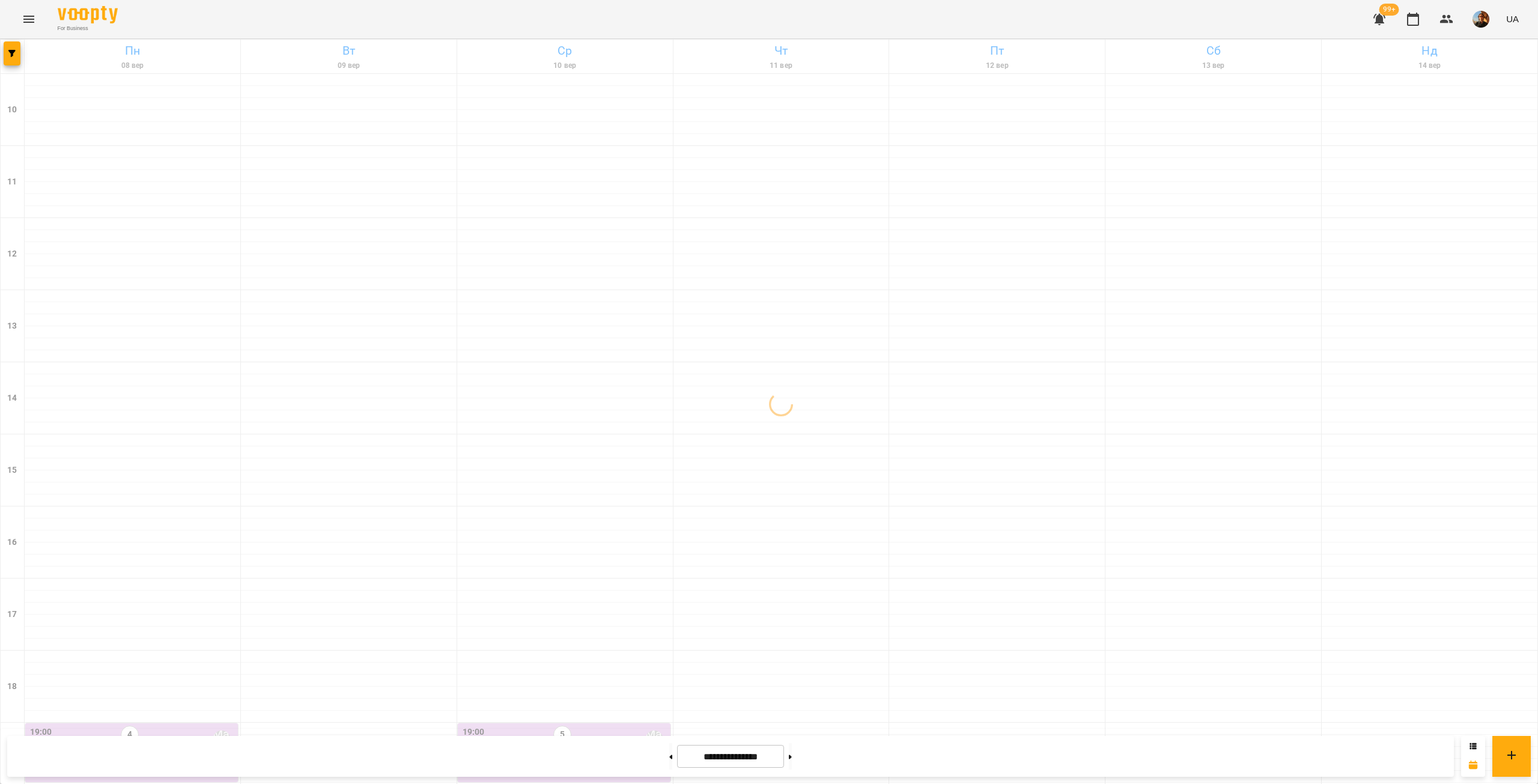
scroll to position [100, 0]
click at [10, 56] on icon "button" at bounding box center [12, 53] width 7 height 7
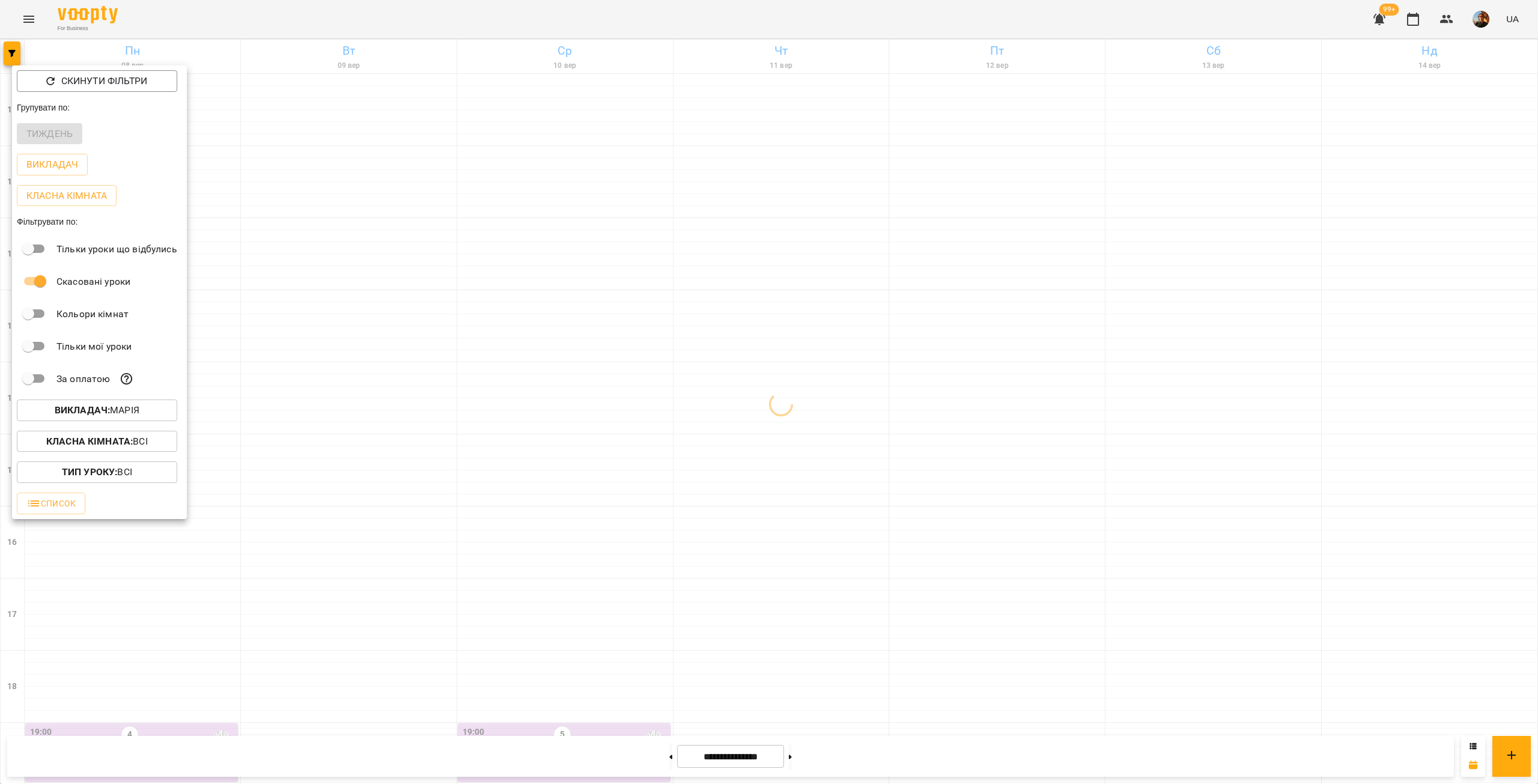
click at [135, 404] on button "Викладач : [PERSON_NAME]" at bounding box center [97, 410] width 161 height 21
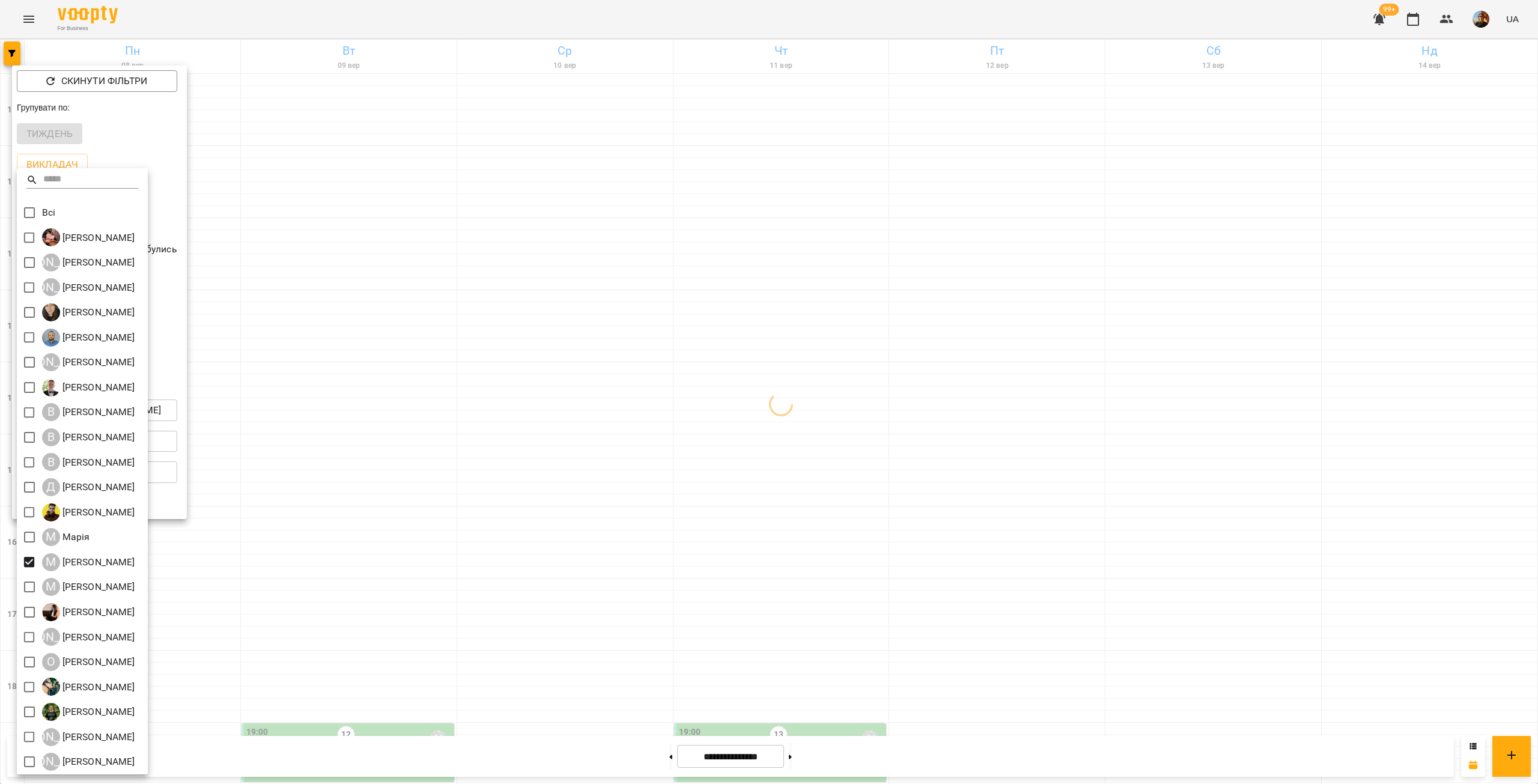
click at [359, 493] on div at bounding box center [769, 392] width 1538 height 784
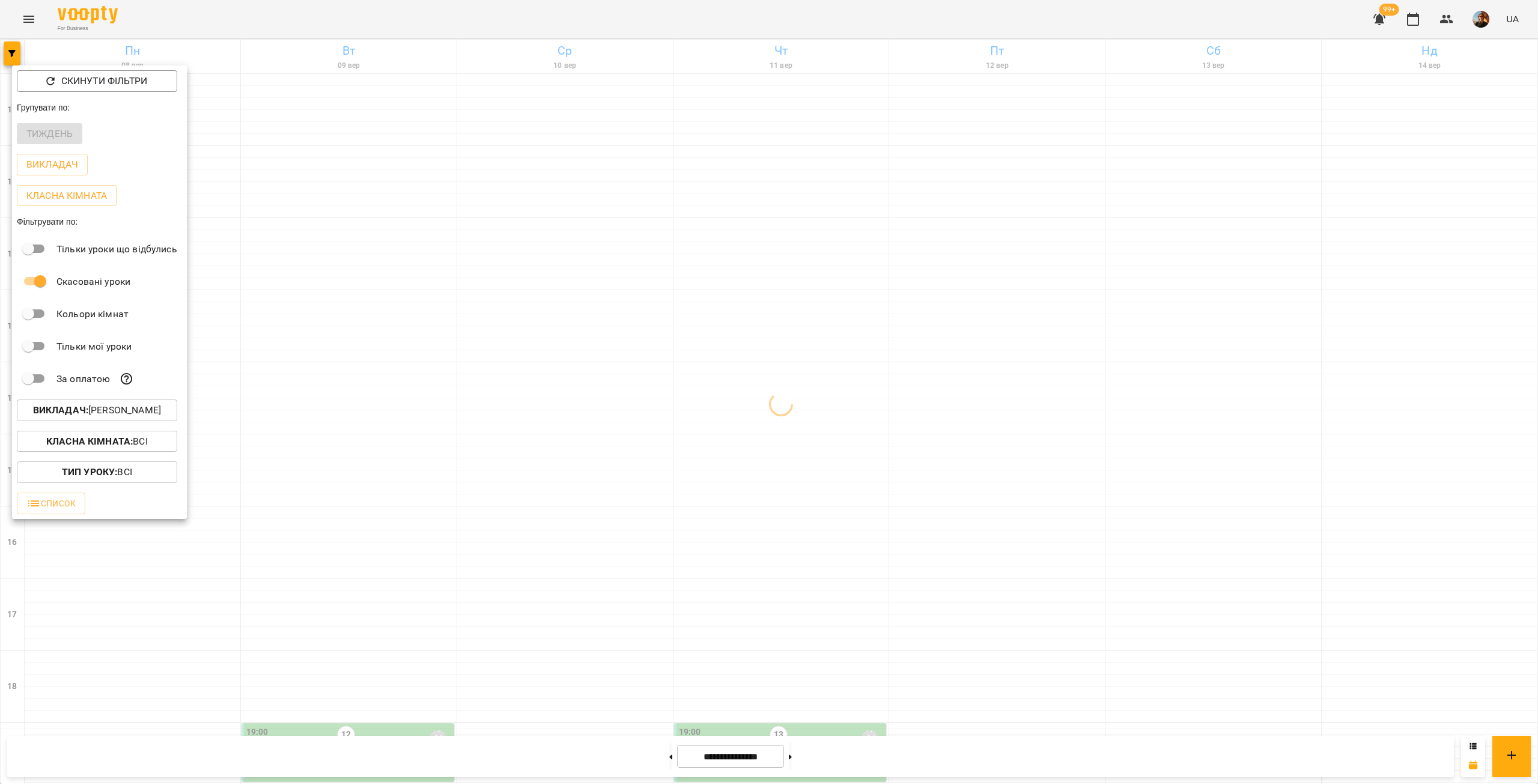
click at [359, 493] on div at bounding box center [769, 392] width 1538 height 784
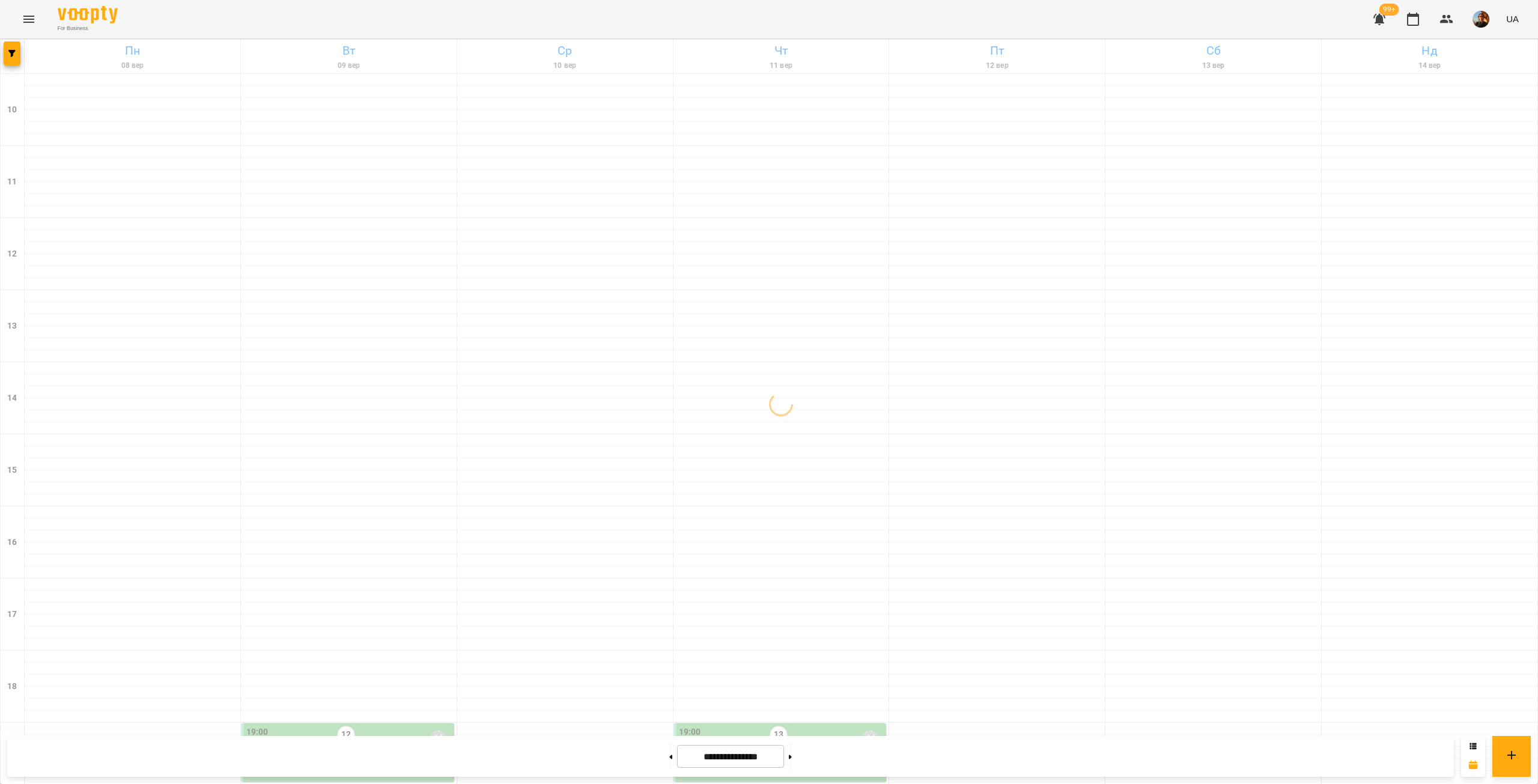
scroll to position [281, 0]
click at [16, 60] on button "button" at bounding box center [12, 53] width 17 height 24
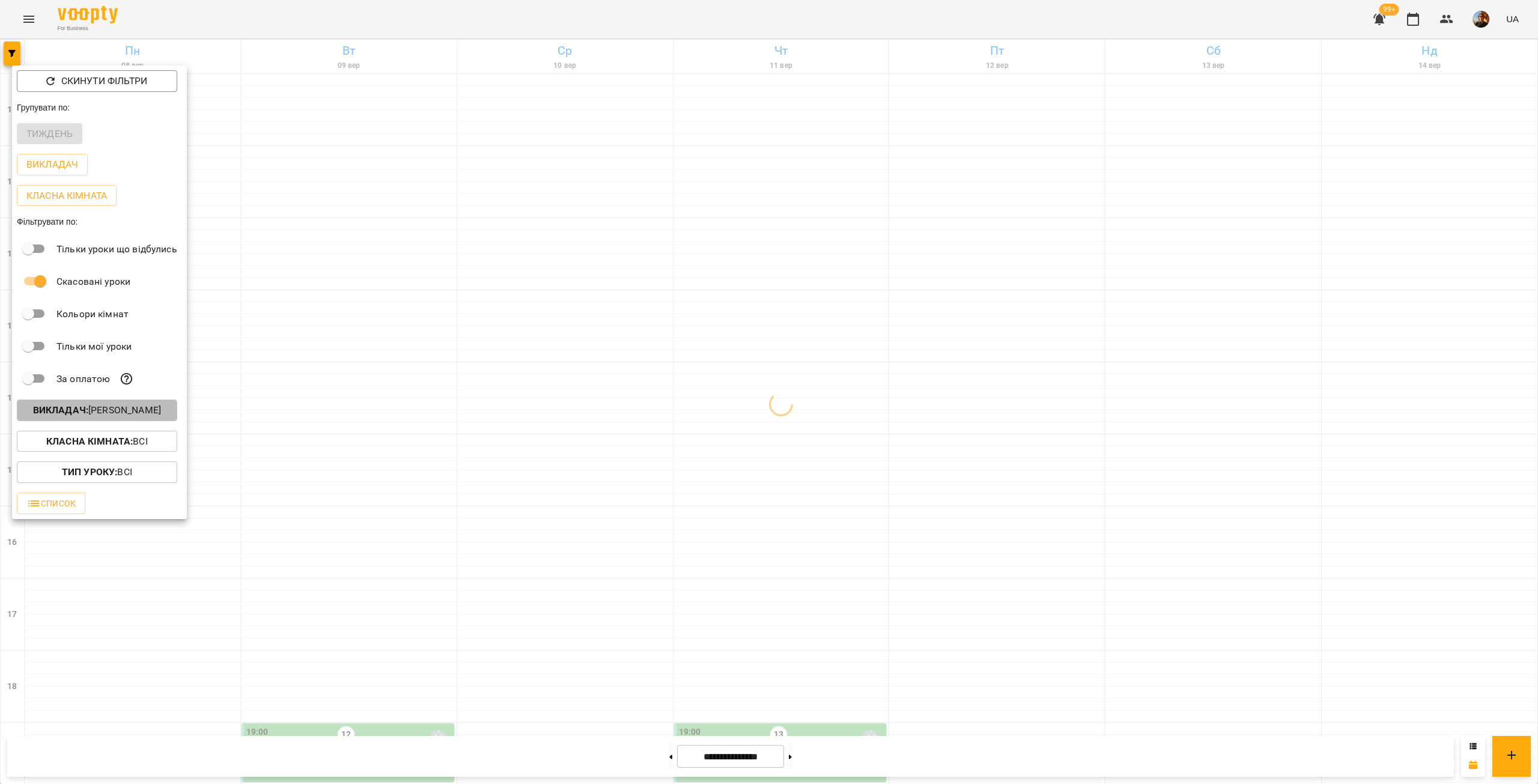
click at [120, 416] on p "Викладач : [PERSON_NAME]" at bounding box center [97, 410] width 128 height 14
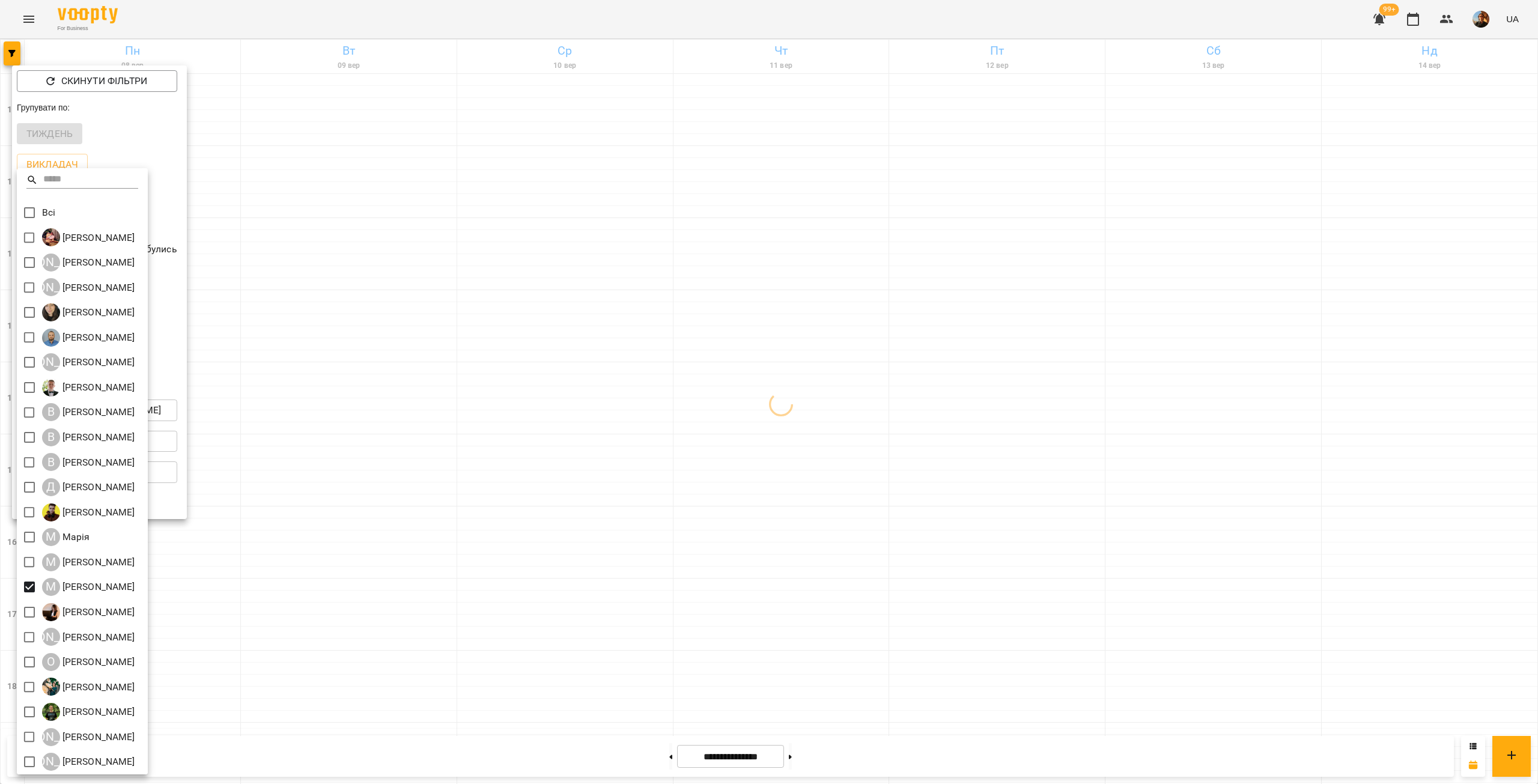
click at [295, 398] on div at bounding box center [769, 392] width 1538 height 784
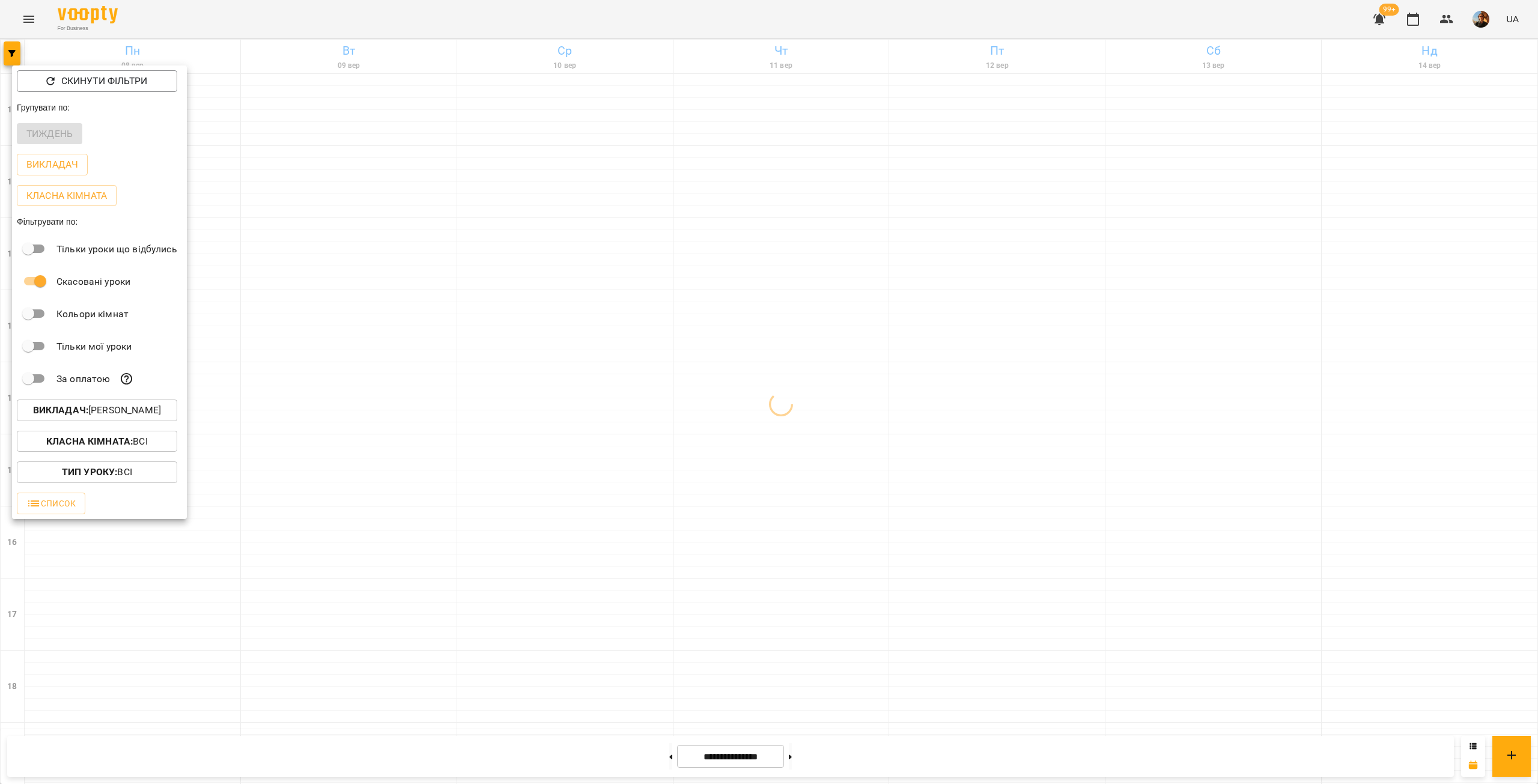
click at [295, 398] on div at bounding box center [769, 392] width 1538 height 784
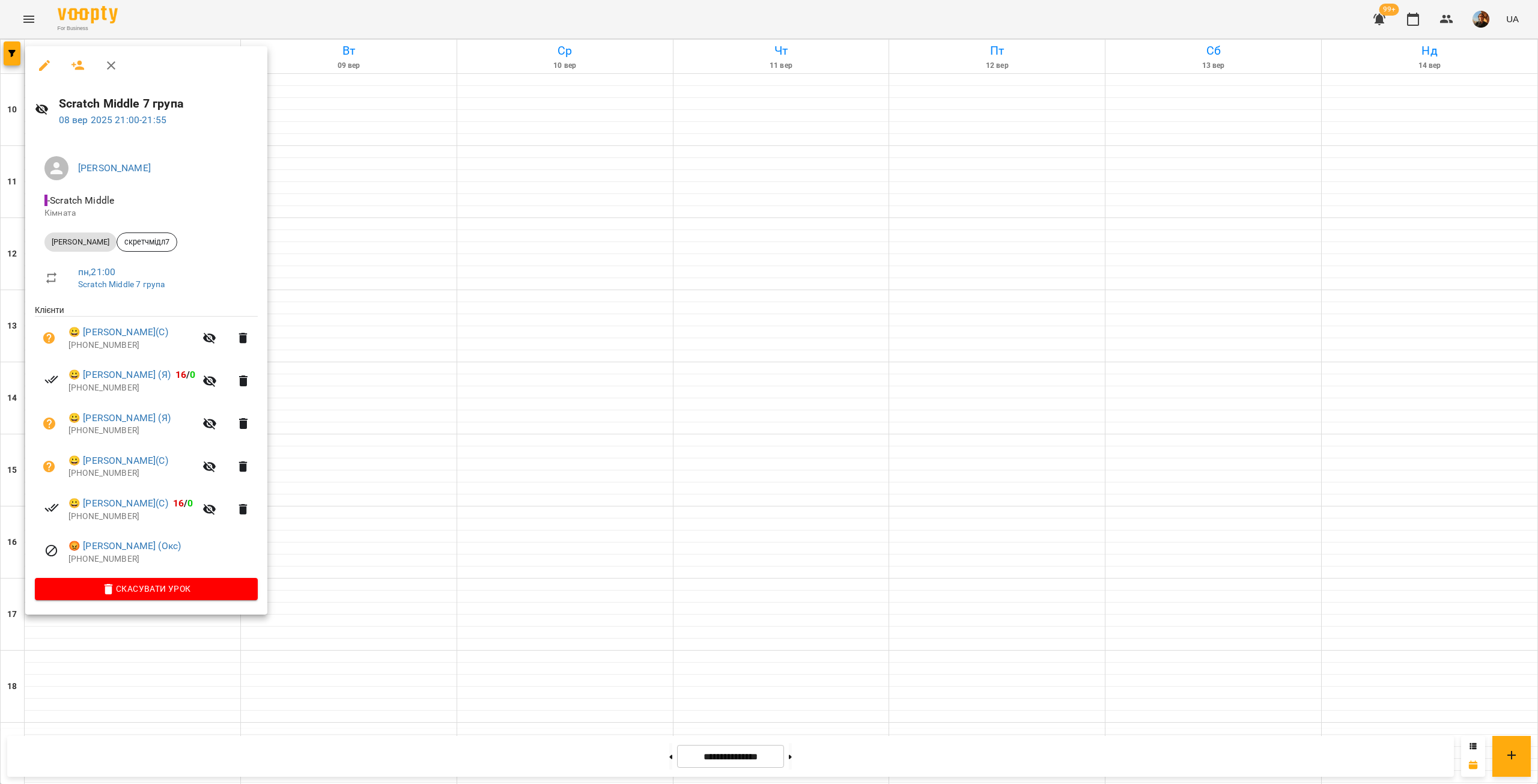
click at [716, 549] on div at bounding box center [769, 392] width 1538 height 784
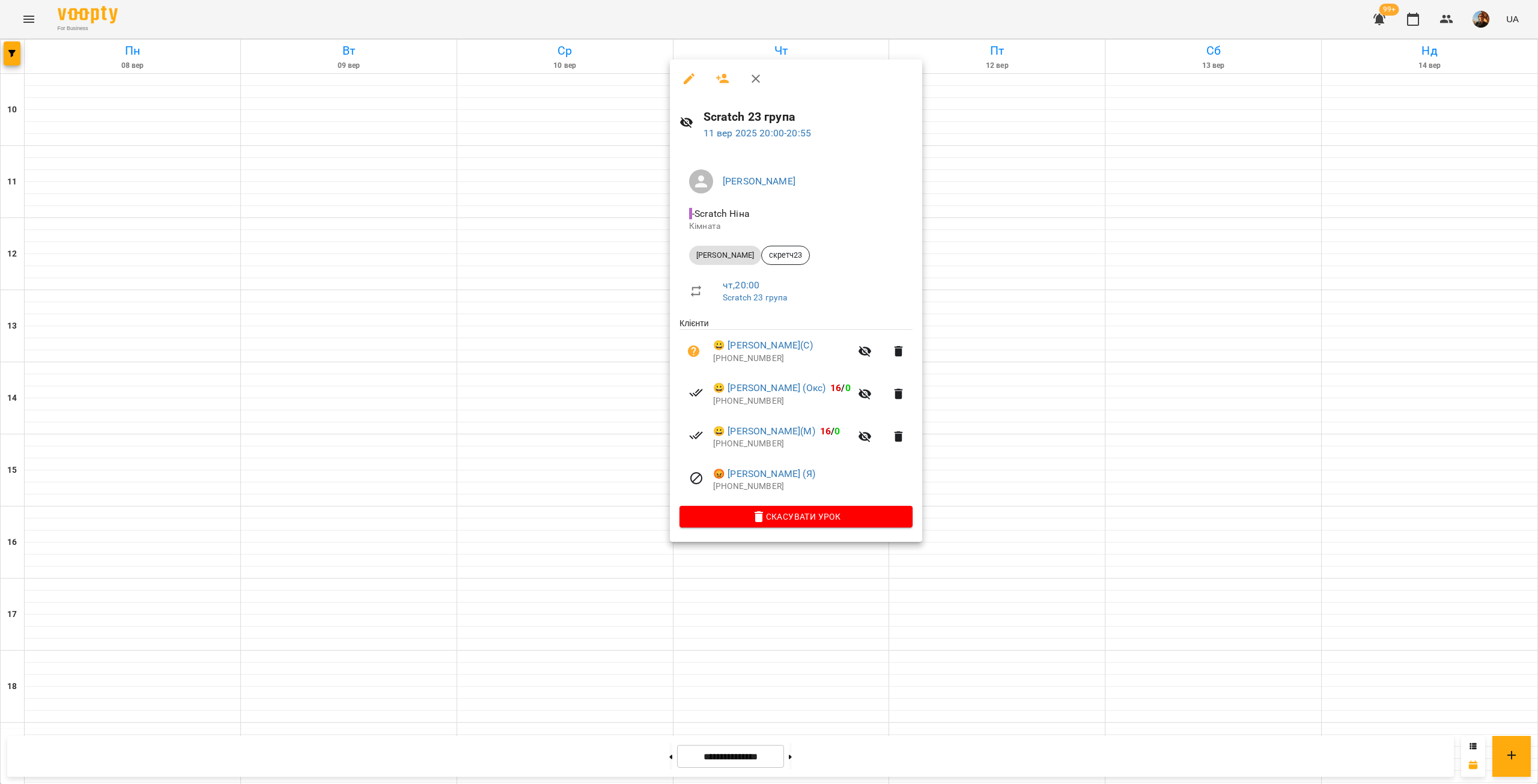
drag, startPoint x: 219, startPoint y: 603, endPoint x: 185, endPoint y: 609, distance: 34.5
click at [217, 603] on div at bounding box center [769, 392] width 1538 height 784
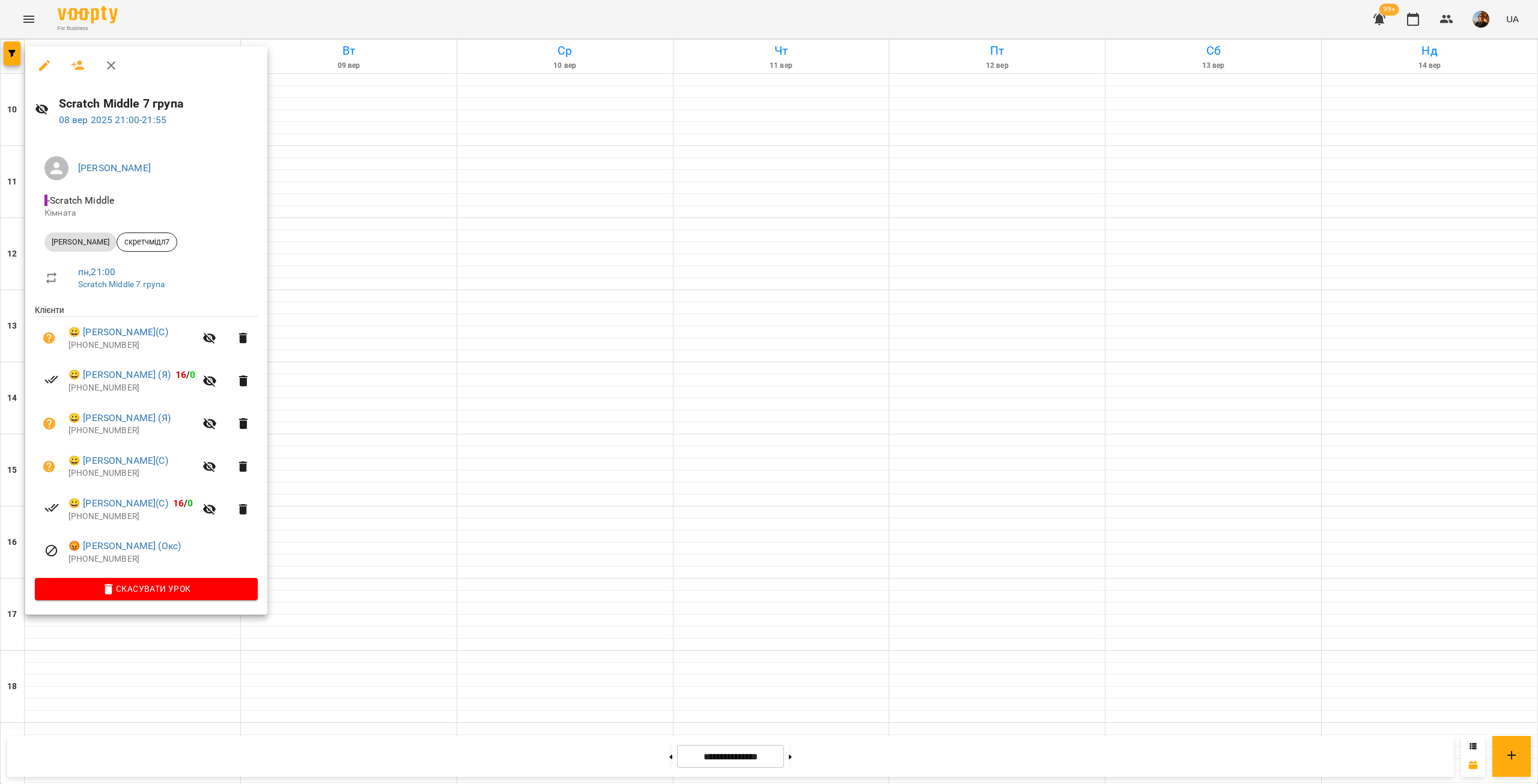
click at [104, 563] on p "[PHONE_NUMBER]" at bounding box center [163, 559] width 189 height 12
copy p "40731129675"
click at [95, 518] on p "[PHONE_NUMBER]" at bounding box center [131, 517] width 127 height 12
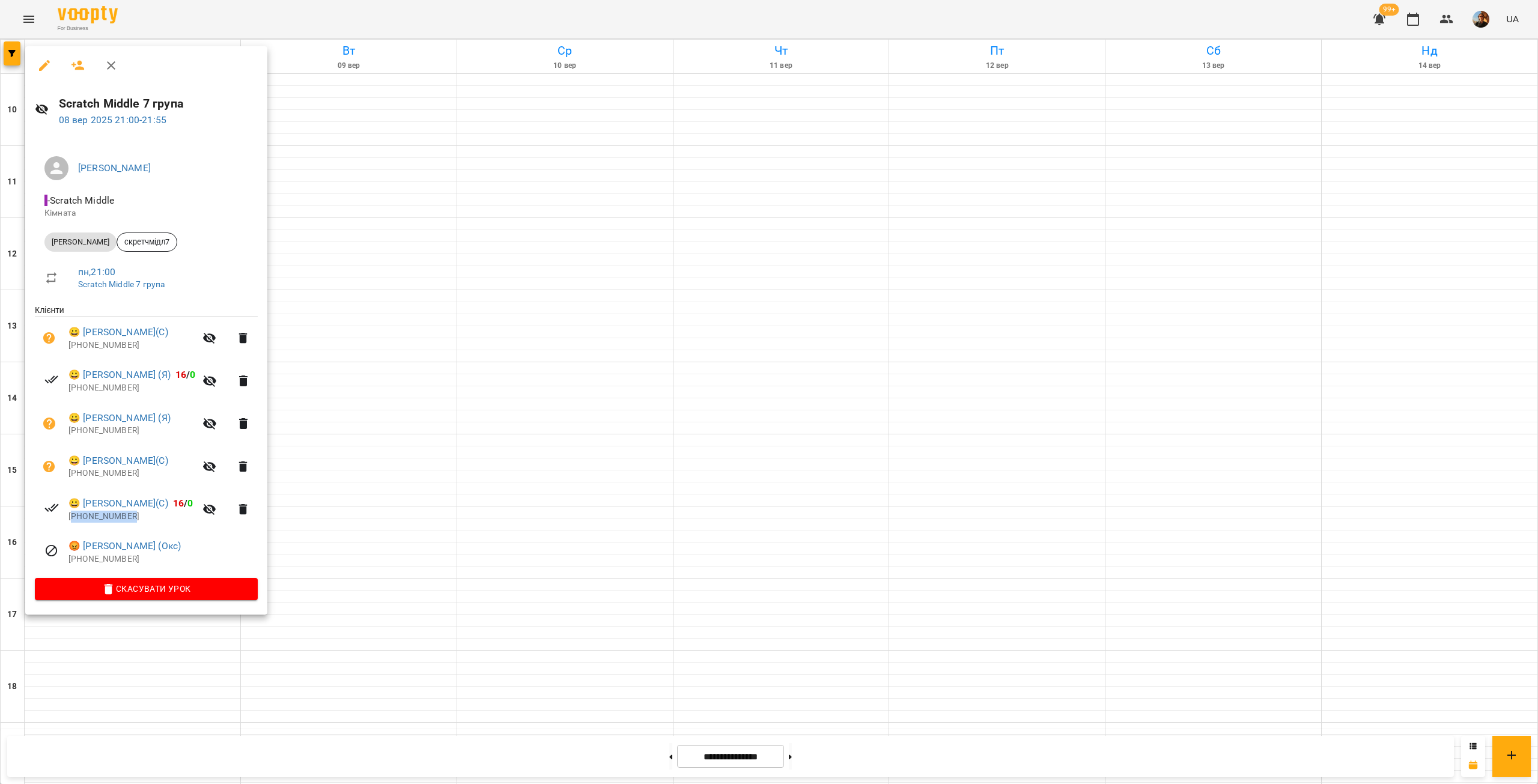
copy p "380635860861"
click at [89, 476] on p "[PHONE_NUMBER]" at bounding box center [131, 473] width 127 height 12
click at [89, 475] on p "[PHONE_NUMBER]" at bounding box center [131, 473] width 127 height 12
copy p "380502257176"
click at [95, 432] on p "[PHONE_NUMBER]" at bounding box center [131, 431] width 127 height 12
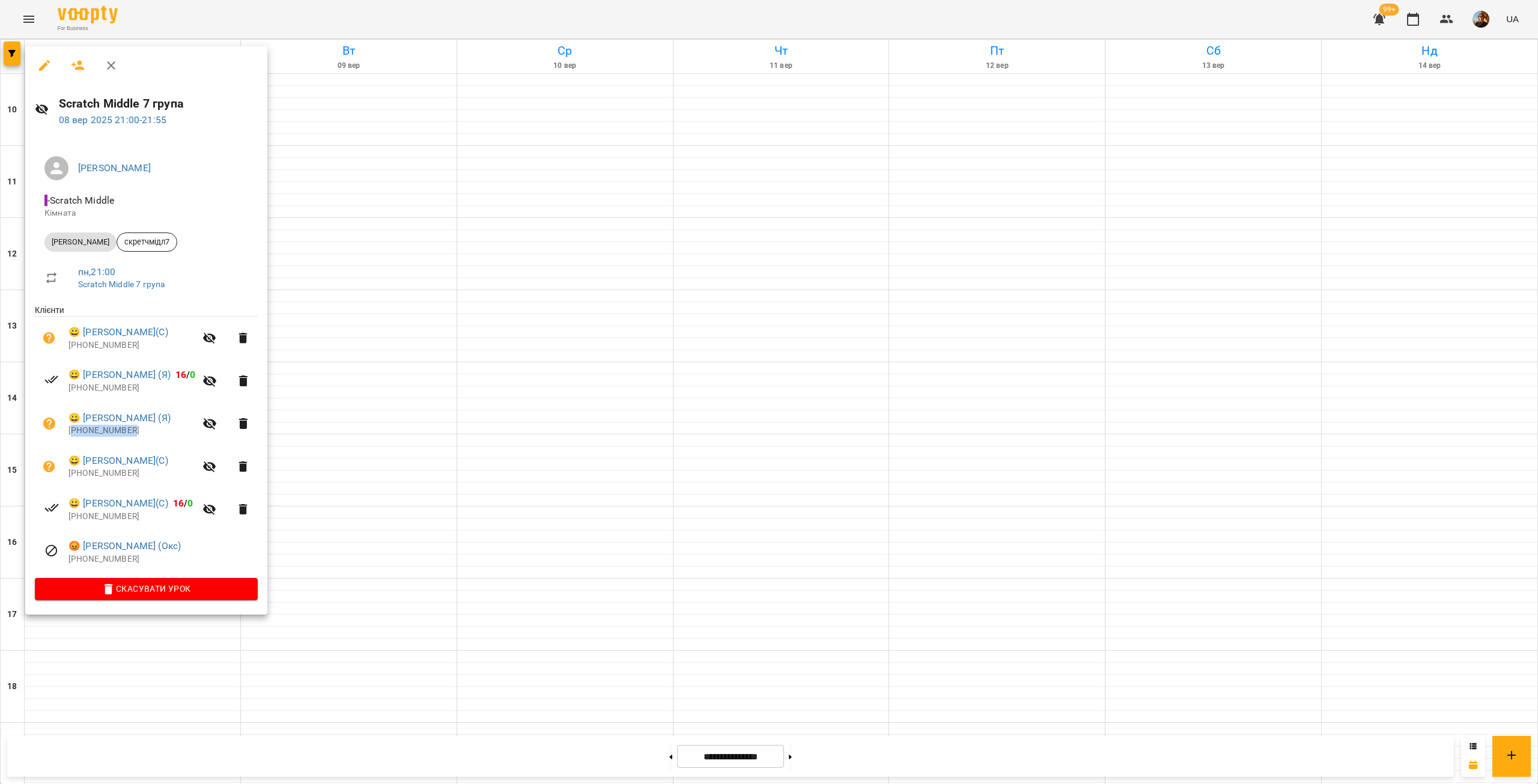
click at [95, 432] on p "[PHONE_NUMBER]" at bounding box center [131, 431] width 127 height 12
copy p "380682878287"
click at [104, 392] on p "[PHONE_NUMBER]" at bounding box center [131, 388] width 127 height 12
copy p "380503599869"
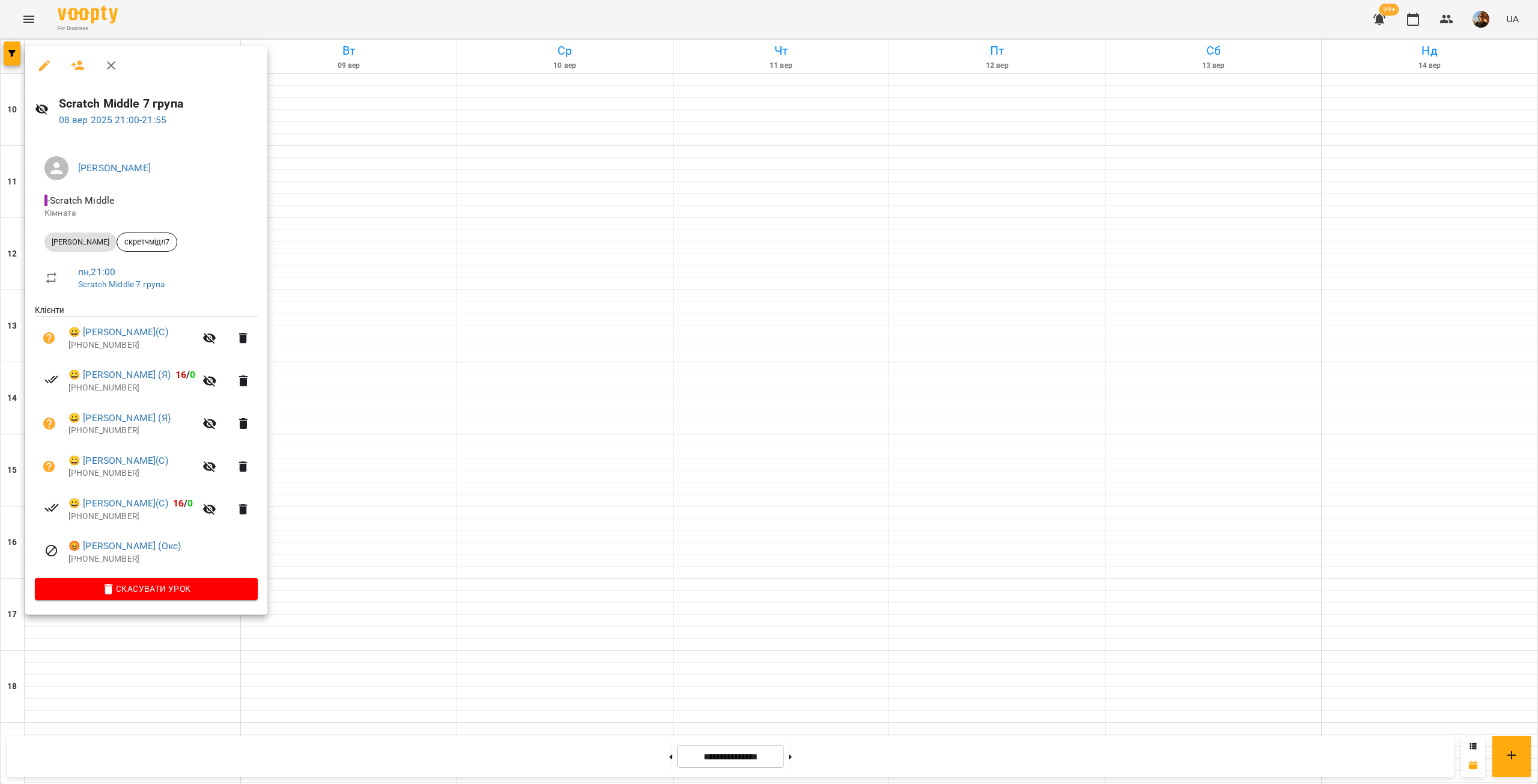
click at [96, 346] on p "[PHONE_NUMBER]" at bounding box center [131, 345] width 127 height 12
copy p "380667791778"
click at [787, 557] on div at bounding box center [769, 392] width 1538 height 784
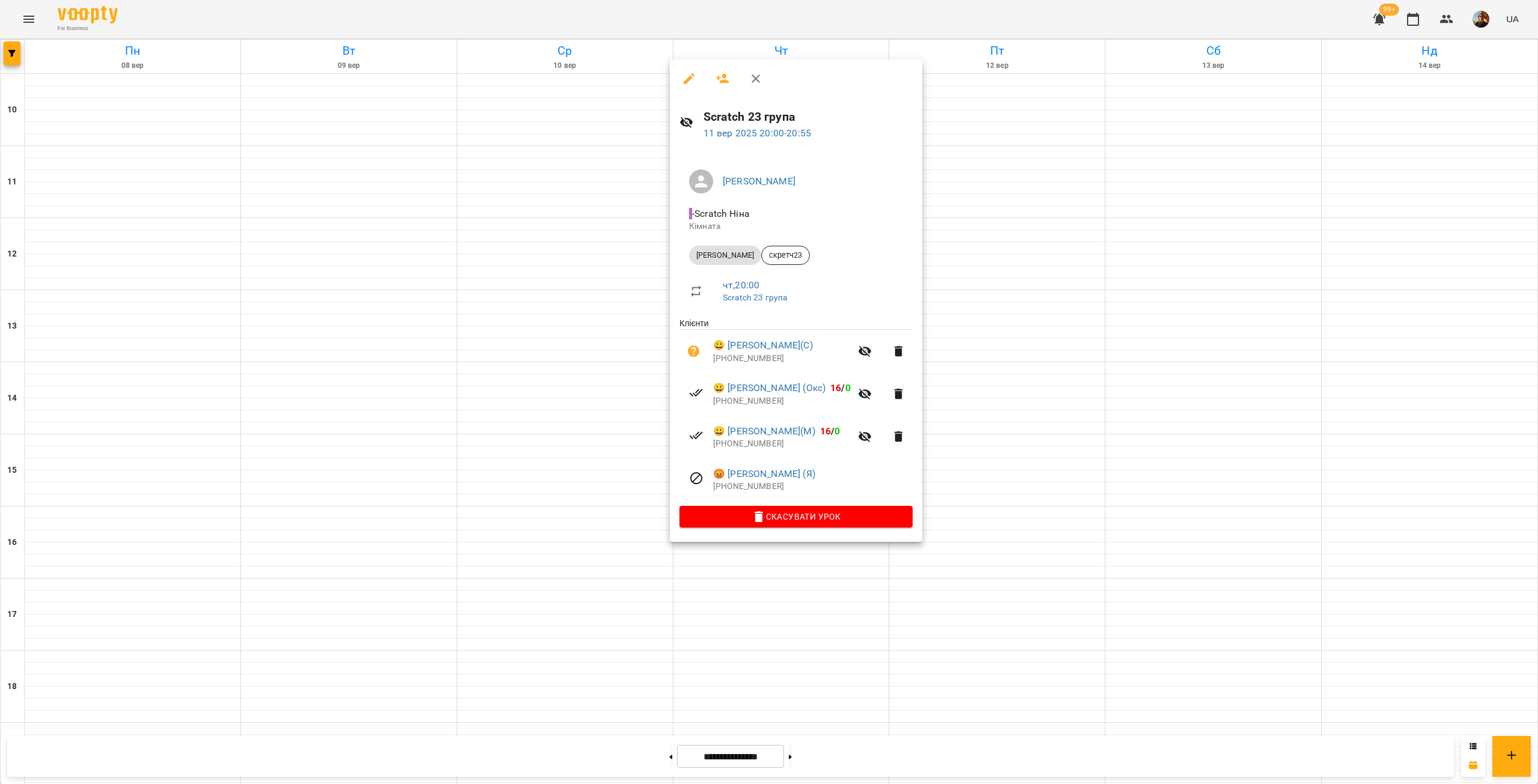
click at [758, 490] on p "[PHONE_NUMBER]" at bounding box center [813, 486] width 200 height 12
click at [739, 443] on p "[PHONE_NUMBER]" at bounding box center [782, 443] width 138 height 12
click at [738, 401] on p "[PHONE_NUMBER]" at bounding box center [782, 401] width 138 height 12
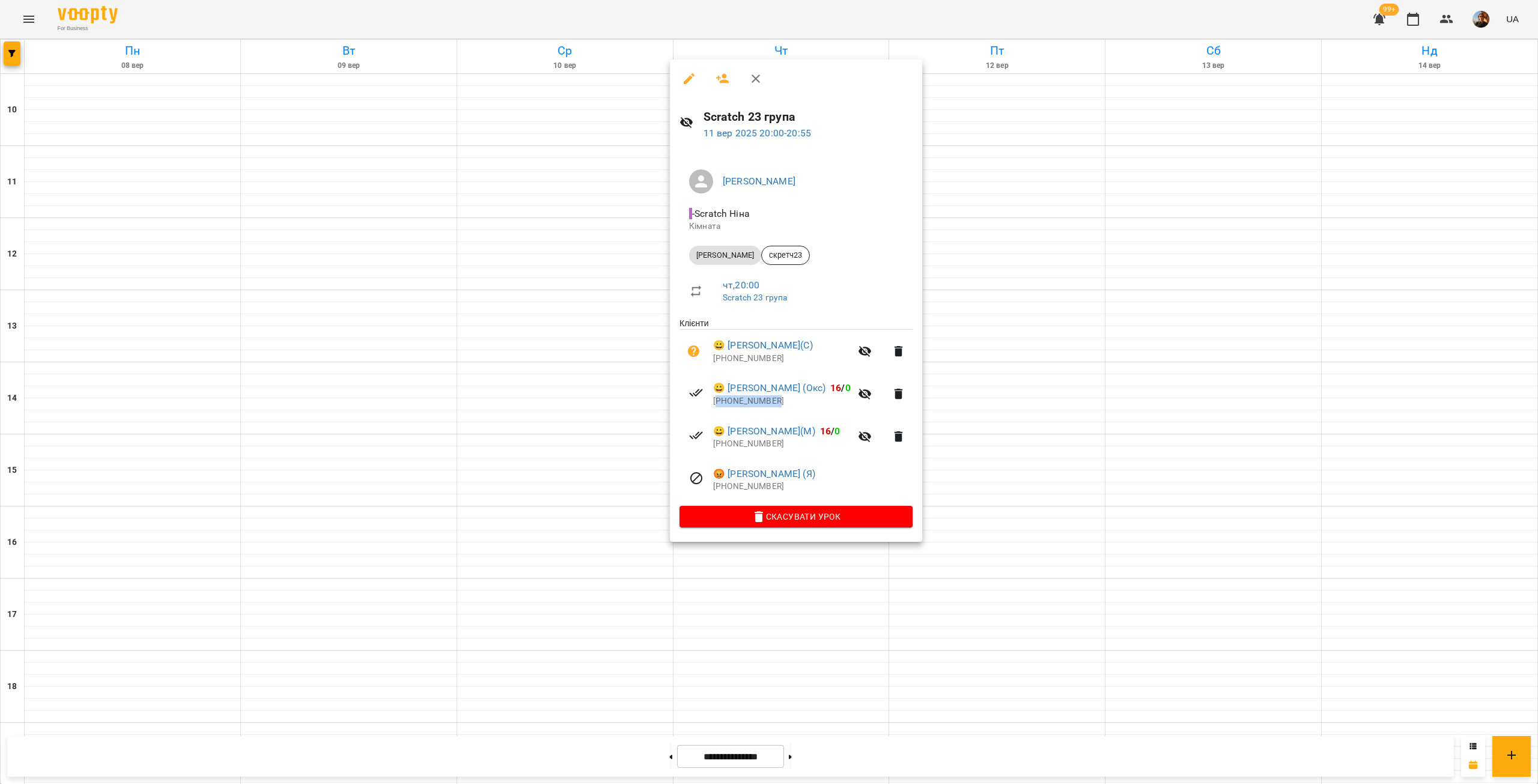
click at [738, 401] on p "[PHONE_NUMBER]" at bounding box center [782, 401] width 138 height 12
click at [735, 357] on p "[PHONE_NUMBER]" at bounding box center [782, 358] width 138 height 12
click at [505, 275] on div at bounding box center [769, 392] width 1538 height 784
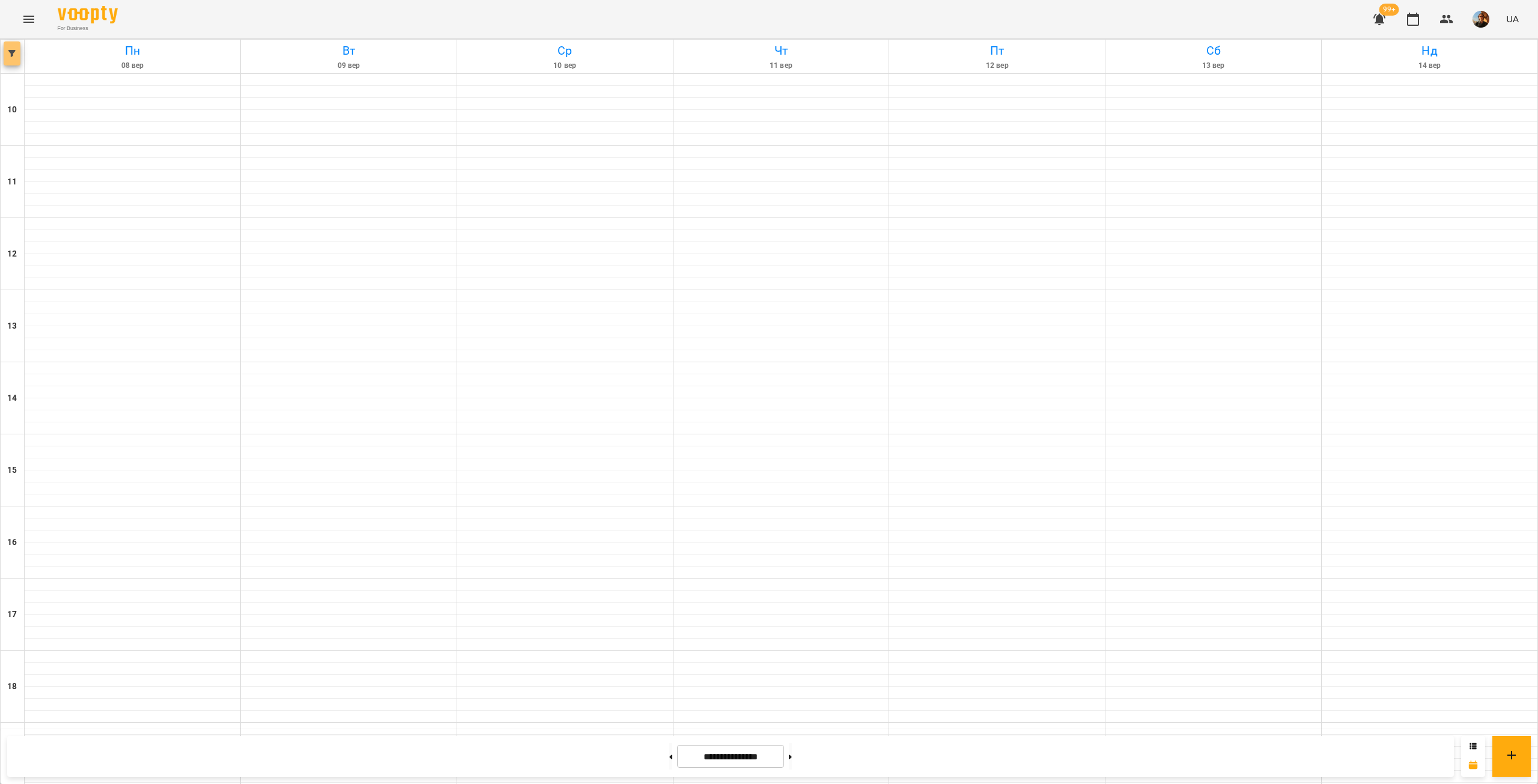
click at [16, 60] on button "button" at bounding box center [12, 53] width 17 height 24
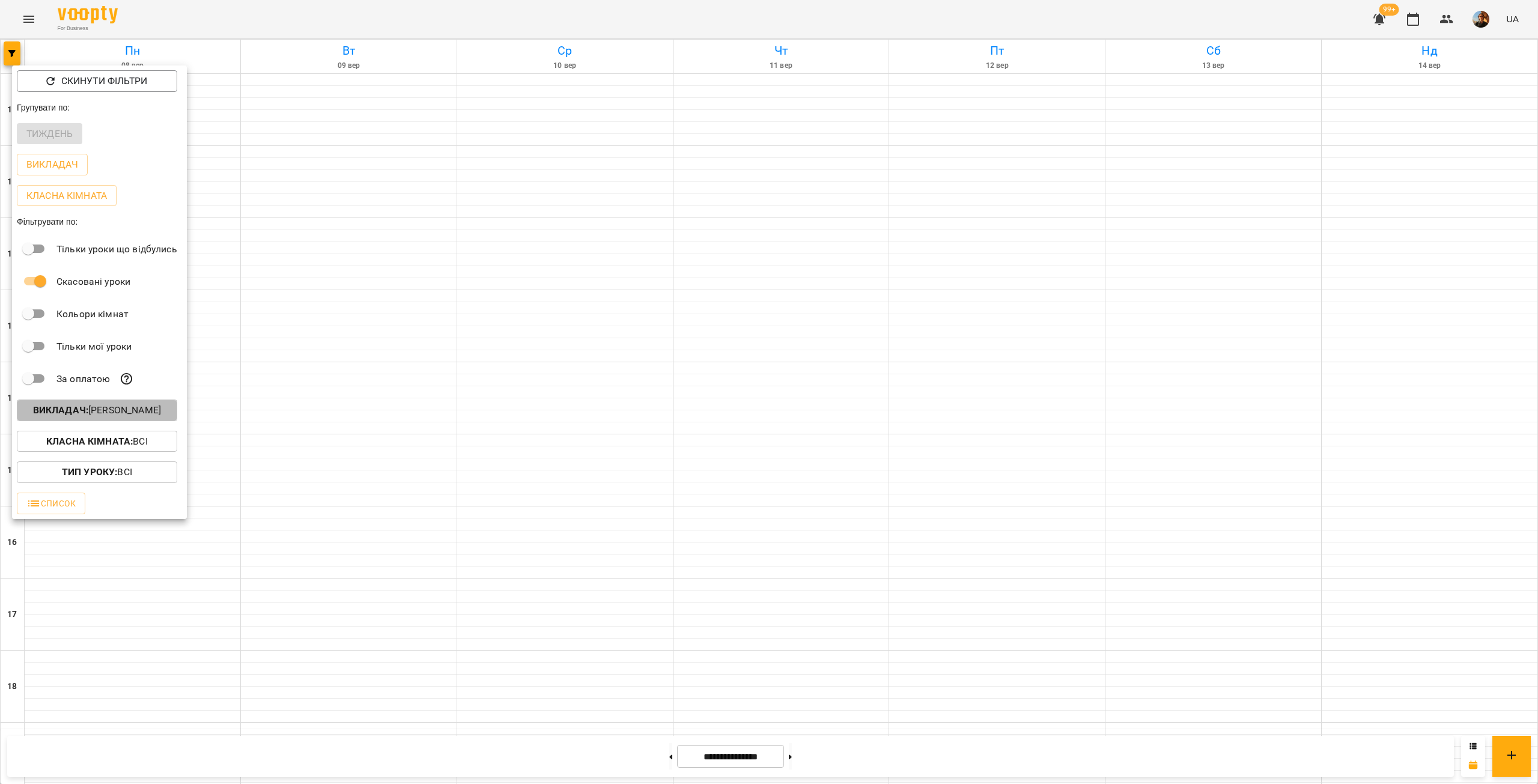
click at [105, 416] on p "Викладач : [PERSON_NAME]" at bounding box center [97, 410] width 128 height 14
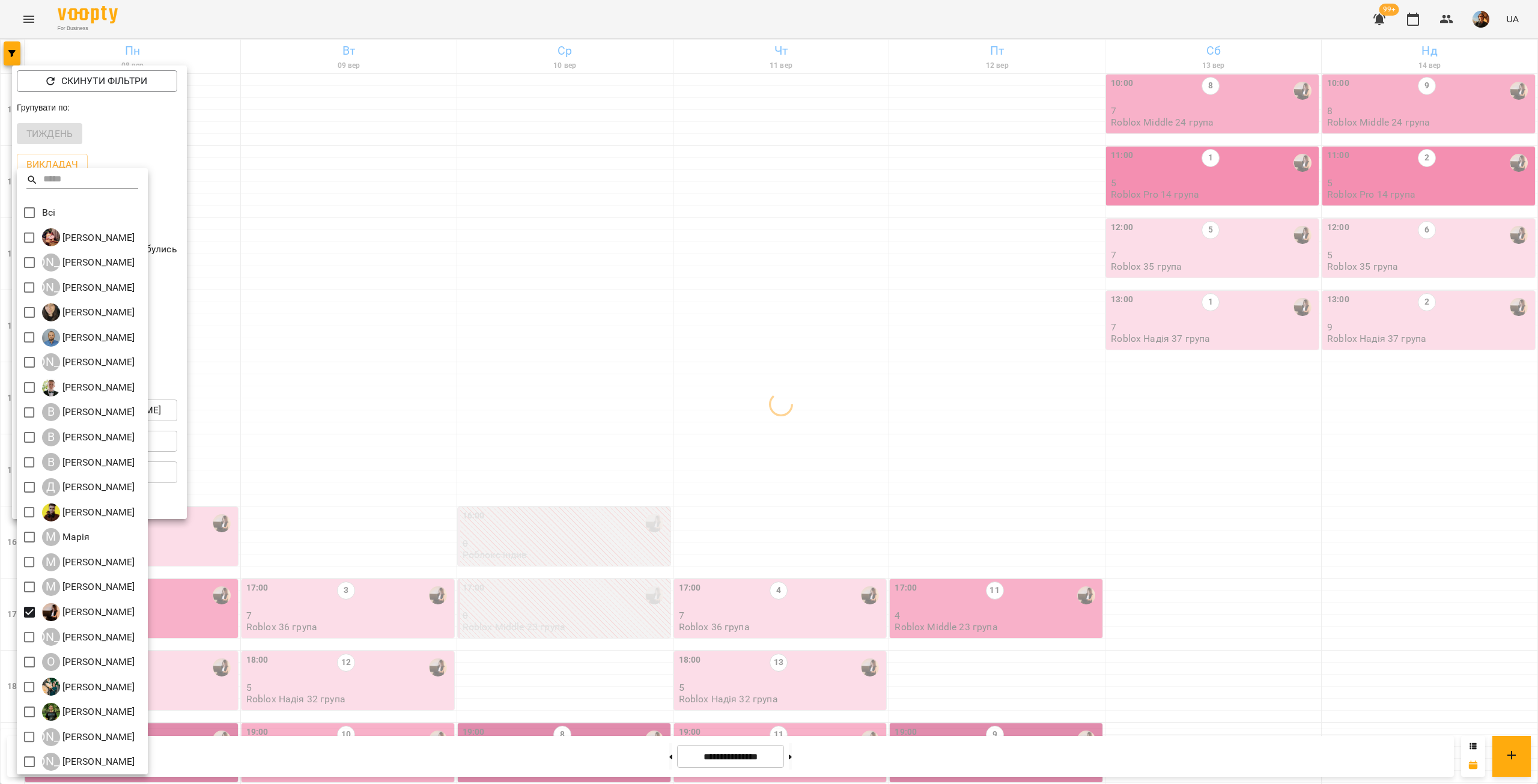
click at [373, 261] on div at bounding box center [769, 392] width 1538 height 784
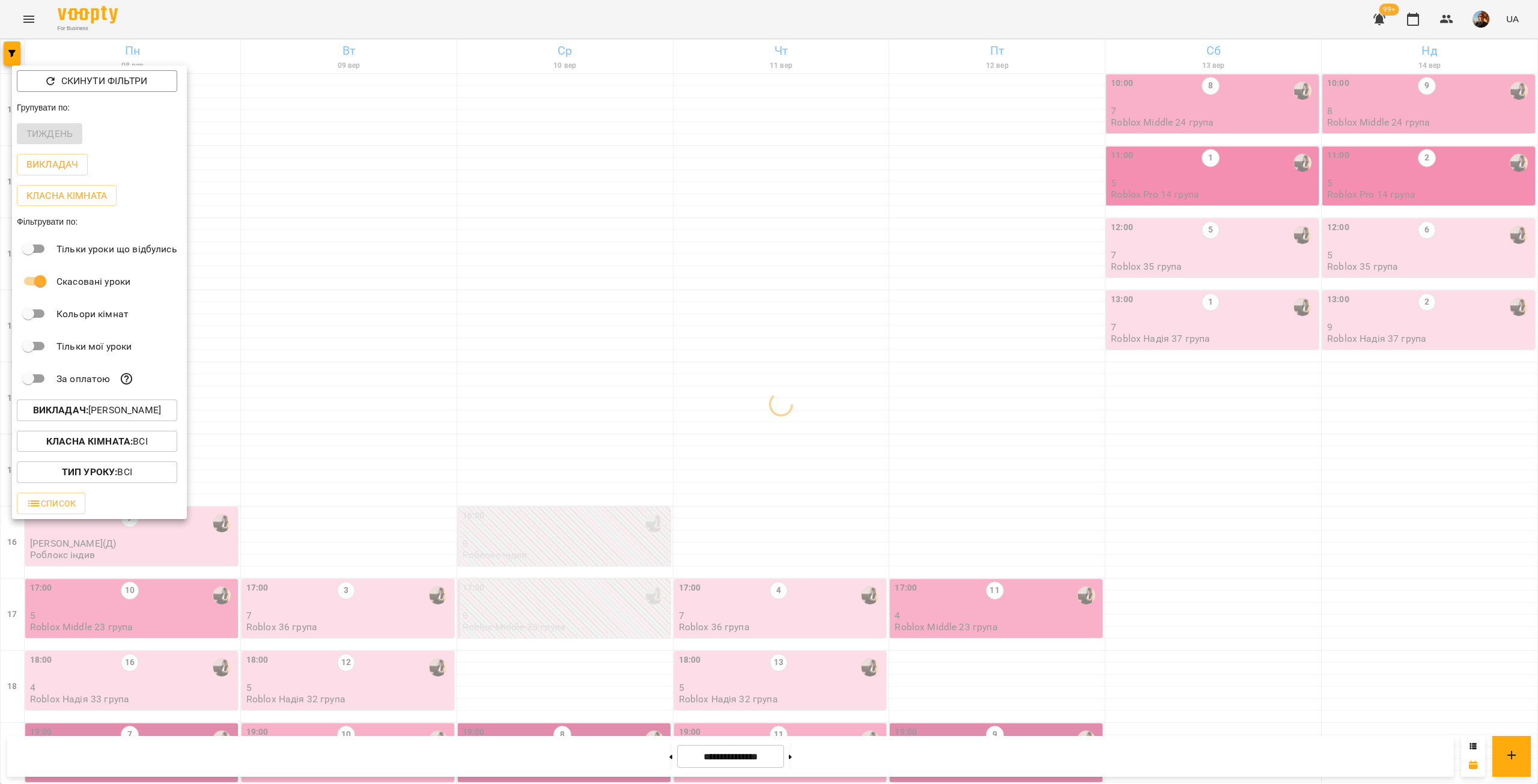
click at [372, 262] on div at bounding box center [769, 392] width 1538 height 784
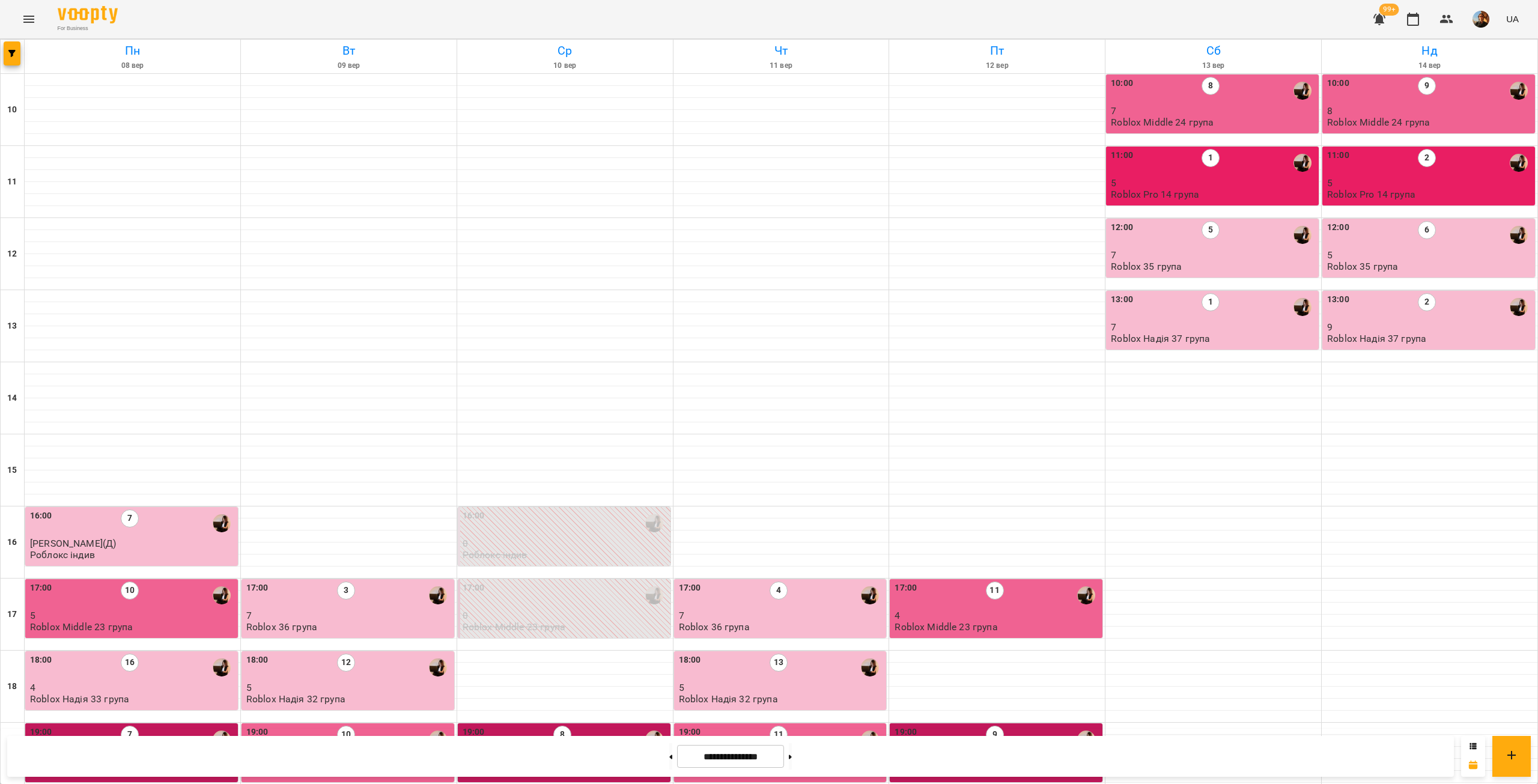
scroll to position [200, 0]
click at [178, 682] on p "4" at bounding box center [133, 687] width 205 height 10
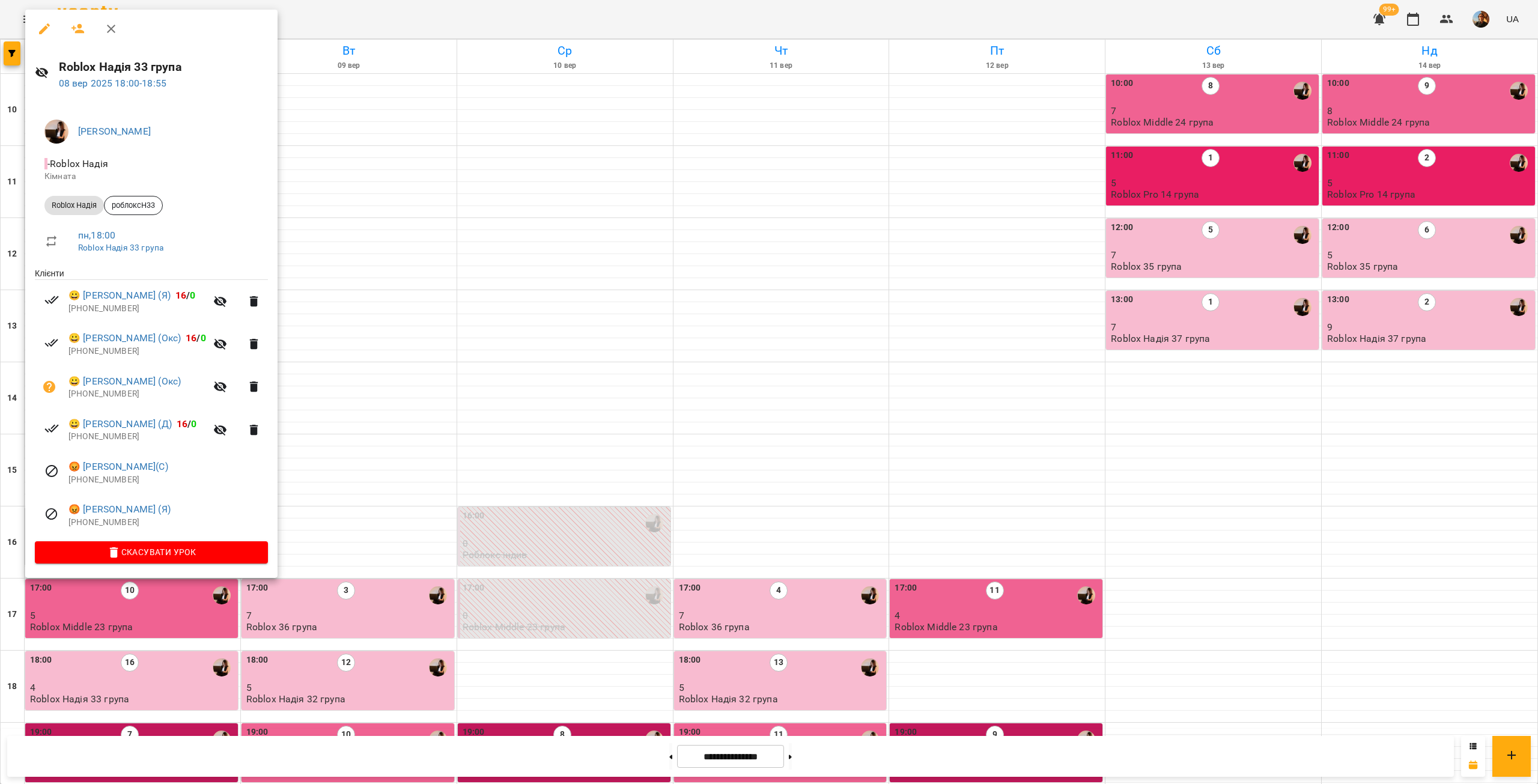
click at [109, 523] on p "[PHONE_NUMBER]" at bounding box center [168, 522] width 200 height 12
click at [104, 481] on p "[PHONE_NUMBER]" at bounding box center [168, 480] width 200 height 12
click at [111, 439] on p "[PHONE_NUMBER]" at bounding box center [137, 436] width 138 height 12
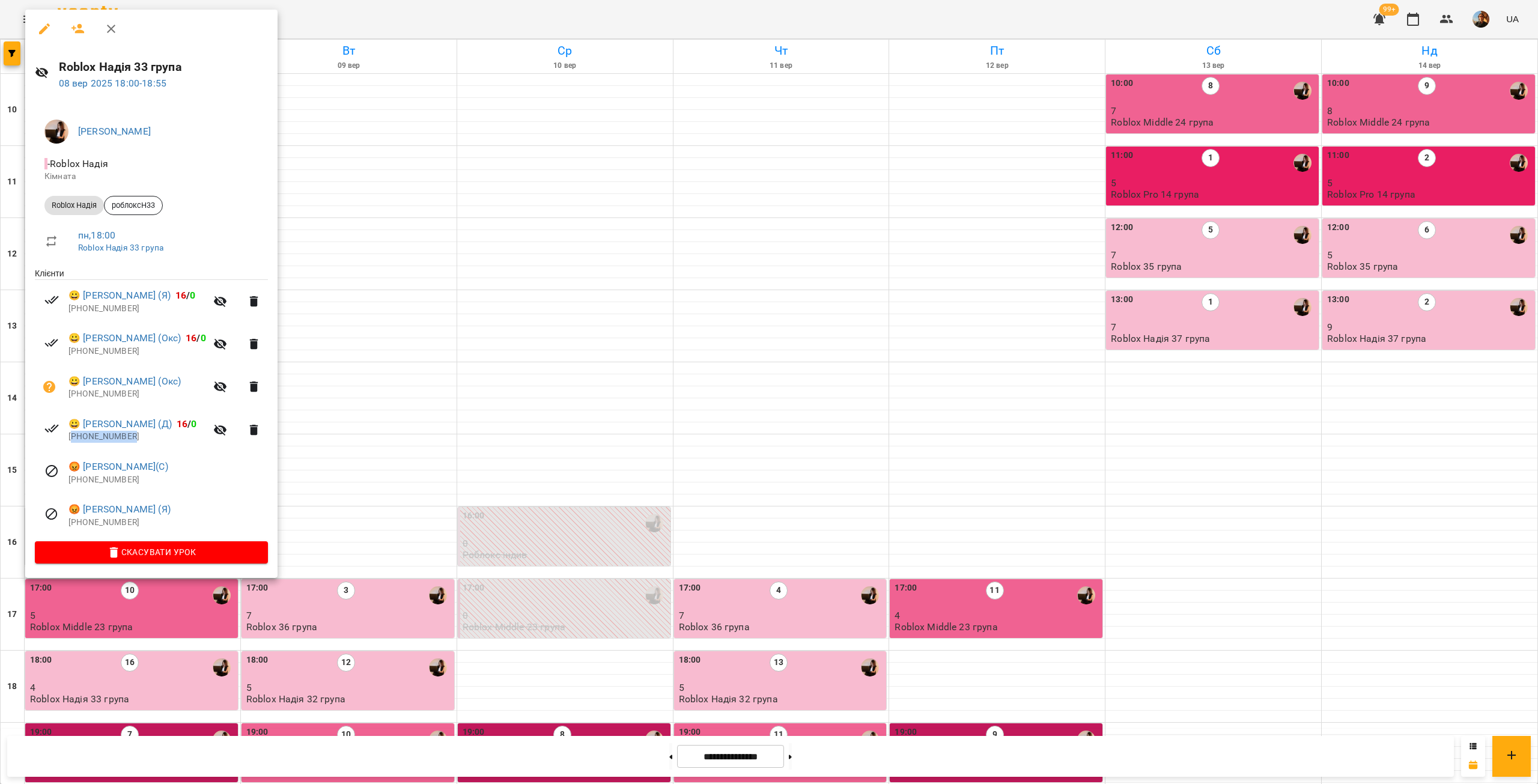
click at [111, 439] on p "[PHONE_NUMBER]" at bounding box center [137, 436] width 138 height 12
click at [94, 395] on p "[PHONE_NUMBER]" at bounding box center [137, 394] width 138 height 12
click at [95, 352] on p "[PHONE_NUMBER]" at bounding box center [137, 351] width 138 height 12
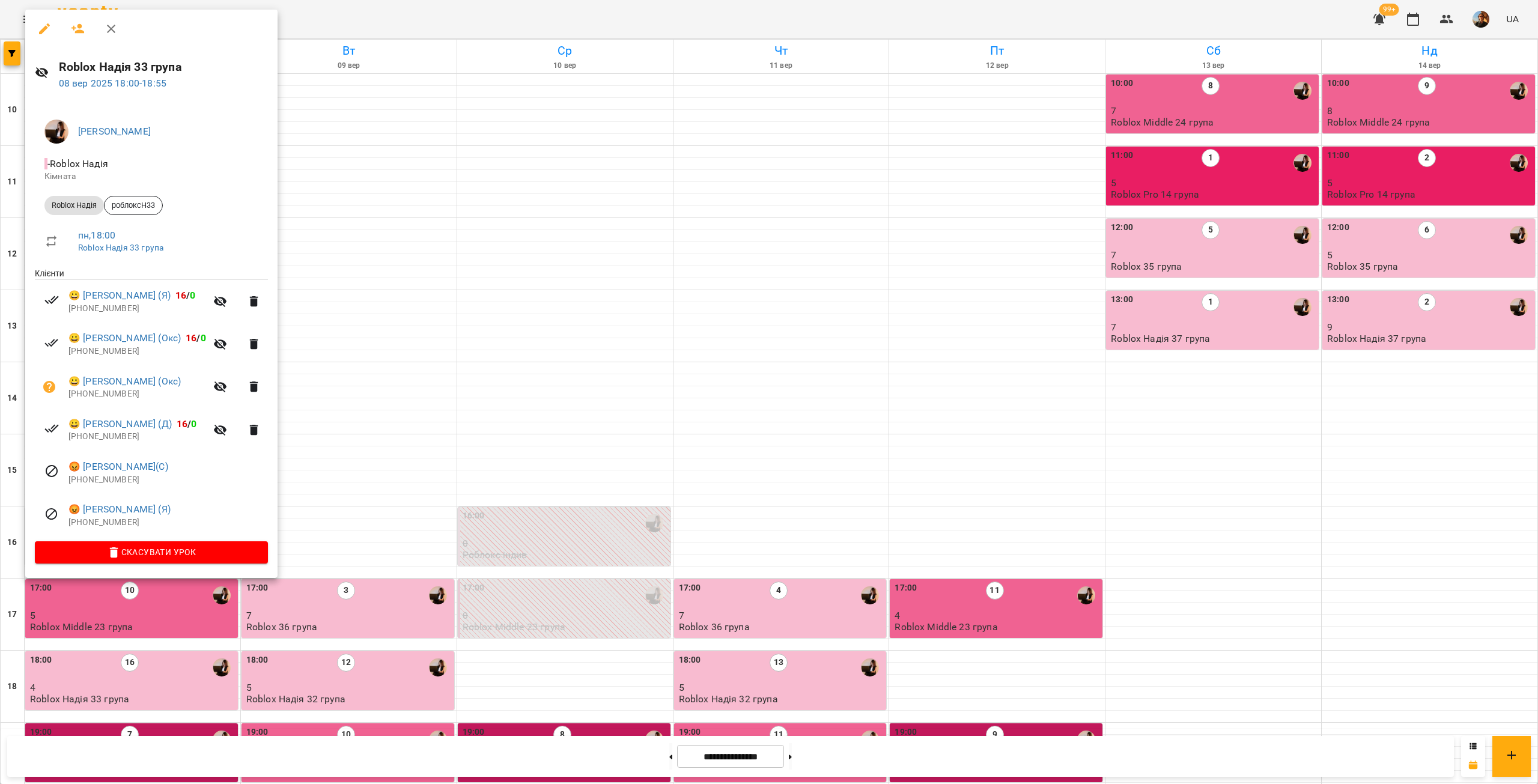
click at [95, 312] on p "[PHONE_NUMBER]" at bounding box center [137, 308] width 138 height 12
click at [411, 287] on div at bounding box center [769, 392] width 1538 height 784
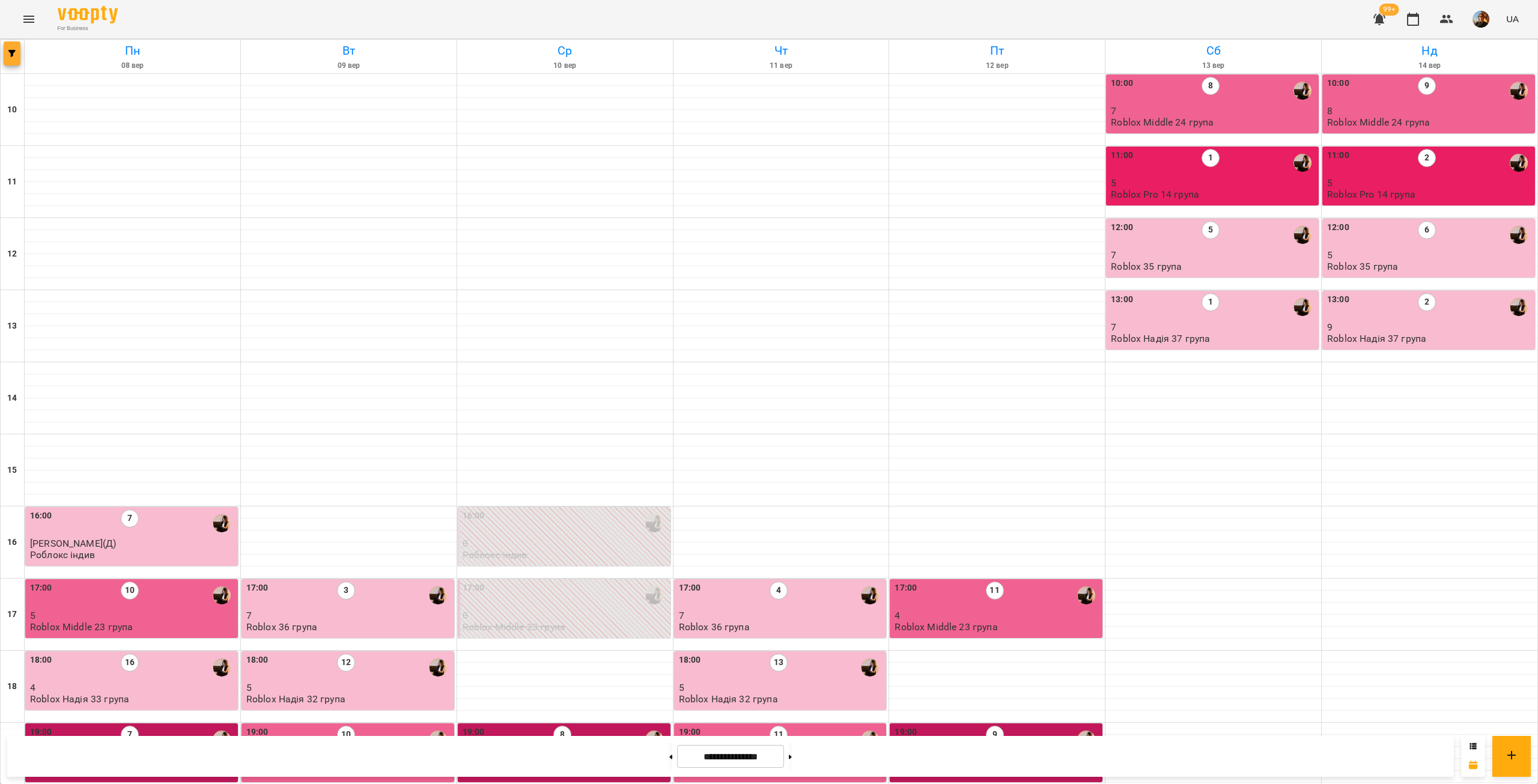
click at [16, 57] on button "button" at bounding box center [12, 53] width 17 height 24
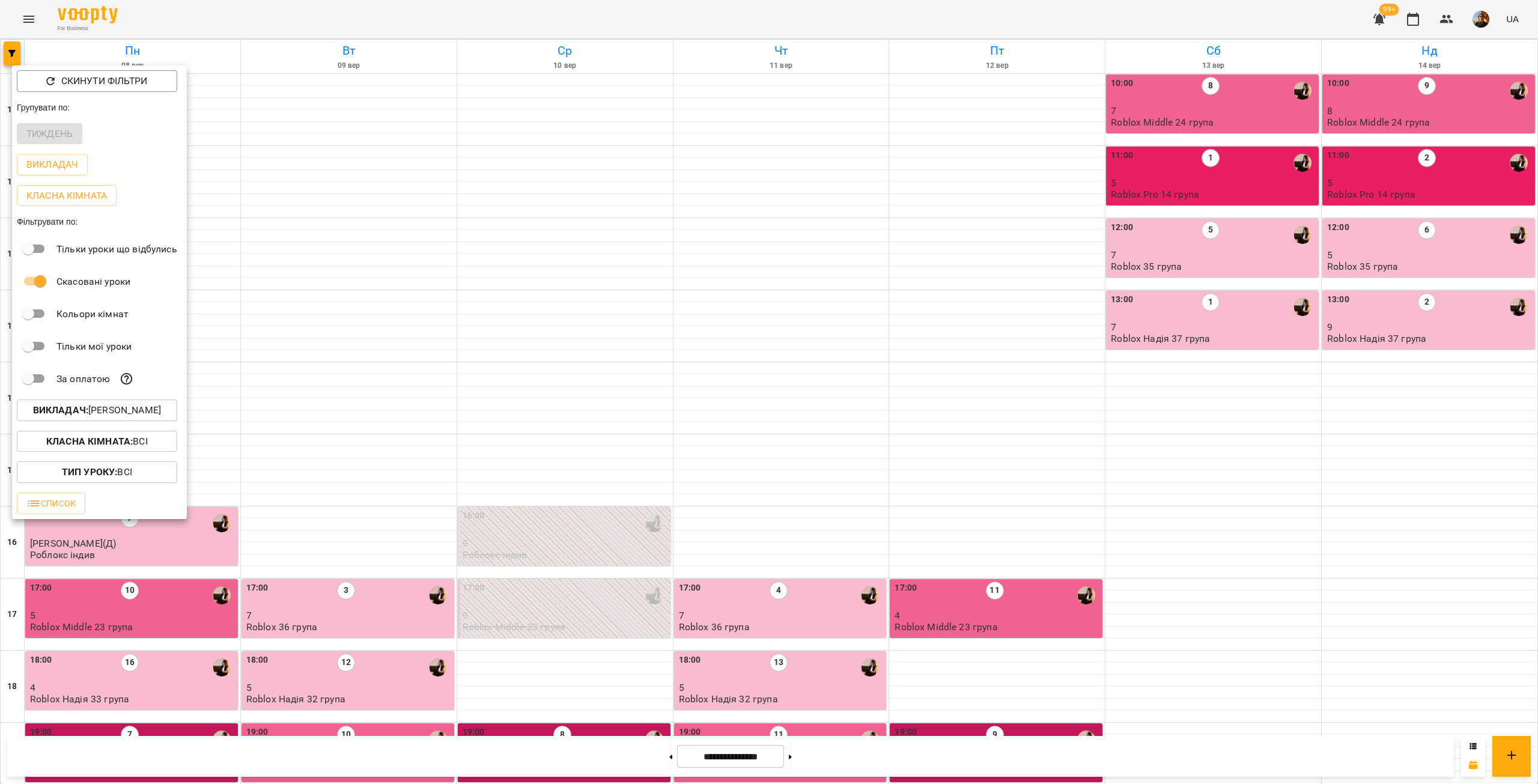
click at [113, 415] on p "Викладач : [PERSON_NAME]" at bounding box center [97, 410] width 128 height 14
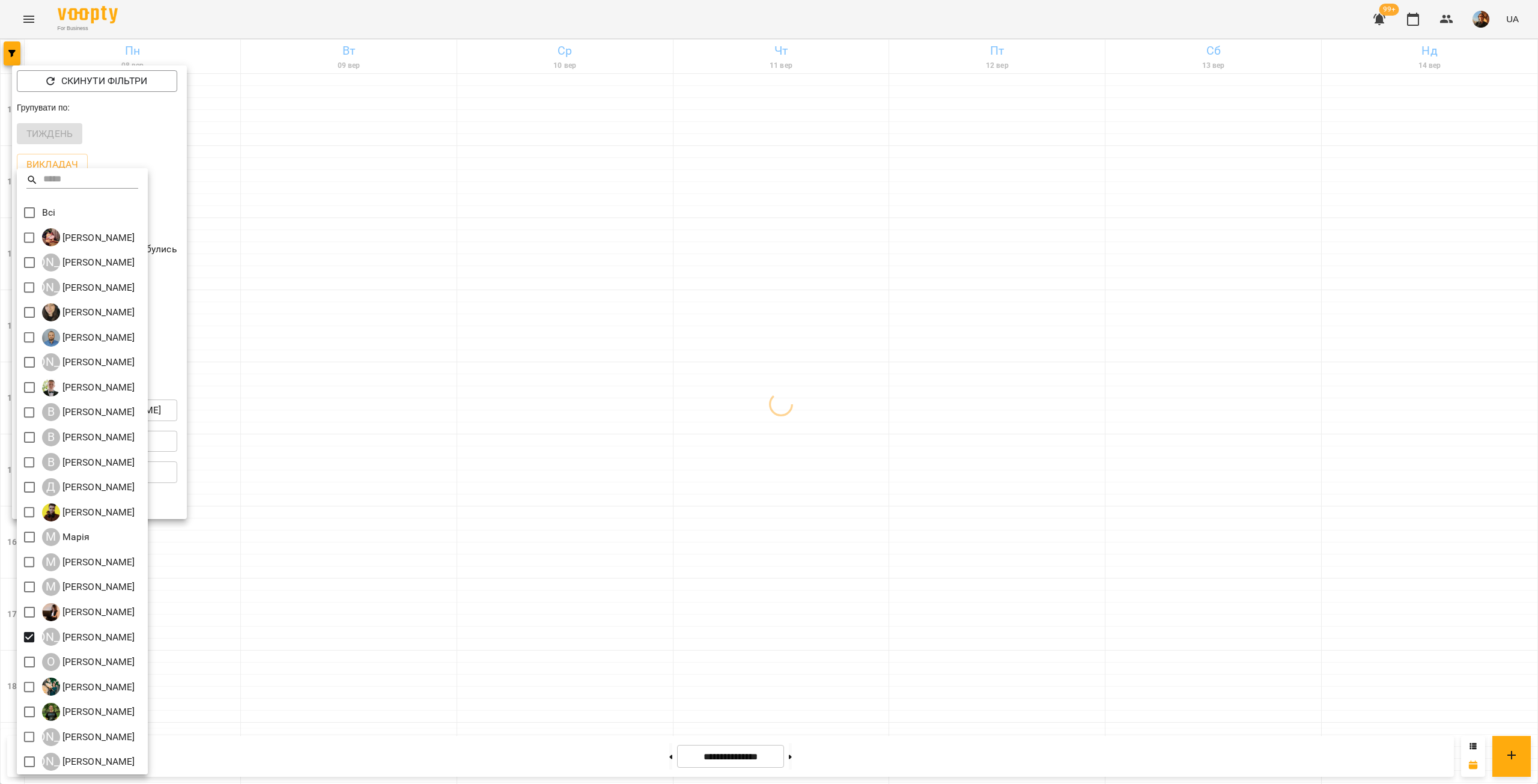
click at [314, 330] on div at bounding box center [769, 392] width 1538 height 784
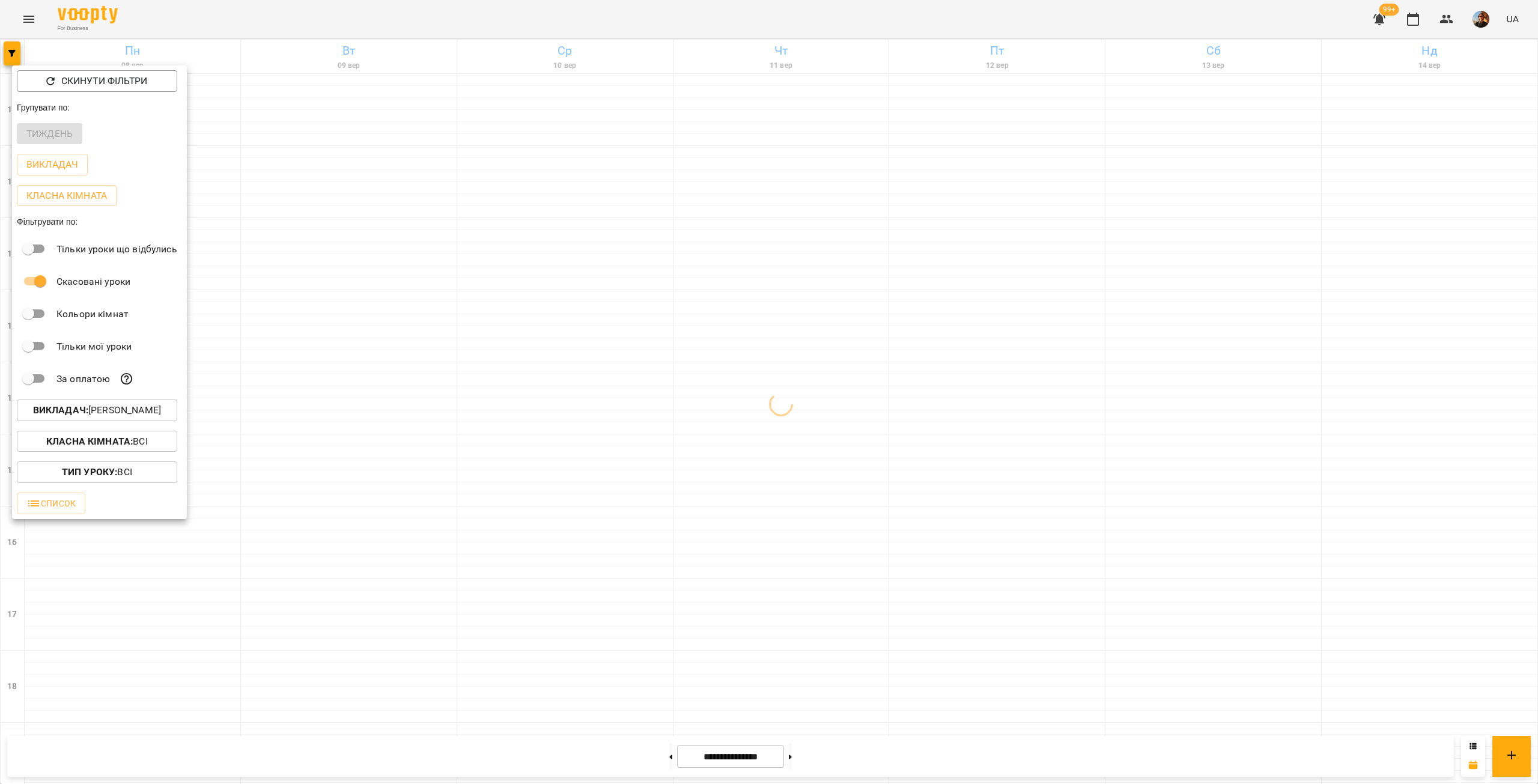
click at [314, 331] on div at bounding box center [769, 392] width 1538 height 784
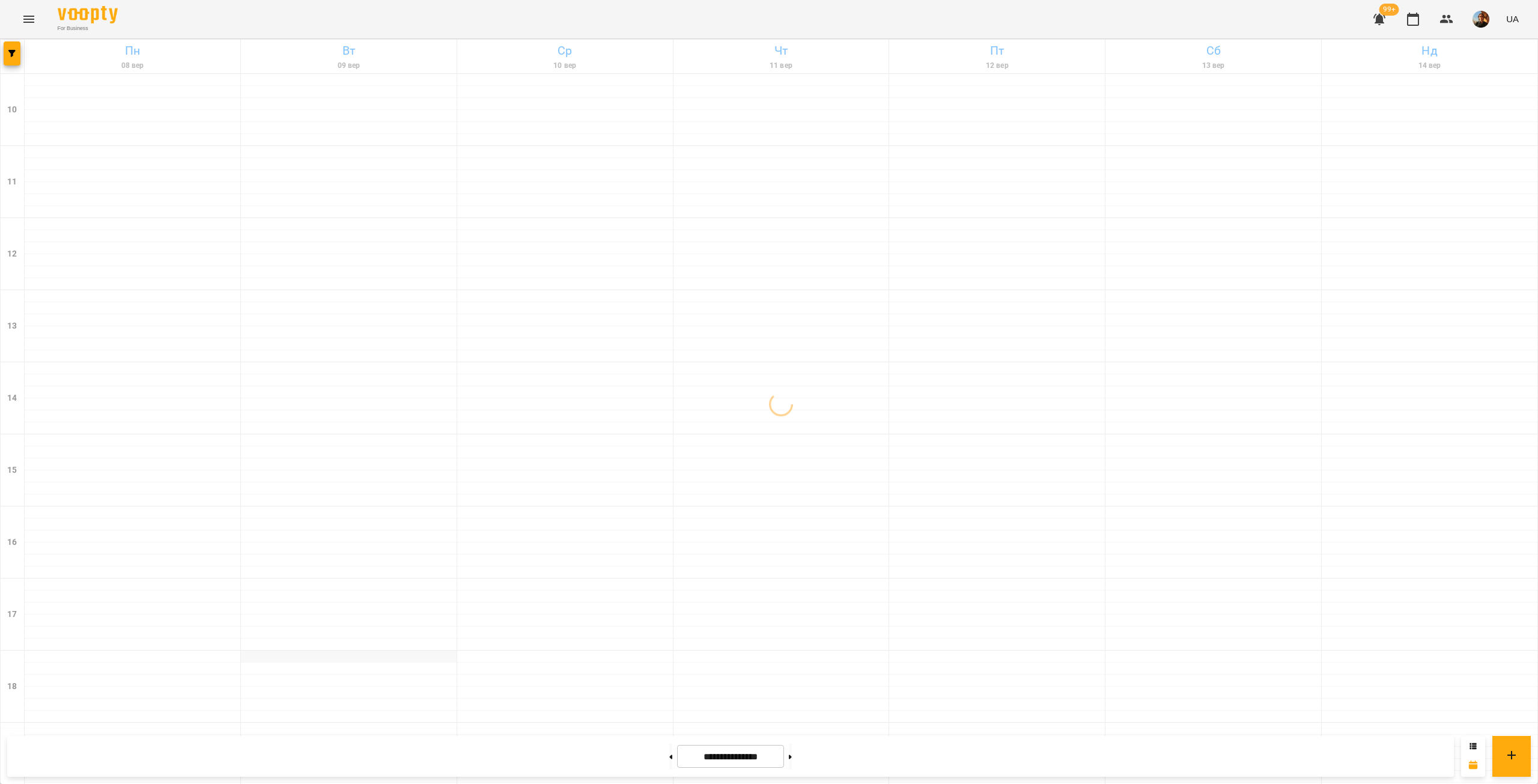
scroll to position [0, 0]
click at [14, 53] on icon "button" at bounding box center [12, 53] width 7 height 7
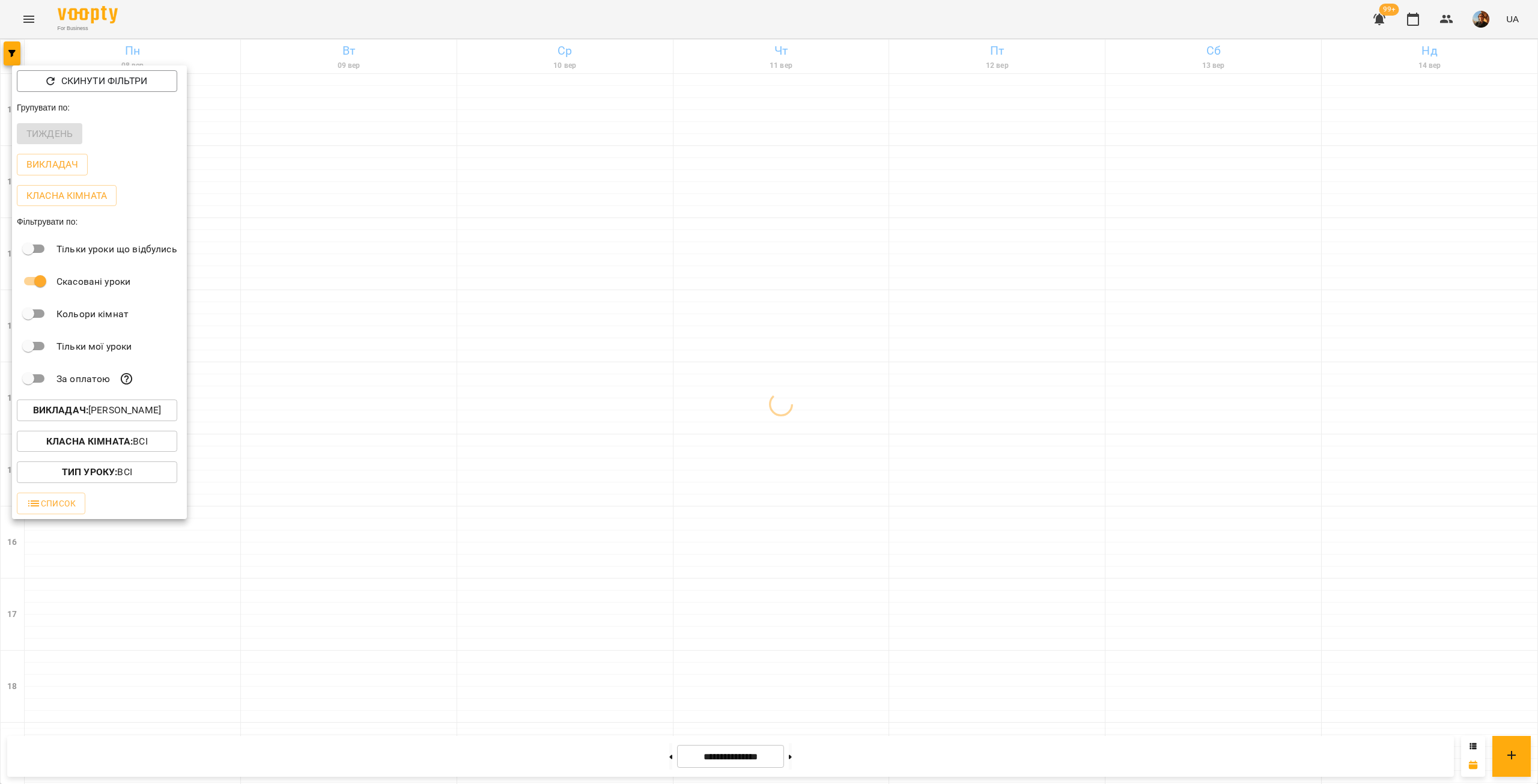
click at [92, 421] on button "Викладач : [PERSON_NAME]" at bounding box center [97, 410] width 161 height 21
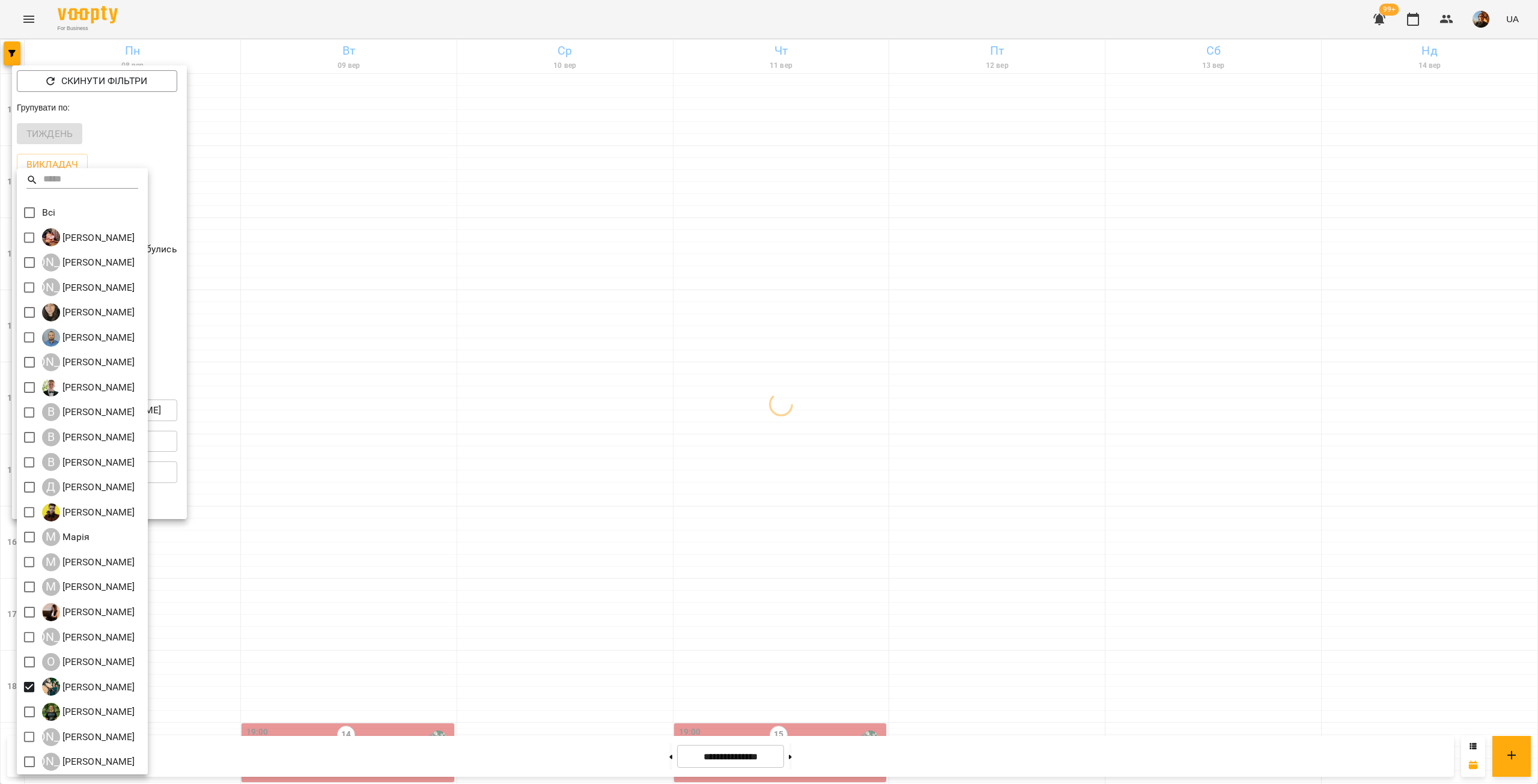
click at [327, 475] on div at bounding box center [769, 392] width 1538 height 784
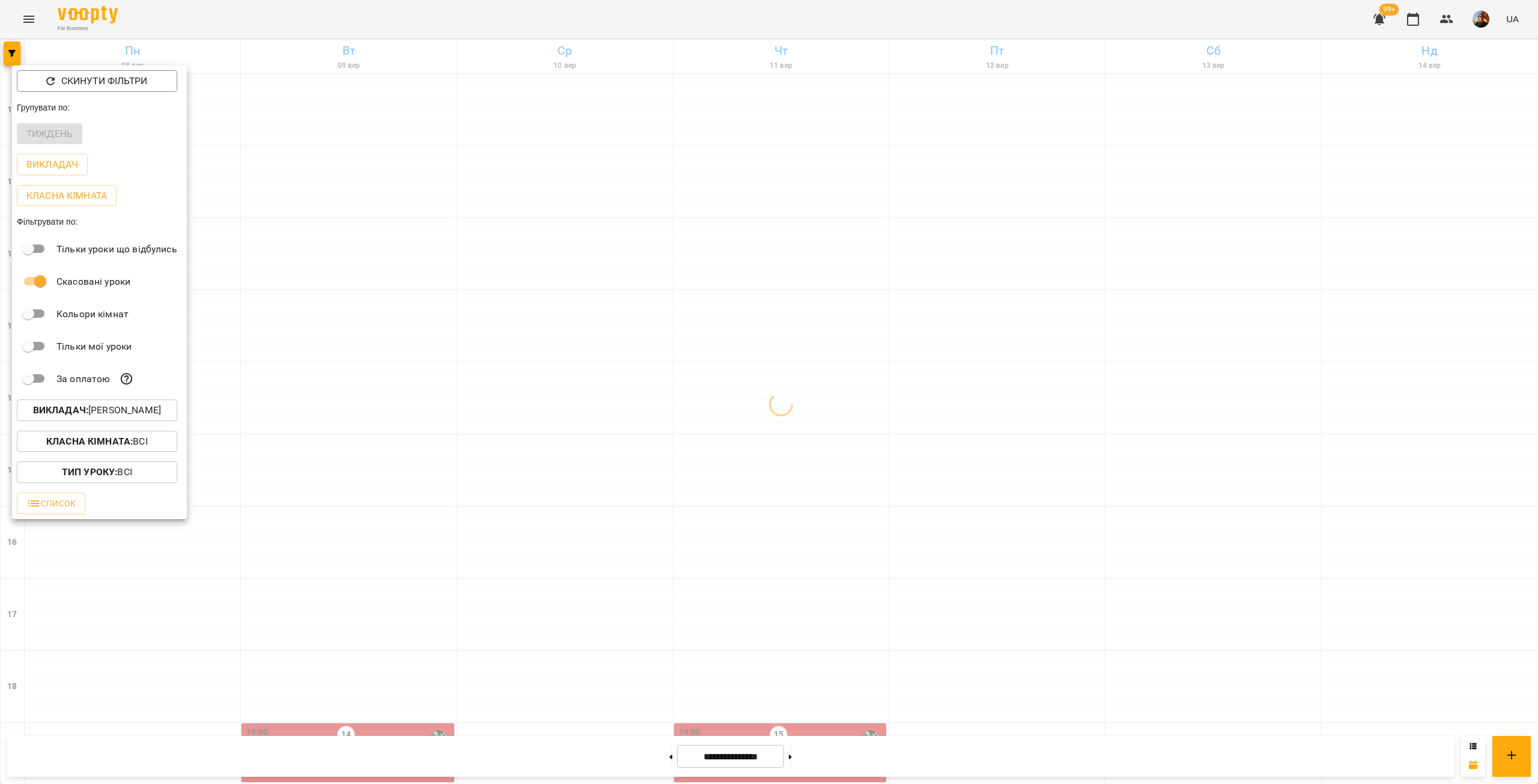
click at [327, 478] on div at bounding box center [769, 392] width 1538 height 784
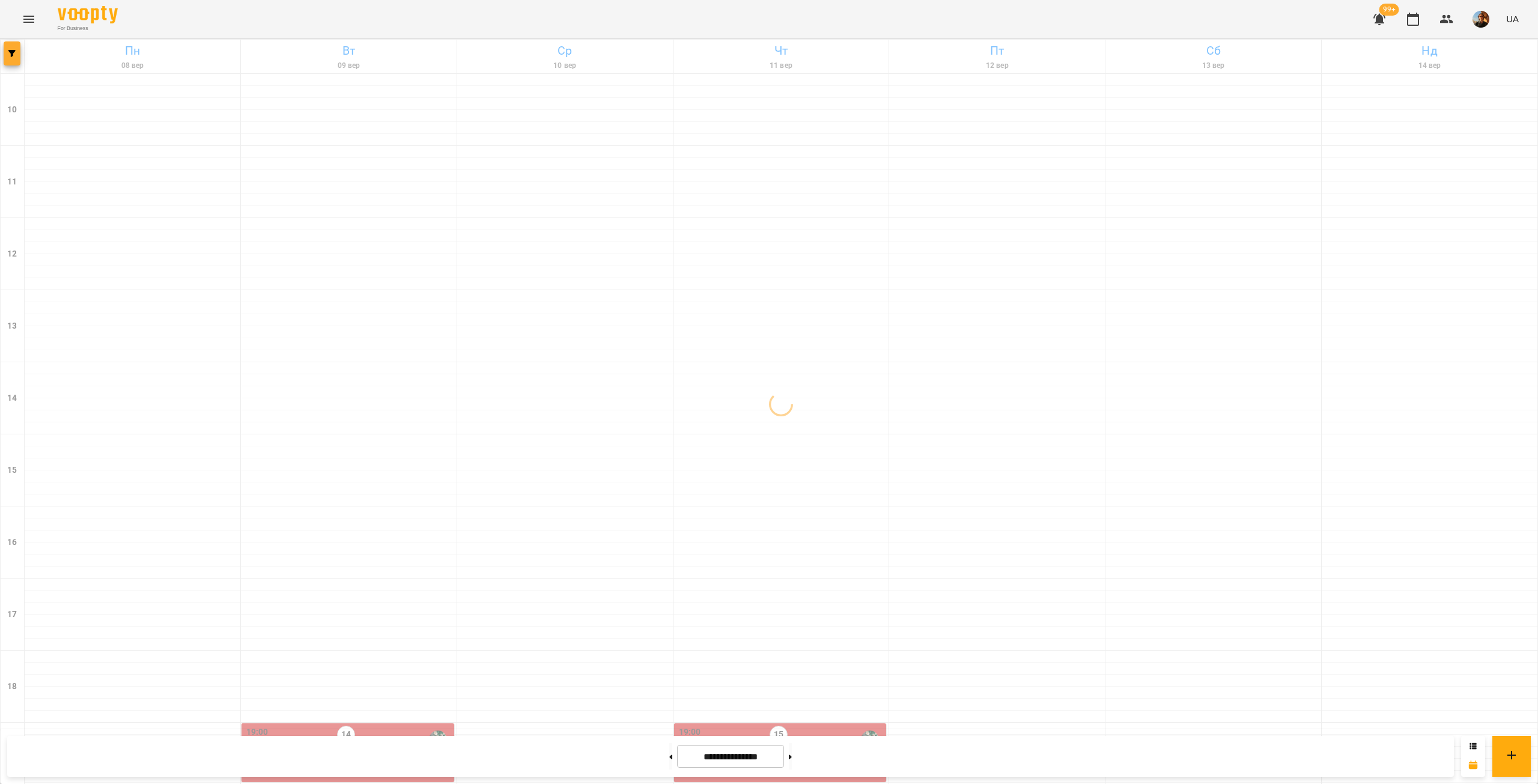
click at [10, 50] on icon "button" at bounding box center [12, 53] width 7 height 7
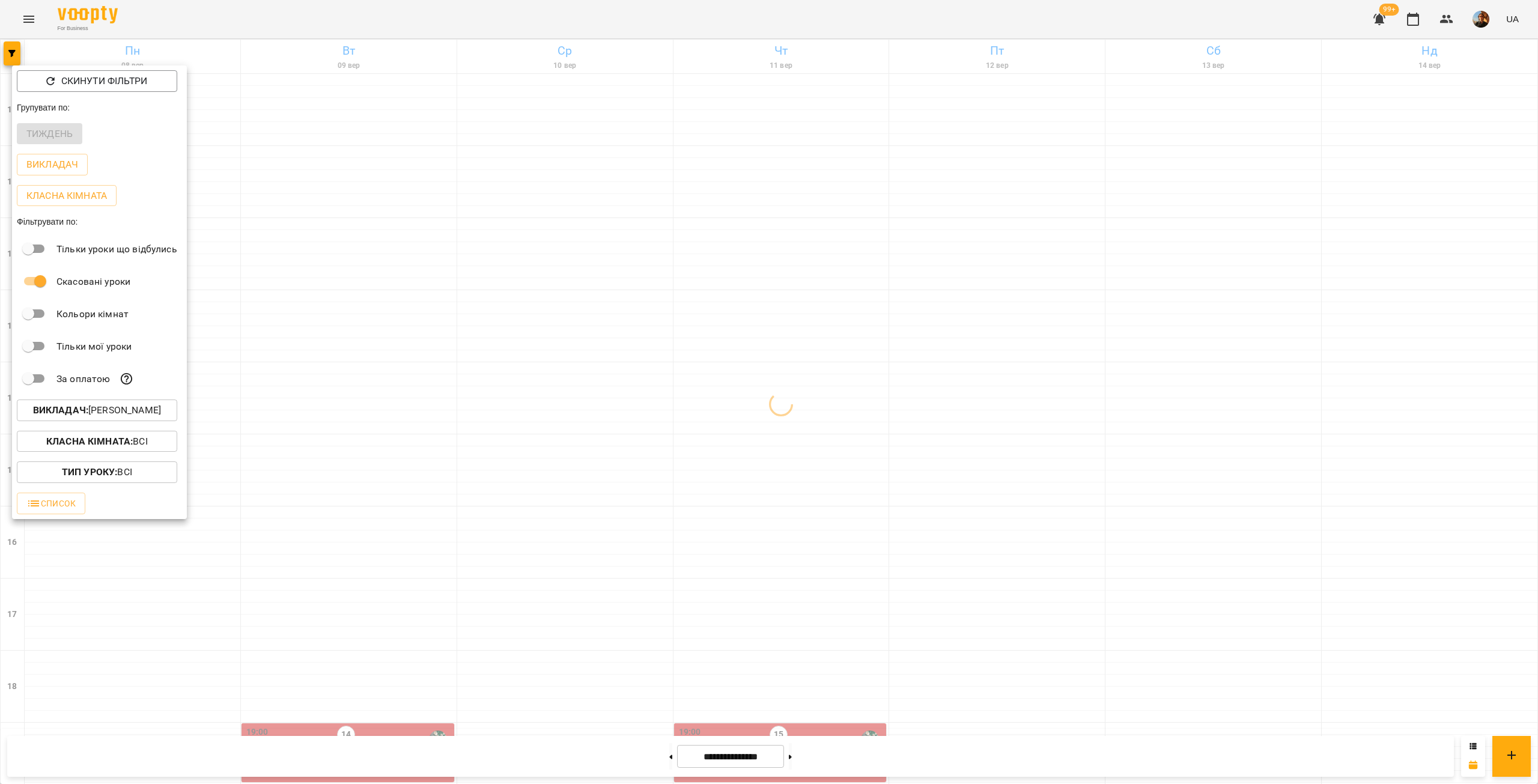
click at [140, 412] on p "Викладач : [PERSON_NAME]" at bounding box center [97, 410] width 128 height 14
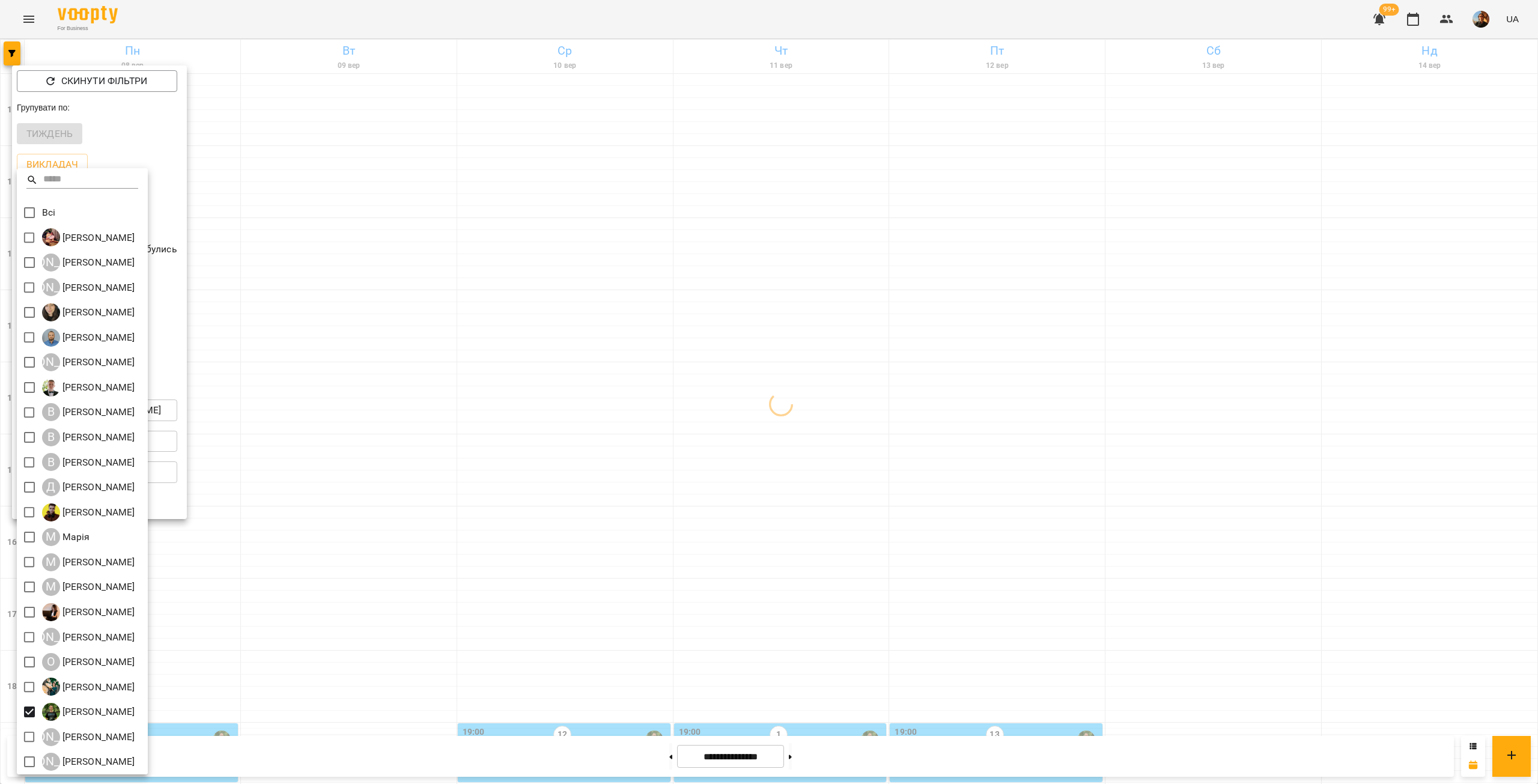
click at [342, 532] on div at bounding box center [769, 392] width 1538 height 784
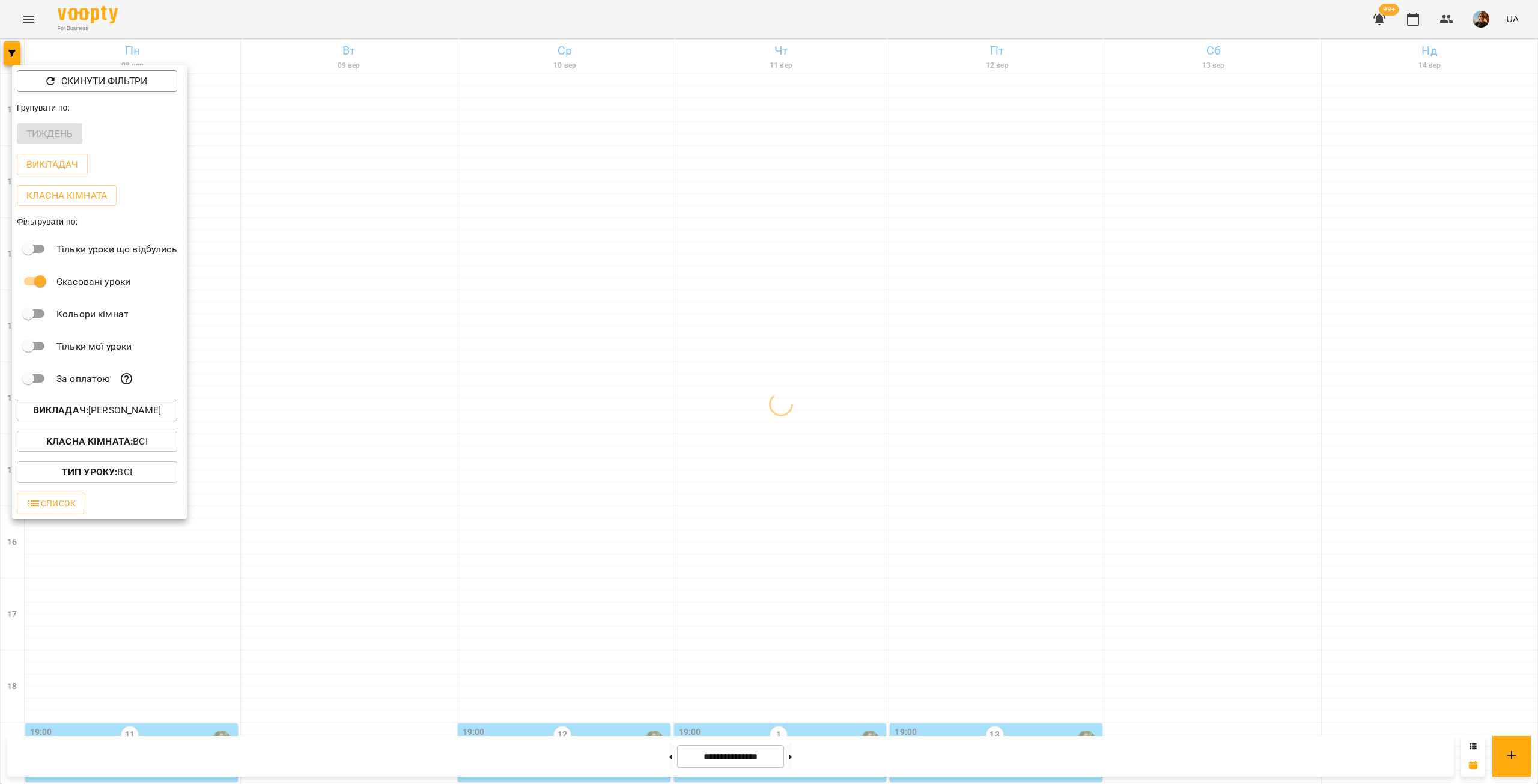
drag, startPoint x: 1532, startPoint y: 212, endPoint x: 1533, endPoint y: 321, distance: 109.0
click at [1537, 330] on div at bounding box center [769, 392] width 1538 height 784
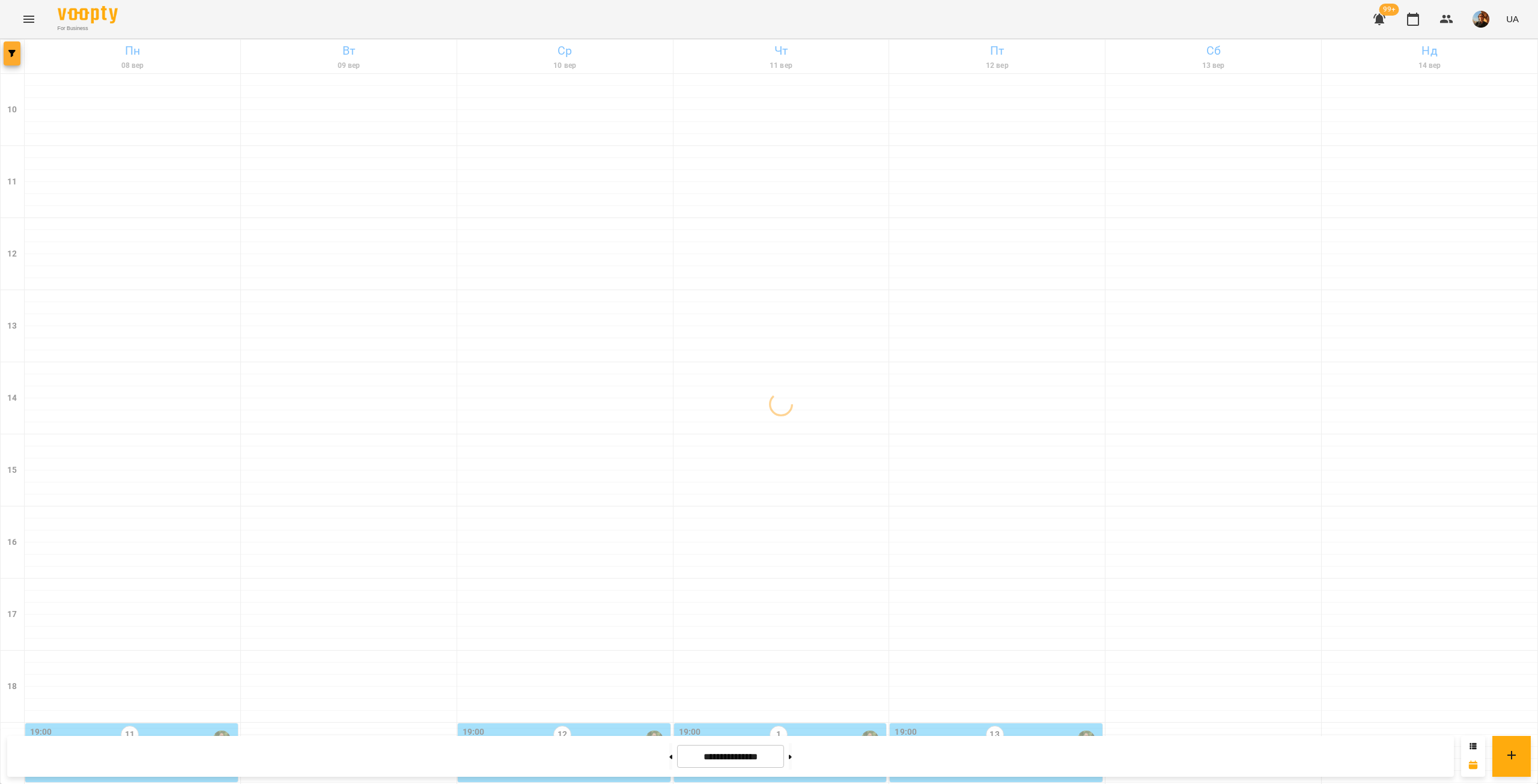
click at [9, 49] on button "button" at bounding box center [12, 53] width 17 height 24
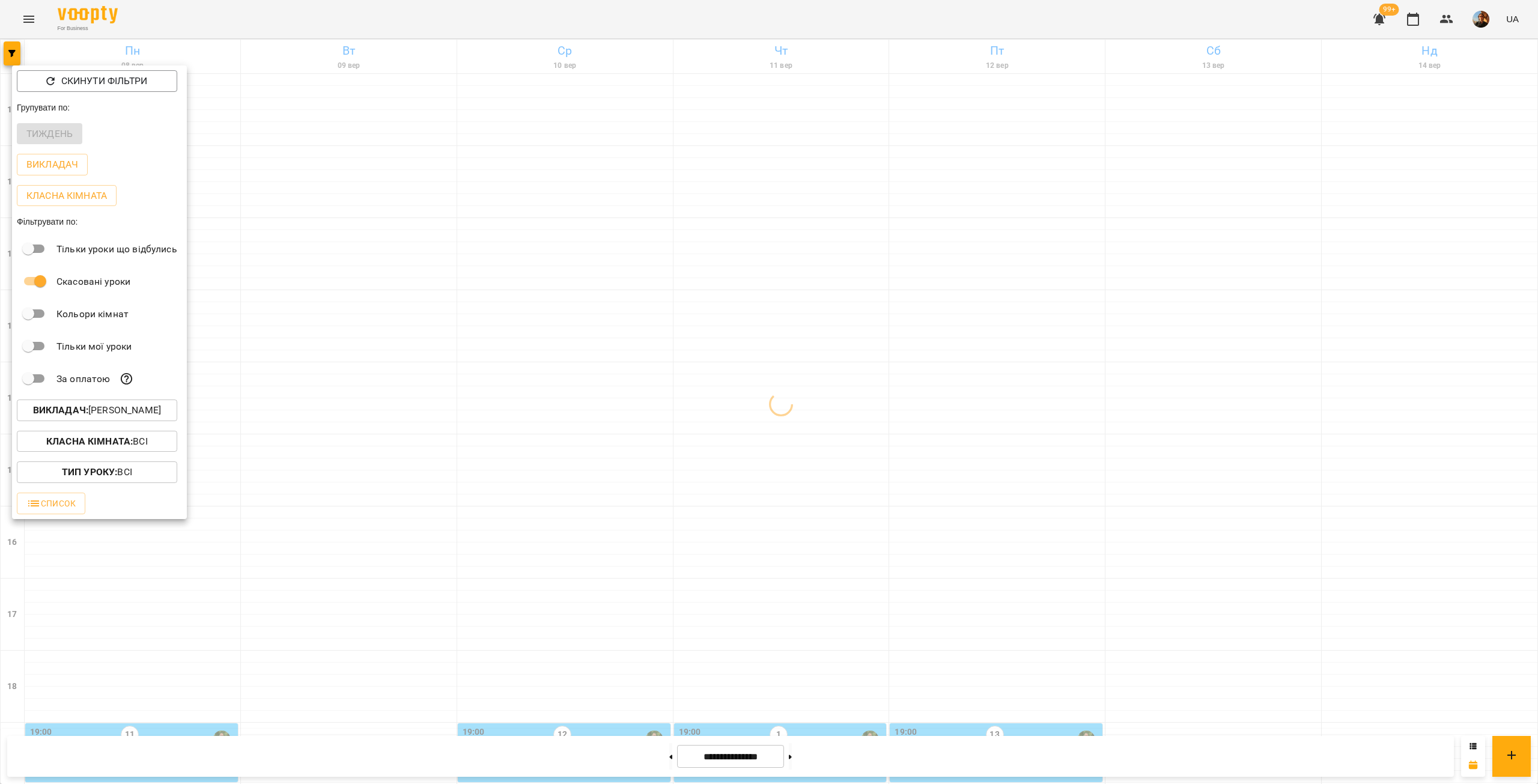
click at [140, 421] on button "Викладач : [PERSON_NAME]" at bounding box center [97, 410] width 161 height 21
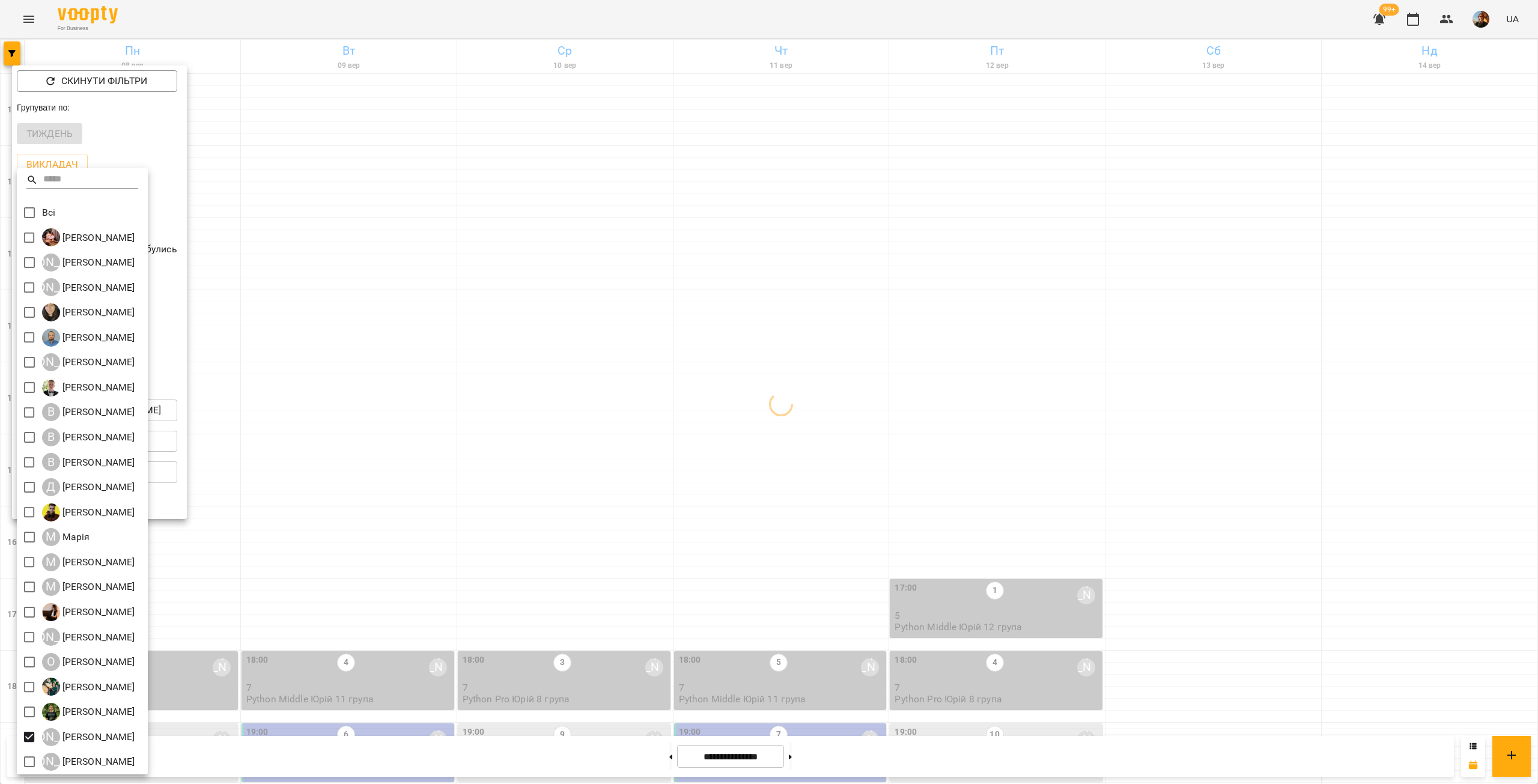
click at [279, 537] on div at bounding box center [769, 392] width 1538 height 784
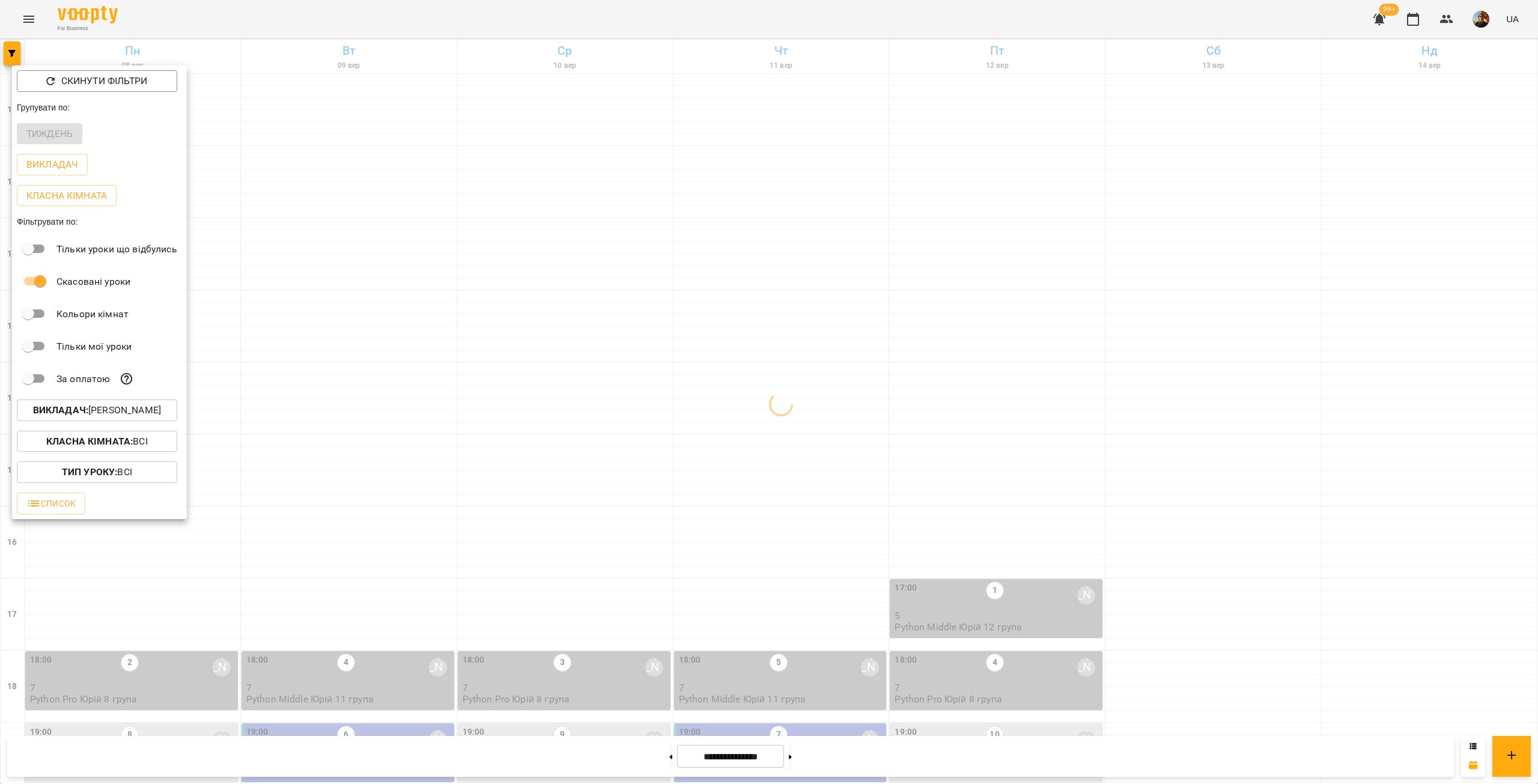
click at [279, 536] on div at bounding box center [769, 392] width 1538 height 784
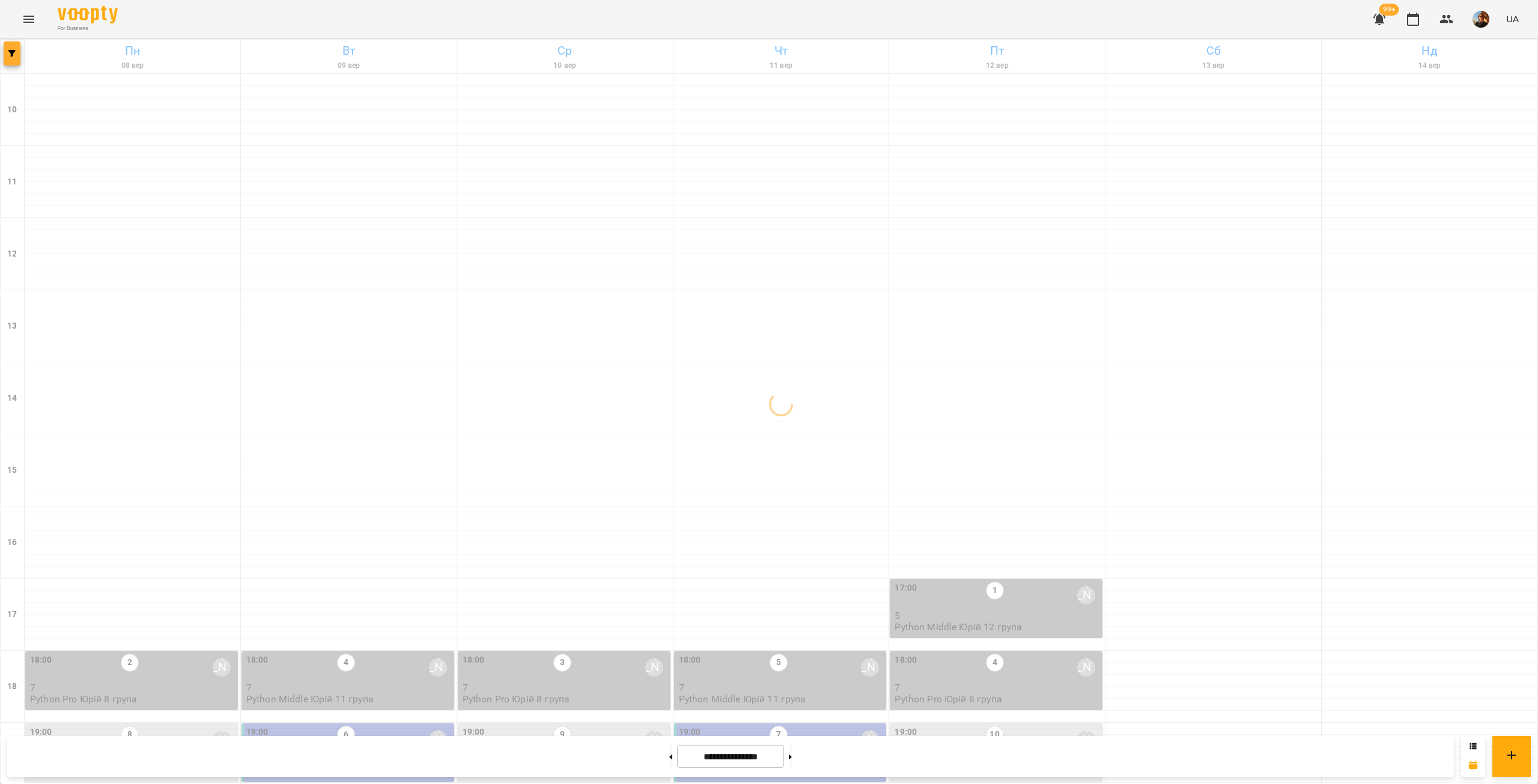
click at [11, 60] on button "button" at bounding box center [12, 53] width 17 height 24
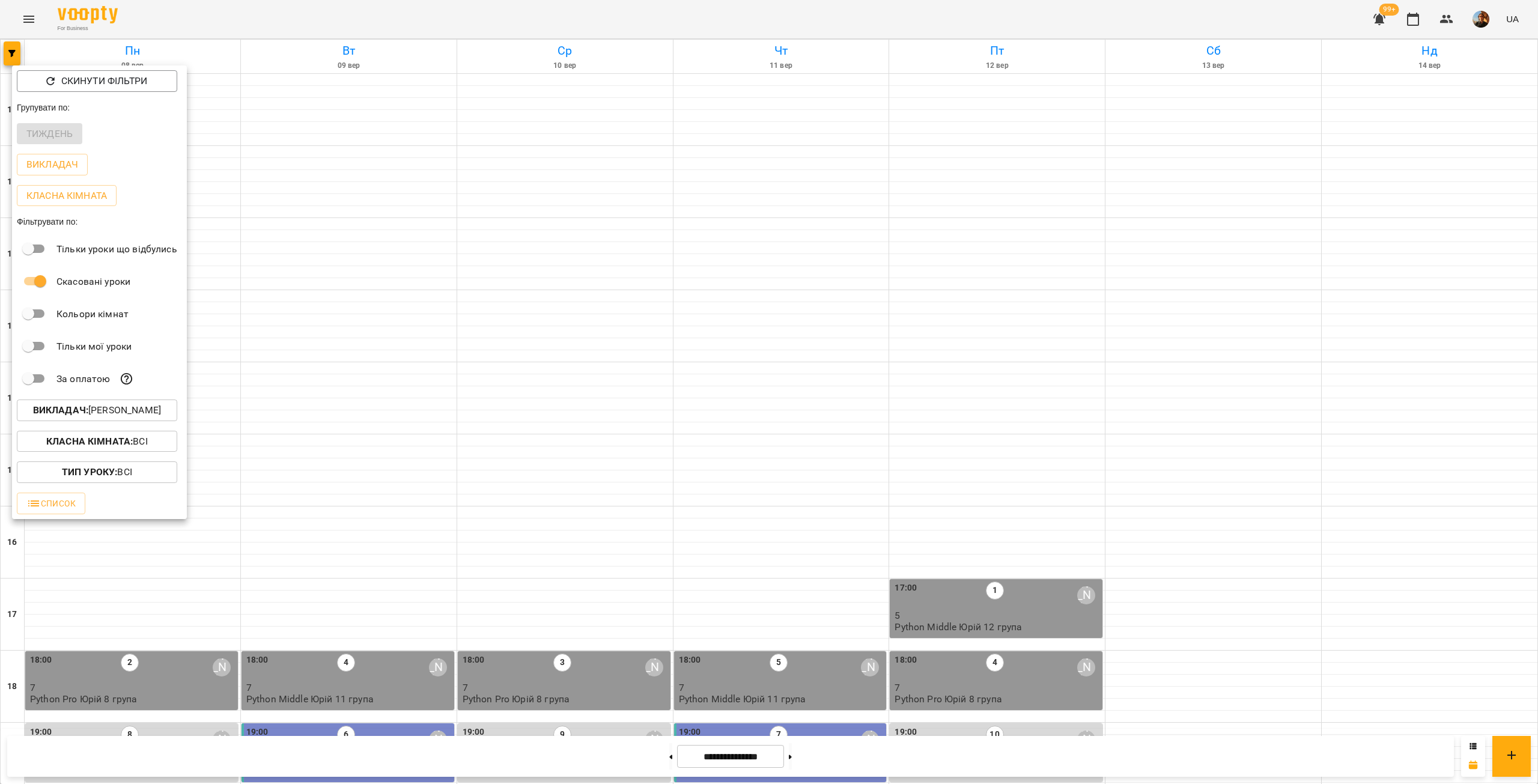
click at [88, 413] on b "Викладач :" at bounding box center [61, 410] width 55 height 11
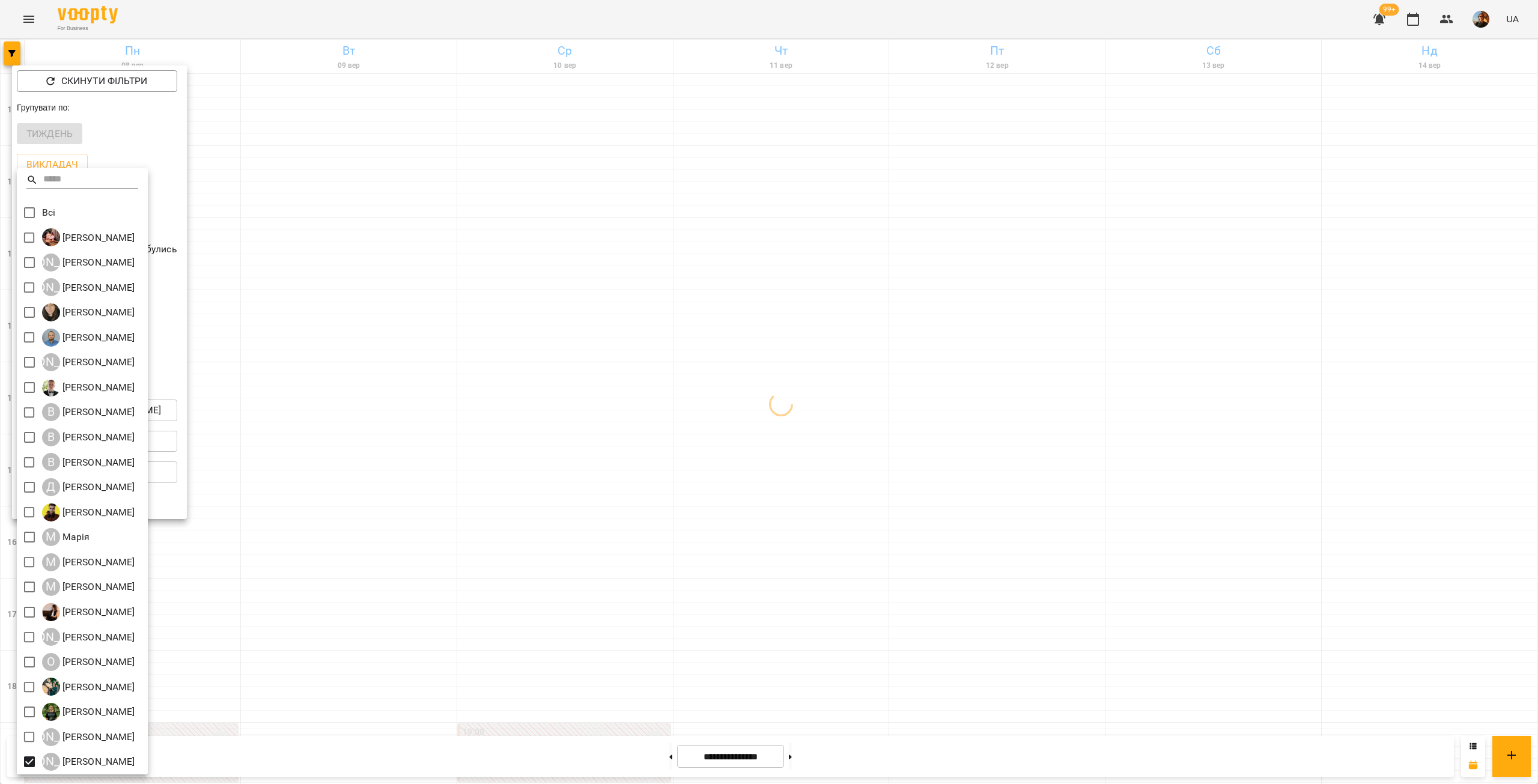
click at [318, 504] on div at bounding box center [769, 392] width 1538 height 784
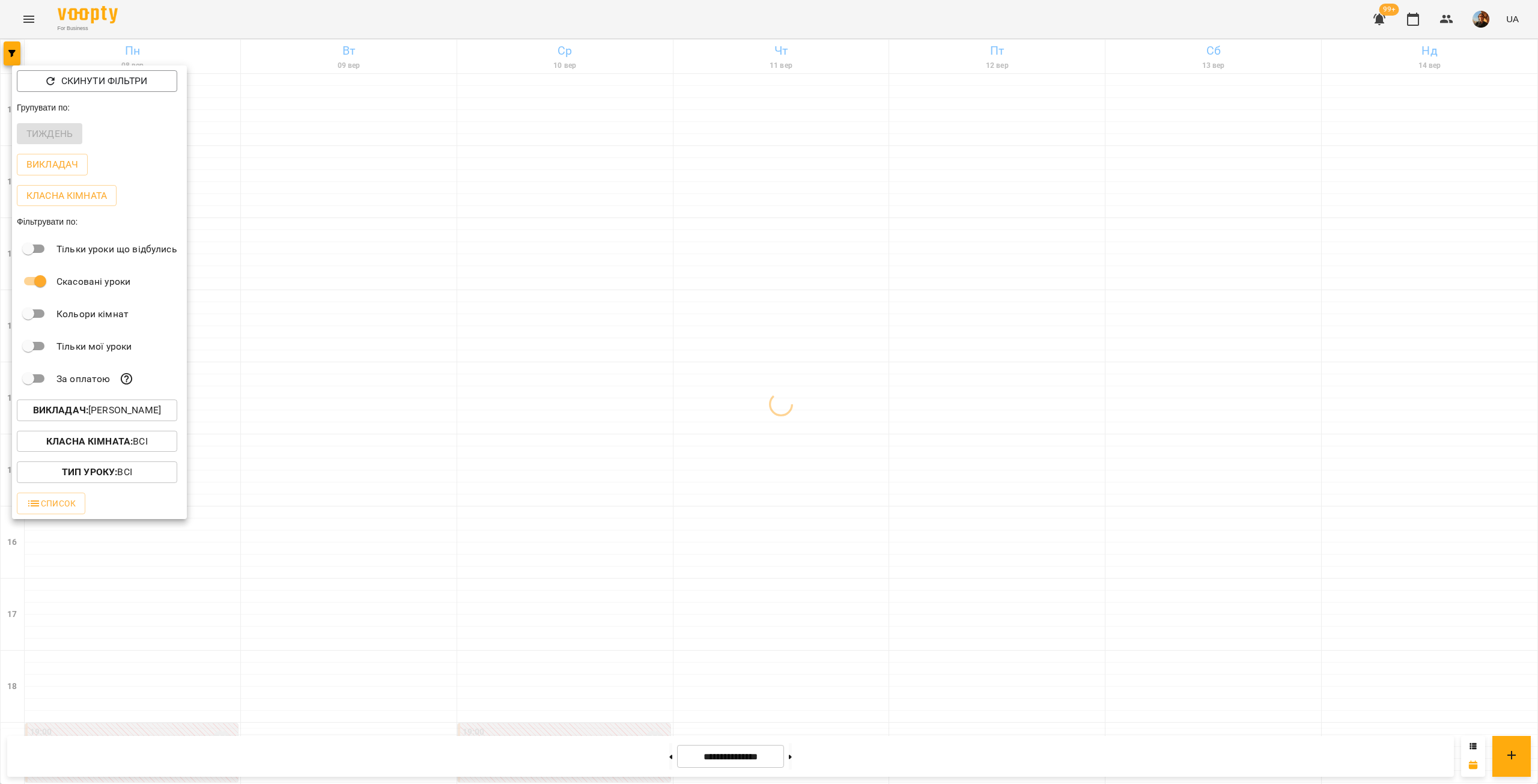
click at [318, 504] on div at bounding box center [769, 392] width 1538 height 784
